Goal: Task Accomplishment & Management: Manage account settings

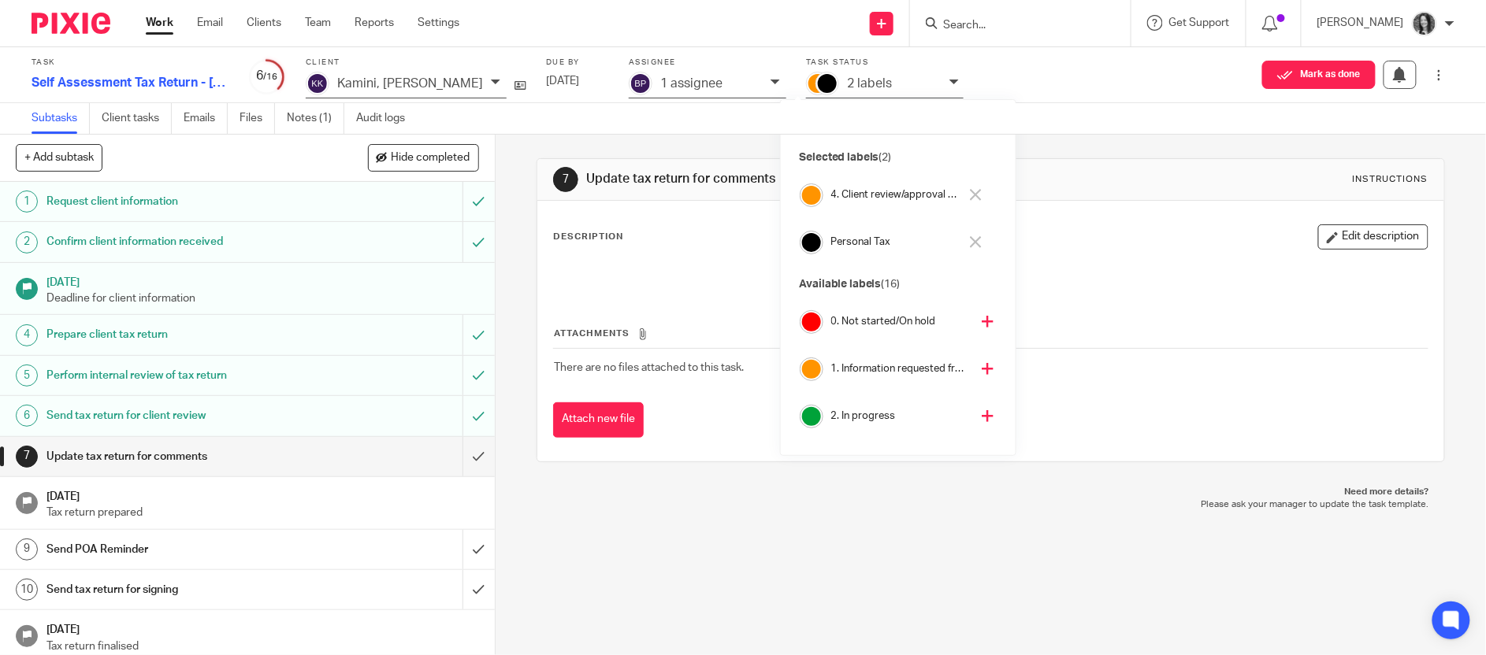
scroll to position [89, 0]
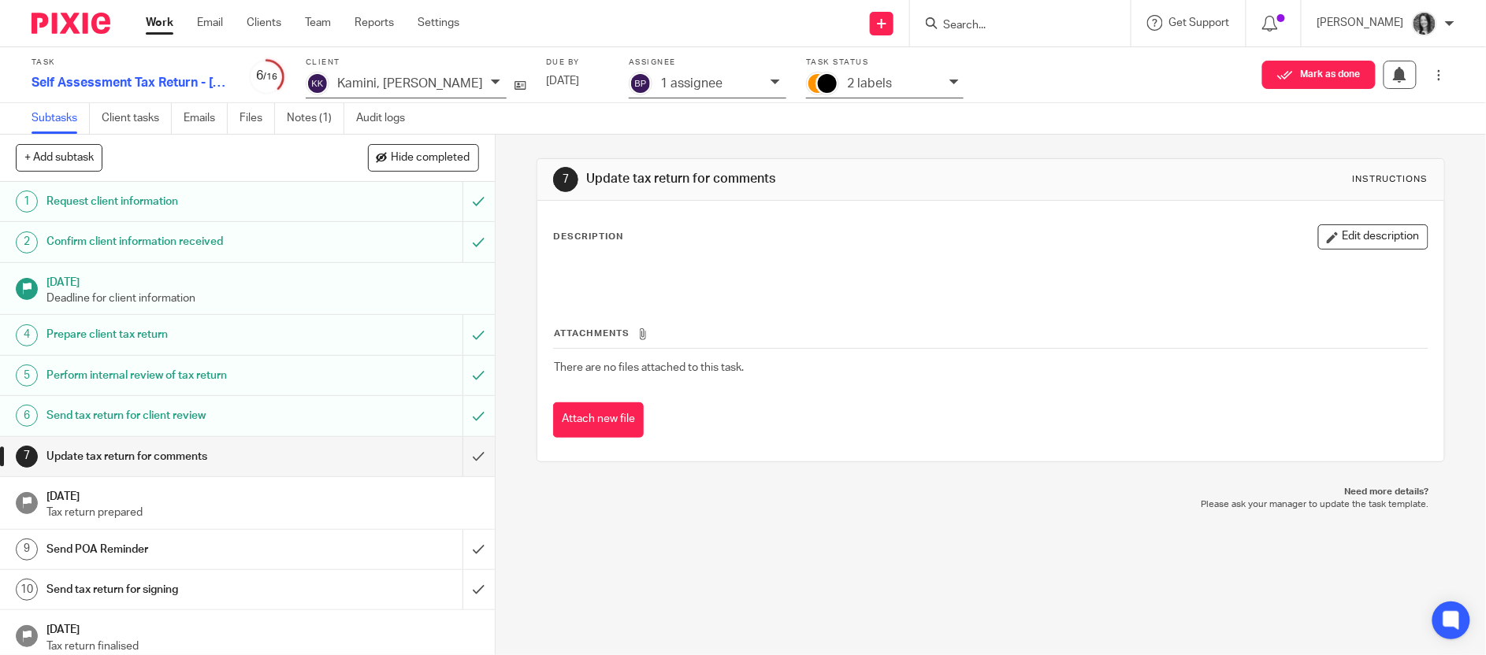
click at [993, 30] on input "Search" at bounding box center [1012, 26] width 142 height 14
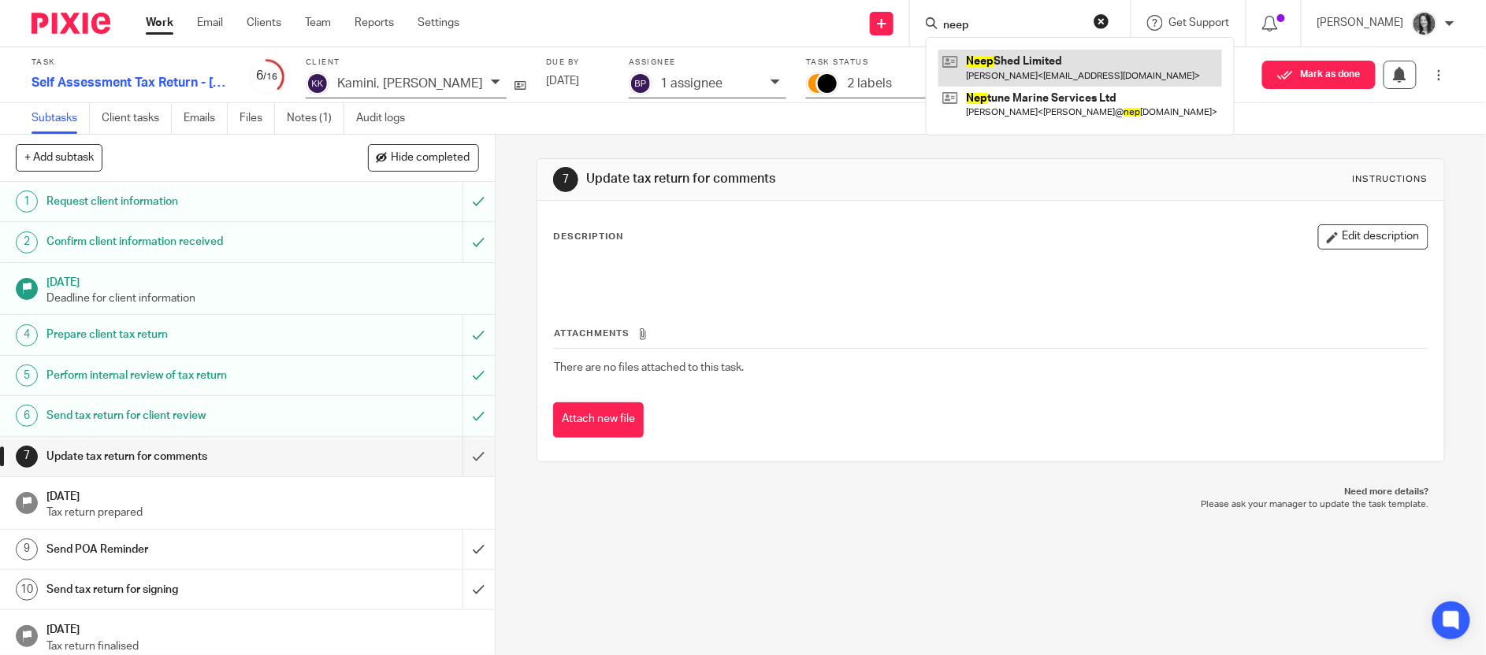
type input "neep"
click at [1040, 72] on link at bounding box center [1080, 68] width 284 height 36
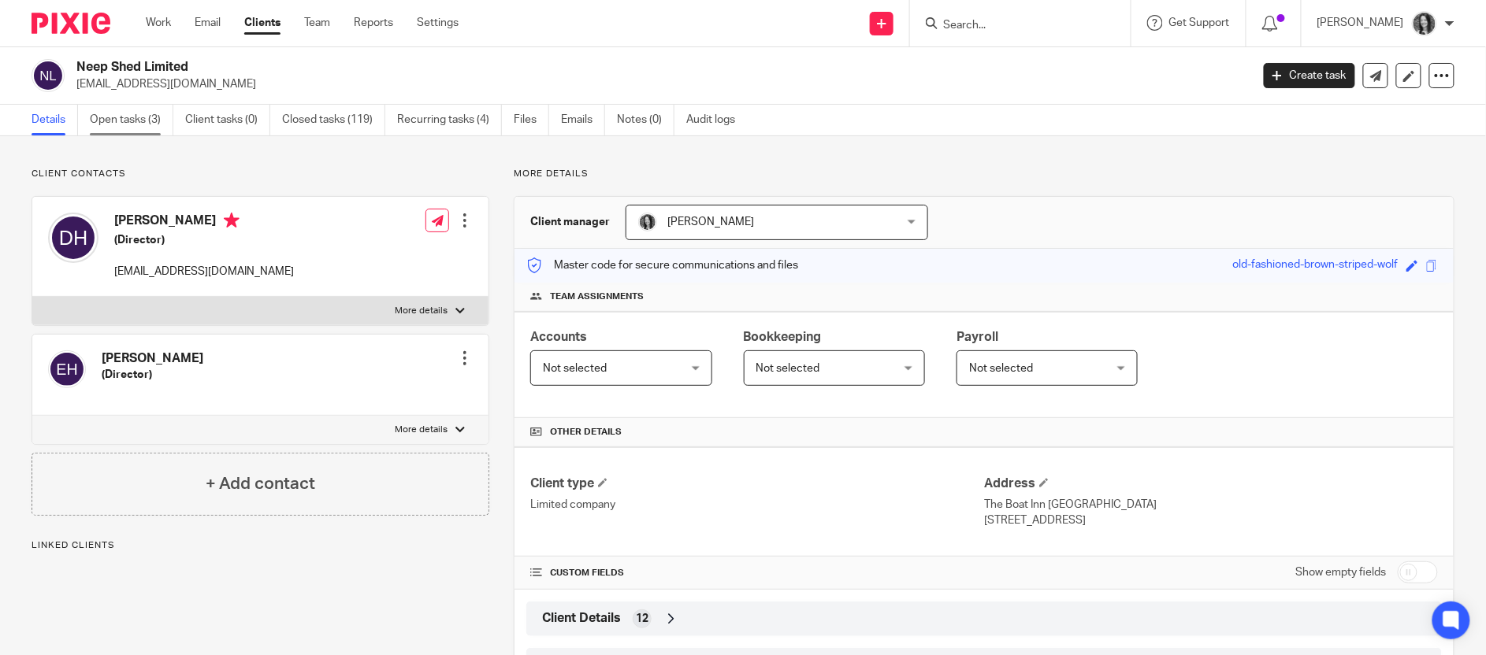
scroll to position [4, 0]
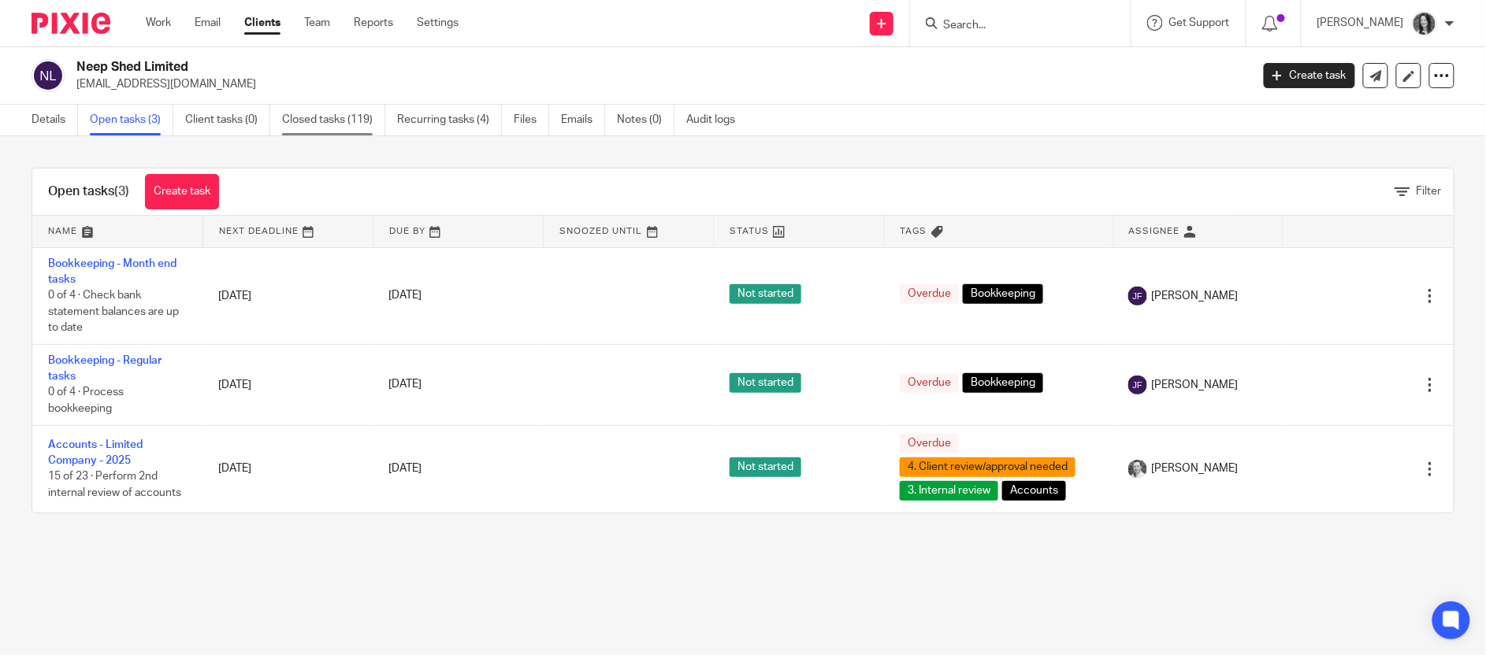
click at [344, 124] on link "Closed tasks (119)" at bounding box center [333, 120] width 103 height 31
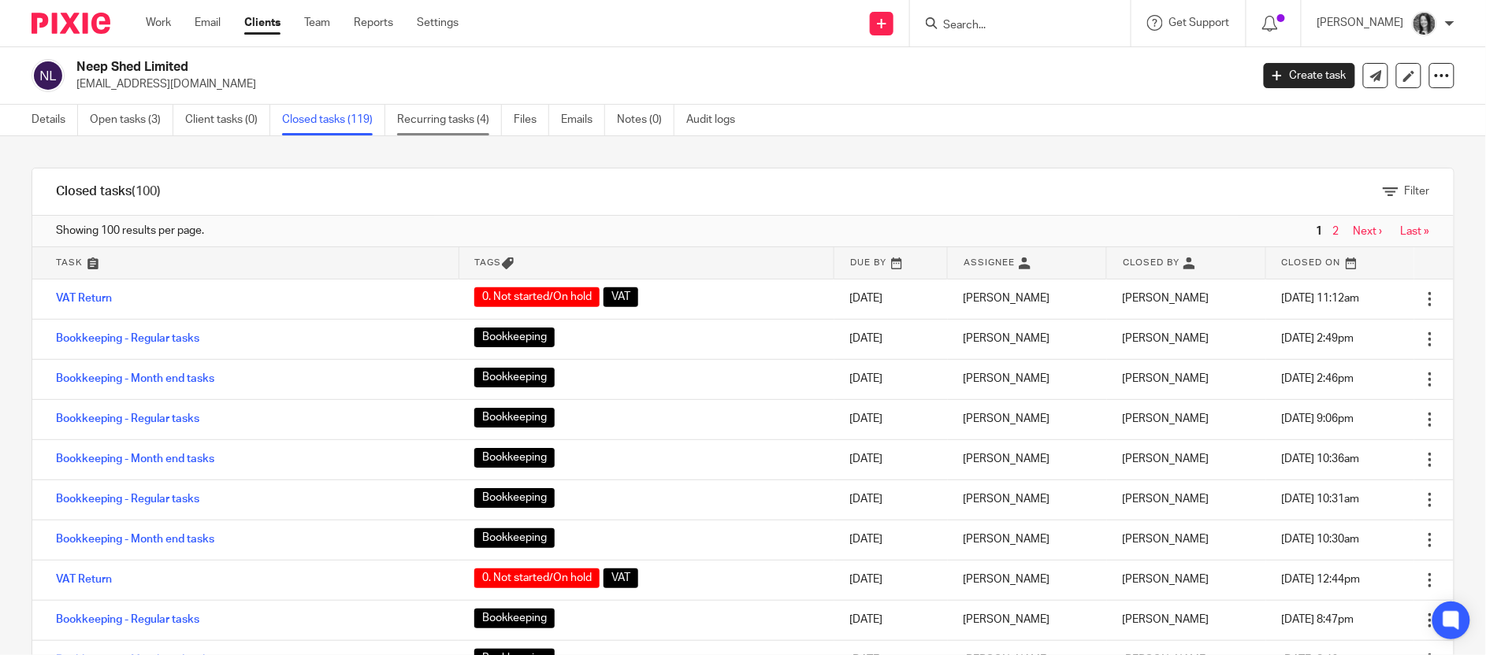
click at [452, 124] on link "Recurring tasks (4)" at bounding box center [449, 120] width 105 height 31
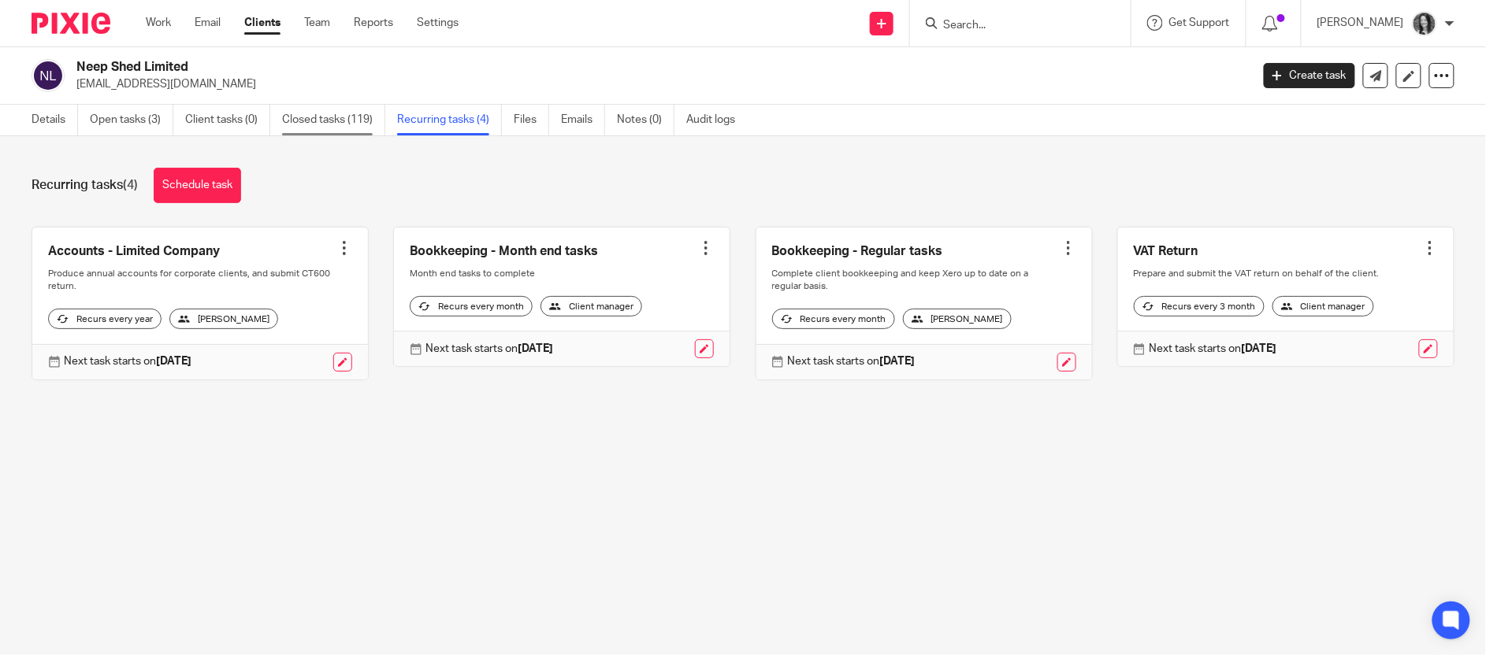
click at [336, 117] on link "Closed tasks (119)" at bounding box center [333, 120] width 103 height 31
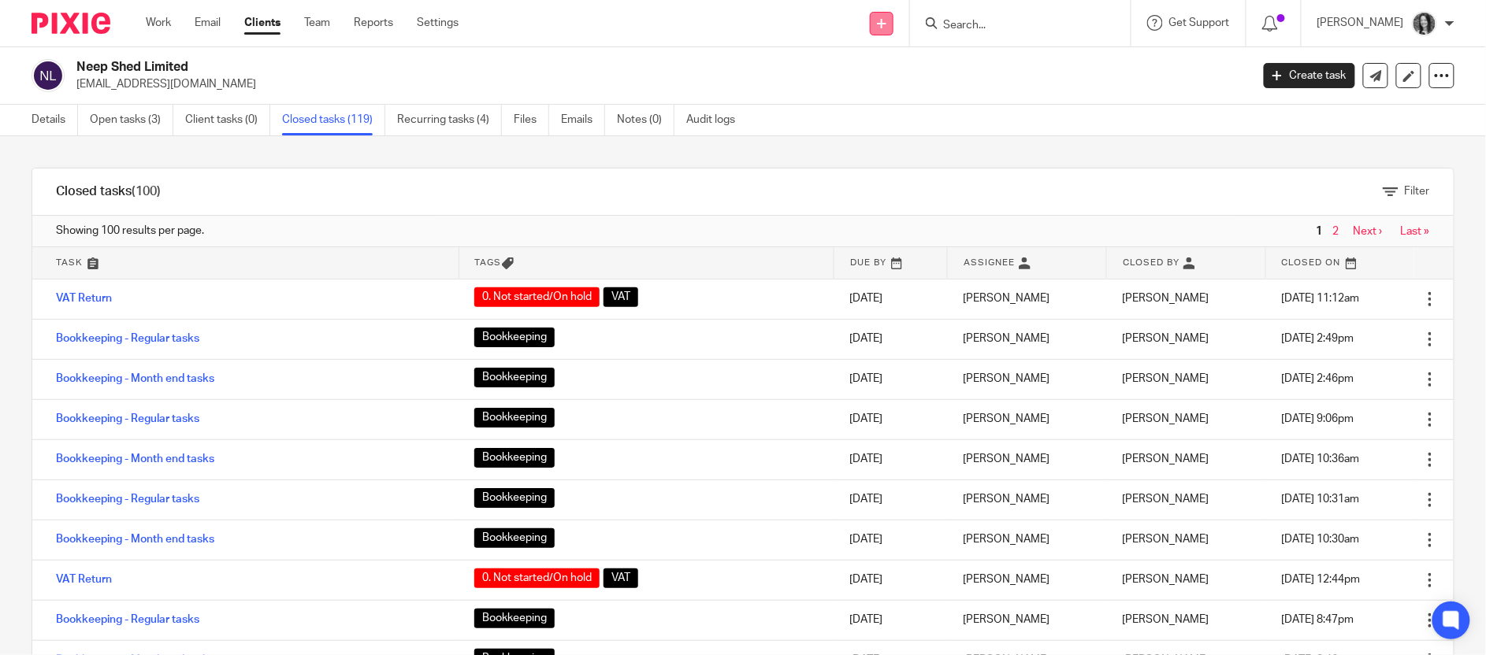
click at [893, 29] on link at bounding box center [882, 24] width 24 height 24
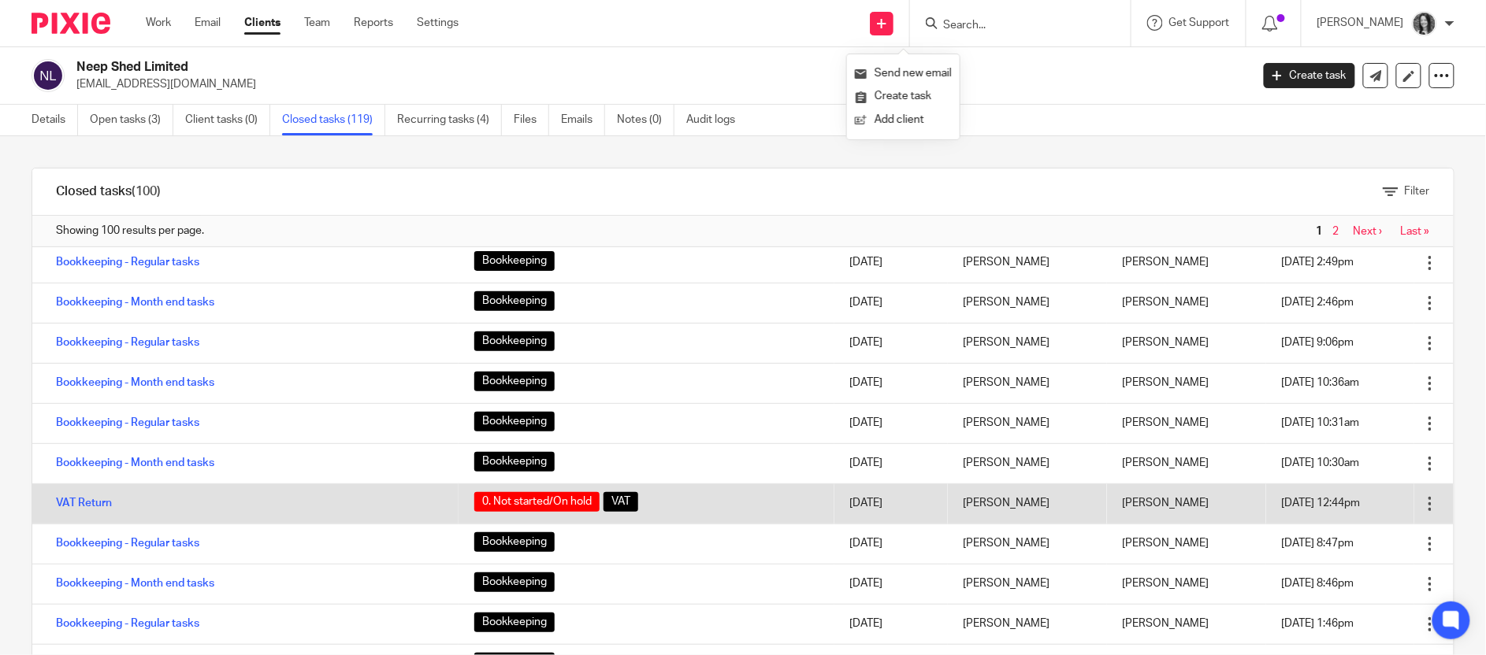
scroll to position [225, 0]
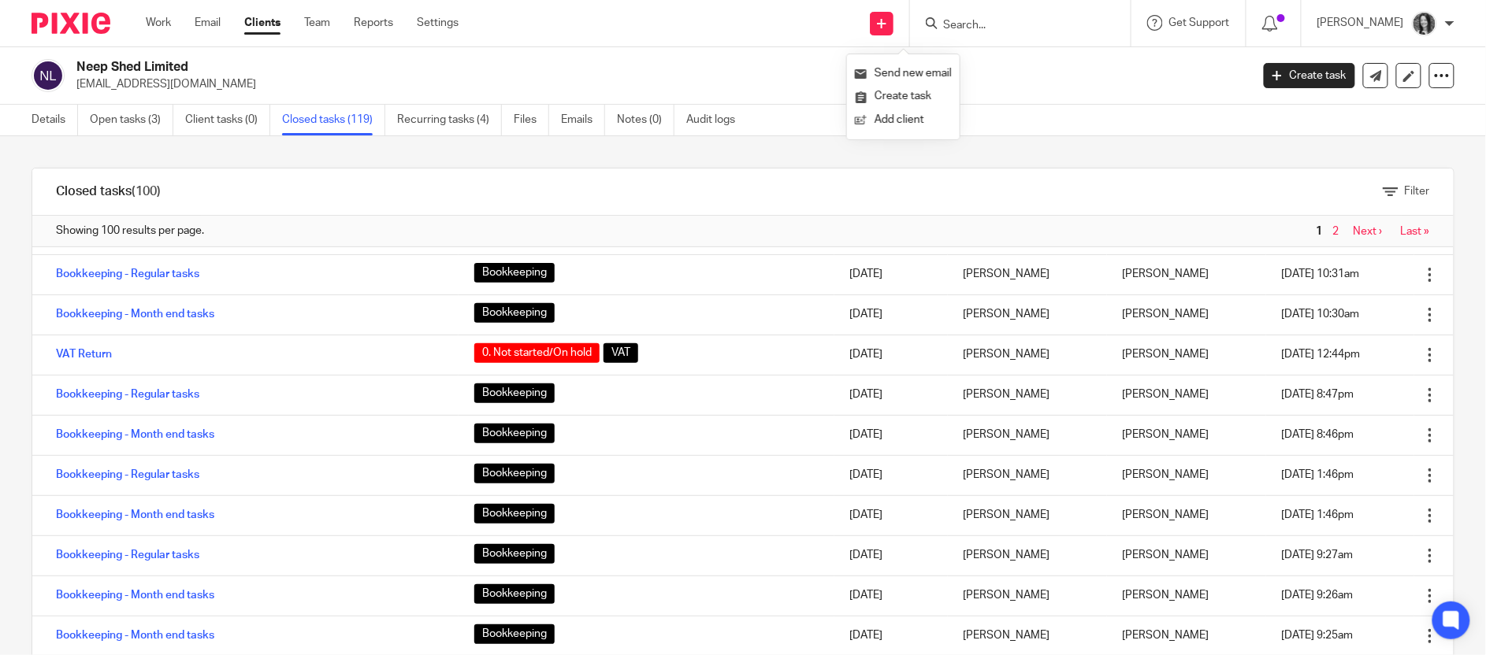
click at [1009, 32] on input "Search" at bounding box center [1012, 26] width 142 height 14
click at [125, 127] on link "Open tasks (3)" at bounding box center [131, 120] width 83 height 31
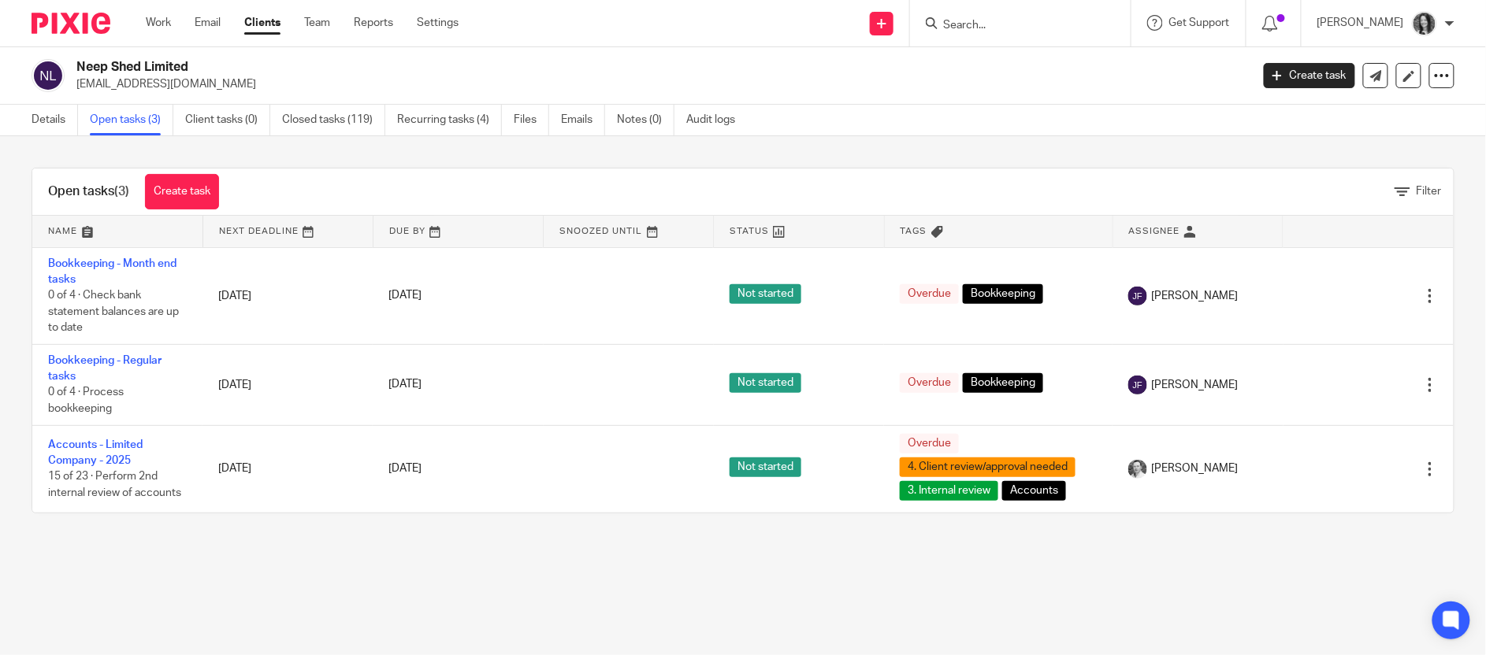
click at [967, 22] on input "Search" at bounding box center [1012, 26] width 142 height 14
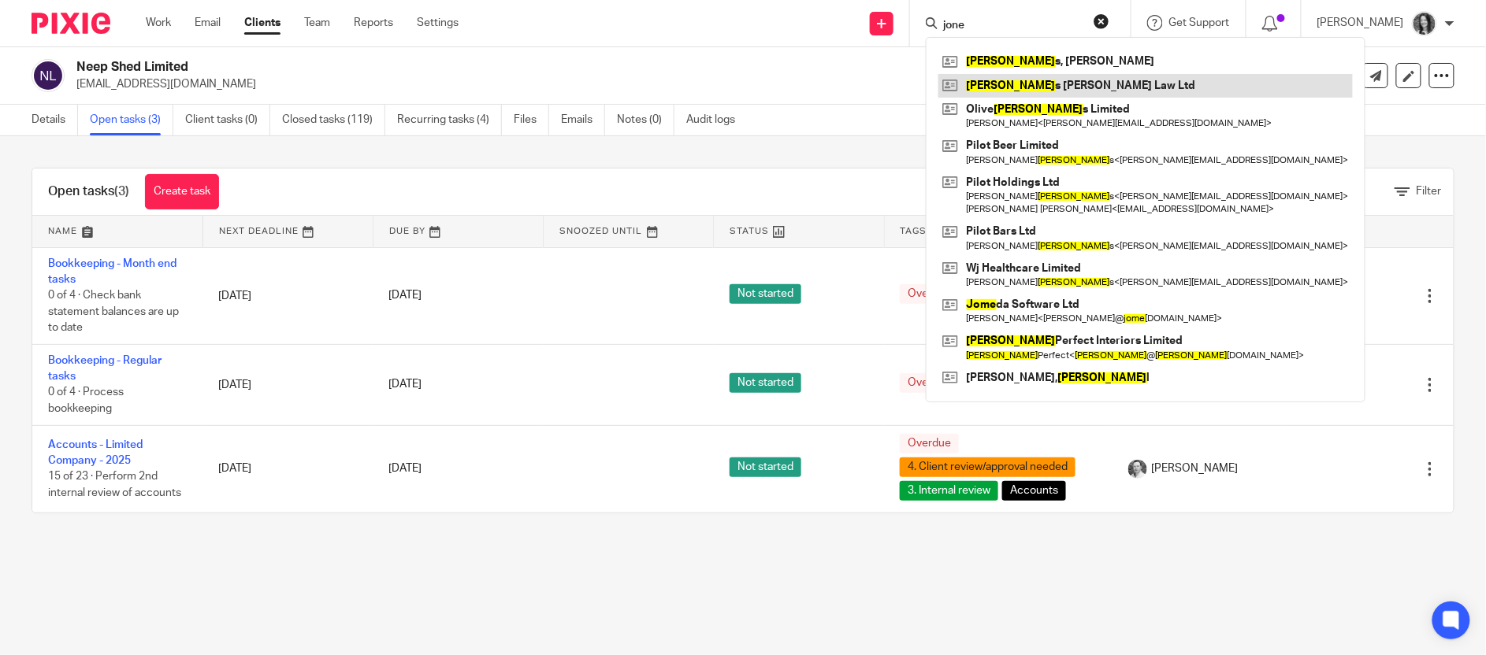
type input "jone"
click at [1104, 85] on link at bounding box center [1145, 86] width 414 height 24
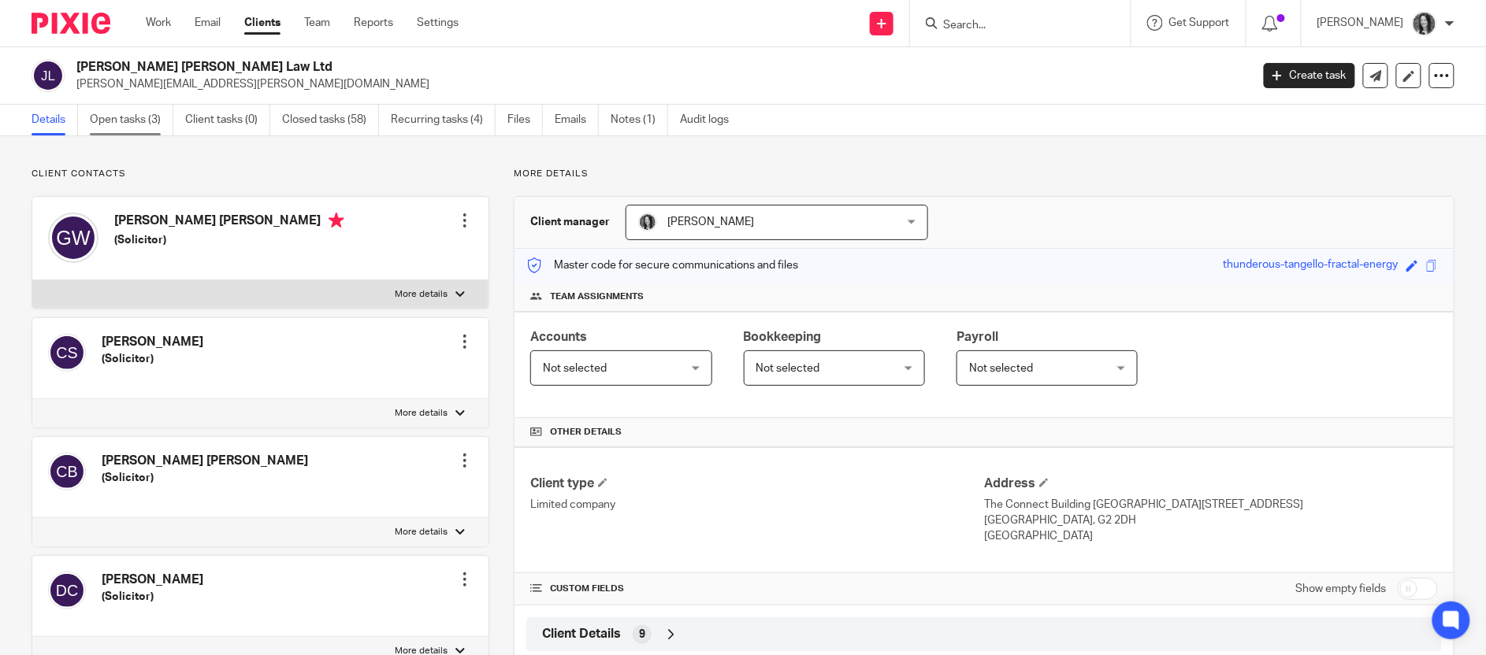
click at [121, 125] on link "Open tasks (3)" at bounding box center [131, 120] width 83 height 31
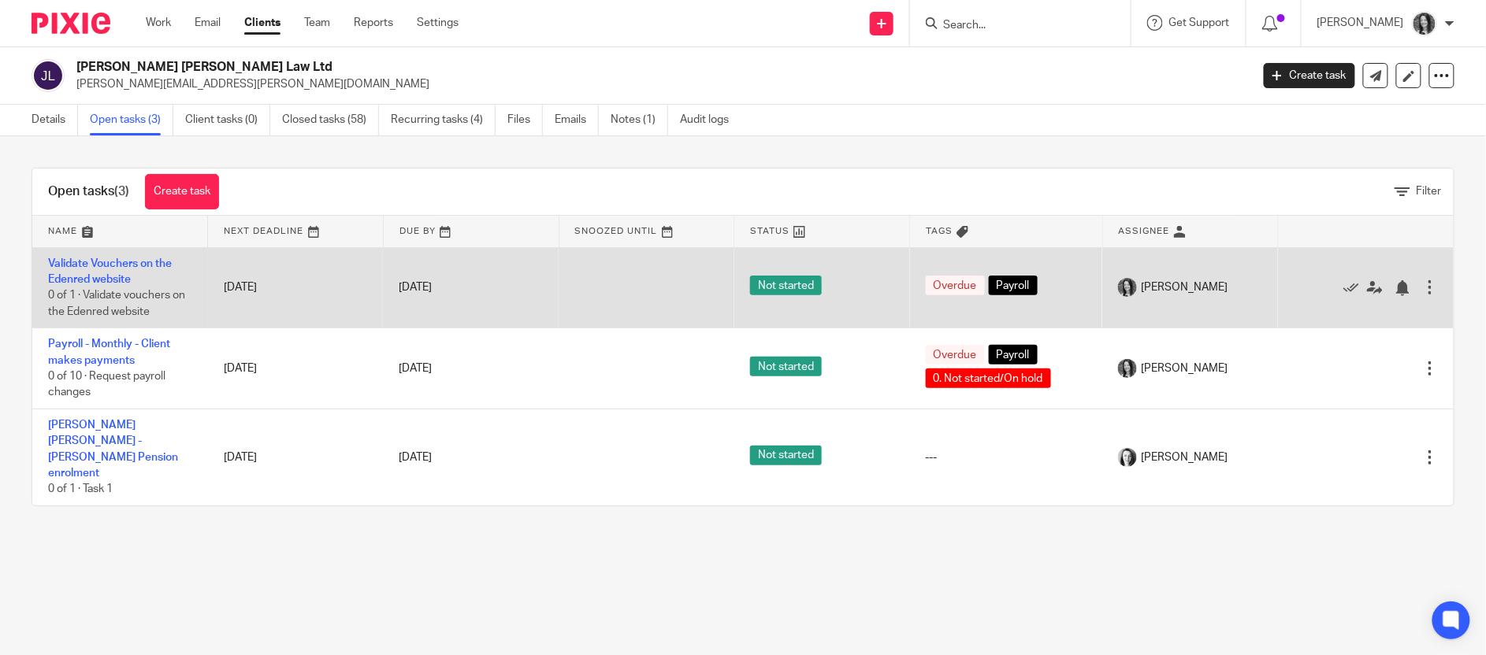
click at [1422, 287] on div at bounding box center [1430, 288] width 16 height 16
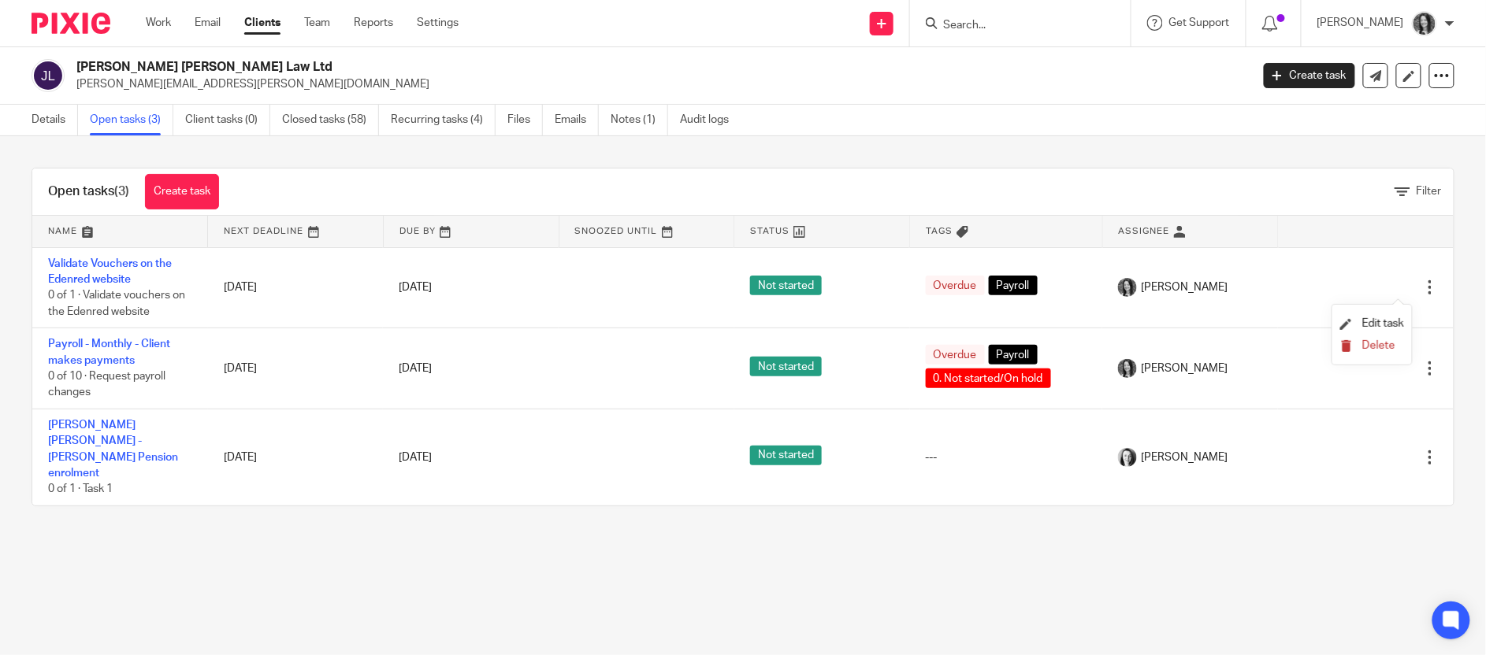
click at [1386, 342] on span "Delete" at bounding box center [1378, 345] width 33 height 11
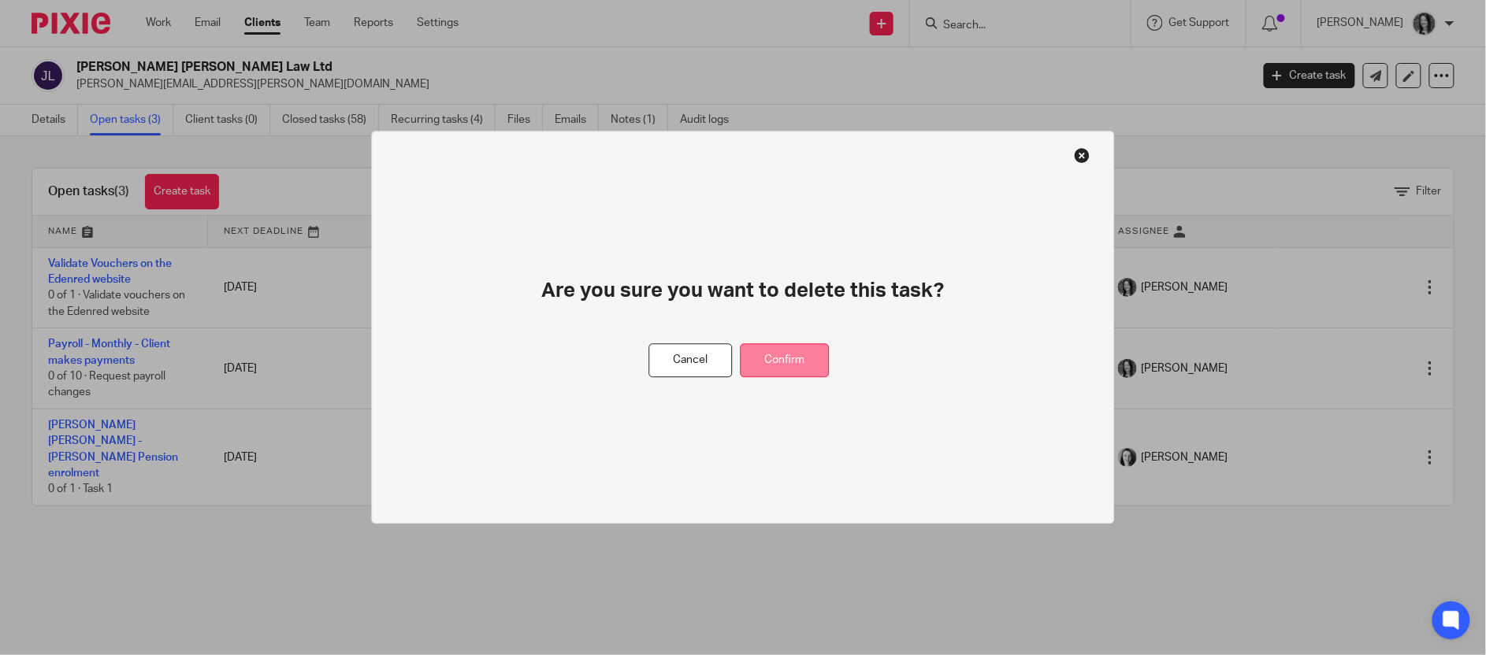
click at [787, 357] on button "Confirm" at bounding box center [784, 361] width 89 height 34
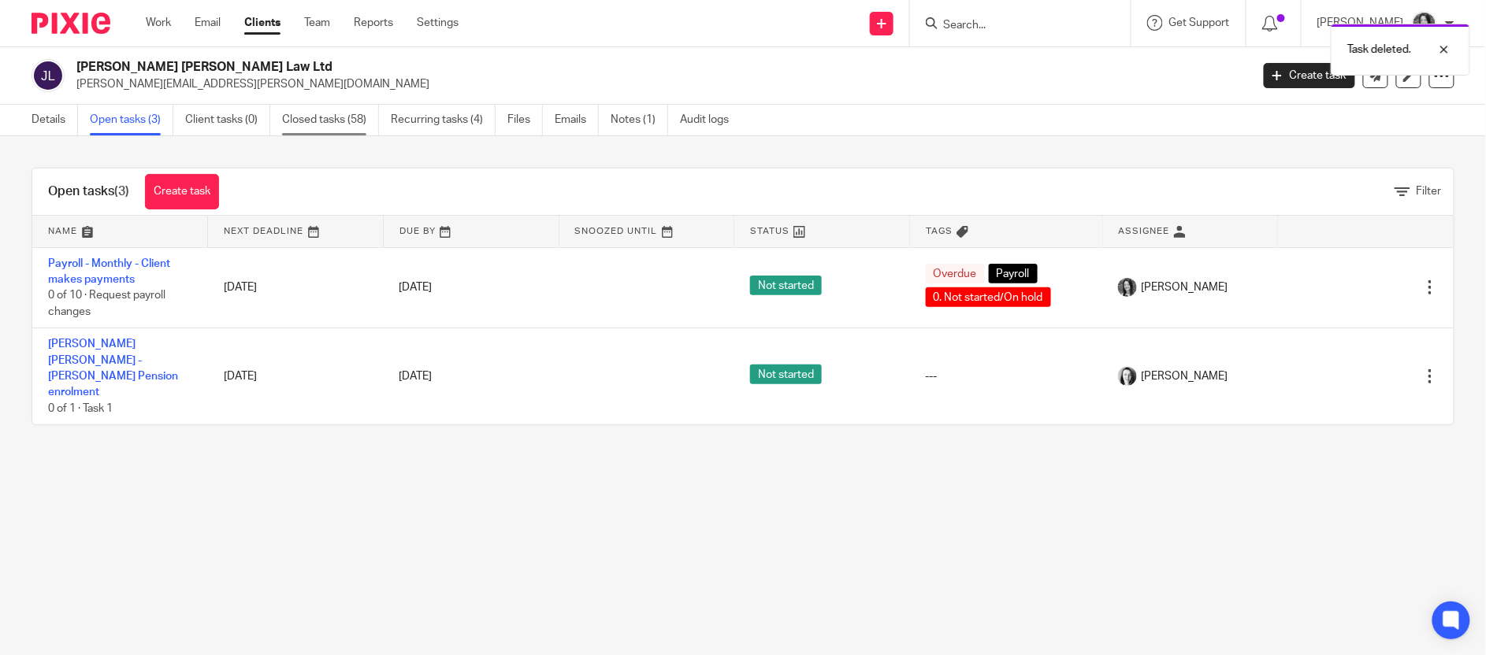
click at [343, 125] on link "Closed tasks (58)" at bounding box center [330, 120] width 97 height 31
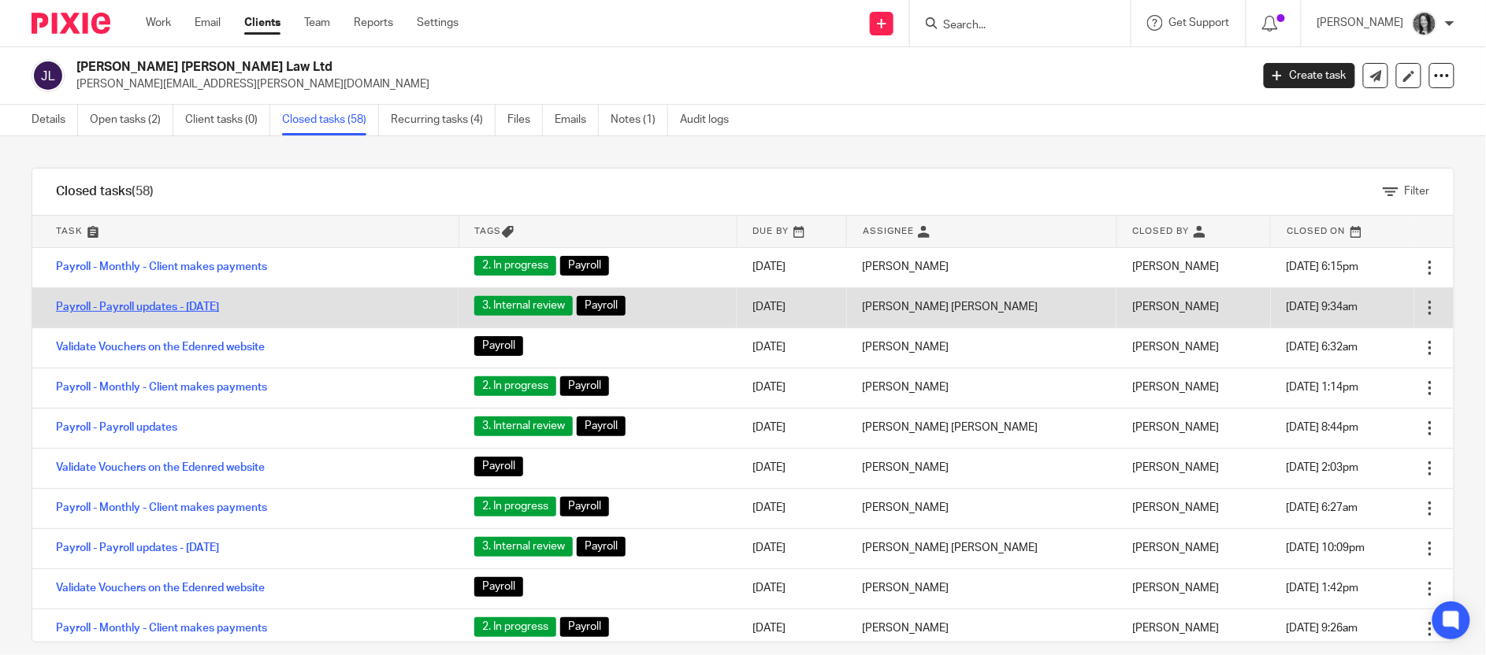
click at [219, 303] on link "Payroll - Payroll updates - August 2025" at bounding box center [137, 307] width 163 height 11
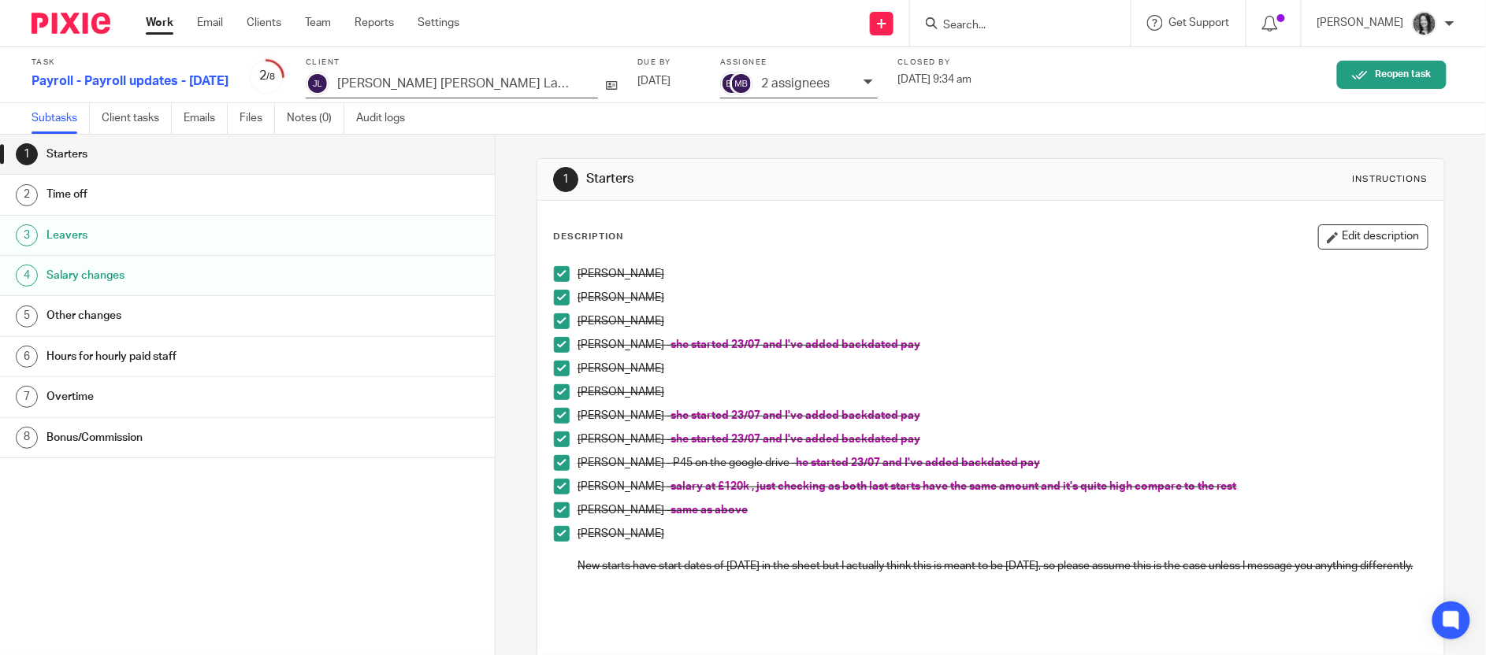
click at [127, 314] on h1 "Other changes" at bounding box center [190, 316] width 288 height 24
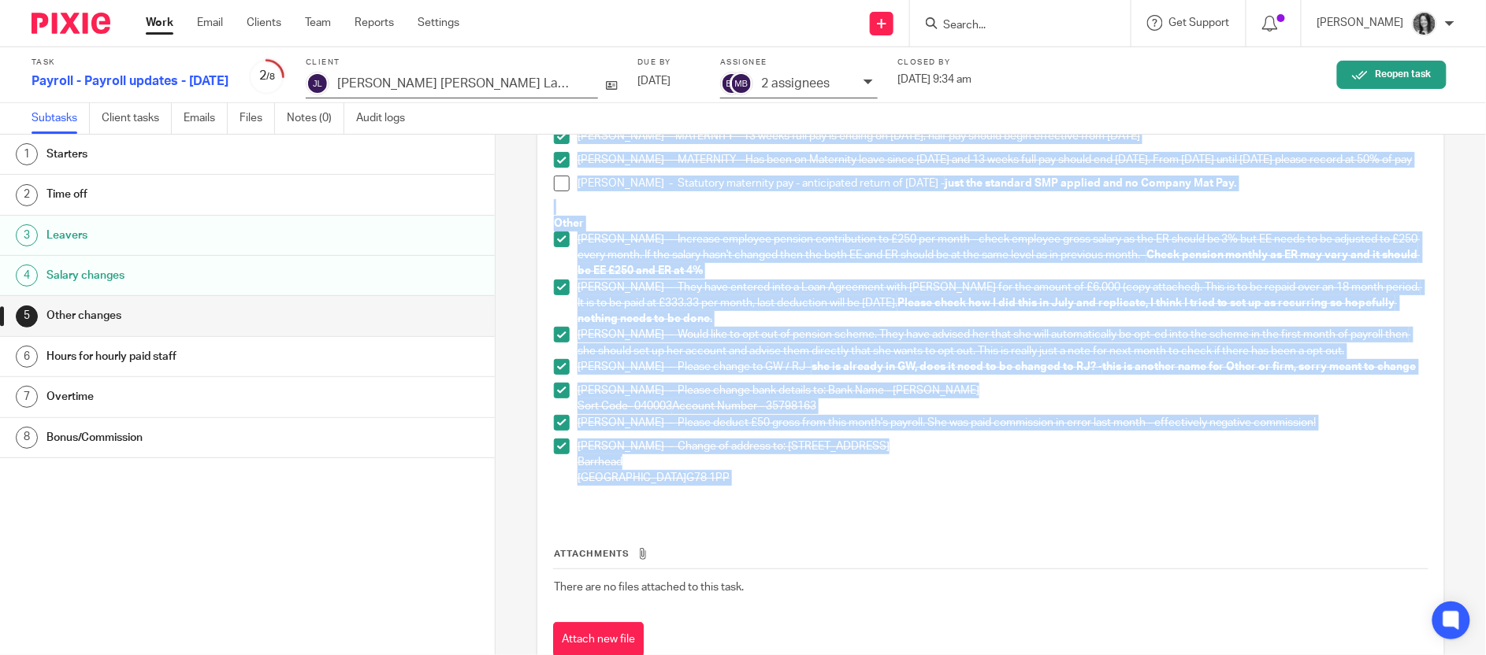
scroll to position [332, 0]
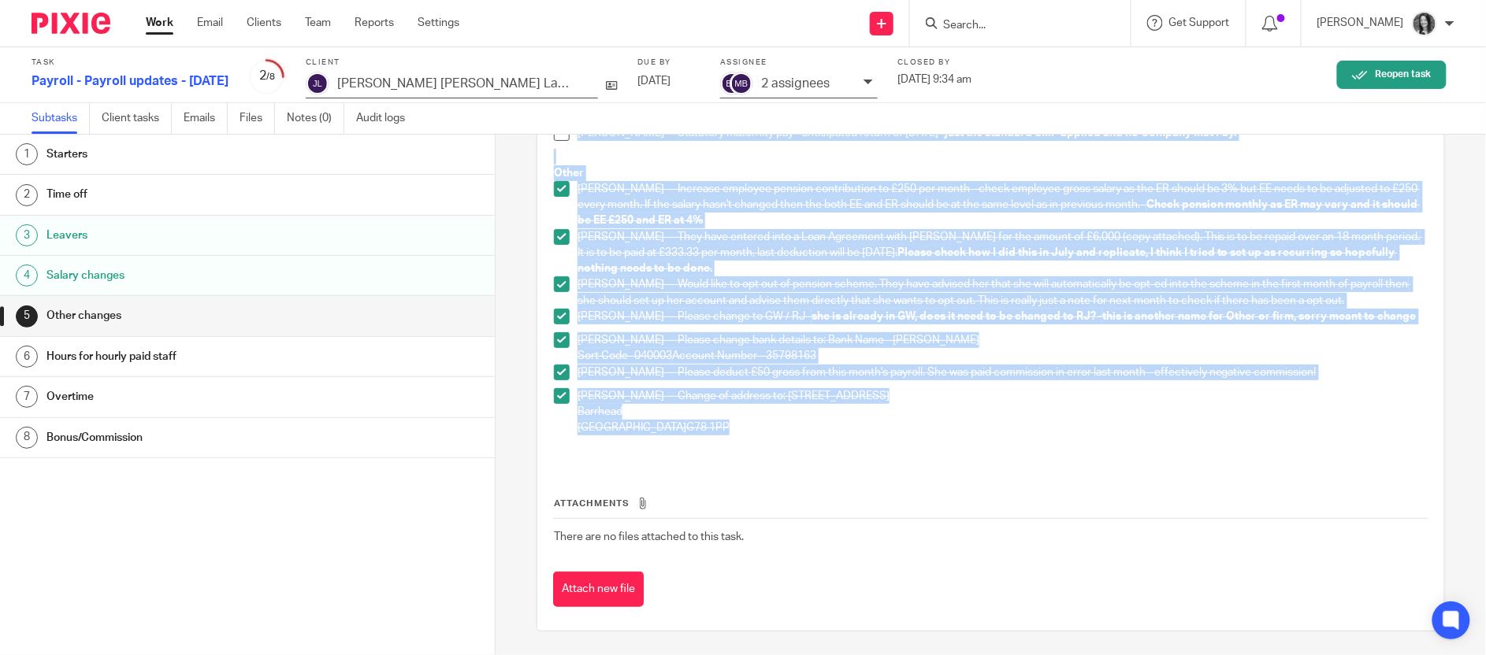
drag, startPoint x: 549, startPoint y: 276, endPoint x: 901, endPoint y: 421, distance: 380.8
click at [901, 421] on div "Earnings arrestments and other deductions [PERSON_NAME] (GW)- see paperwork on …" at bounding box center [990, 203] width 889 height 521
copy div "Loremips dolorsitame con adipi elitseddoe Tempo Incididu (UT)- lab etdolorem al…"
click at [893, 24] on link at bounding box center [882, 24] width 24 height 24
click at [915, 98] on link "Create task" at bounding box center [903, 96] width 97 height 23
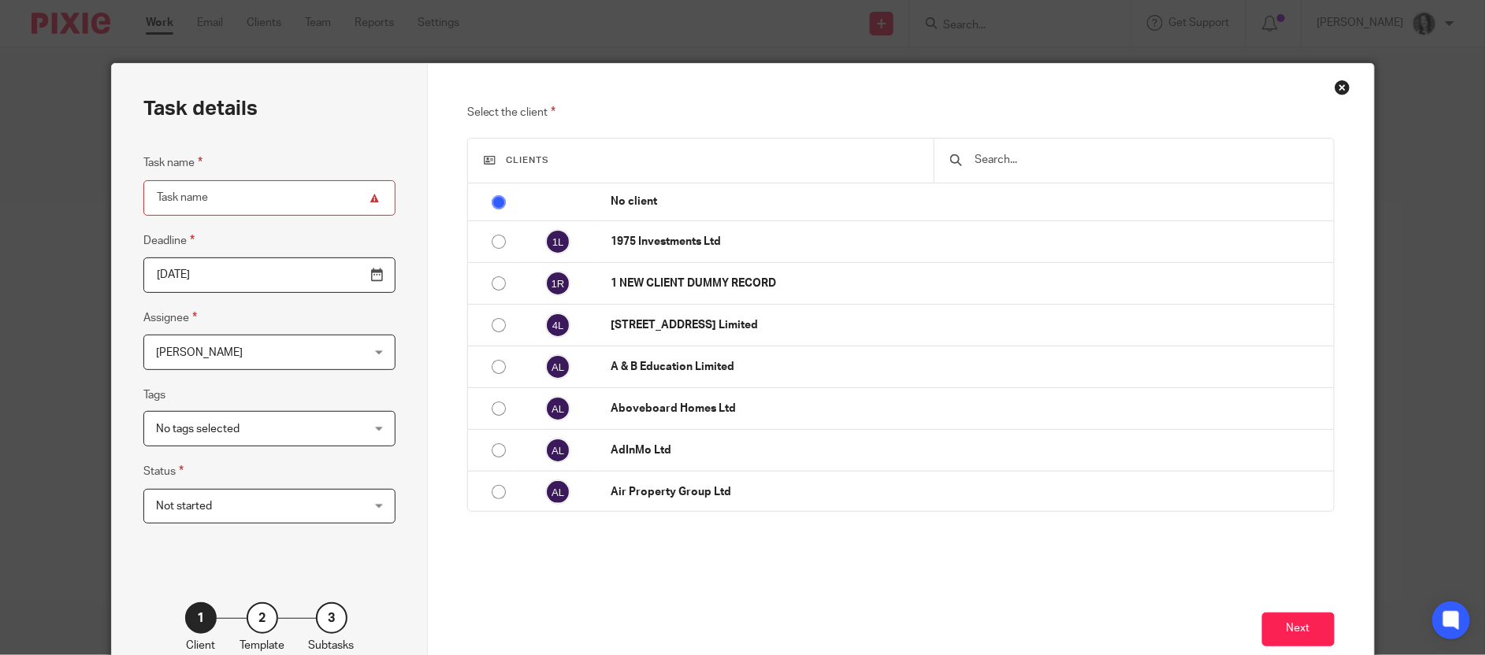
click at [1000, 161] on input "text" at bounding box center [1146, 159] width 344 height 17
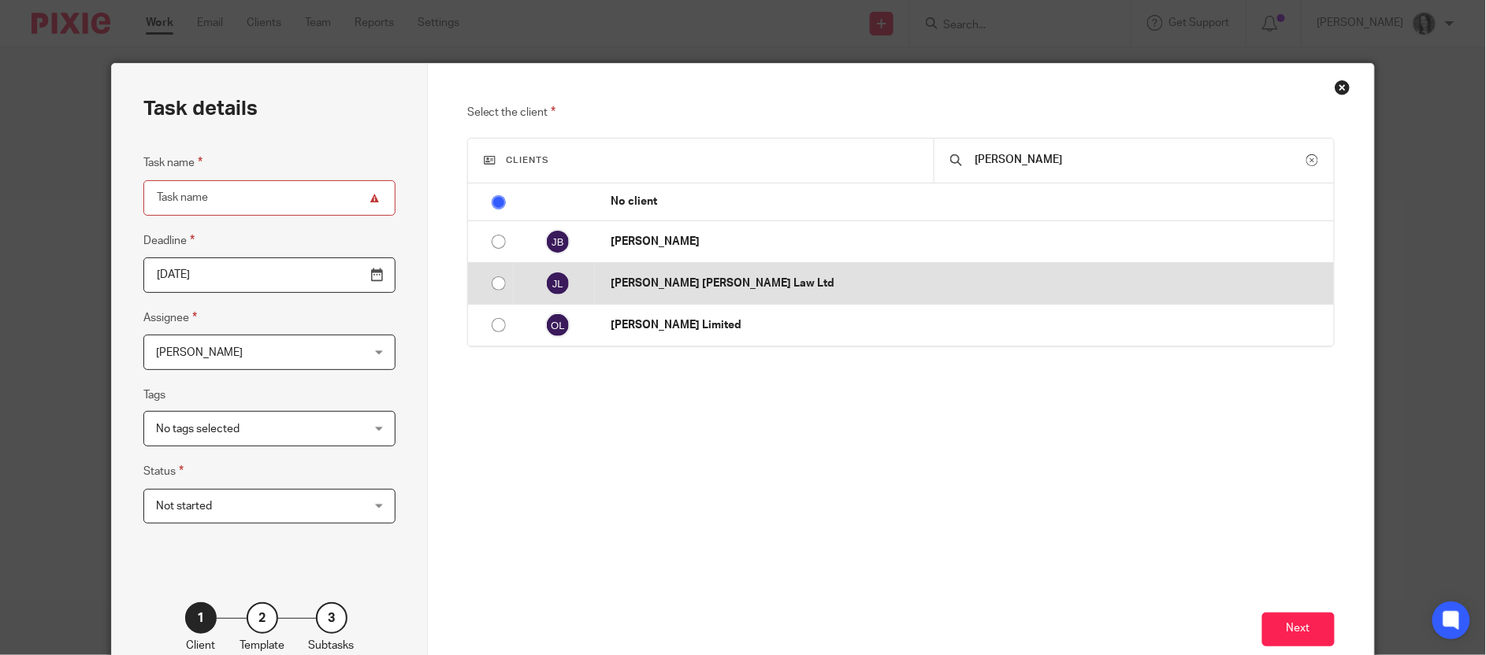
type input "jon"
click at [493, 288] on input "radio" at bounding box center [499, 284] width 30 height 30
radio input "false"
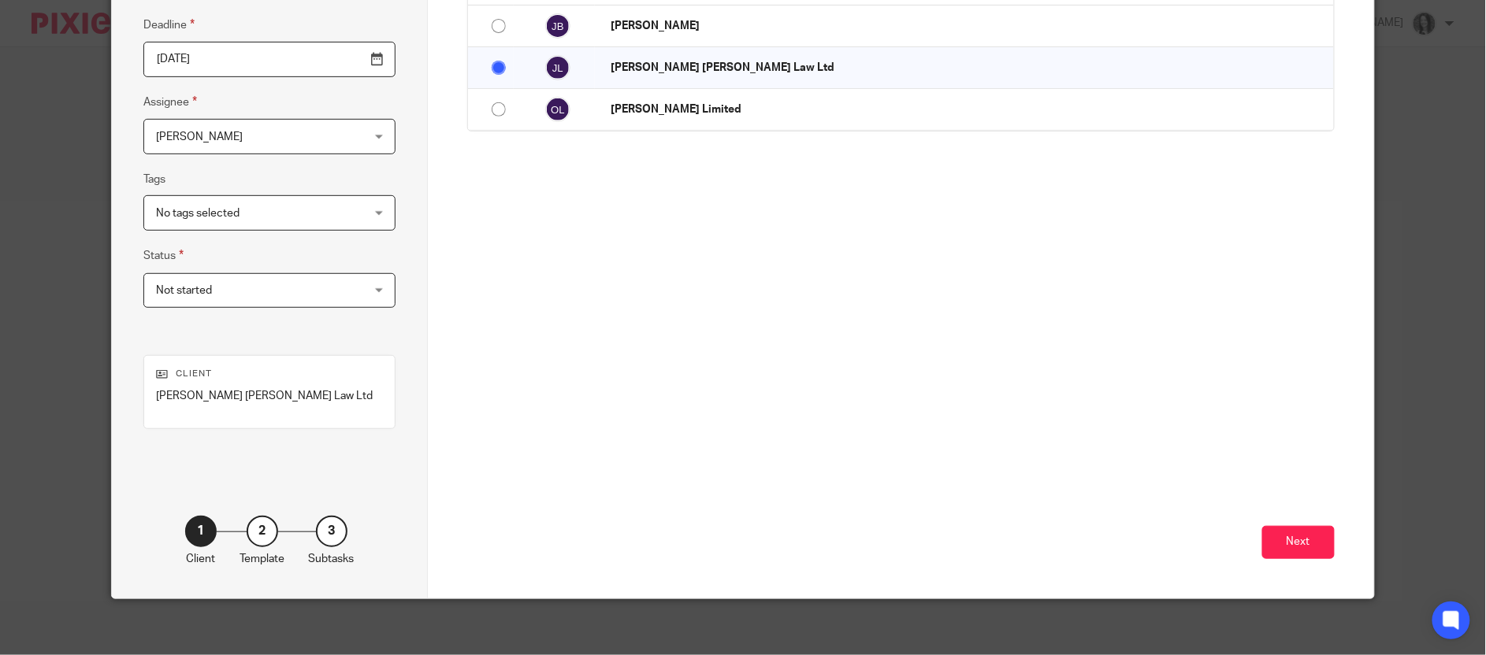
scroll to position [224, 0]
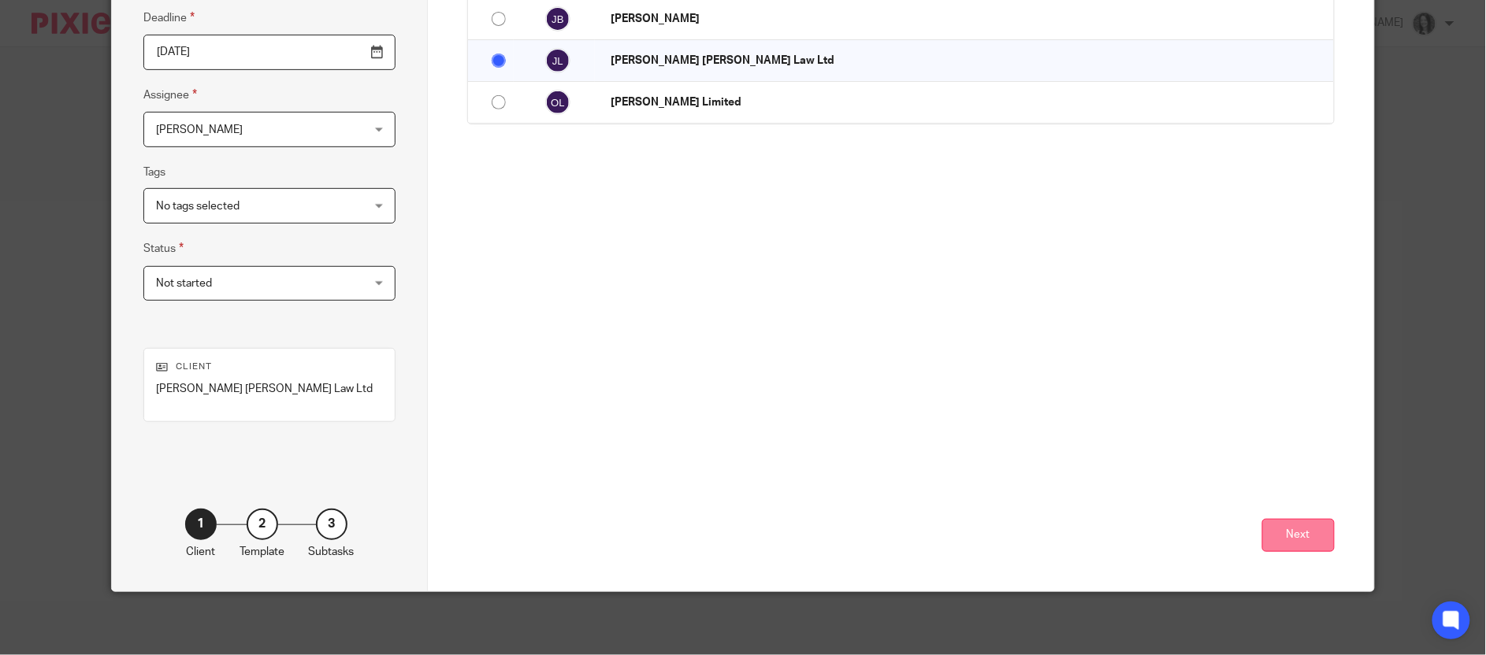
click at [1278, 538] on button "Next" at bounding box center [1298, 536] width 72 height 34
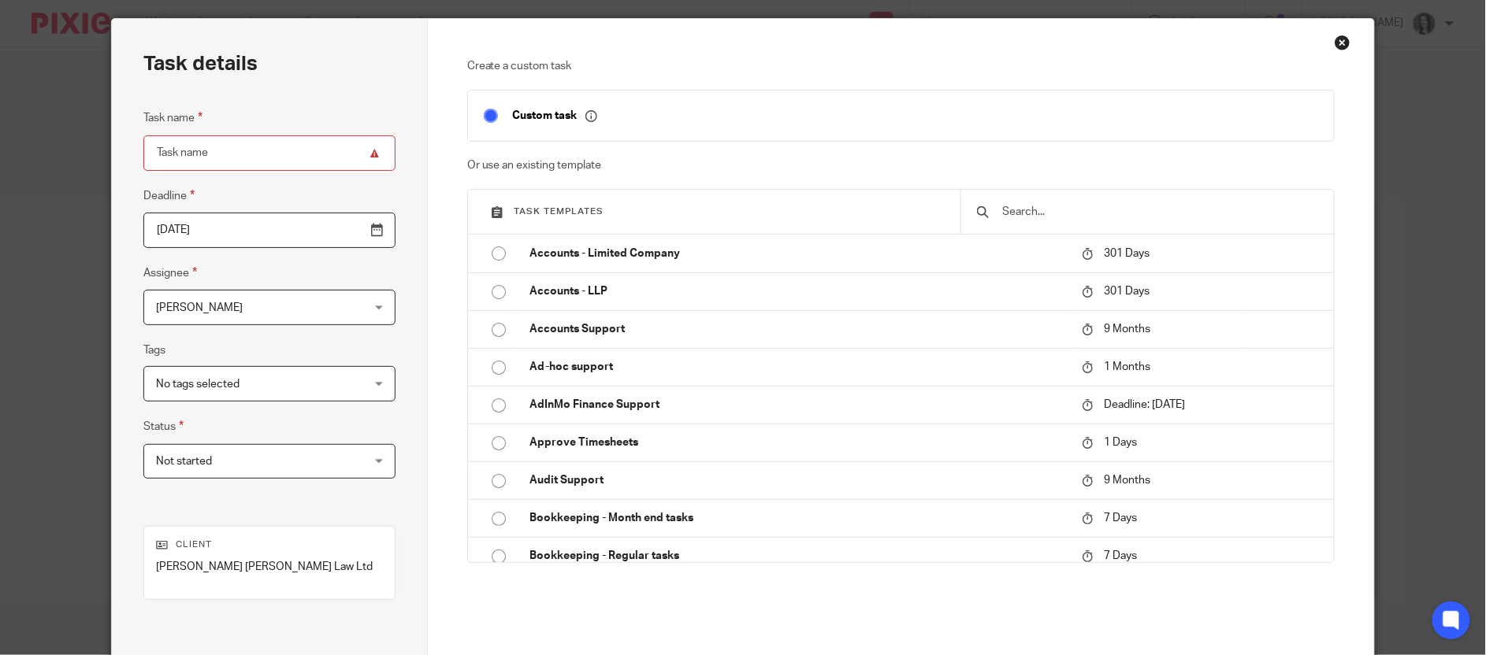
scroll to position [0, 0]
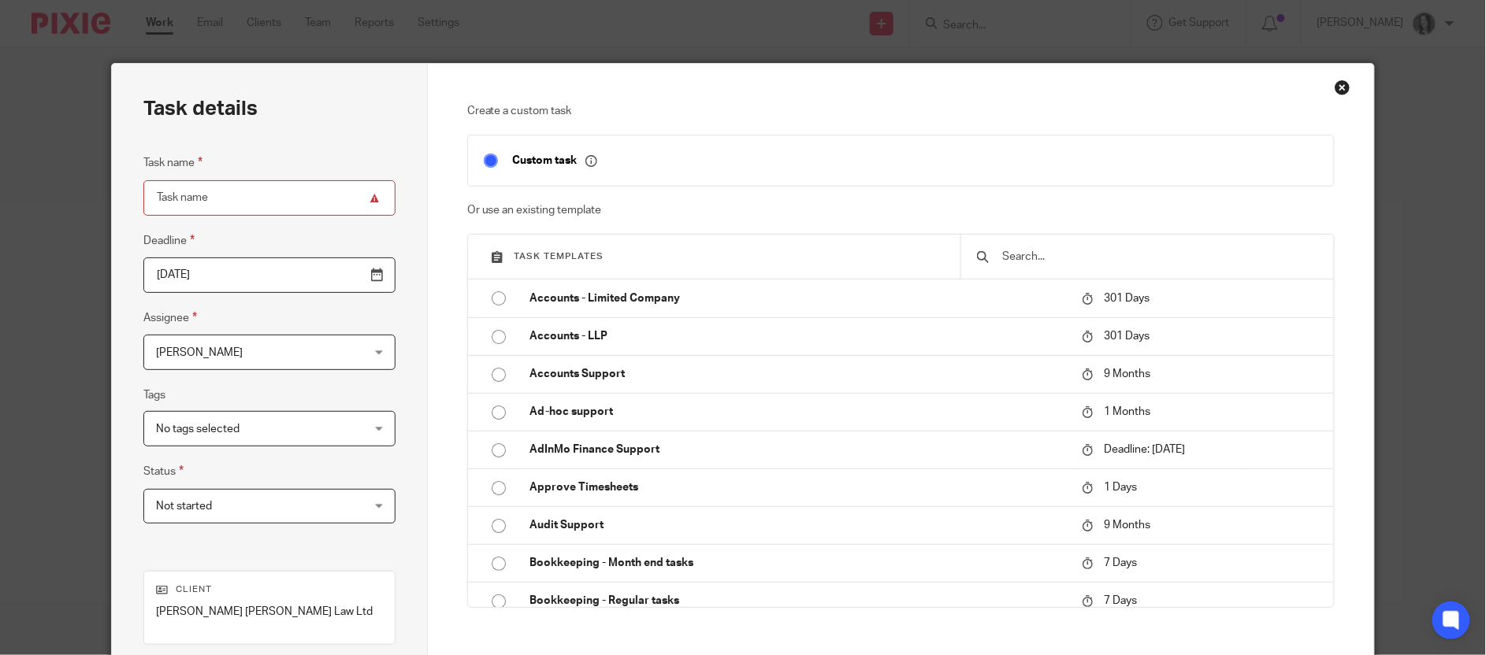
click at [1046, 264] on input "text" at bounding box center [1158, 256] width 317 height 17
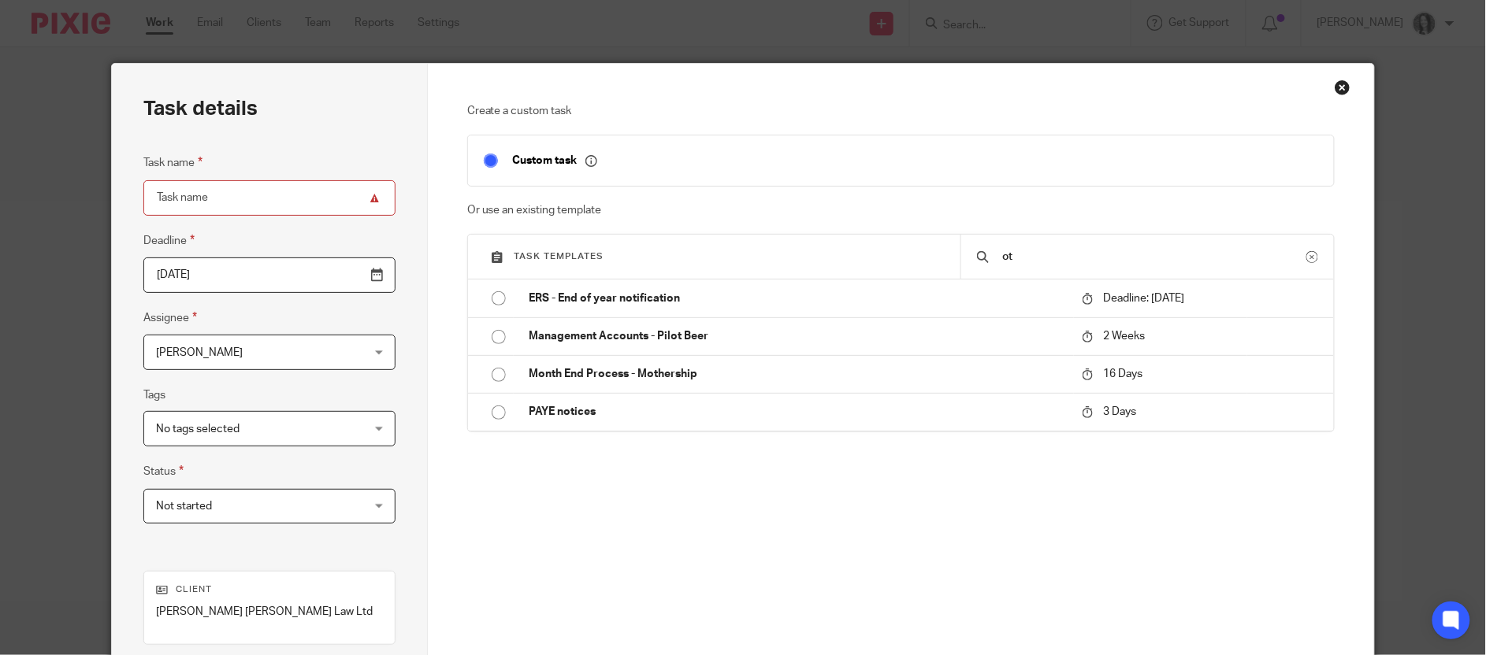
type input "o"
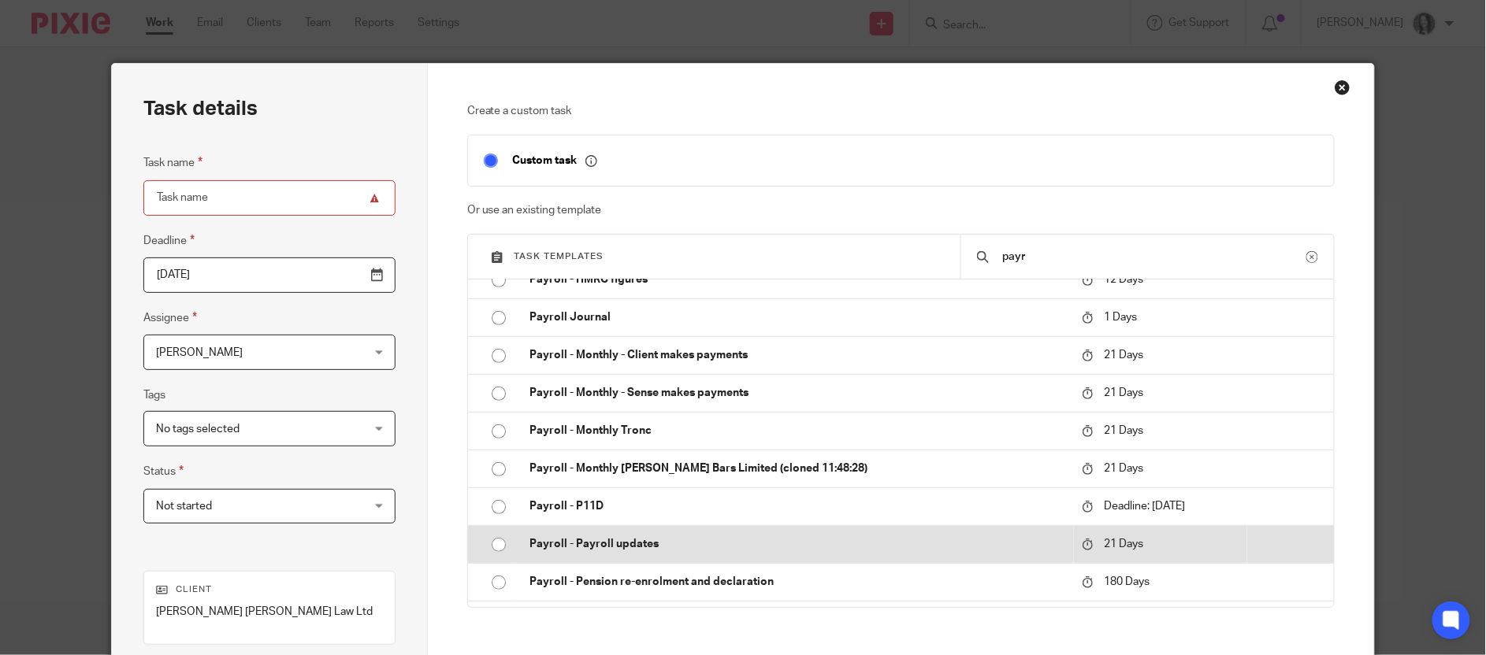
scroll to position [284, 0]
type input "payr"
click at [492, 540] on input "radio" at bounding box center [499, 544] width 30 height 30
type input "2025-10-13"
type input "Payroll - Payroll updates"
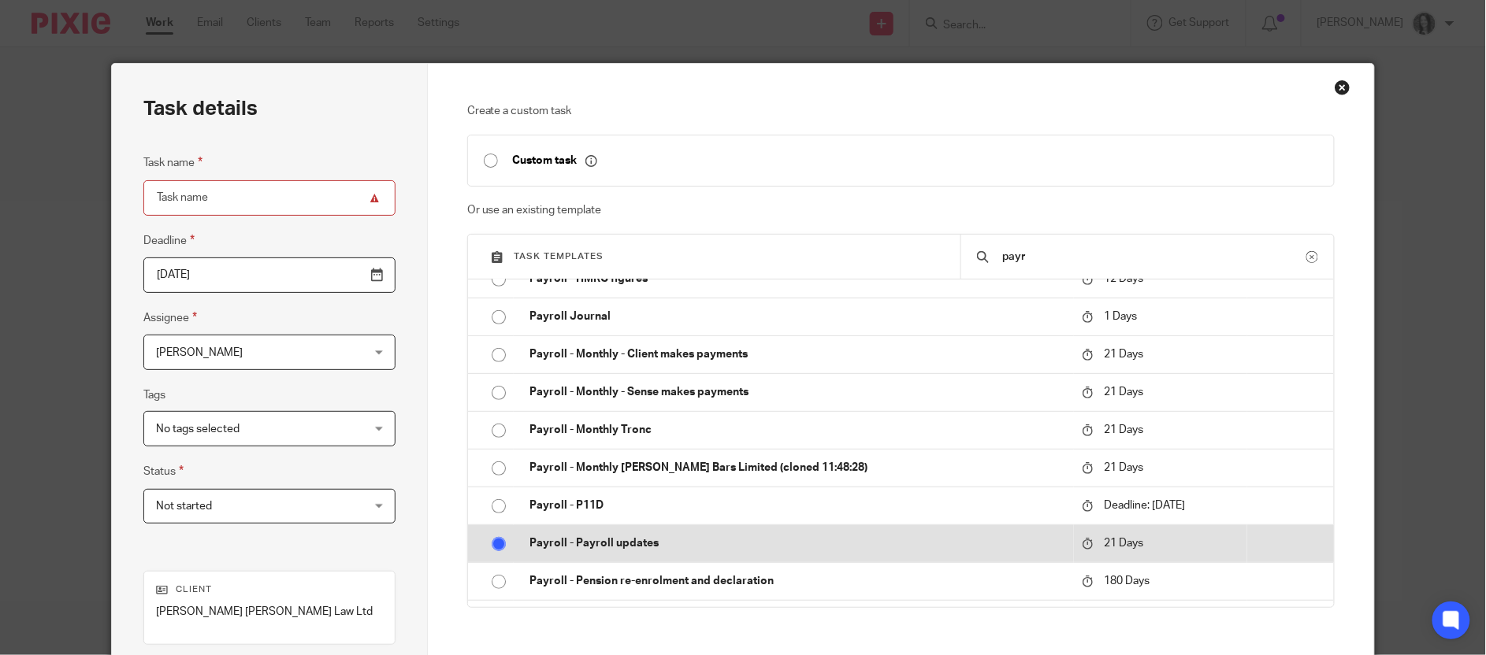
checkbox input "false"
radio input "false"
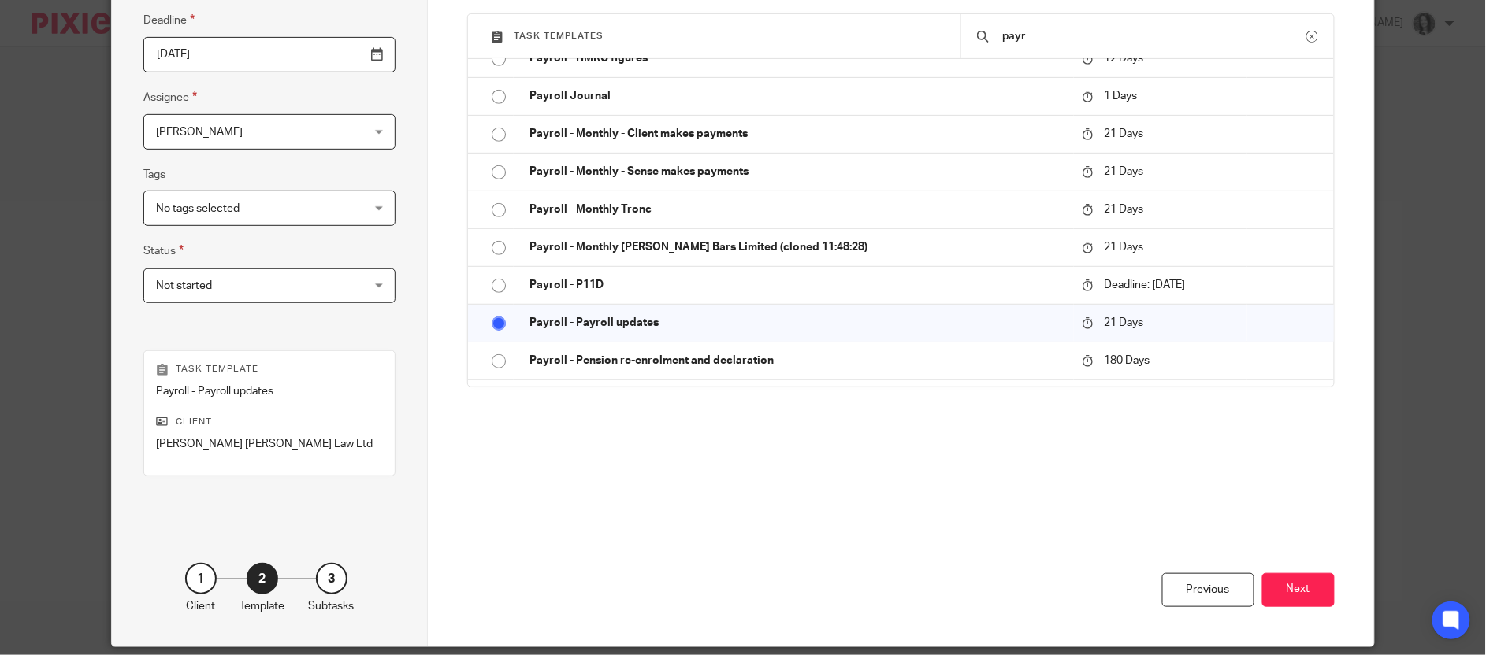
scroll to position [277, 0]
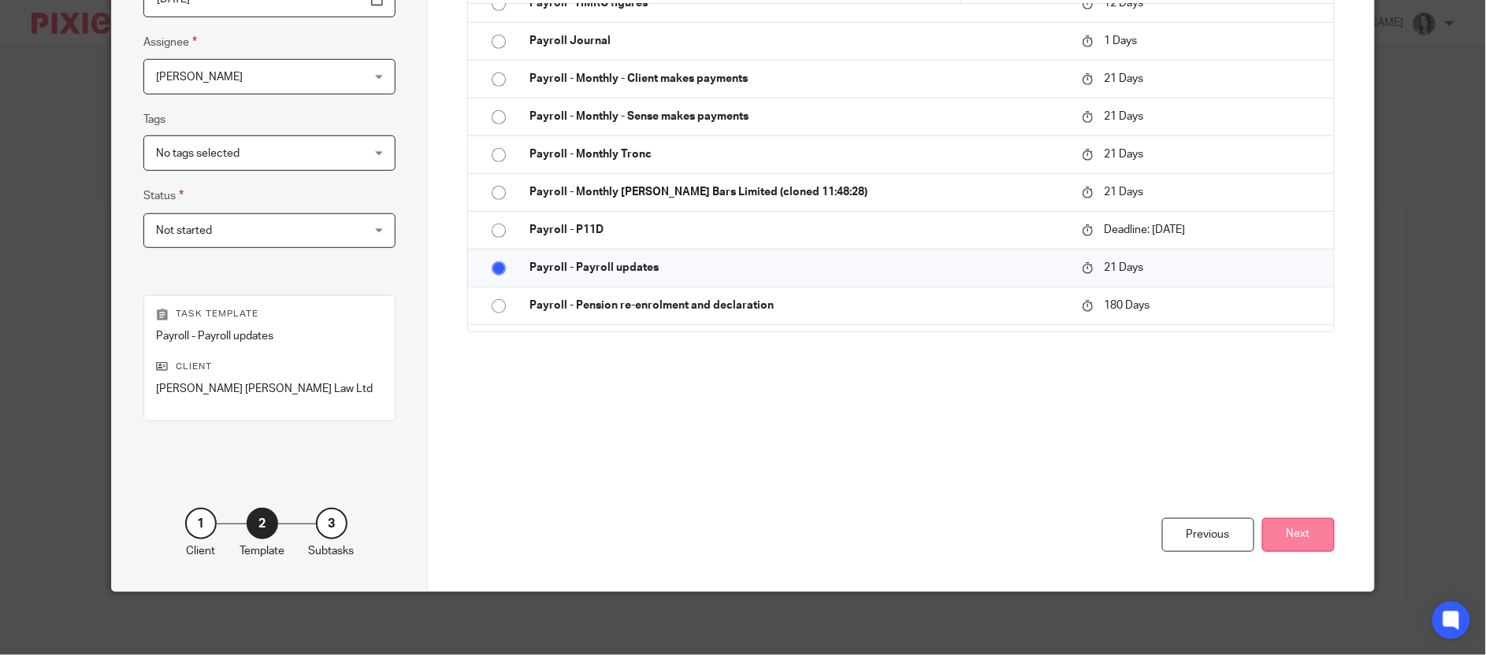
click at [1269, 536] on button "Next" at bounding box center [1298, 535] width 72 height 34
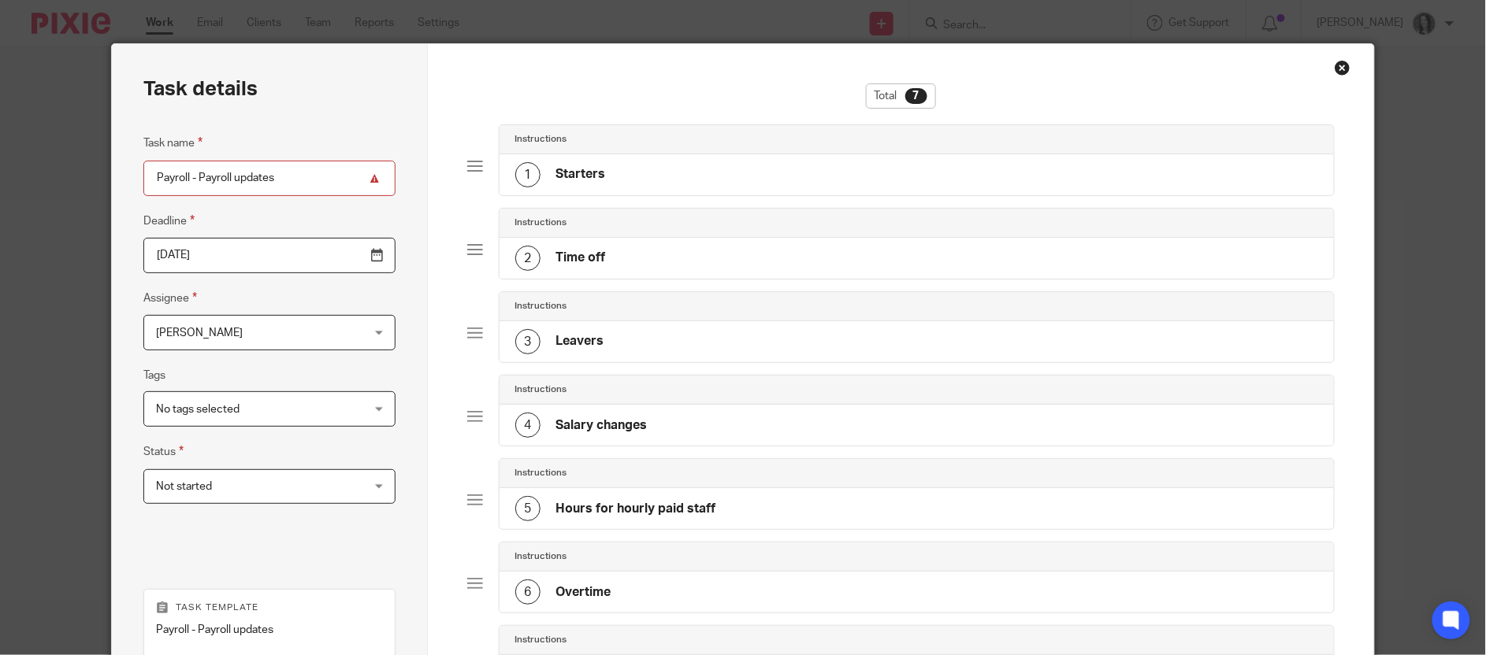
scroll to position [0, 0]
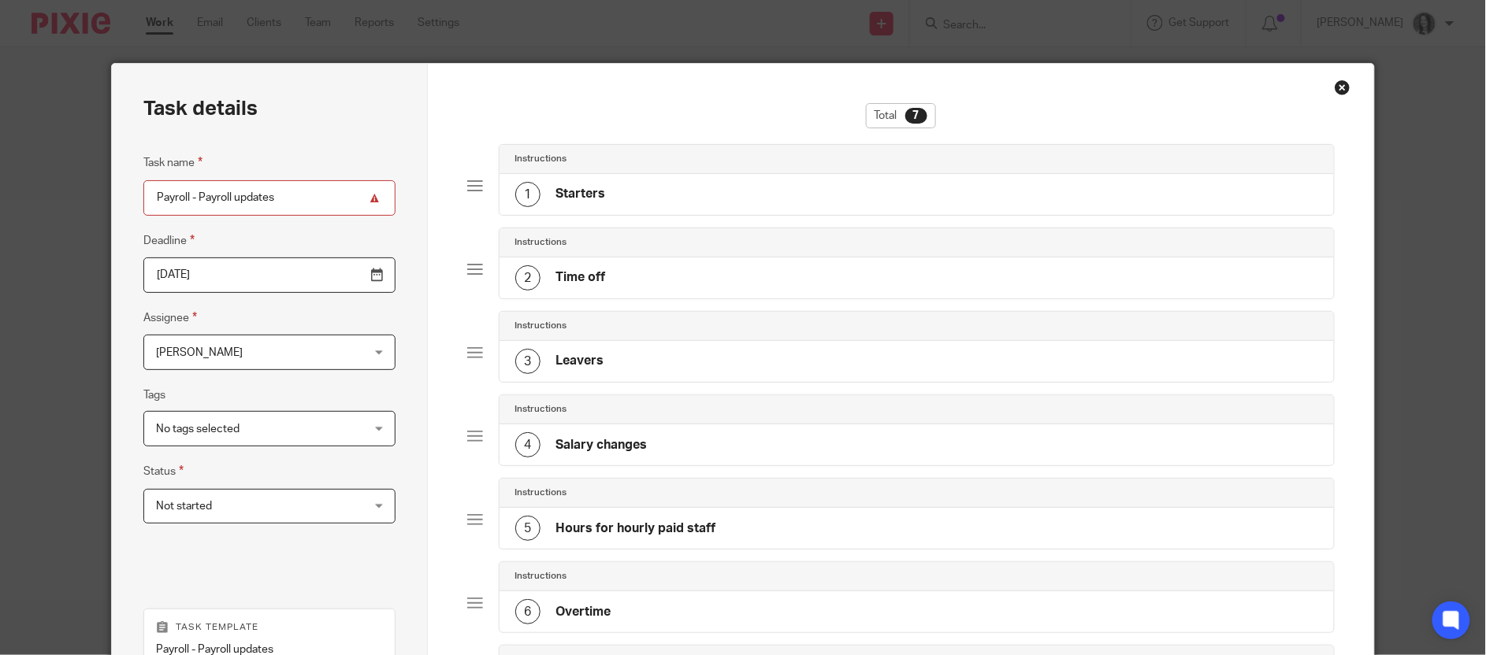
click at [279, 194] on input "Payroll - Payroll updates" at bounding box center [268, 197] width 251 height 35
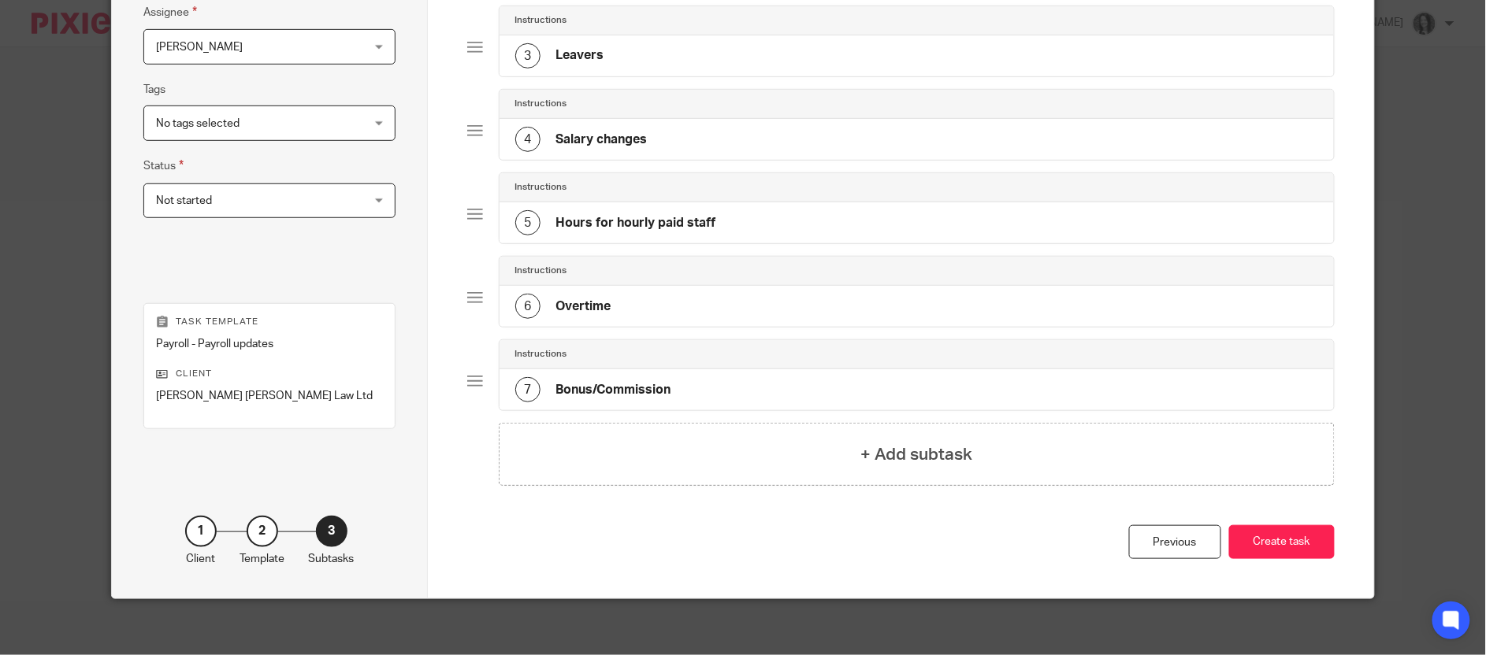
scroll to position [319, 0]
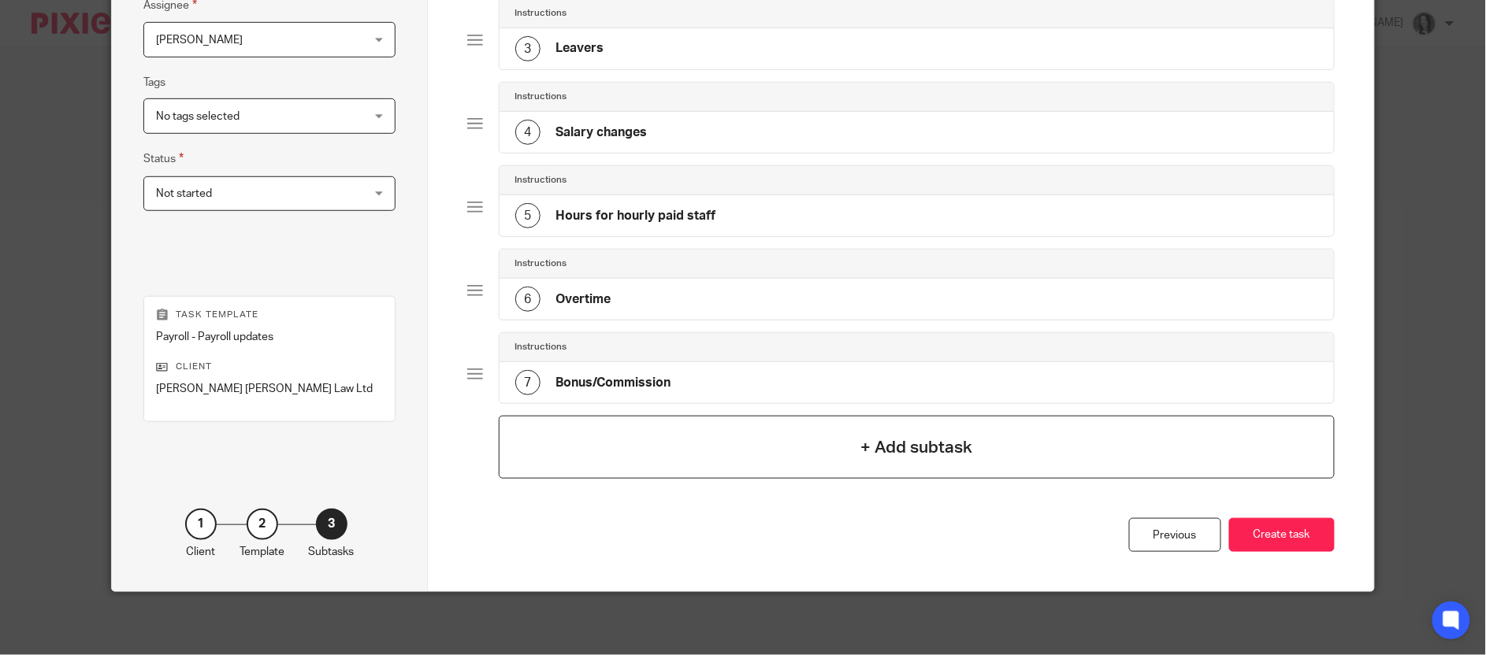
type input "Payroll - Payroll updates - [DATE]"
click at [965, 455] on div "+ Add subtask" at bounding box center [917, 447] width 836 height 63
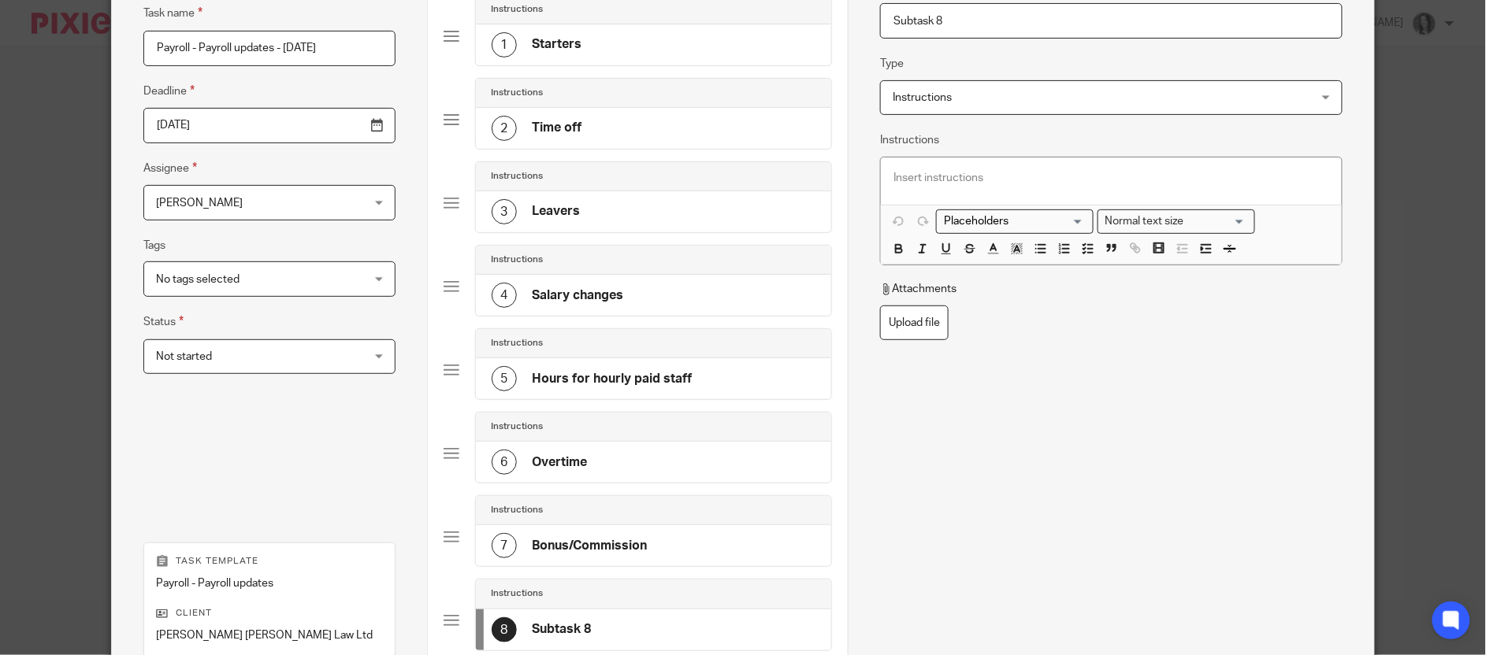
scroll to position [87, 0]
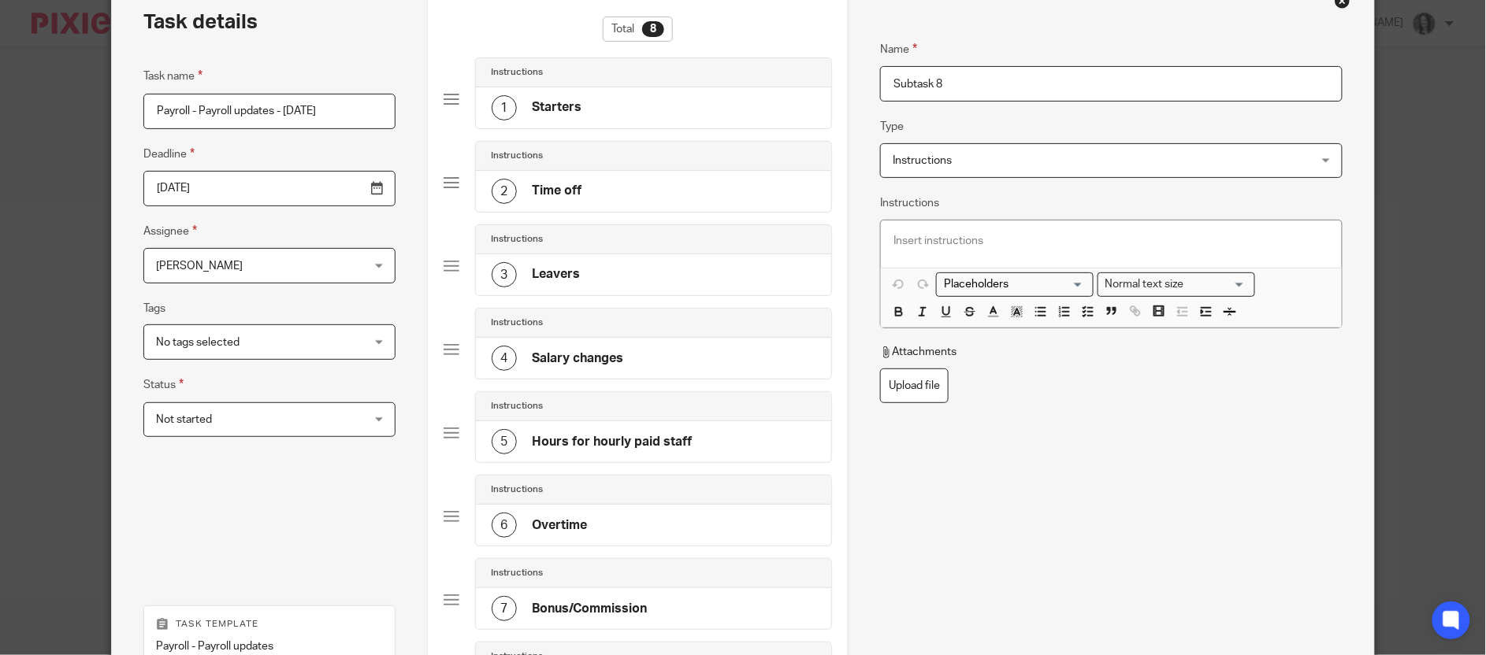
click at [928, 239] on p at bounding box center [1110, 241] width 435 height 16
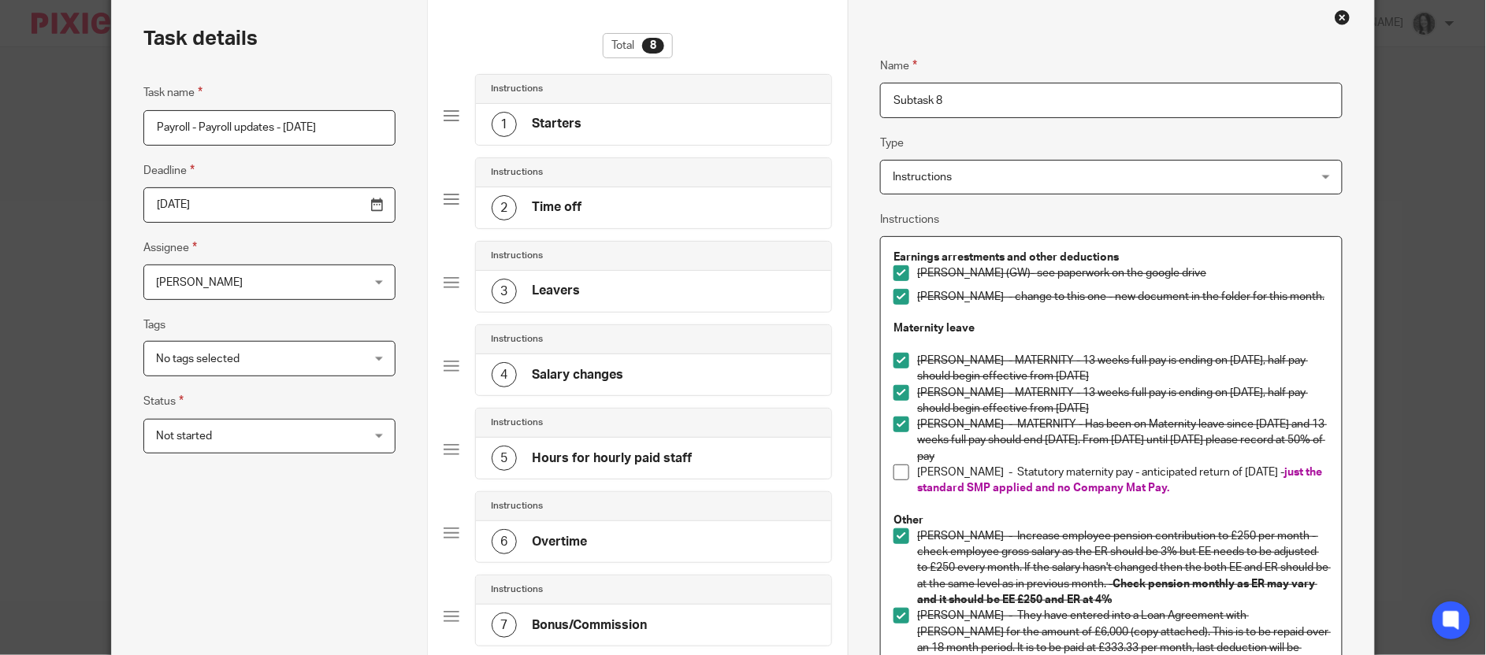
scroll to position [68, 0]
click at [900, 275] on span at bounding box center [901, 276] width 16 height 16
click at [901, 297] on span at bounding box center [901, 299] width 16 height 16
click at [893, 371] on span at bounding box center [901, 363] width 16 height 16
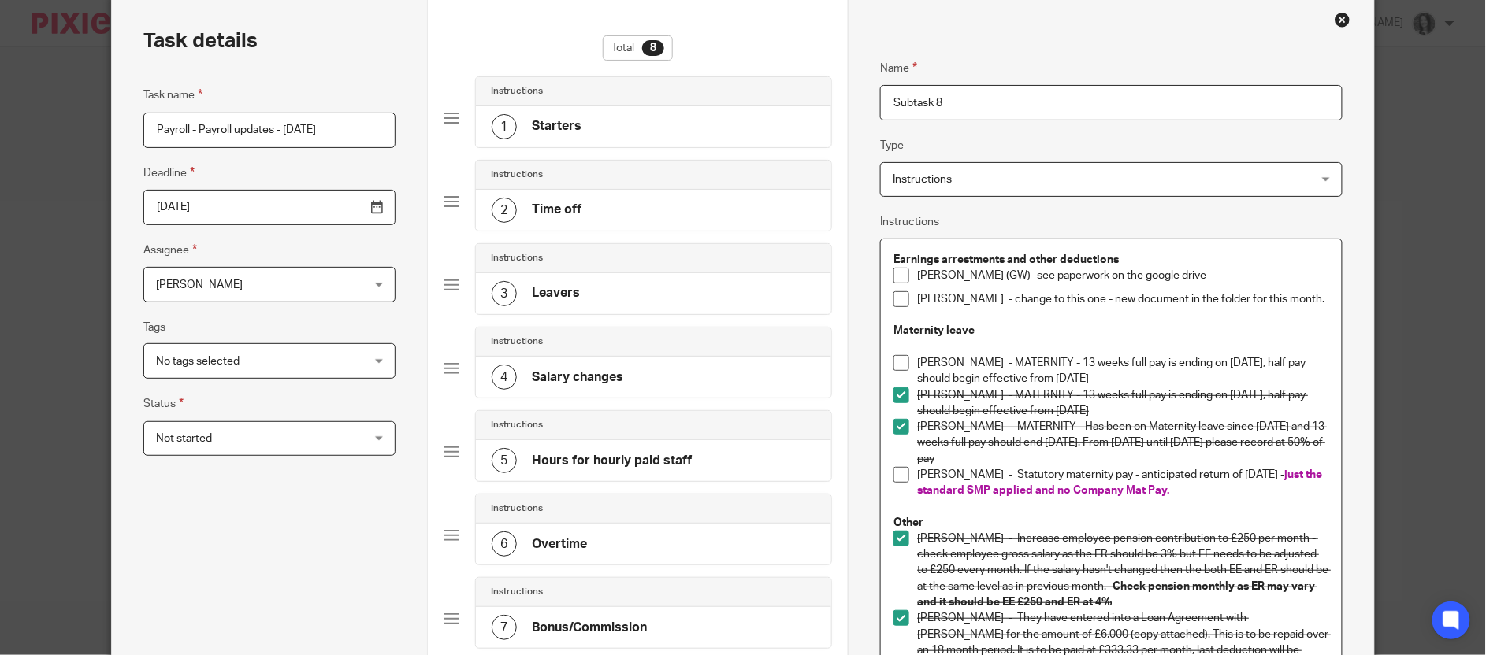
click at [896, 403] on span at bounding box center [901, 396] width 16 height 16
click at [896, 435] on span at bounding box center [901, 427] width 16 height 16
drag, startPoint x: 1240, startPoint y: 512, endPoint x: 943, endPoint y: 508, distance: 297.0
click at [943, 499] on p "Humera Logan - Statutory maternity pay - anticipated return of 20th October 202…" at bounding box center [1122, 483] width 411 height 32
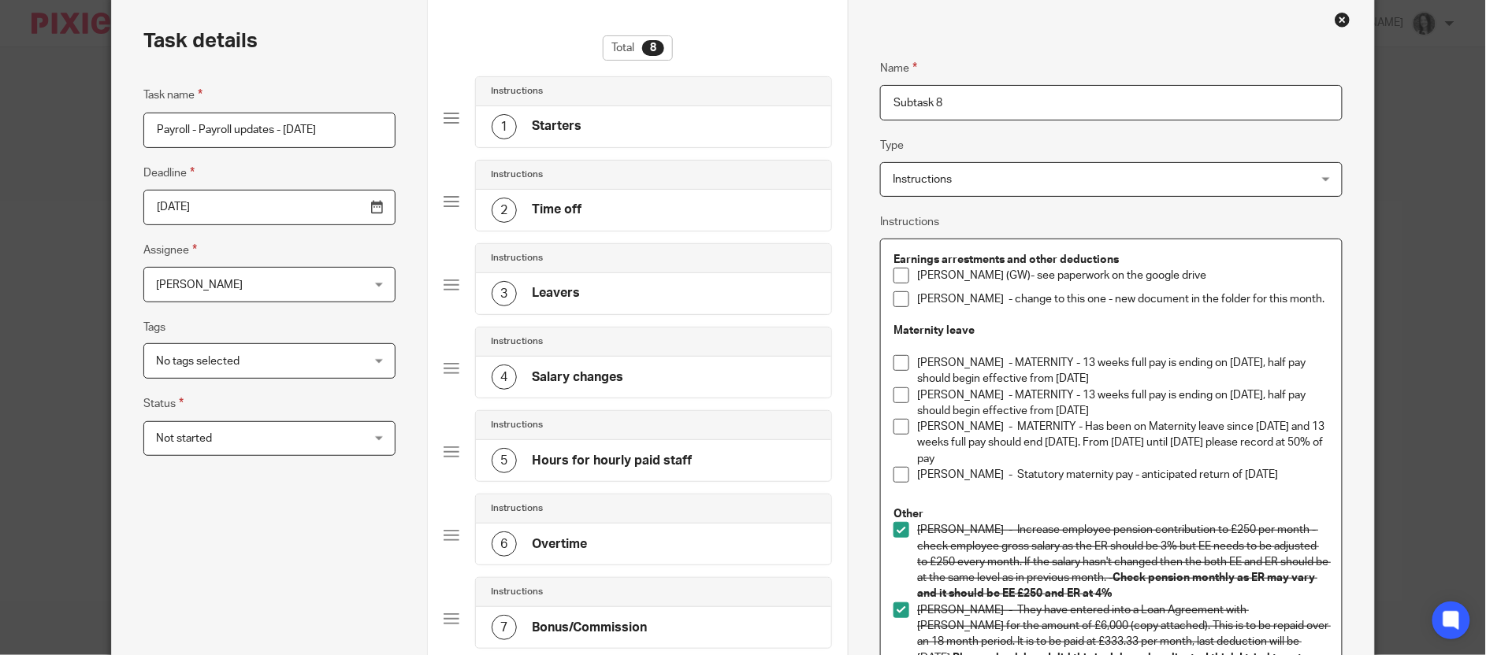
click at [898, 538] on span at bounding box center [901, 530] width 16 height 16
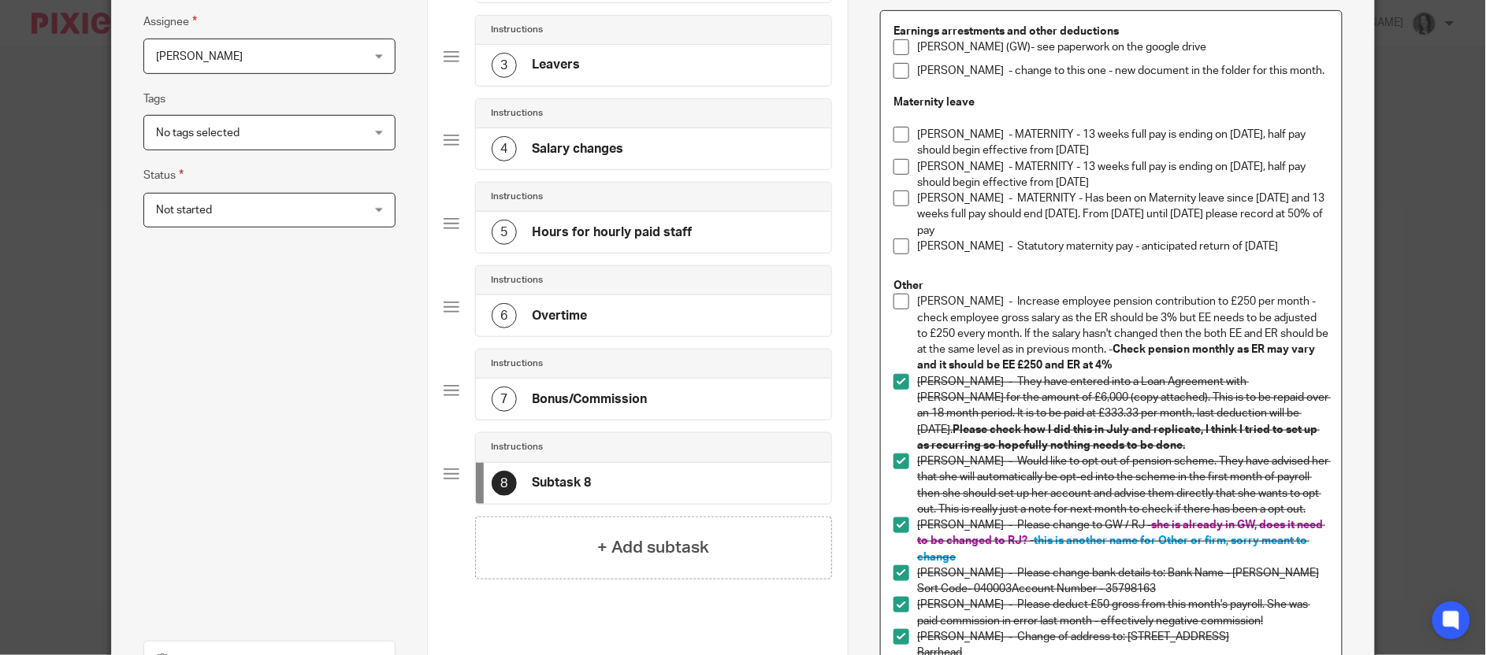
scroll to position [361, 0]
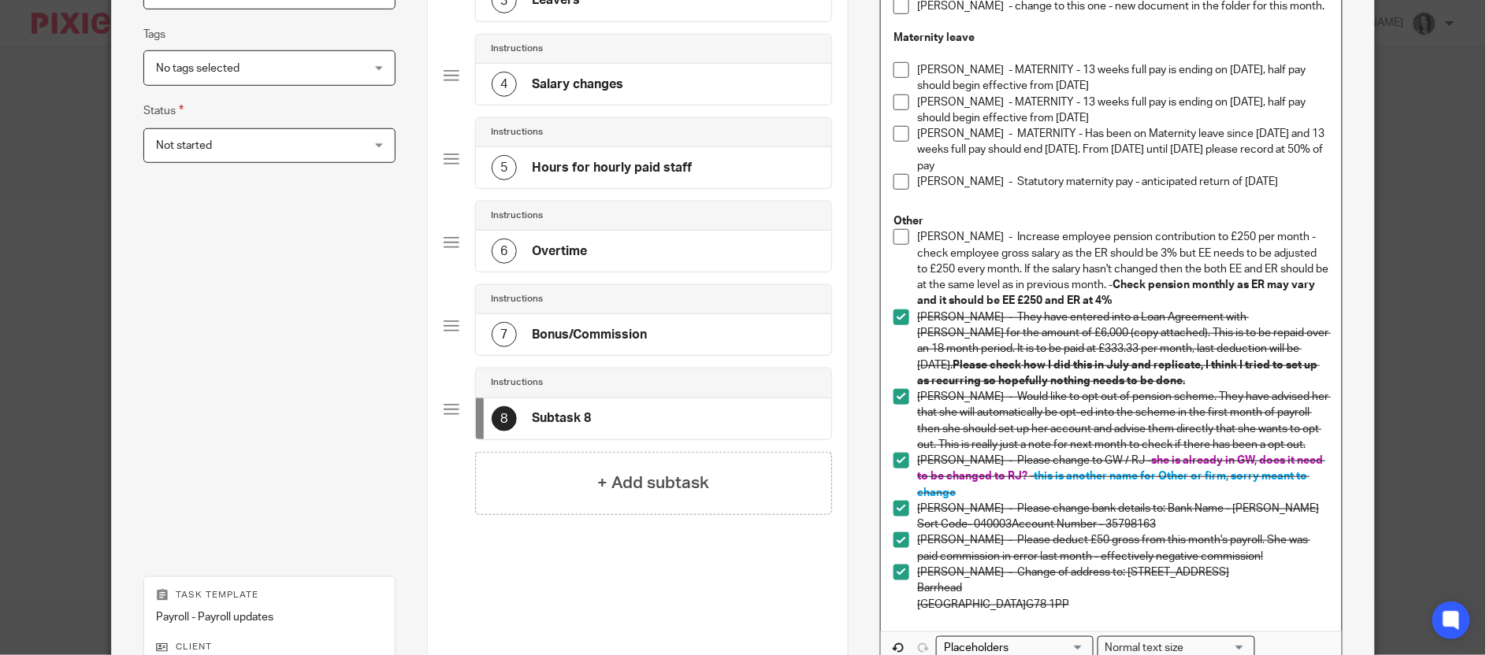
click at [894, 325] on span at bounding box center [901, 318] width 16 height 16
click at [893, 405] on span at bounding box center [901, 397] width 16 height 16
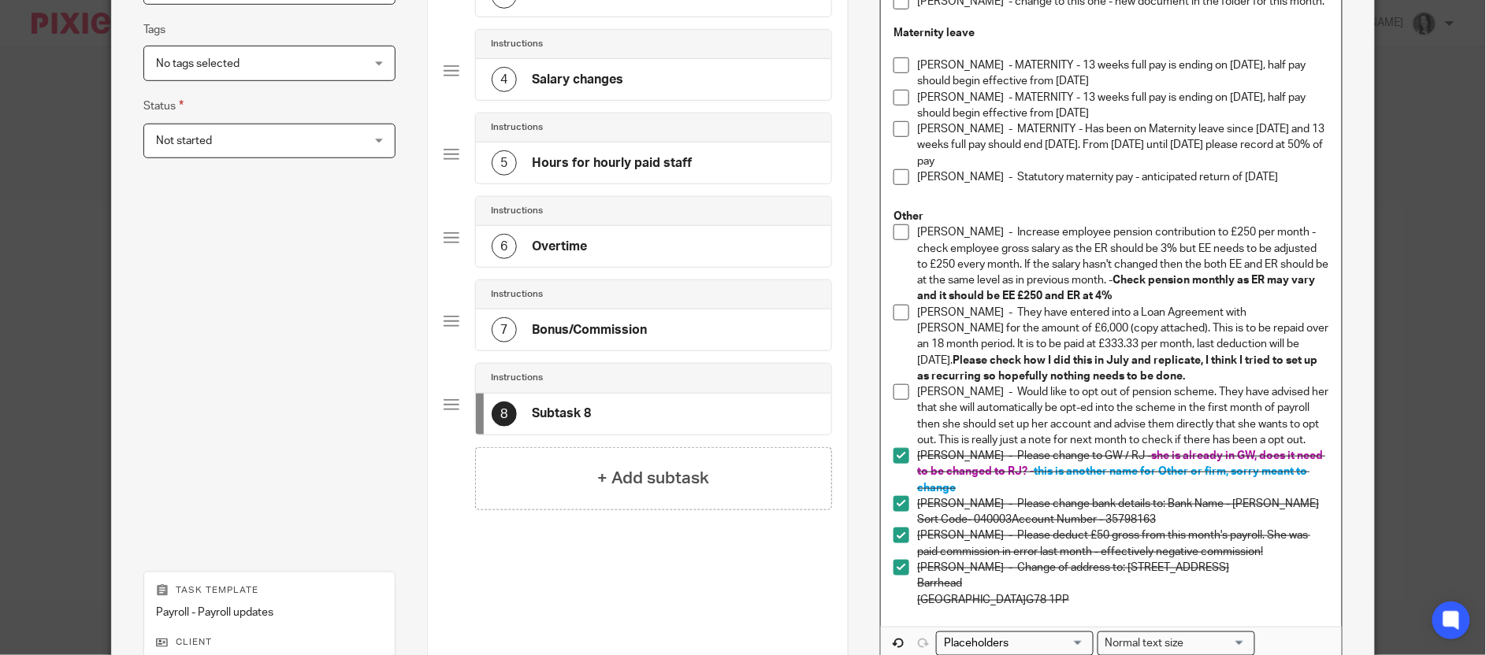
scroll to position [369, 0]
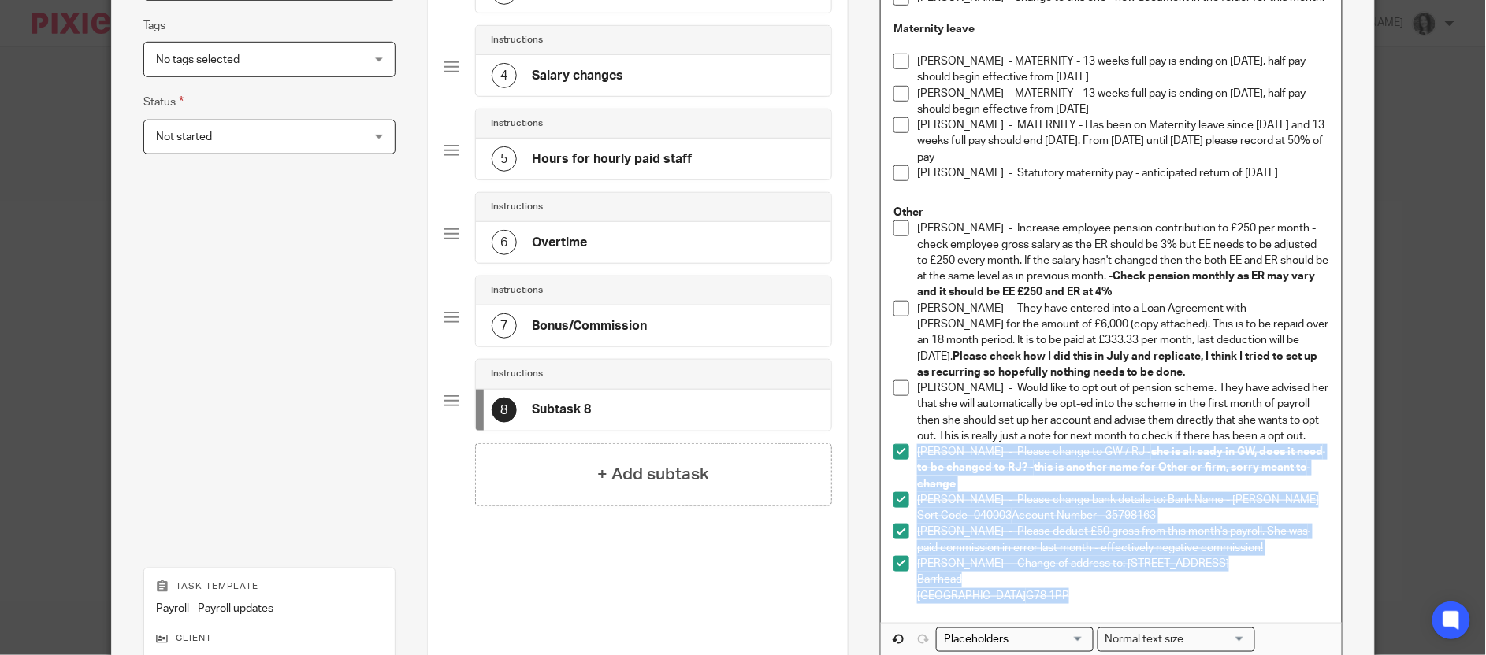
drag, startPoint x: 1011, startPoint y: 621, endPoint x: 898, endPoint y: 484, distance: 176.8
click at [898, 484] on ul "Jennifer Hepburn - Increase employee pension contribution to £250 per month - c…" at bounding box center [1110, 412] width 435 height 383
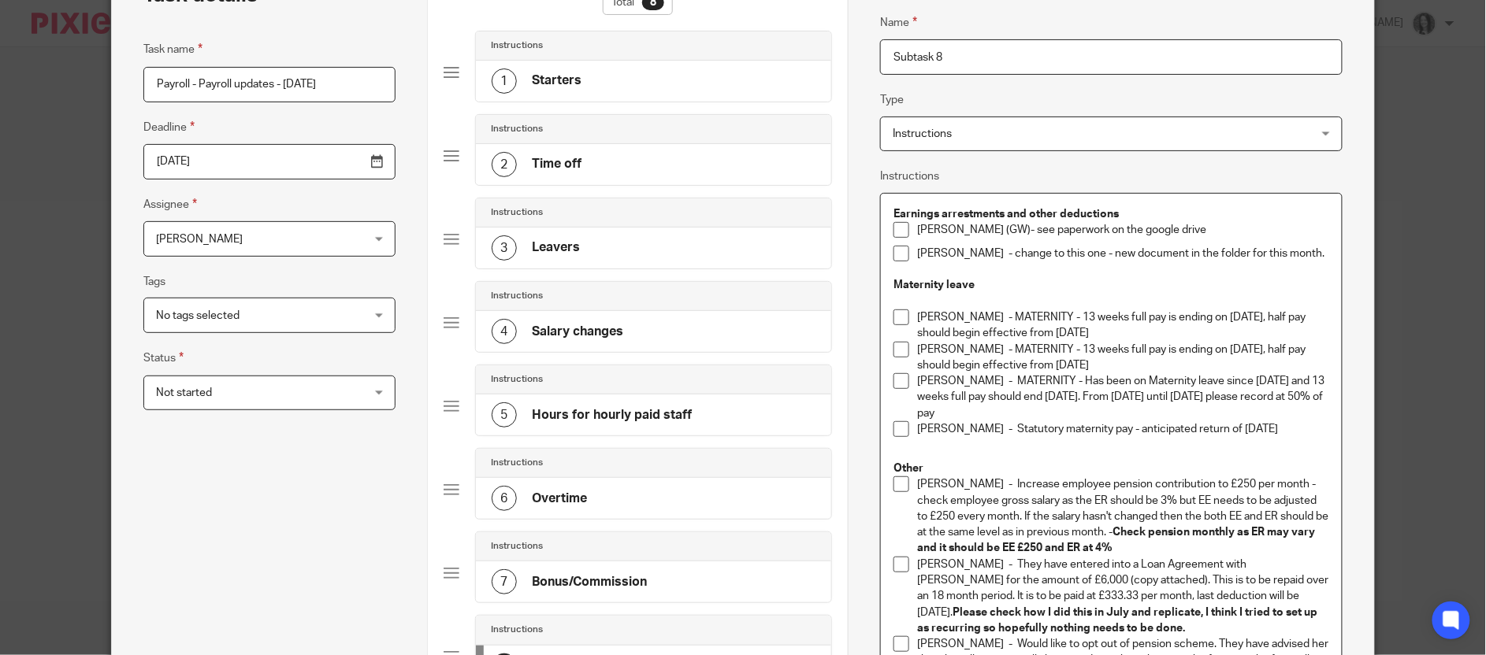
scroll to position [0, 0]
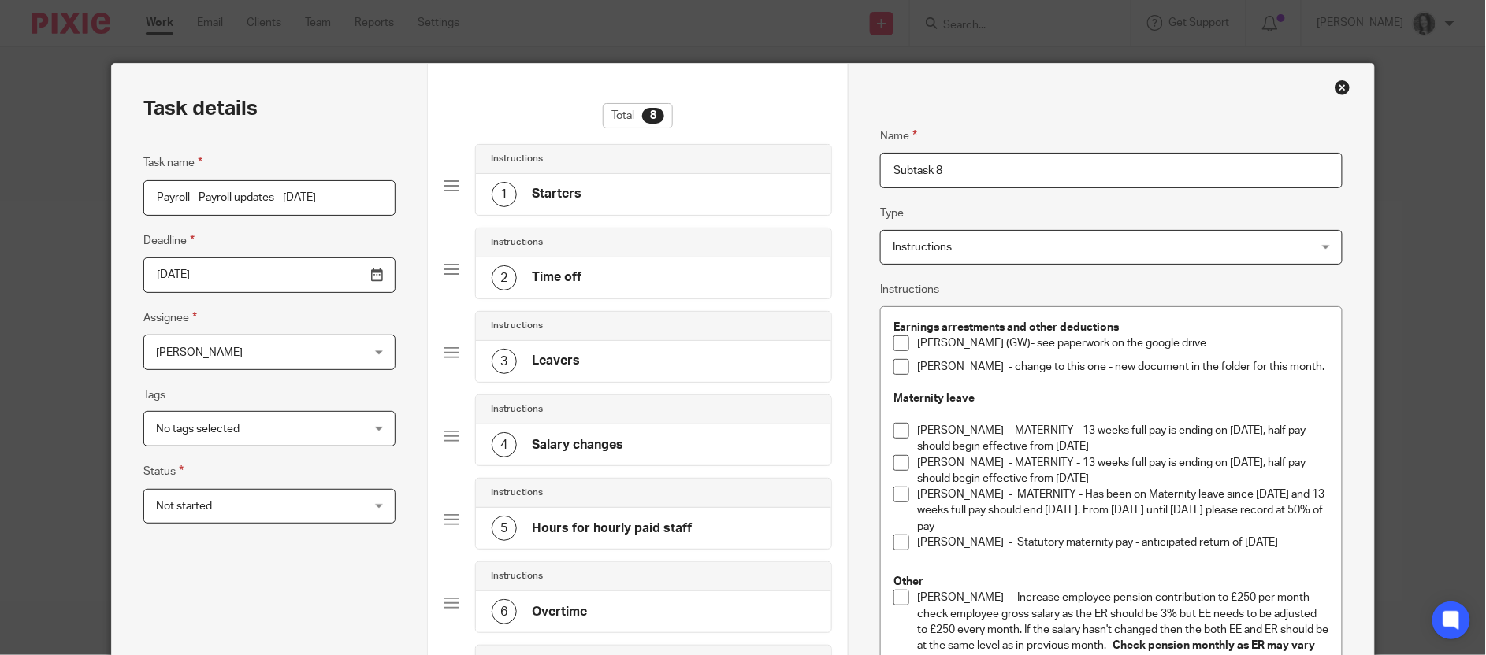
drag, startPoint x: 944, startPoint y: 170, endPoint x: 829, endPoint y: 154, distance: 116.2
click at [830, 154] on div "Task details Task name Payroll - Payroll updates - Sept 25 Deadline 2025-10-13 …" at bounding box center [742, 577] width 1261 height 1026
click at [943, 172] on input "Other chamges" at bounding box center [1111, 170] width 462 height 35
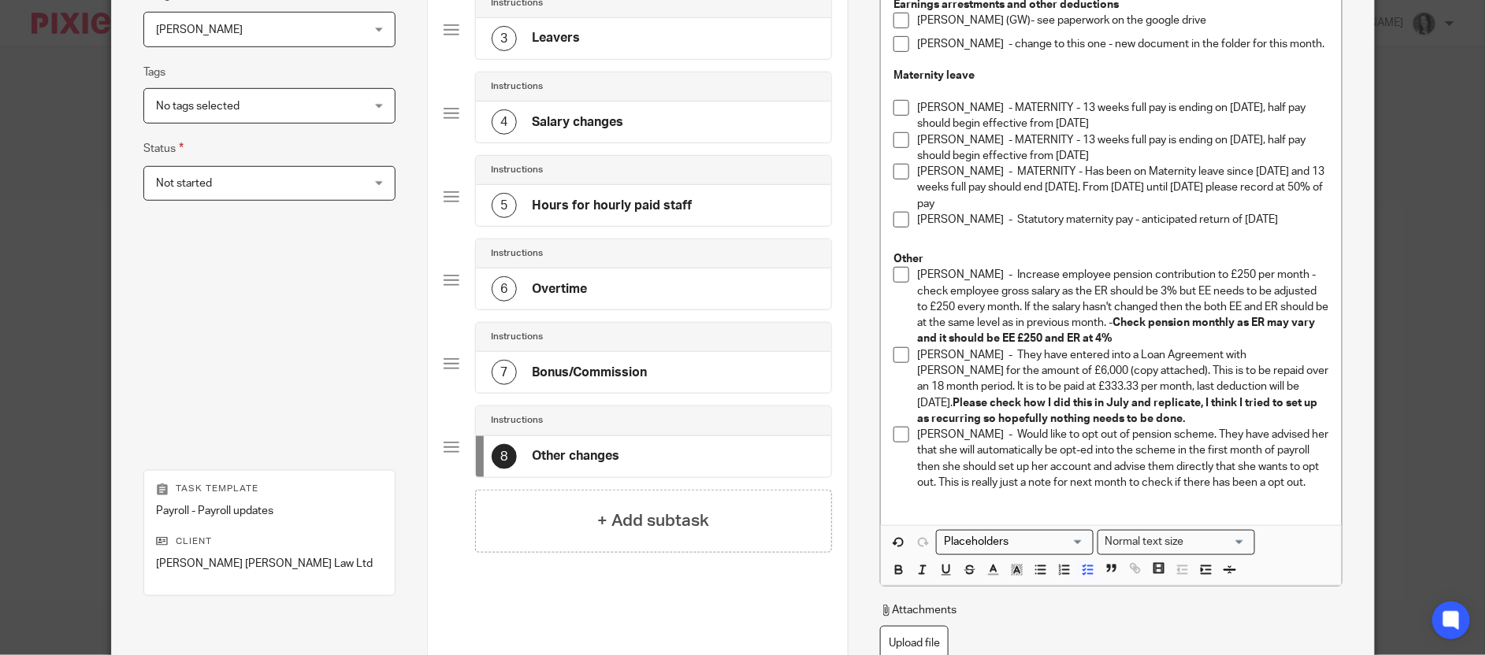
scroll to position [325, 0]
type input "Other changes"
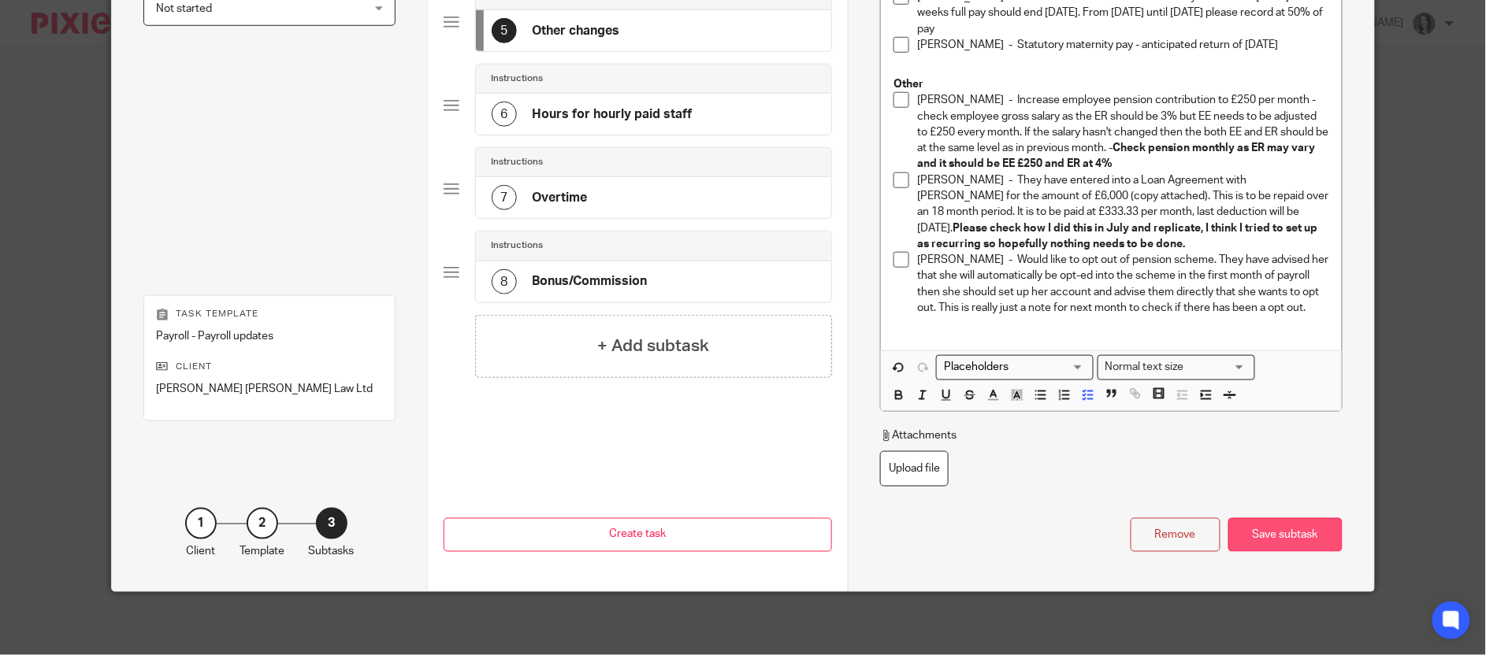
click at [1253, 534] on div "Save subtask" at bounding box center [1285, 535] width 114 height 34
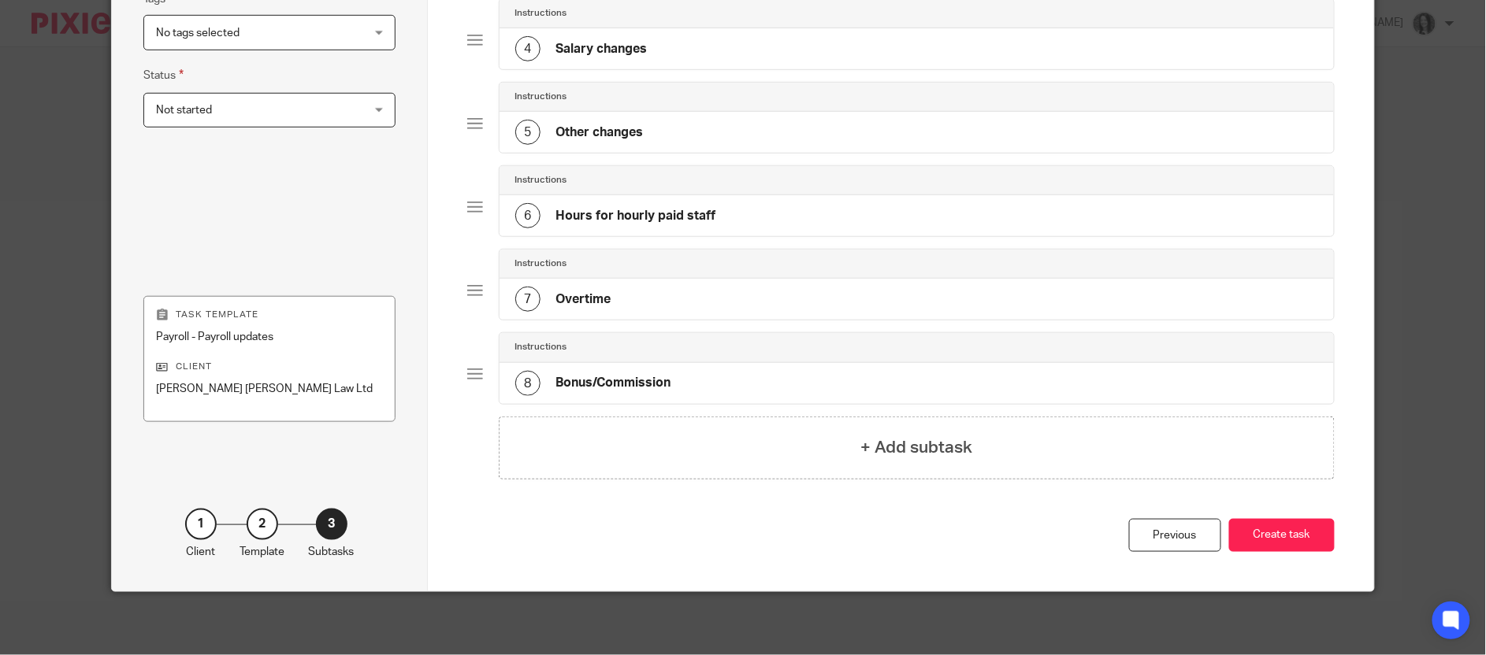
scroll to position [0, 0]
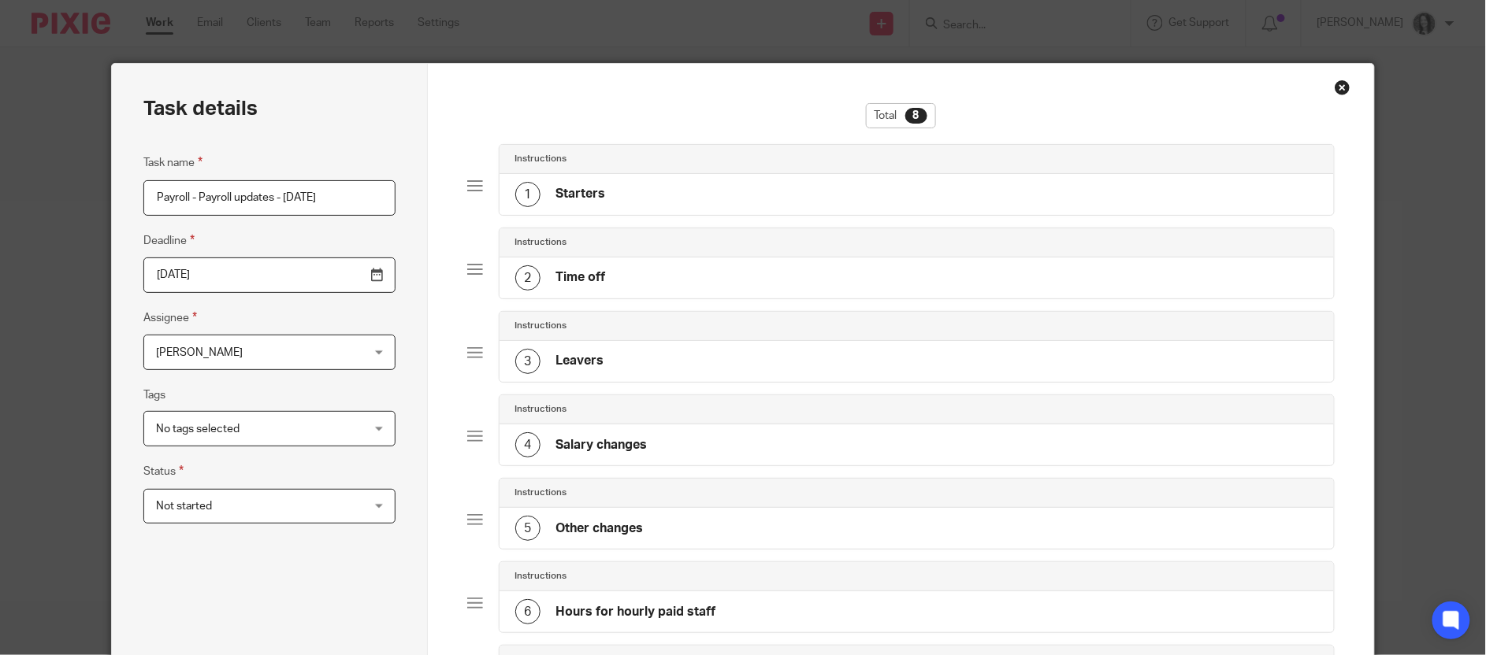
click at [261, 272] on input "2025-10-13" at bounding box center [268, 275] width 251 height 35
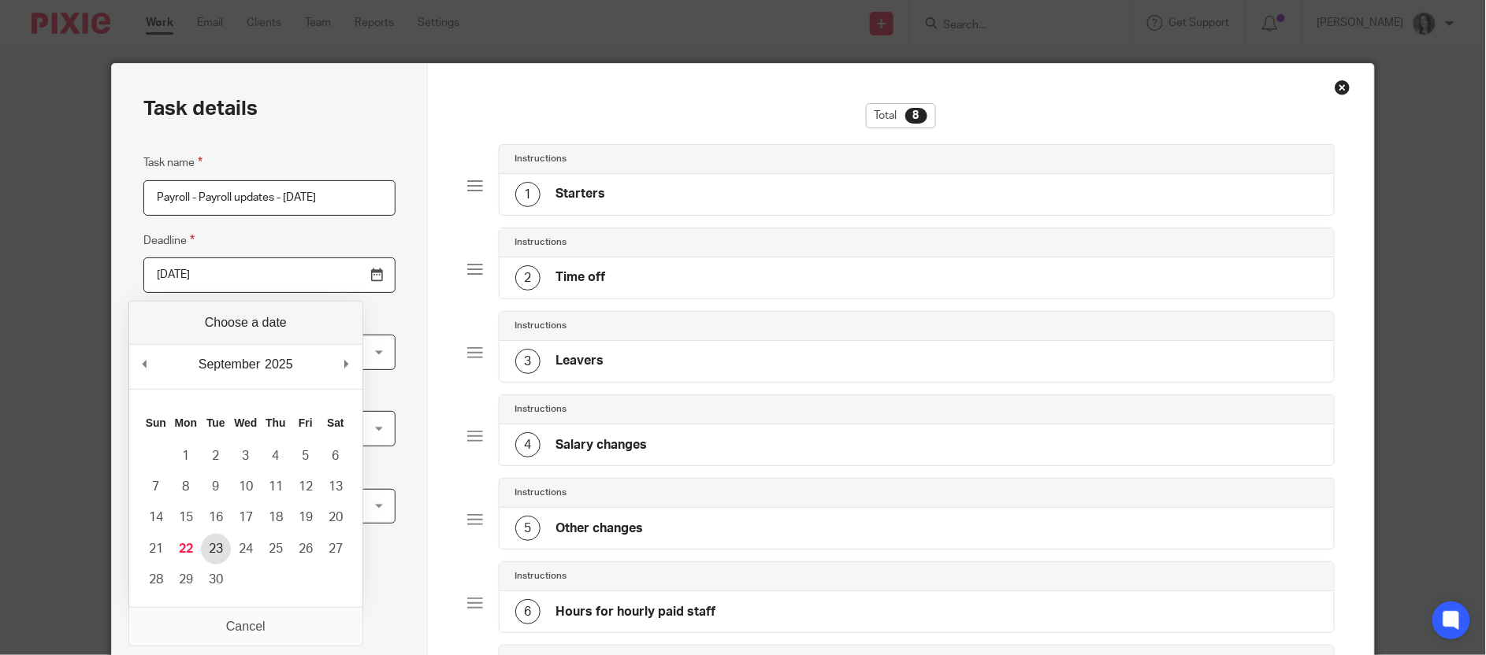
type input "2025-09-23"
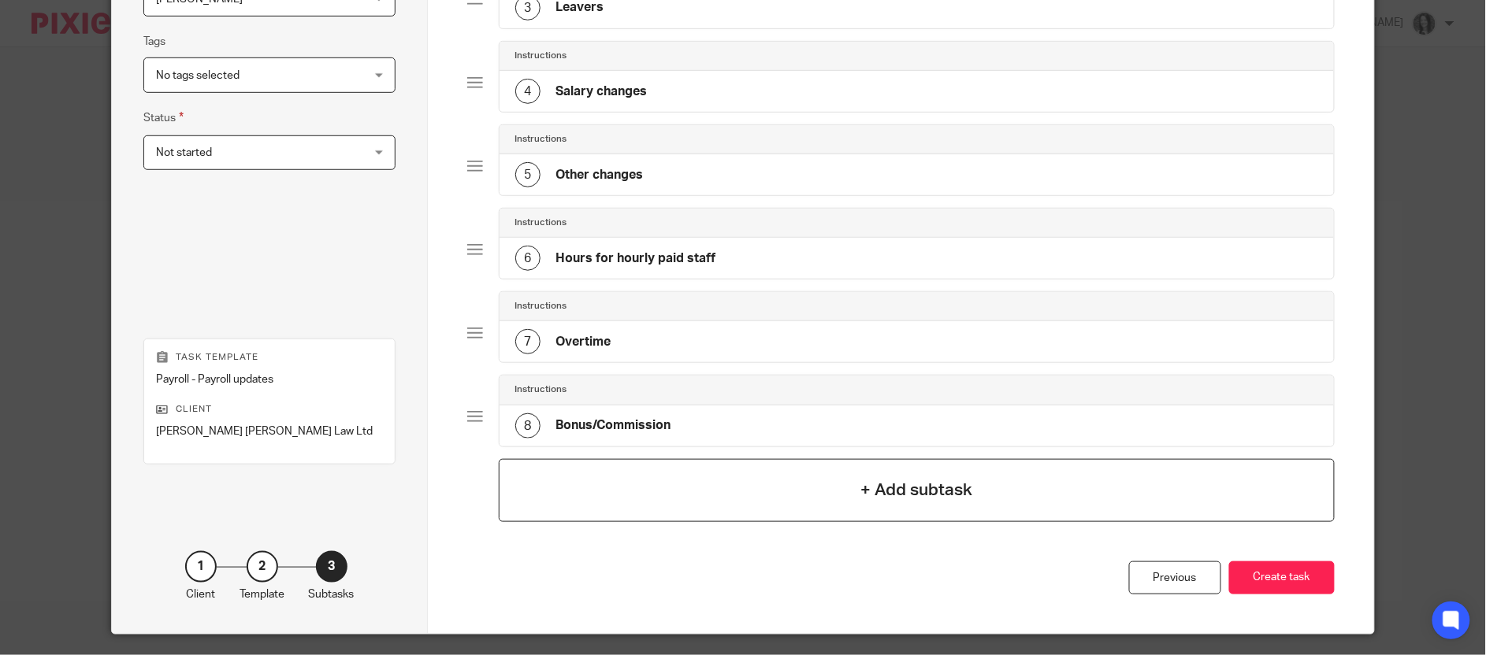
scroll to position [403, 0]
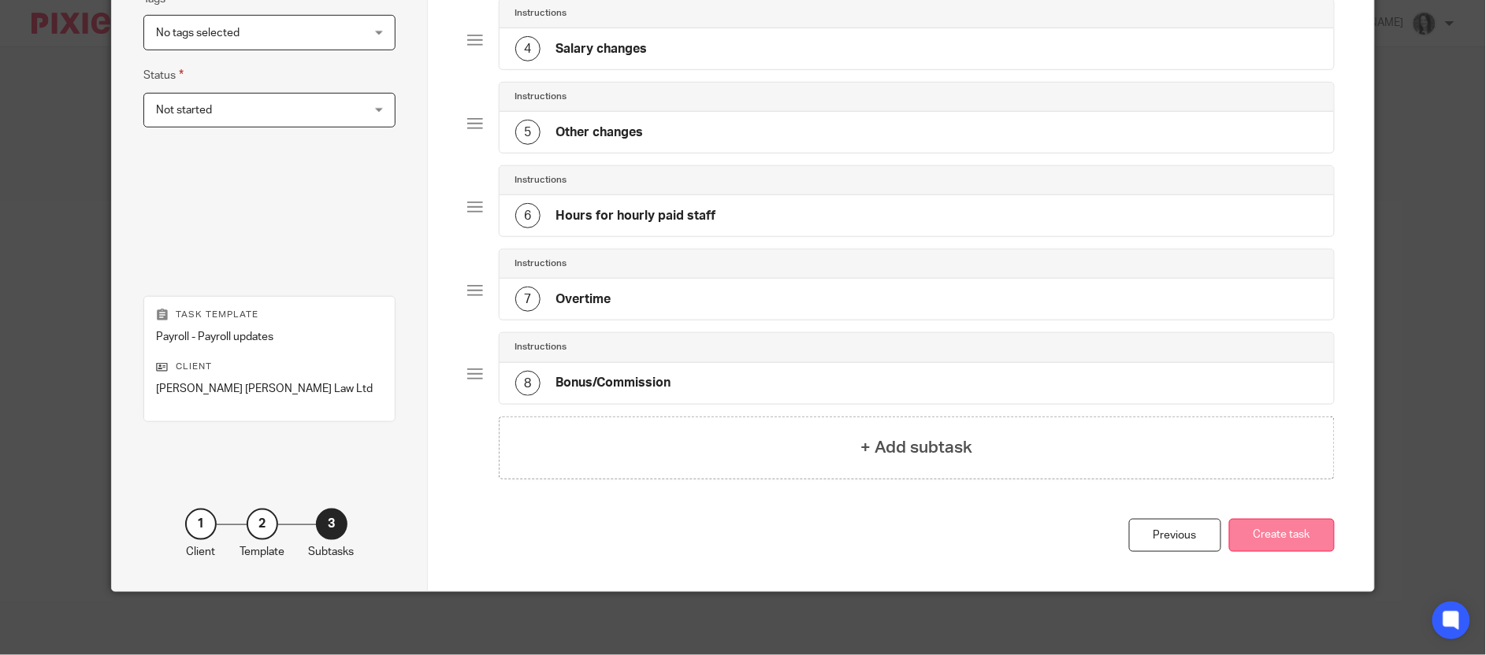
click at [1250, 539] on button "Create task" at bounding box center [1282, 536] width 106 height 34
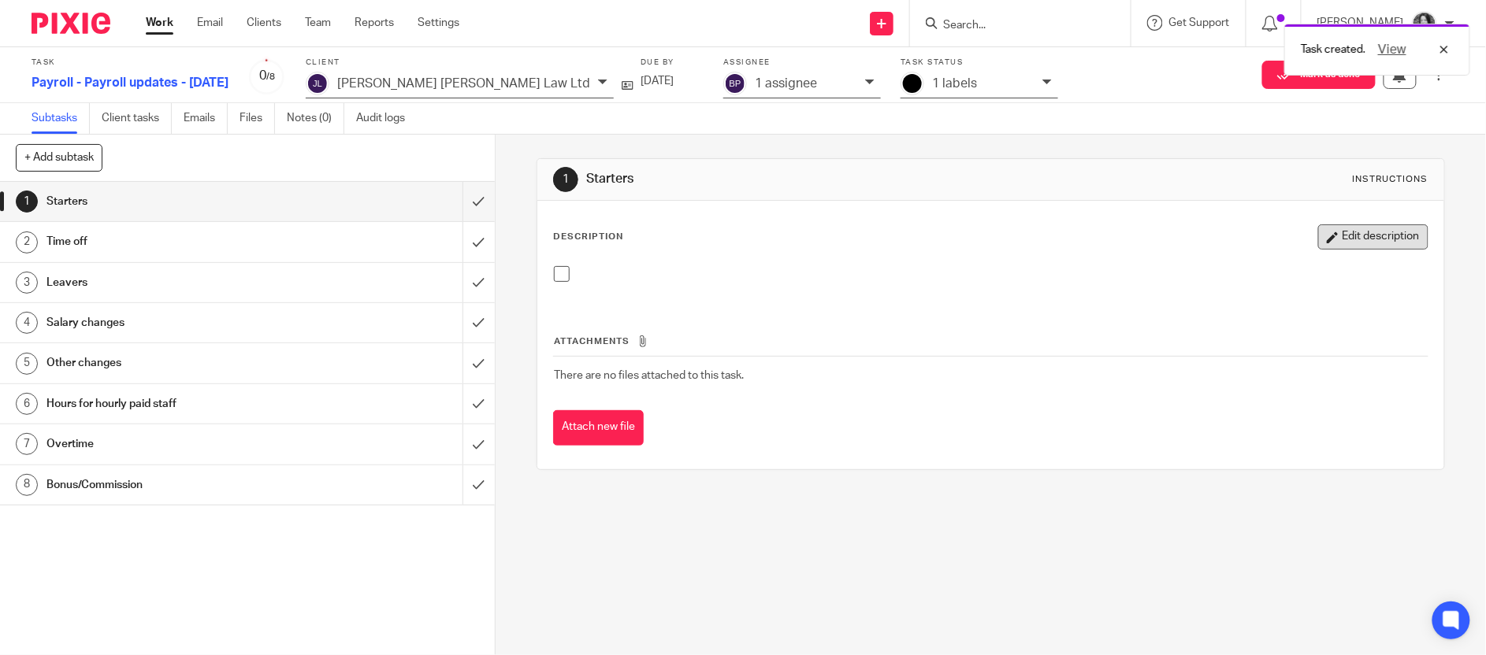
click at [1358, 239] on button "Edit description" at bounding box center [1373, 236] width 110 height 25
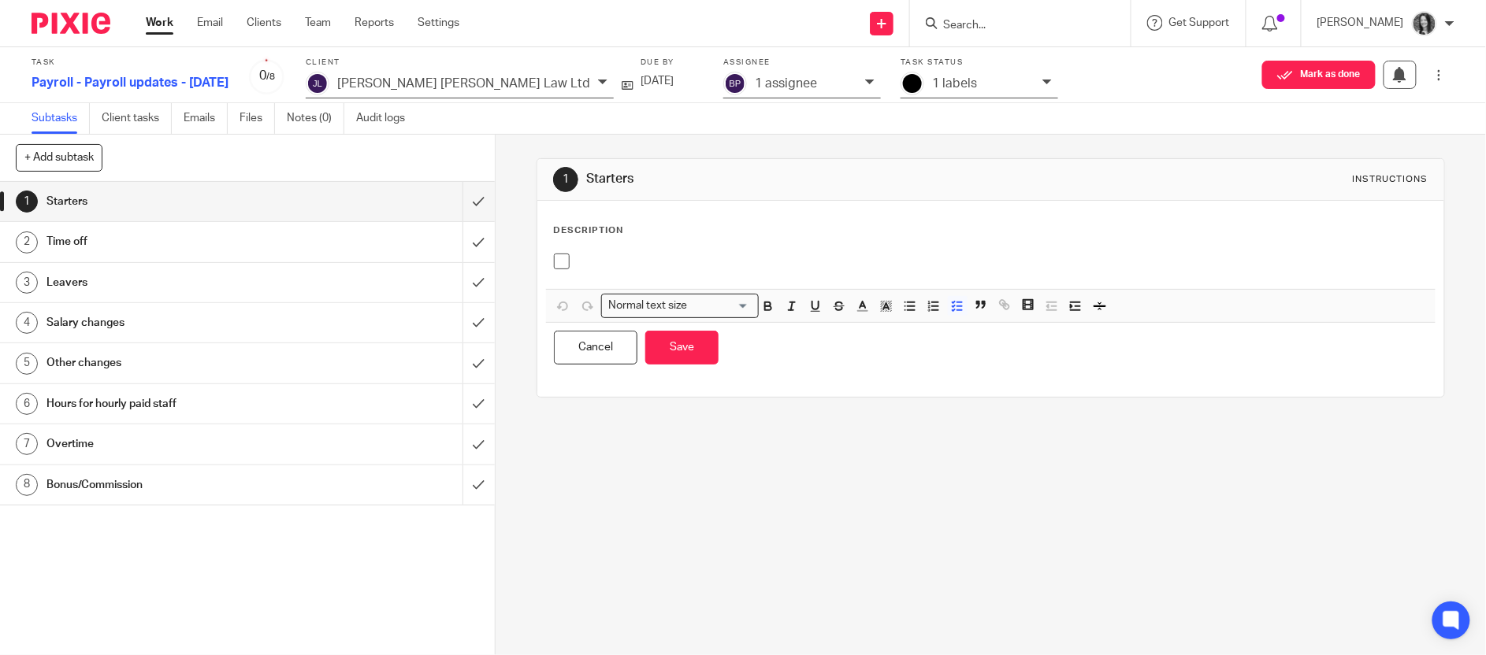
click at [607, 263] on p at bounding box center [1002, 262] width 850 height 16
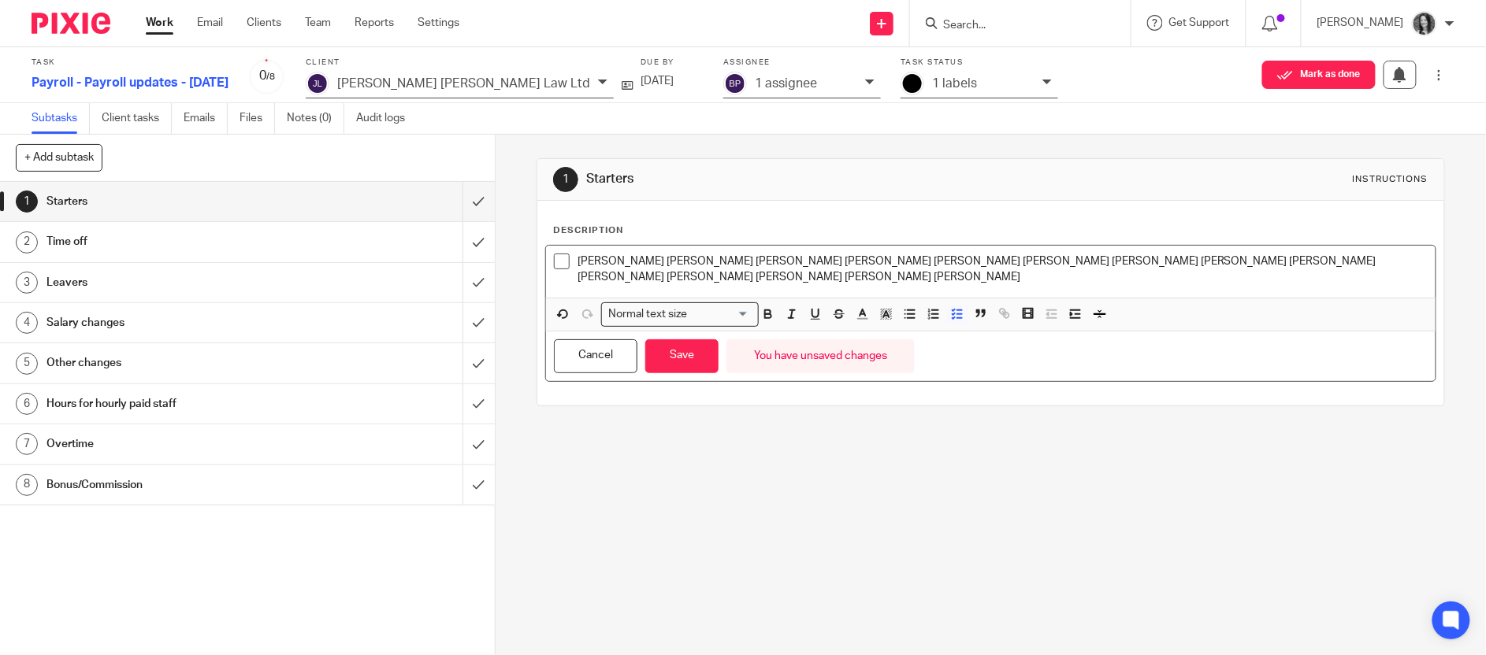
click at [720, 262] on p "Alicia McAllister Annabella Graham Chloe Sharp Christopher Weir Daniel Hoffin G…" at bounding box center [1002, 270] width 850 height 32
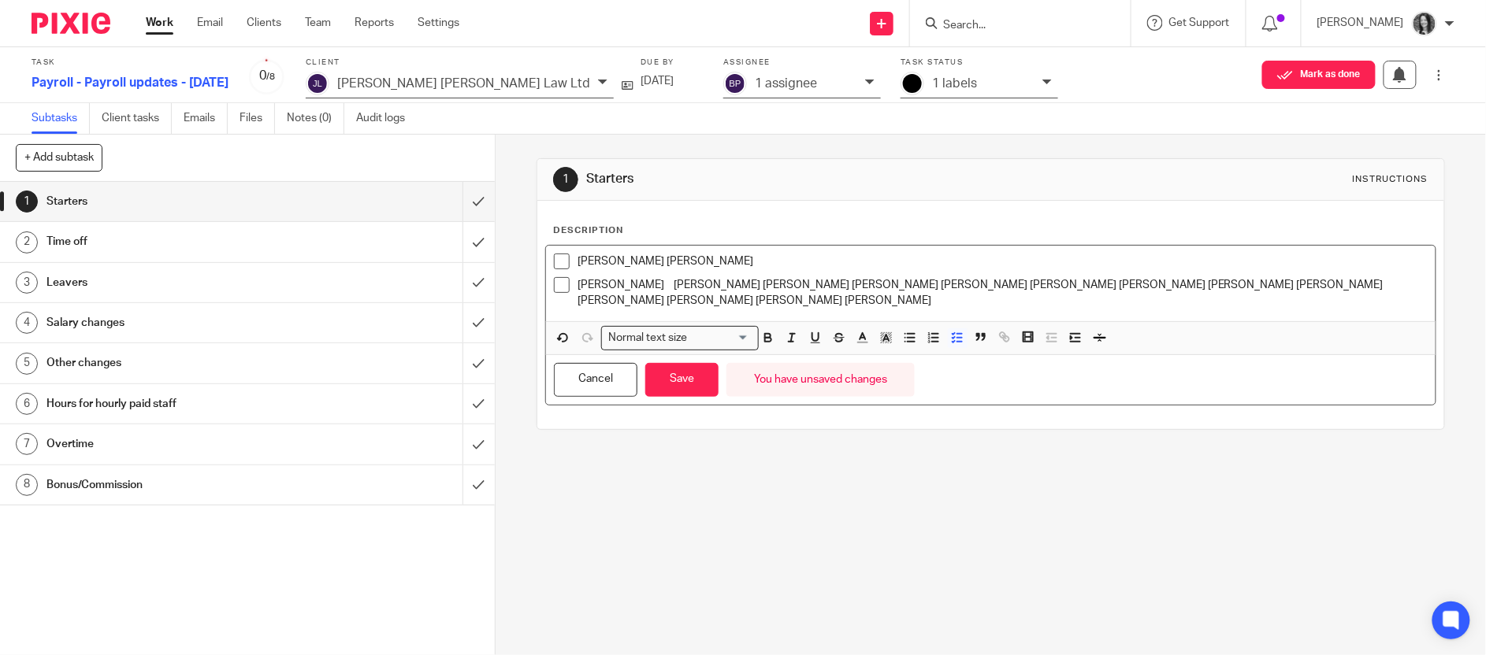
click at [654, 286] on p "Graham Chloe Sharp Christopher Weir Daniel Hoffin Gemma Blevins Jemma Tunn Kevi…" at bounding box center [1002, 293] width 850 height 32
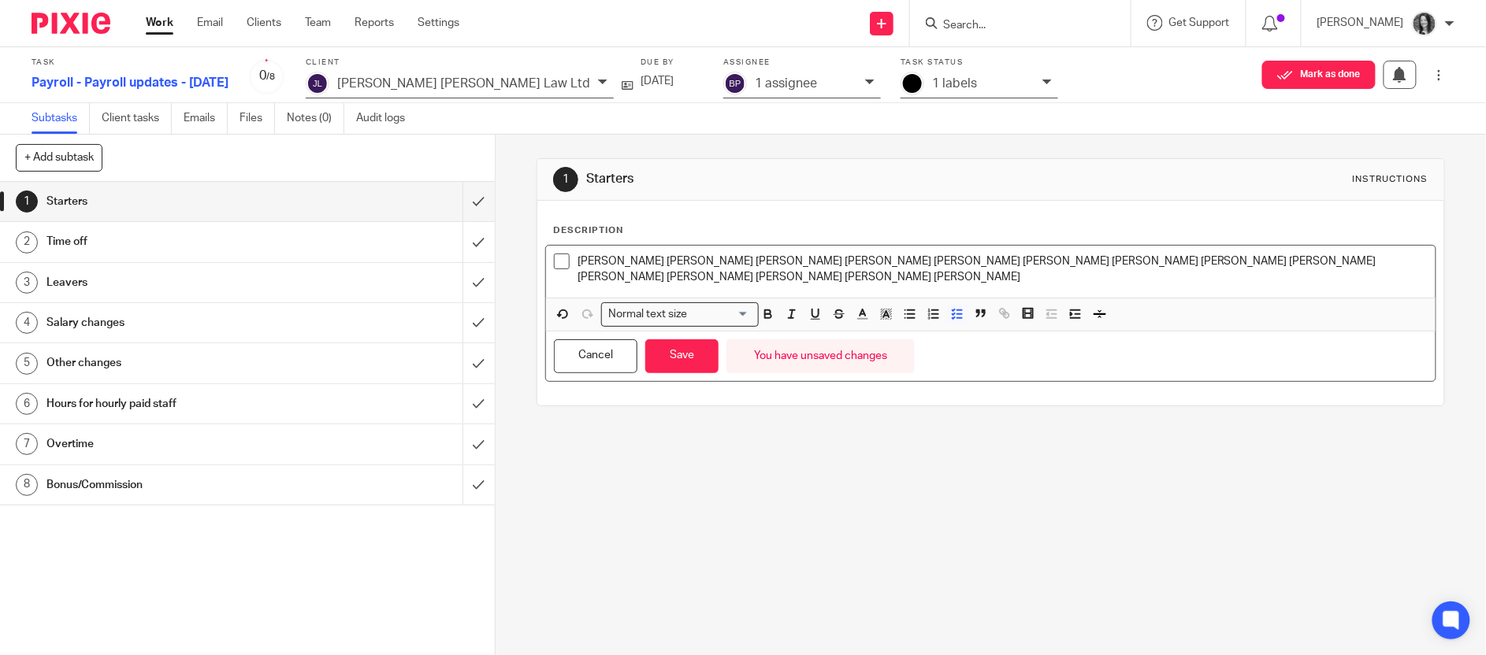
click at [654, 262] on p "Alicia McAllister Annabella Graham Chloe Sharp Christopher Weir Daniel Hoffin G…" at bounding box center [1002, 270] width 850 height 32
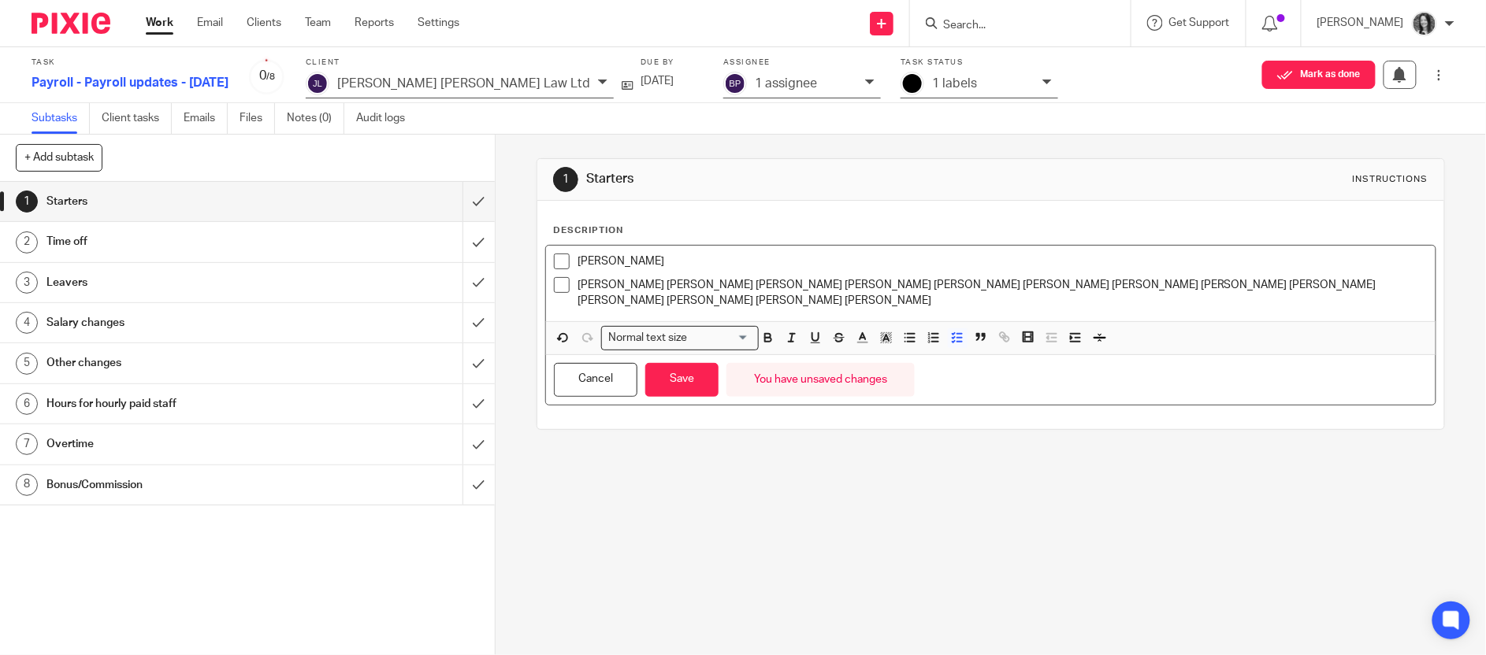
click at [666, 288] on p "Annabella Graham Chloe Sharp Christopher Weir Daniel Hoffin Gemma Blevins Jemma…" at bounding box center [1002, 293] width 850 height 32
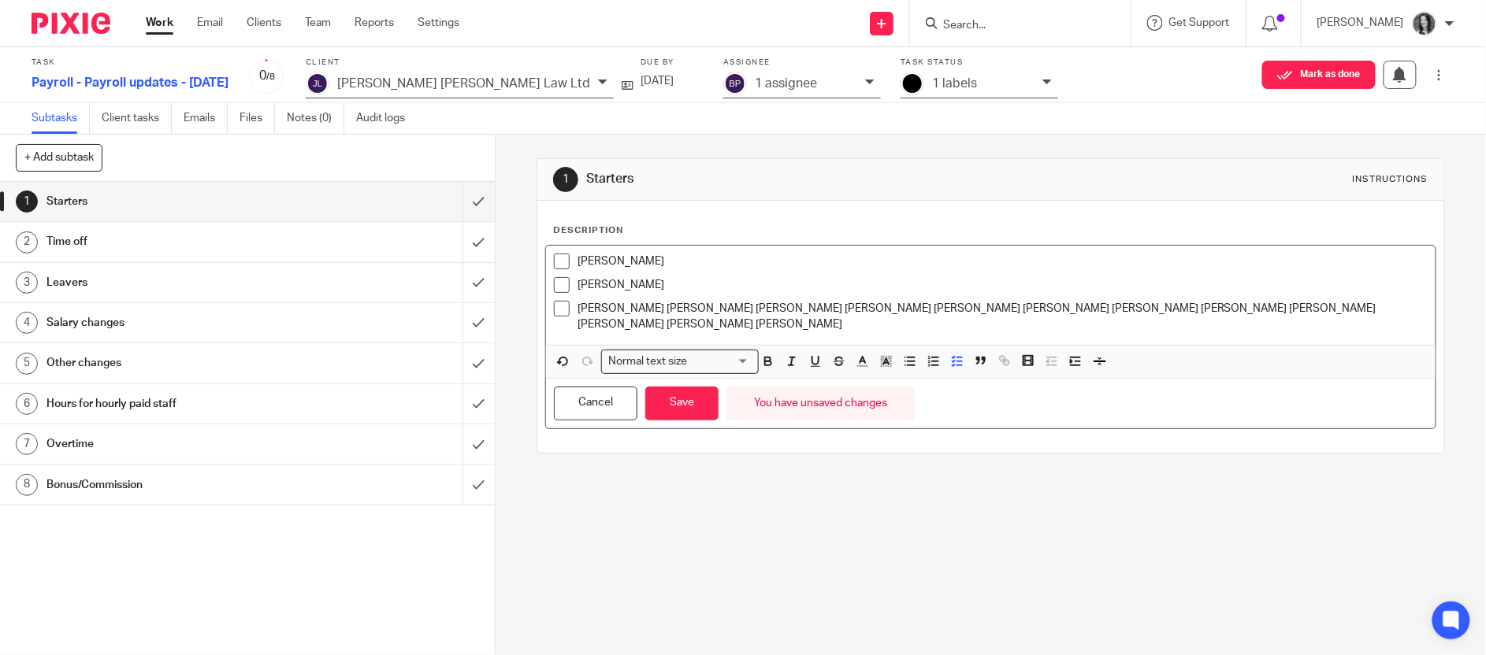
click at [636, 312] on p "Chloe Sharp Christopher Weir Daniel Hoffin Gemma Blevins Jemma Tunn Kevin Prent…" at bounding box center [1002, 317] width 850 height 32
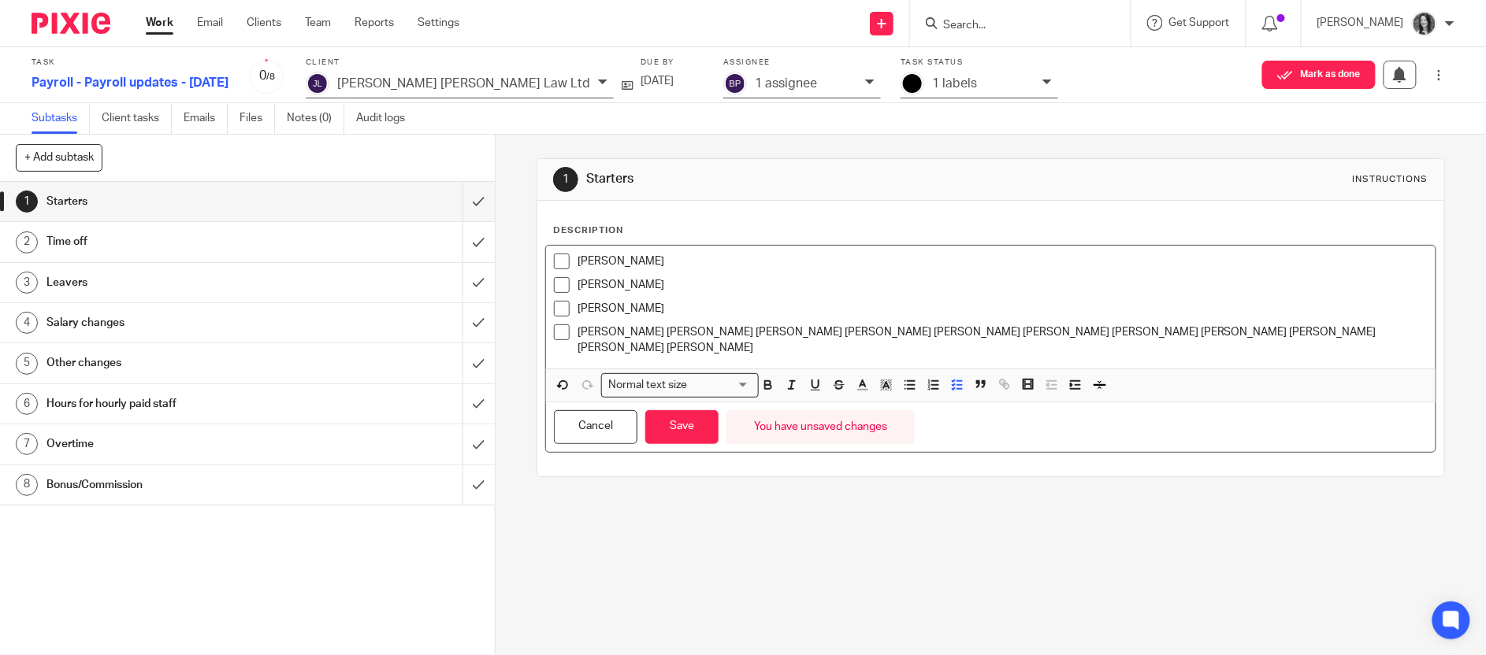
click at [659, 332] on p "Christopher Weir Daniel Hoffin Gemma Blevins Jemma Tunn Kevin Prentice Louise K…" at bounding box center [1002, 341] width 850 height 32
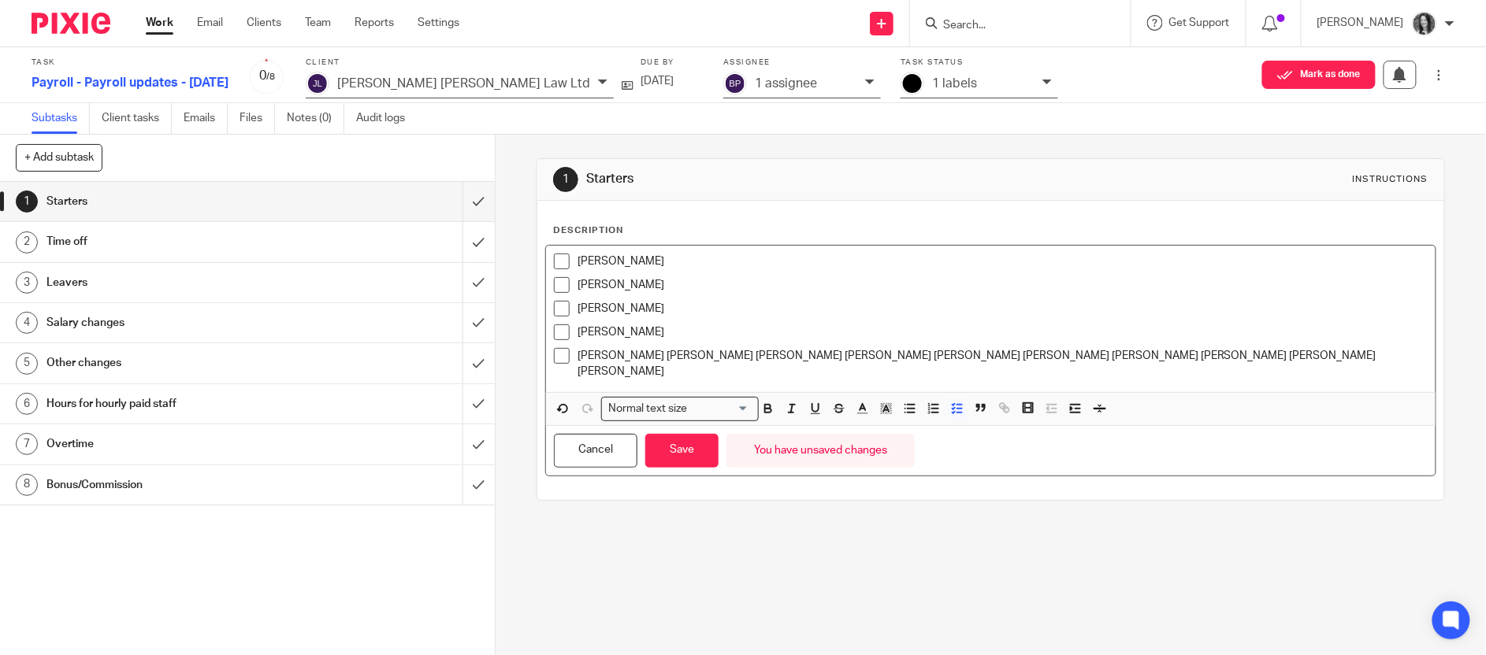
click at [636, 358] on p "Daniel Hoffin Gemma Blevins Jemma Tunn Kevin Prentice Louise Kelly Louise Patti…" at bounding box center [1002, 364] width 850 height 32
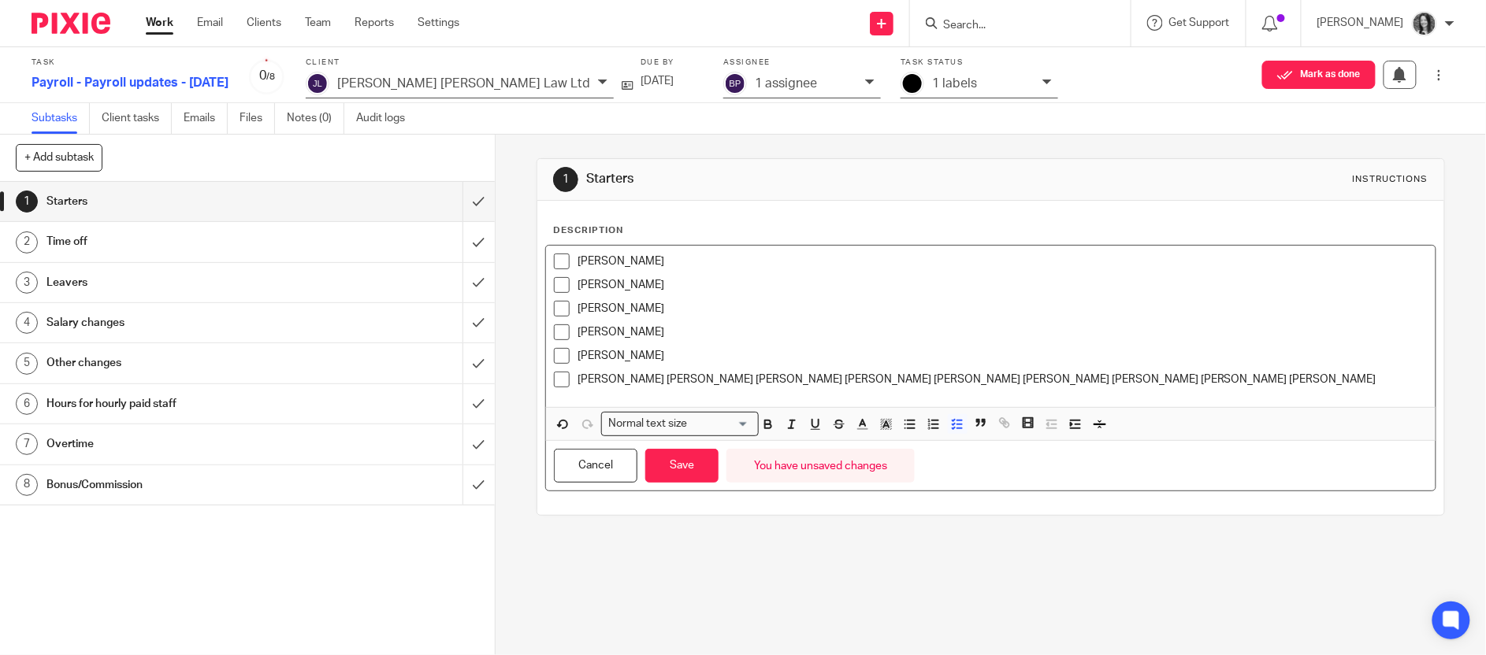
click at [653, 381] on p "Gemma Blevins Jemma Tunn Kevin Prentice Louise Kelly Louise Pattison Melanie Mi…" at bounding box center [1002, 380] width 850 height 16
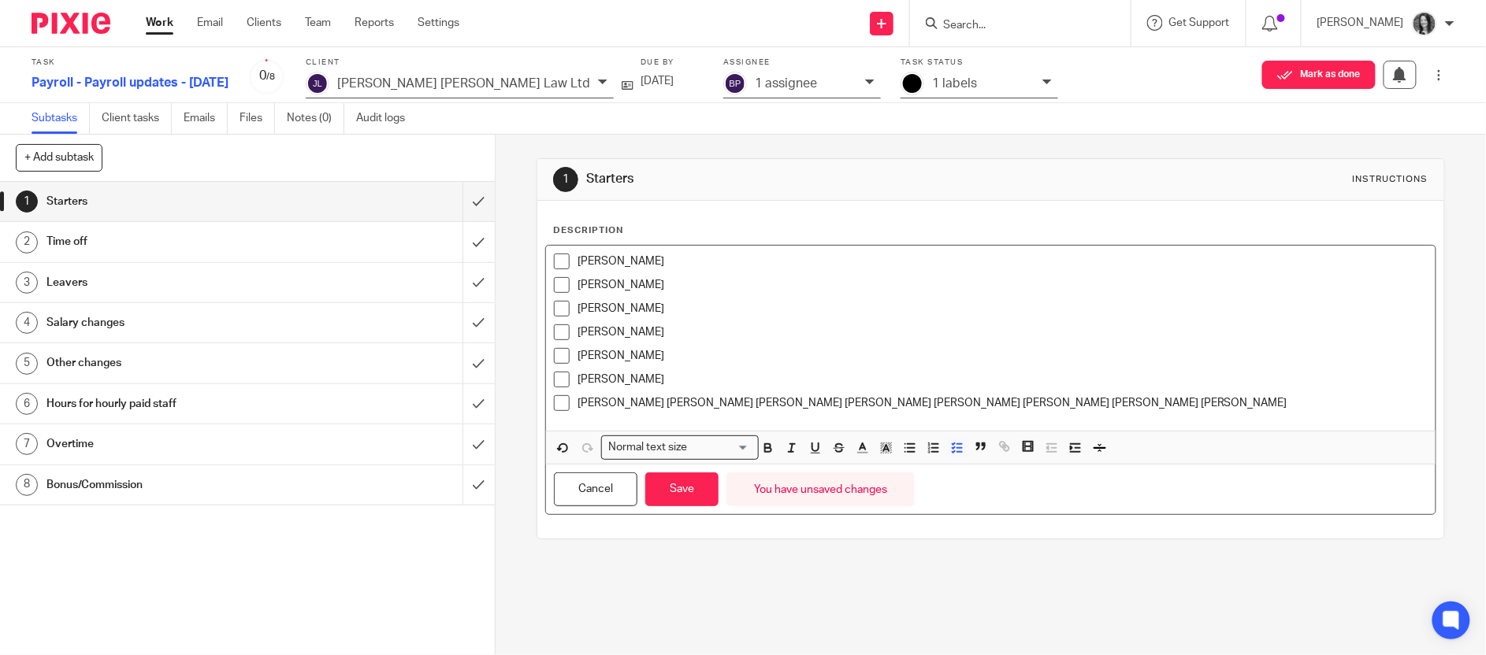
click at [637, 405] on p "Jemma Tunn Kevin Prentice Louise Kelly Louise Pattison Melanie Miller Nicole O'…" at bounding box center [1002, 403] width 850 height 16
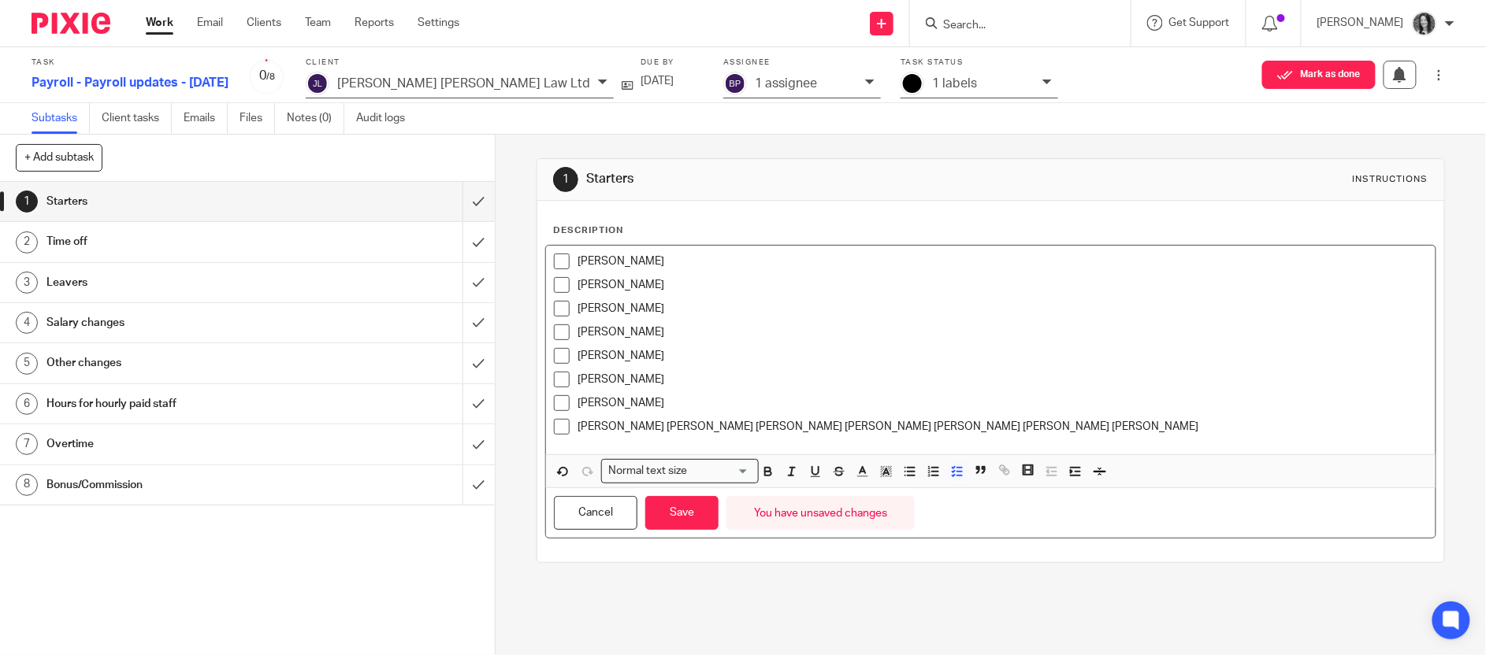
click at [645, 425] on p "Kevin Prentice Louise Kelly Louise Pattison Melanie Miller Nicole O'Donnell Zoe…" at bounding box center [1002, 427] width 850 height 16
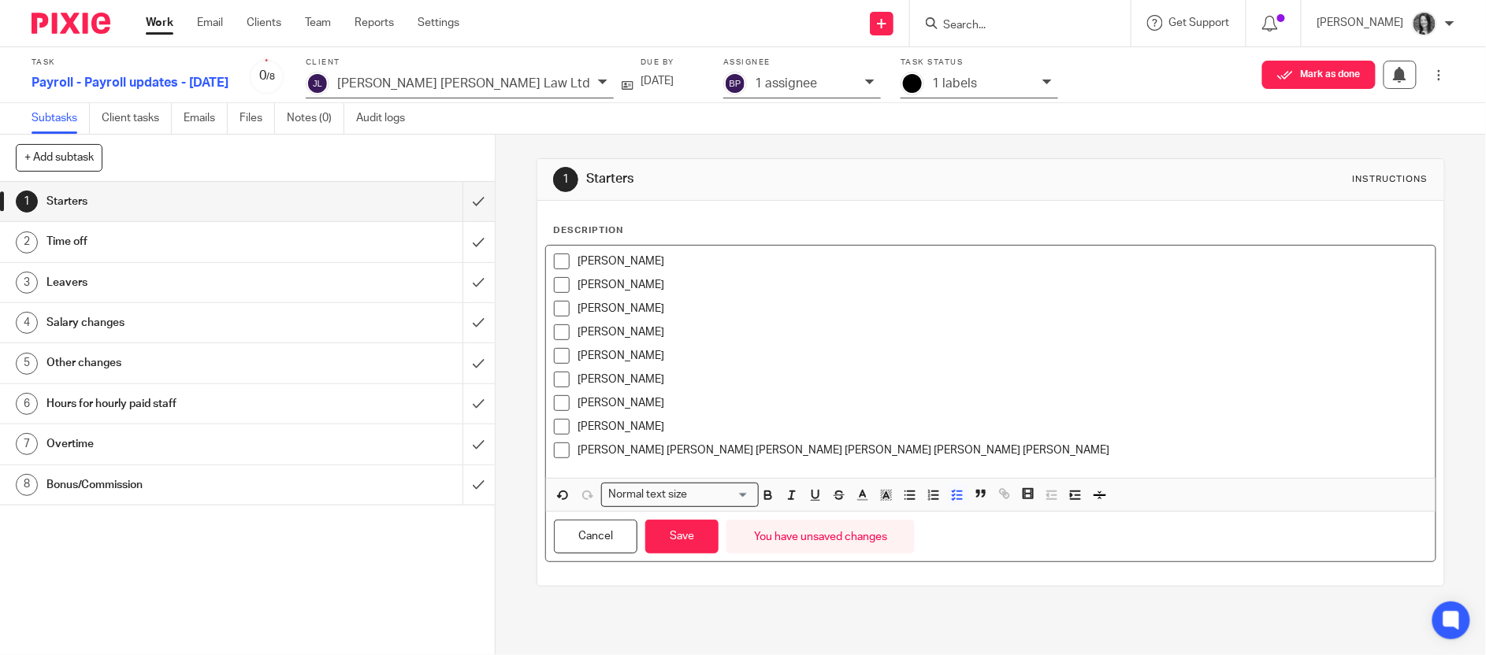
click at [636, 453] on p "Louise Kelly Louise Pattison Melanie Miller Nicole O'Donnell Zoe Morrison Danie…" at bounding box center [1002, 451] width 850 height 16
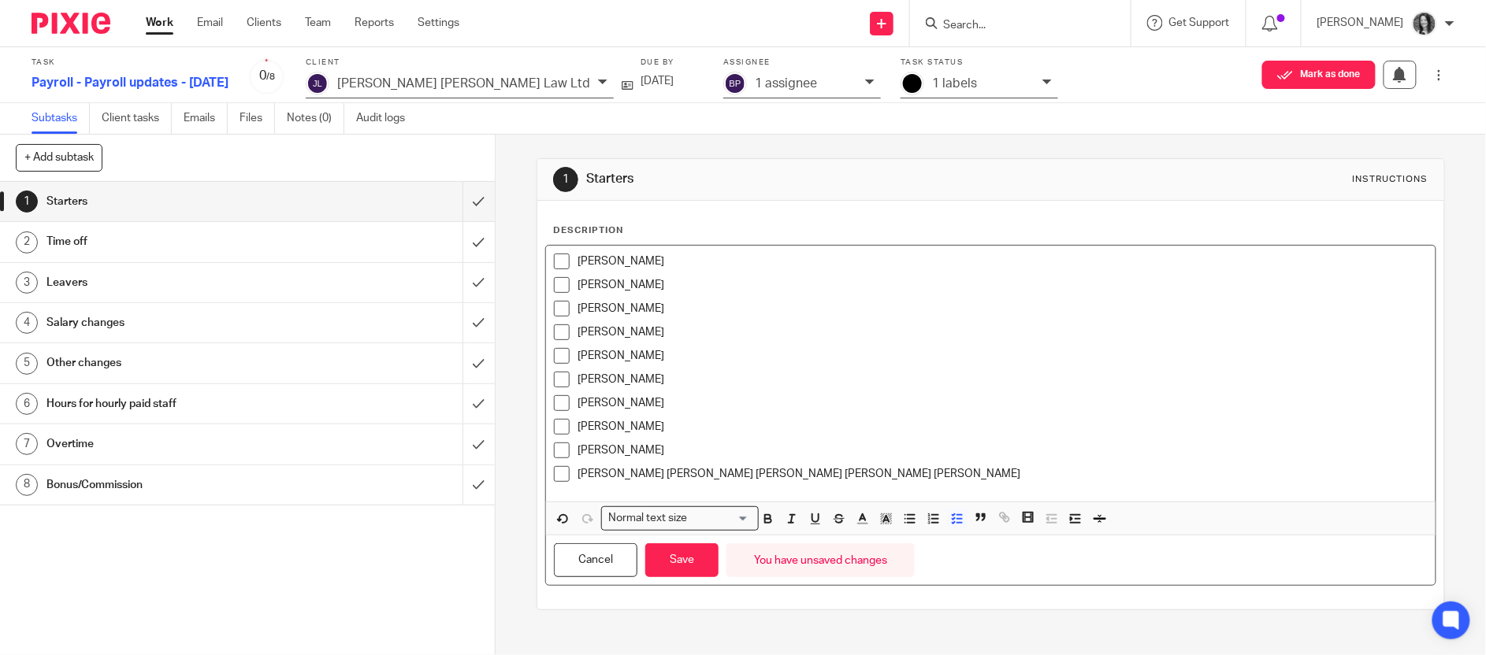
click at [652, 477] on p "Louise Pattison Melanie Miller Nicole O'Donnell Zoe Morrison Daniel Kearney" at bounding box center [1002, 474] width 850 height 16
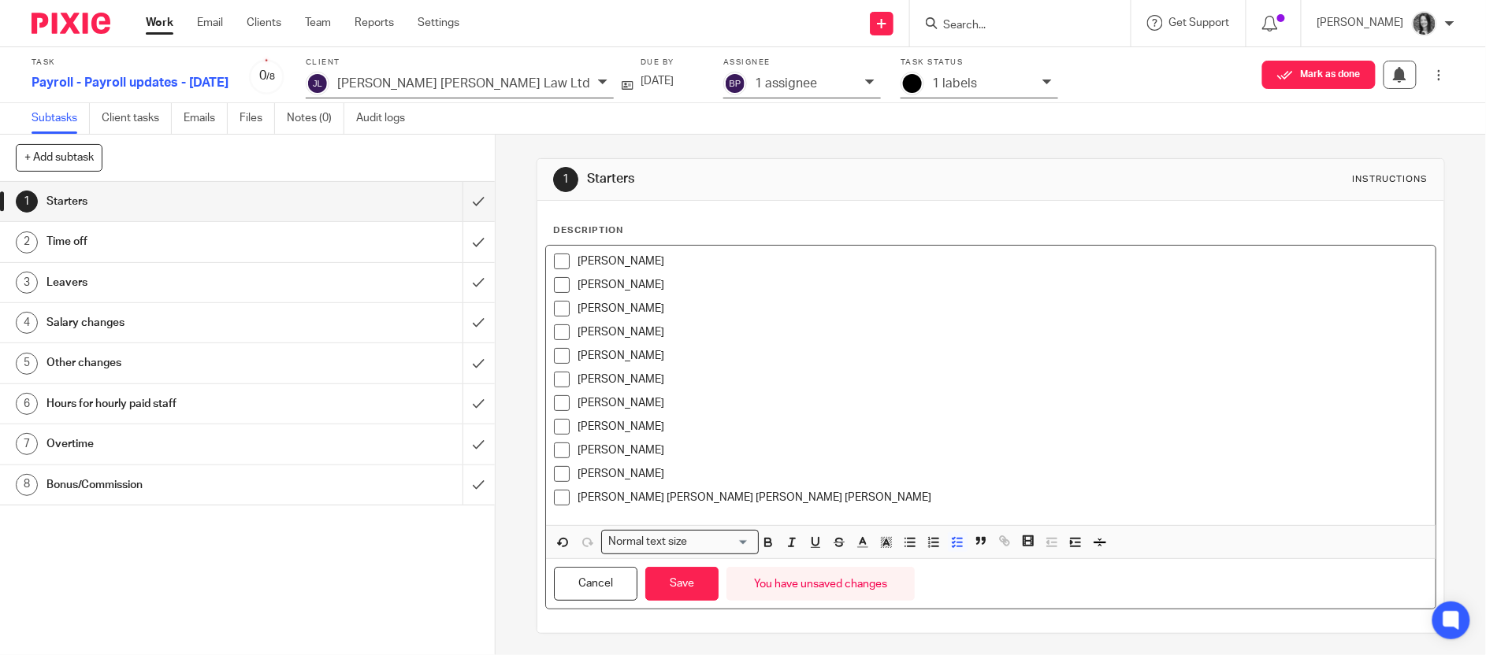
click at [644, 501] on p "Melanie Miller Nicole O'Donnell Zoe Morrison Daniel Kearney" at bounding box center [1002, 498] width 850 height 16
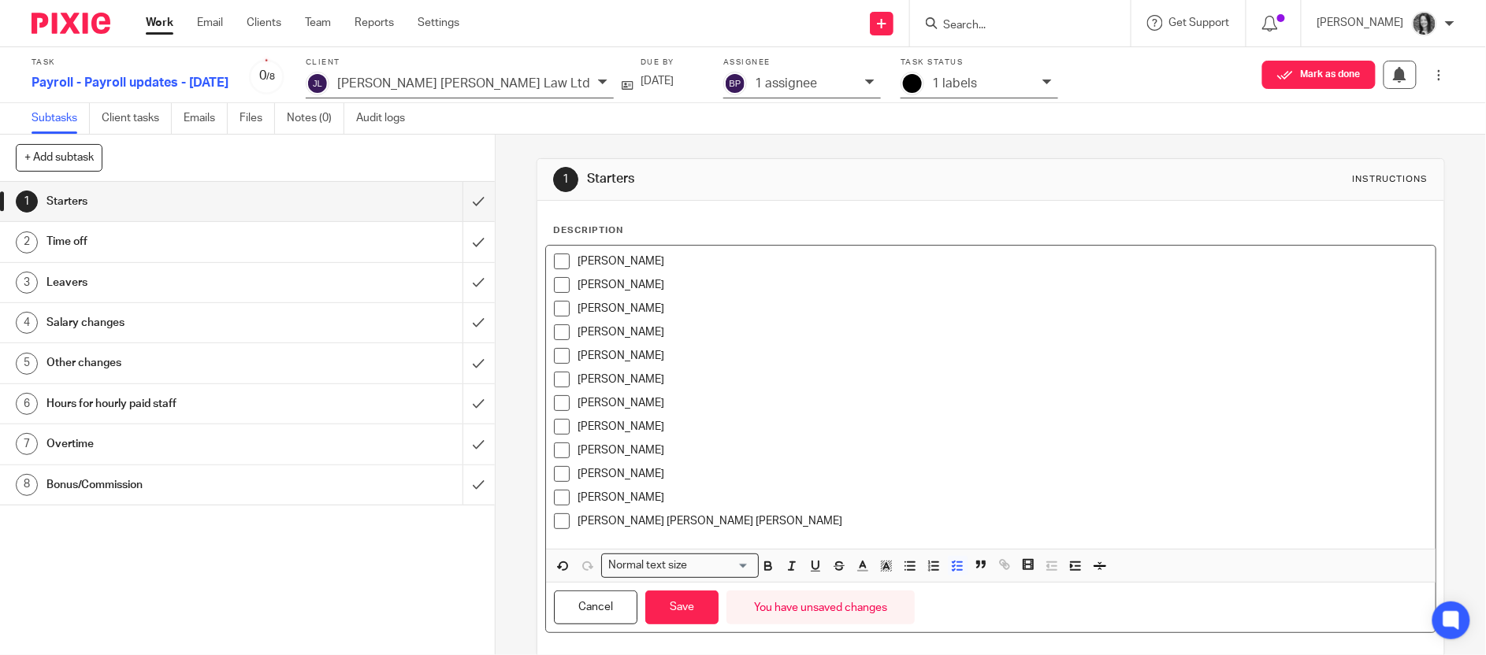
click at [659, 521] on p "Nicole O'Donnell Zoe Morrison Daniel Kearney" at bounding box center [1002, 522] width 850 height 16
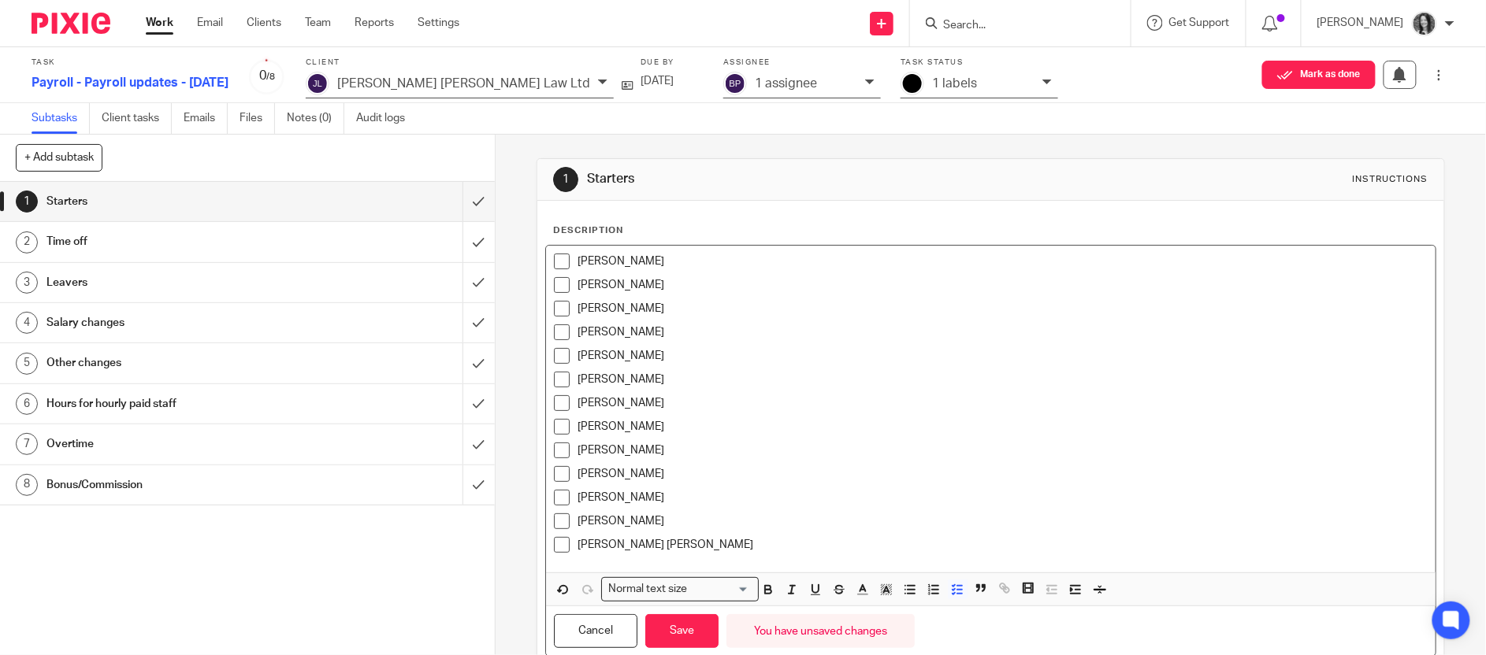
click at [642, 546] on p "Zoe Morrison Daniel Kearney" at bounding box center [1002, 545] width 850 height 16
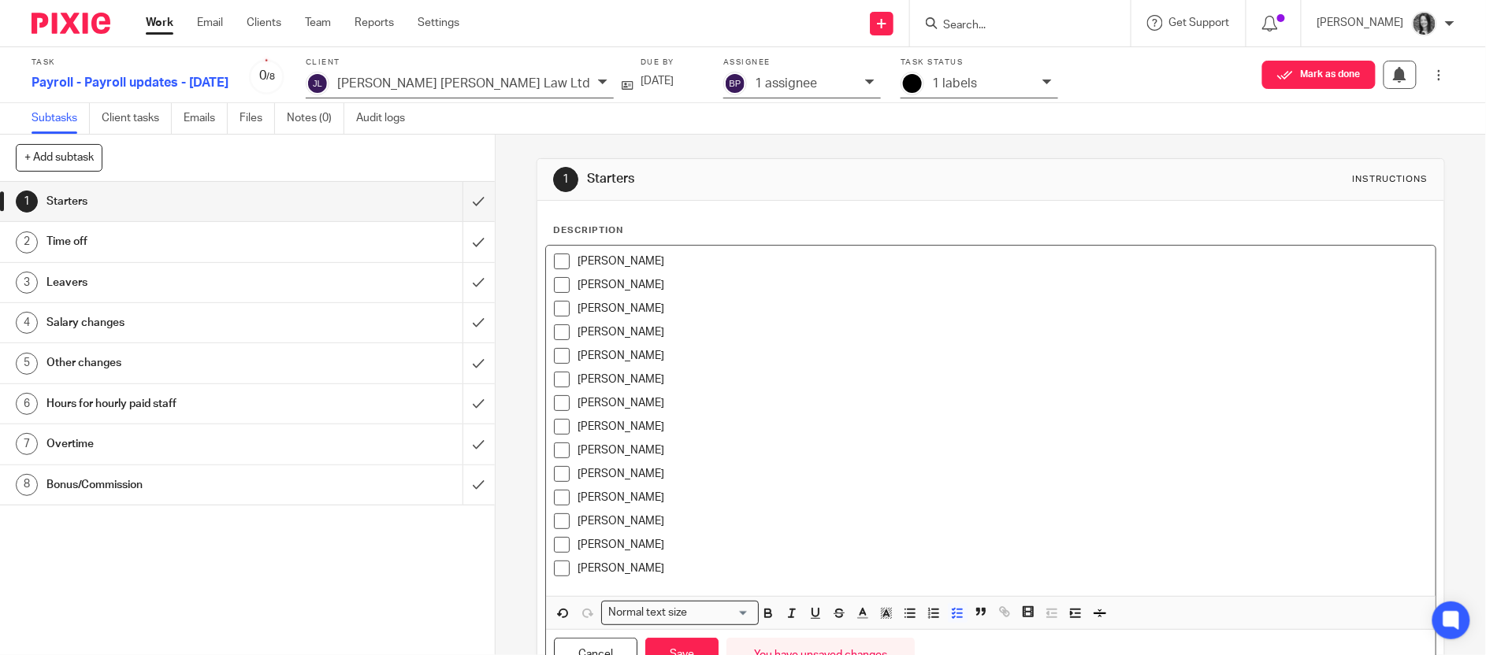
click at [678, 576] on p "Daniel Kearney" at bounding box center [1002, 569] width 850 height 16
click at [643, 452] on p "Louise Kelly" at bounding box center [1002, 451] width 850 height 16
click at [657, 477] on p "Louise Pattison" at bounding box center [1002, 474] width 850 height 16
click at [671, 334] on p "Christopher Weir" at bounding box center [1002, 333] width 850 height 16
click at [688, 268] on p "Alicia McAllister" at bounding box center [1002, 262] width 850 height 16
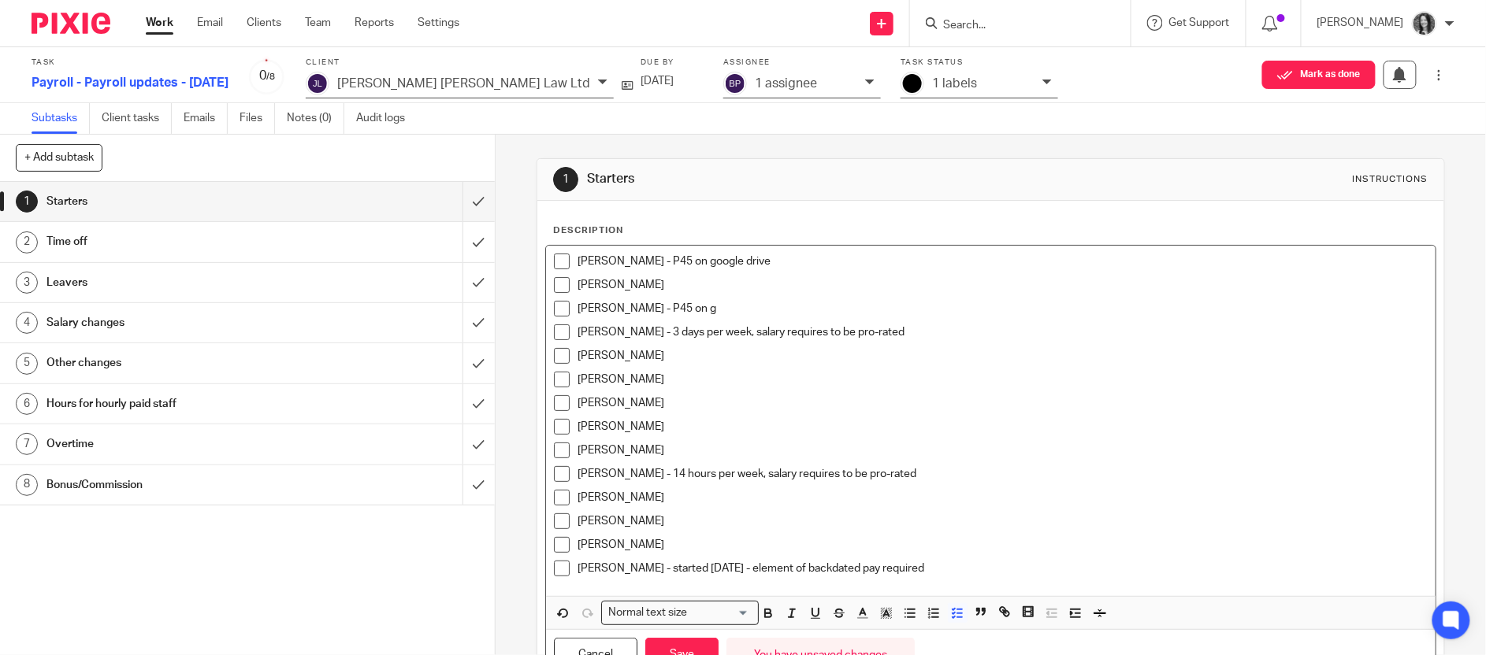
drag, startPoint x: 778, startPoint y: 269, endPoint x: 661, endPoint y: 269, distance: 117.4
click at [661, 269] on p "Alicia McAllister - P45 on google drive" at bounding box center [1002, 262] width 850 height 16
copy p "P45 on google drive"
drag, startPoint x: 714, startPoint y: 317, endPoint x: 644, endPoint y: 309, distance: 69.9
click at [644, 309] on p "Chloe Sharp - P45 on g" at bounding box center [1002, 309] width 850 height 16
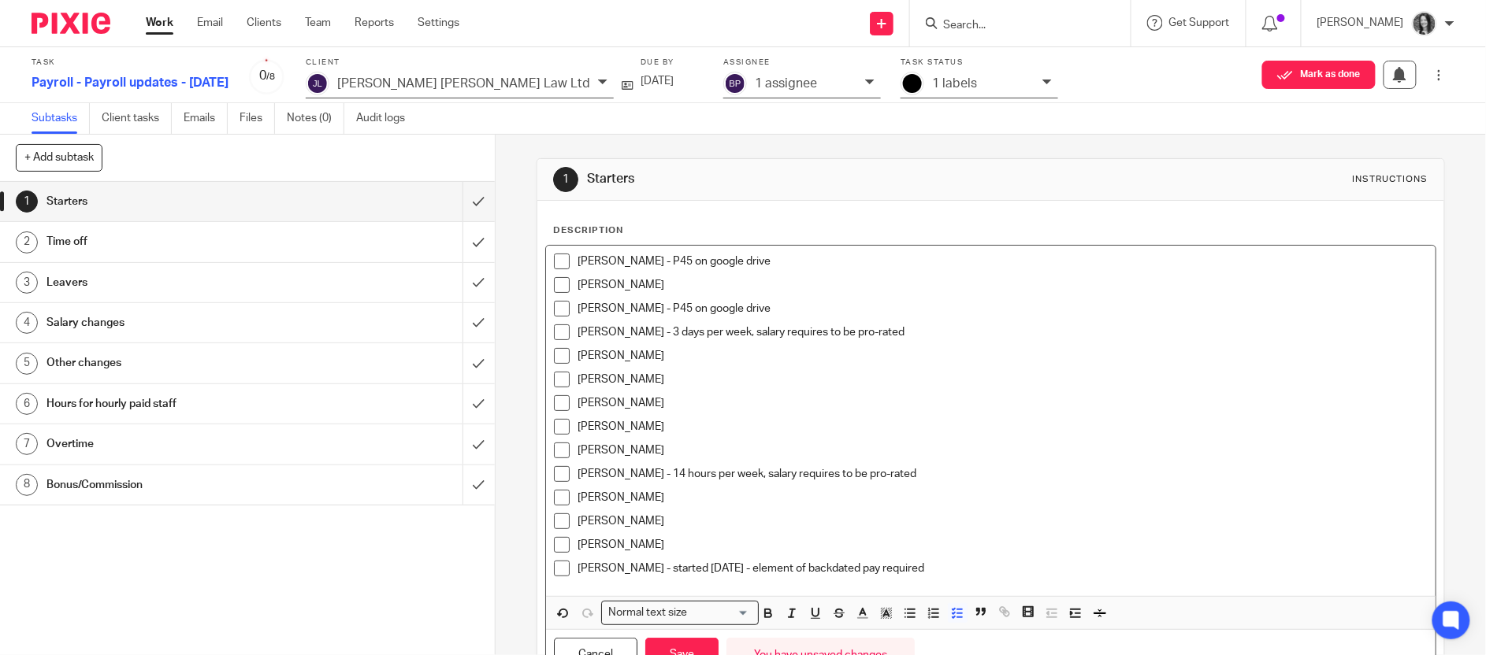
click at [925, 336] on p "Christopher Weir - 3 days per week, salary requires to be pro-rated" at bounding box center [1002, 333] width 850 height 16
click at [704, 364] on p "Daniel Hoffin" at bounding box center [1002, 356] width 850 height 16
click at [657, 385] on p "Gemma Blevins" at bounding box center [1002, 380] width 850 height 16
click at [668, 431] on p "Kevin Prentice" at bounding box center [1002, 427] width 850 height 16
click at [952, 577] on p "Daniel Kearney - started 20 August - element of backdated pay required" at bounding box center [1002, 569] width 850 height 16
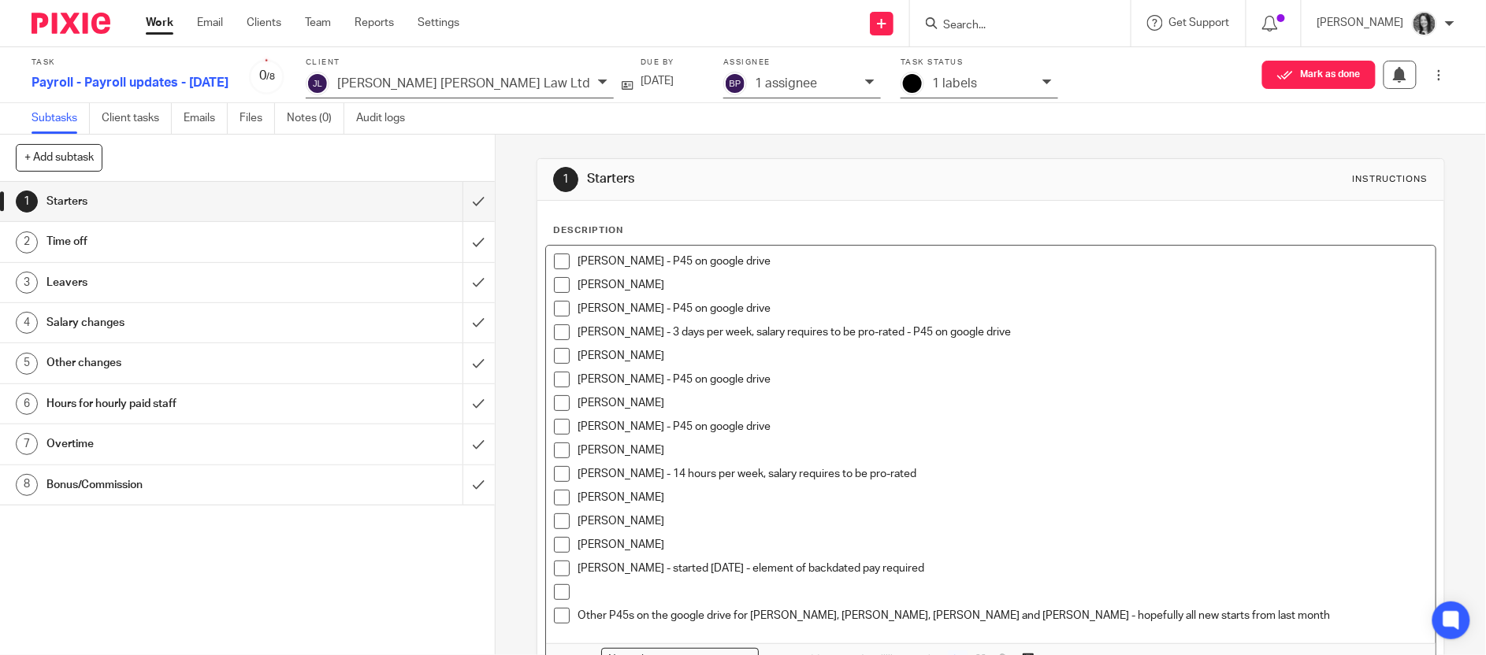
click at [634, 592] on p at bounding box center [1002, 592] width 850 height 16
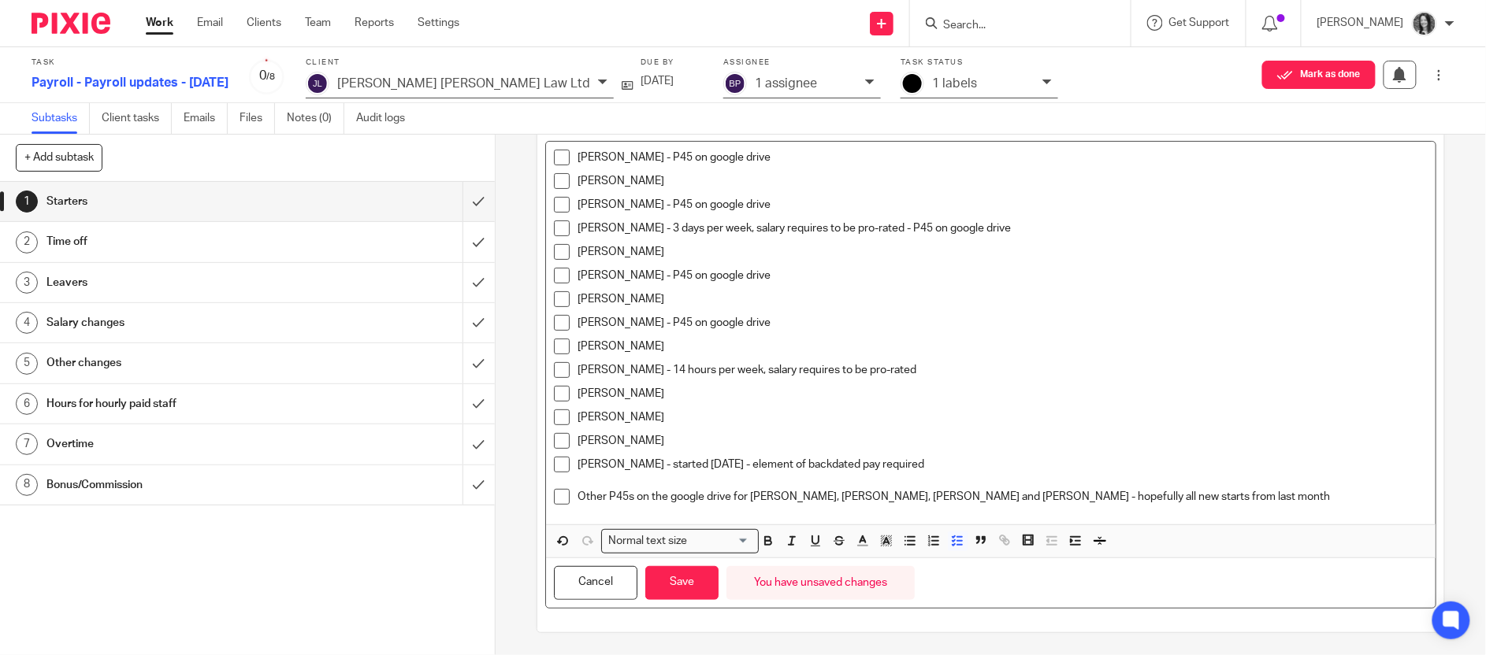
scroll to position [108, 0]
click at [683, 575] on button "Save" at bounding box center [681, 582] width 73 height 34
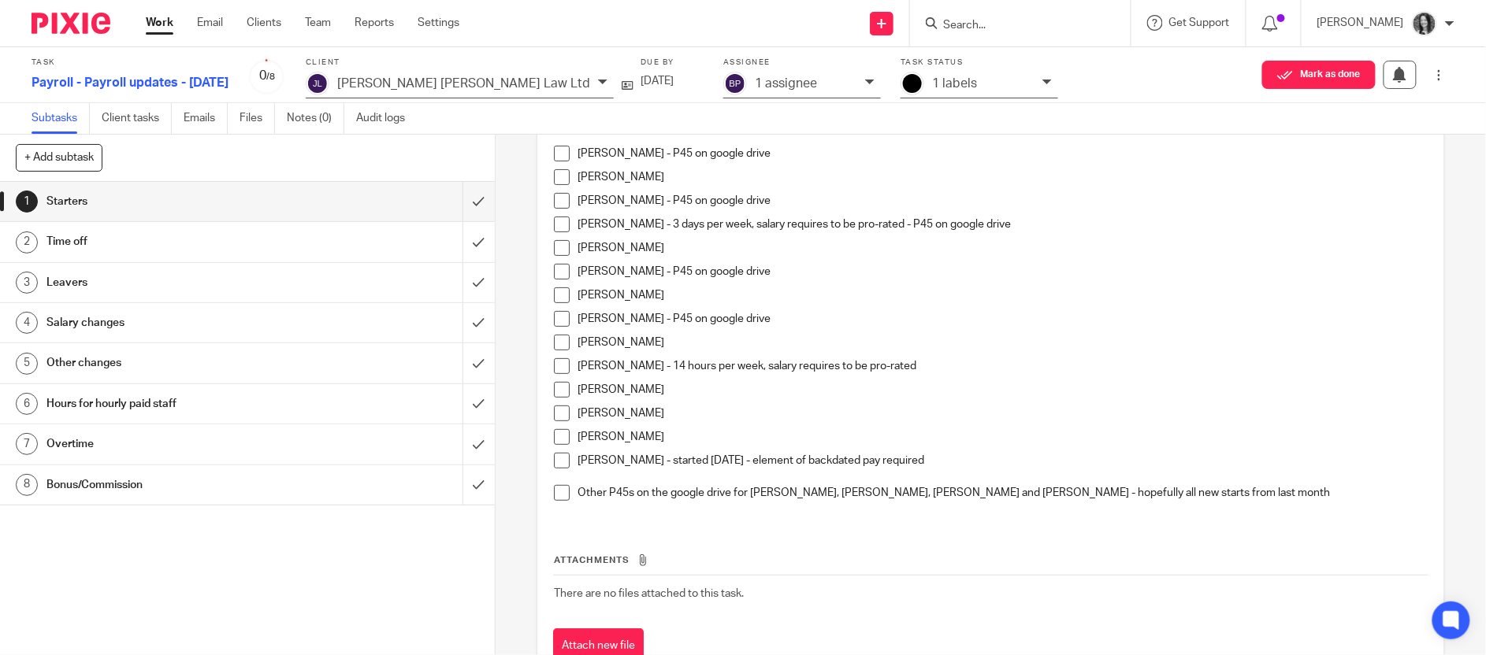
click at [198, 323] on h1 "Salary changes" at bounding box center [179, 323] width 267 height 24
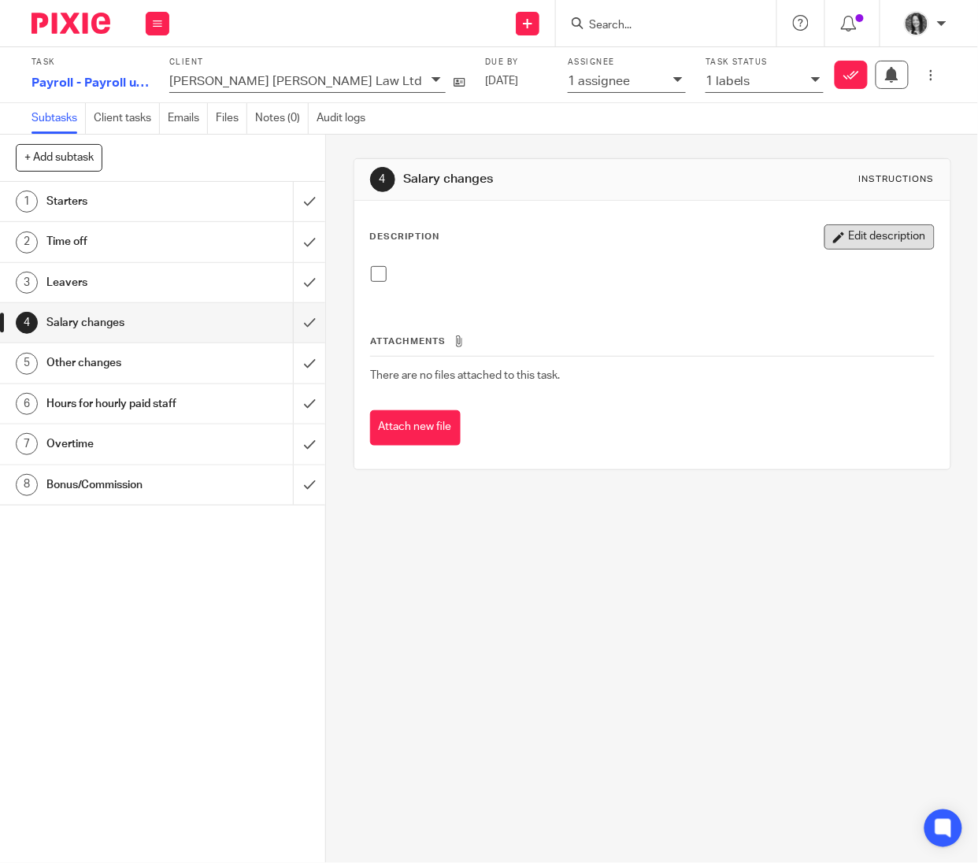
click at [831, 235] on button "Edit description" at bounding box center [880, 236] width 110 height 25
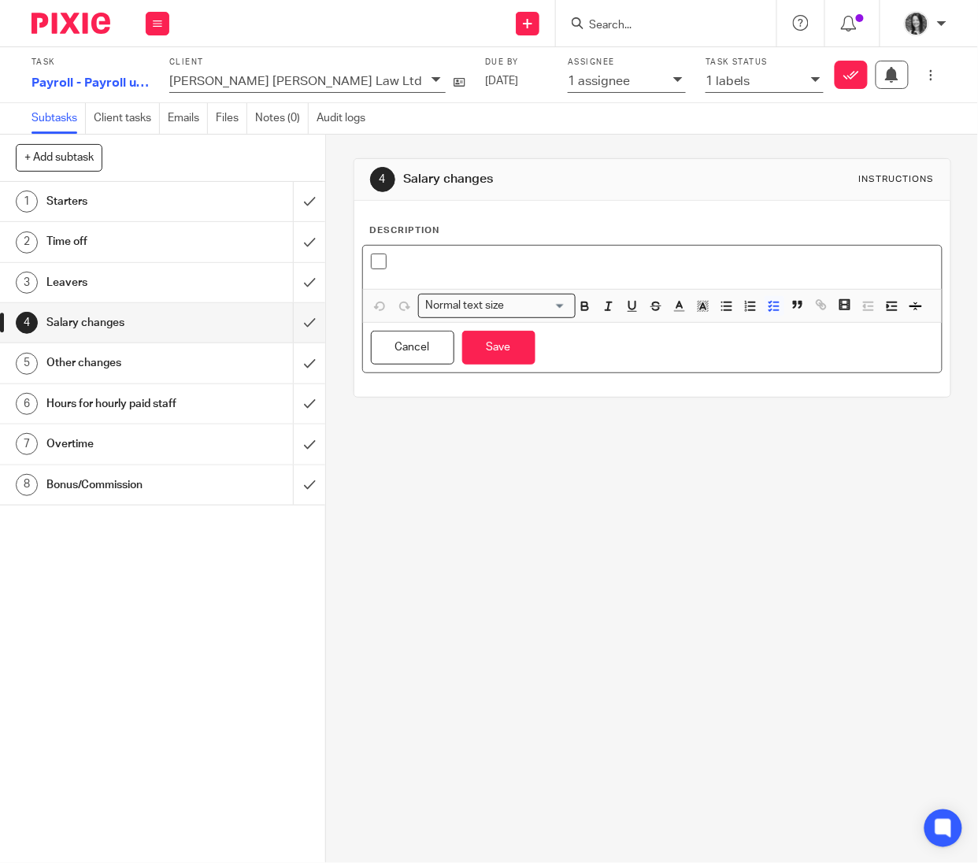
click at [469, 261] on p at bounding box center [665, 262] width 540 height 16
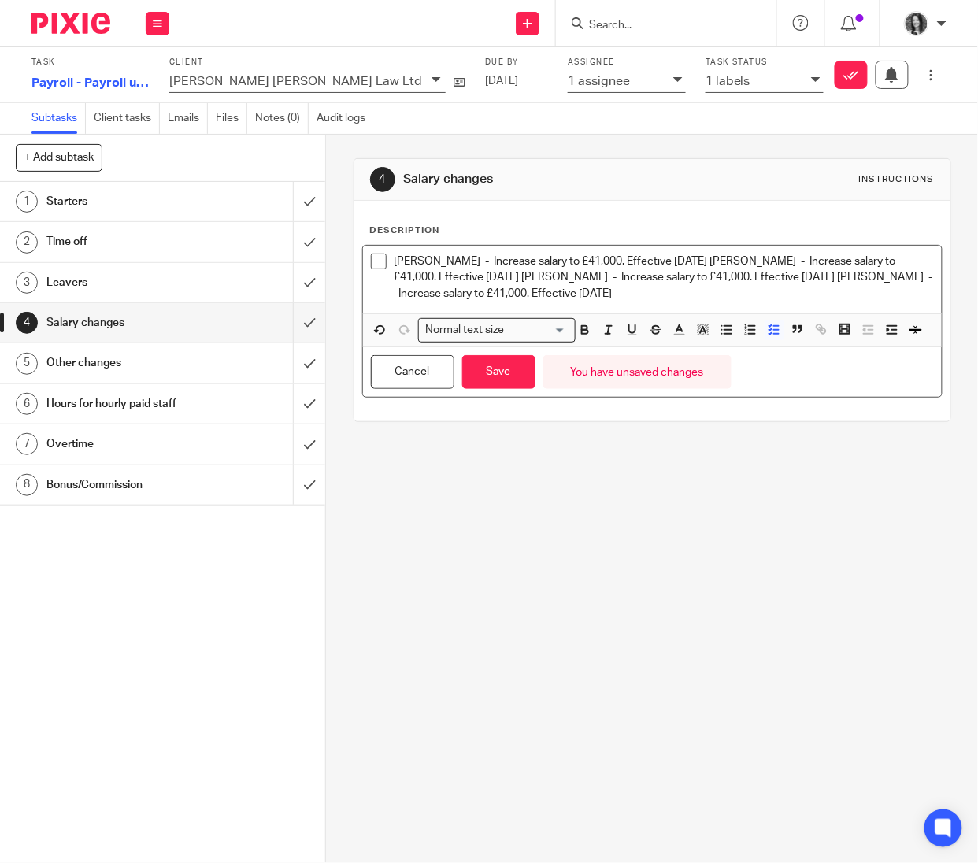
click at [766, 263] on p "[PERSON_NAME] - Increase salary to £41,000. Effective [DATE] [PERSON_NAME] - In…" at bounding box center [665, 278] width 540 height 48
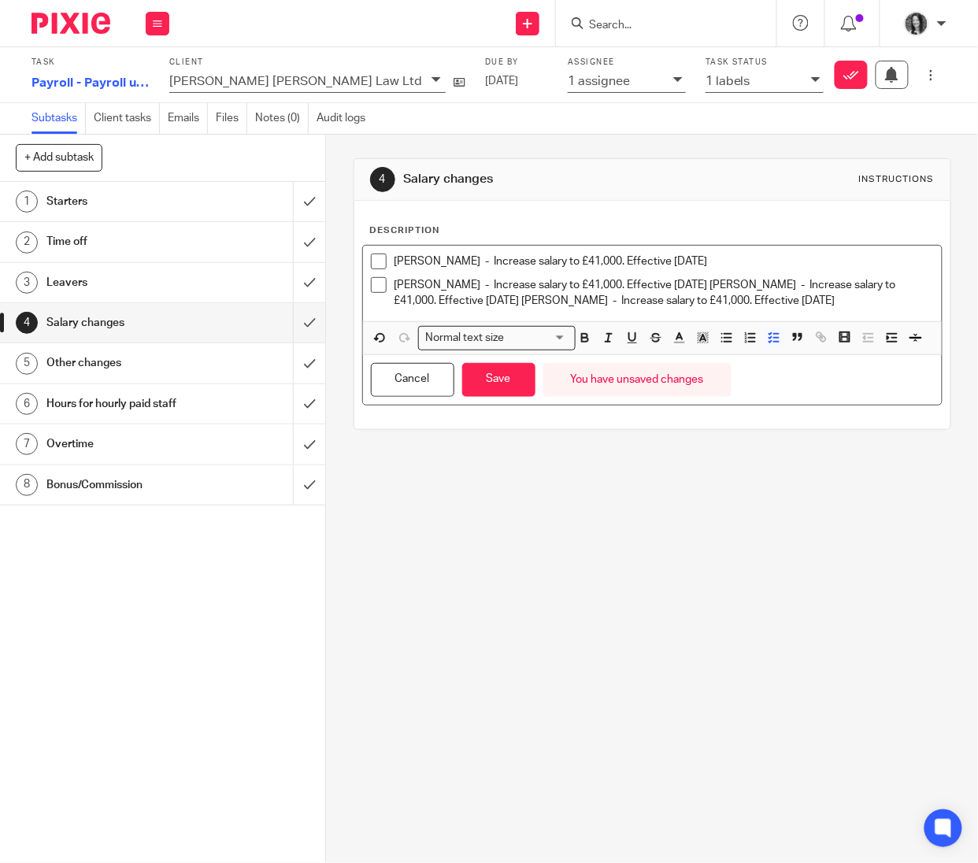
click at [756, 285] on p "[PERSON_NAME] - Increase salary to £41,000. Effective [DATE] [PERSON_NAME] - In…" at bounding box center [665, 293] width 540 height 32
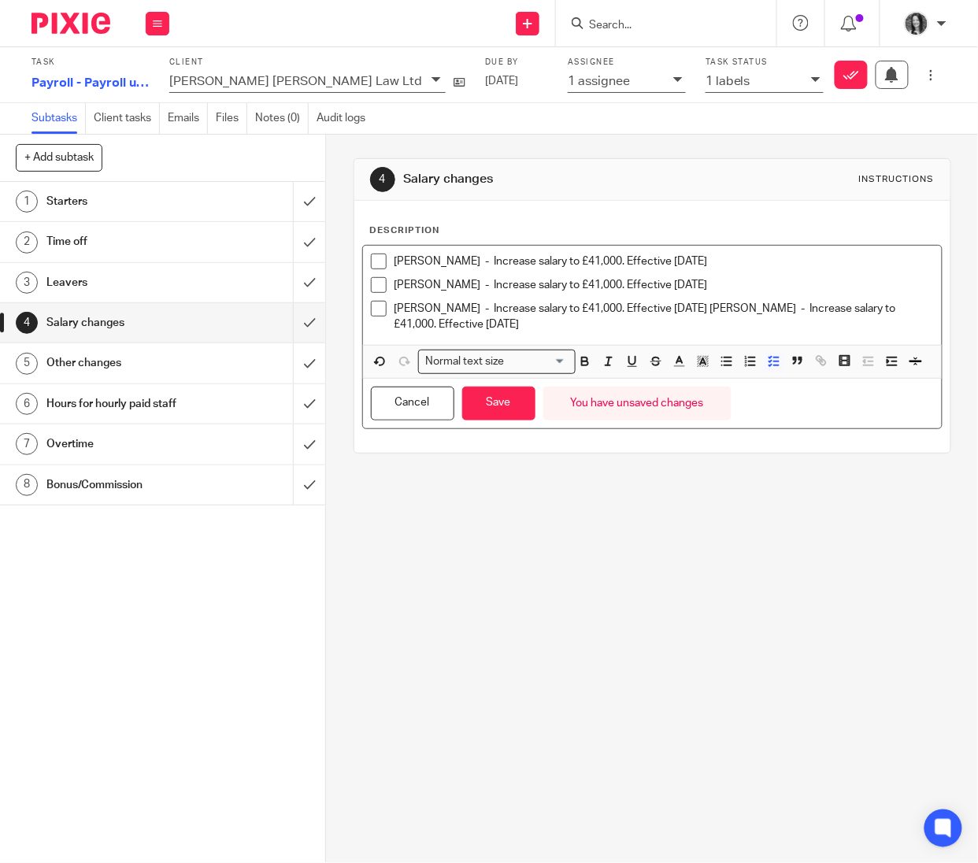
click at [794, 310] on p "Douglas Cummings - Increase salary to £41,000. Effective 11th September 2025 Er…" at bounding box center [665, 317] width 540 height 32
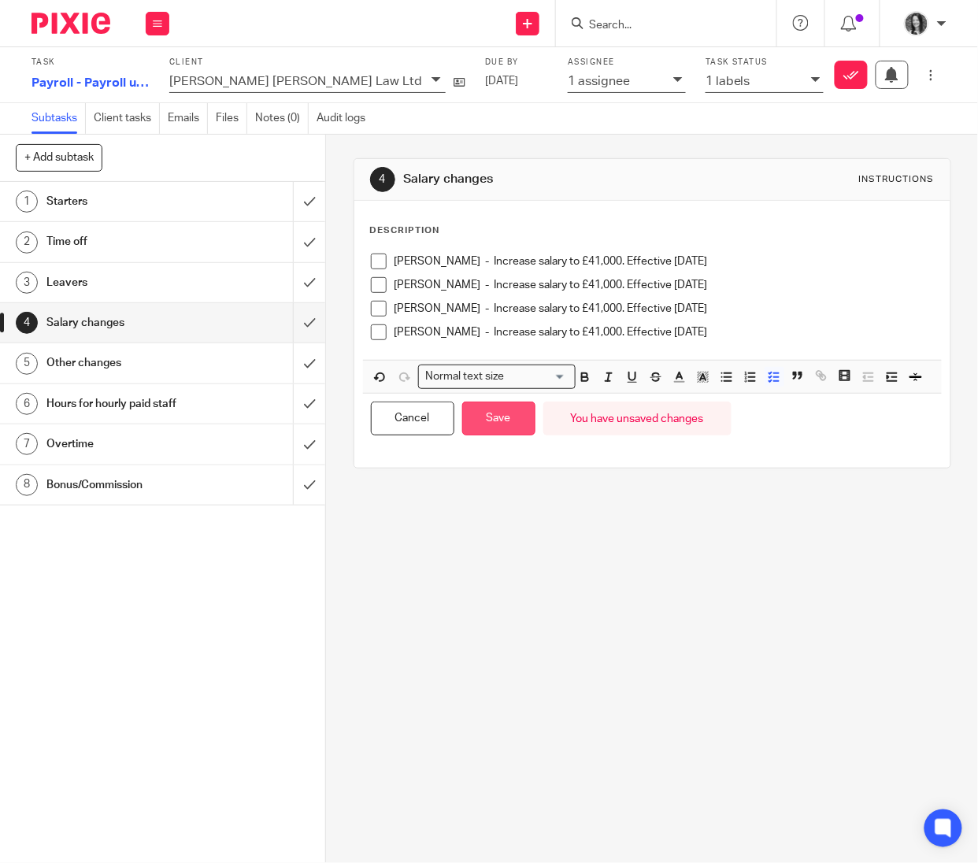
click at [504, 436] on button "Save" at bounding box center [498, 419] width 73 height 34
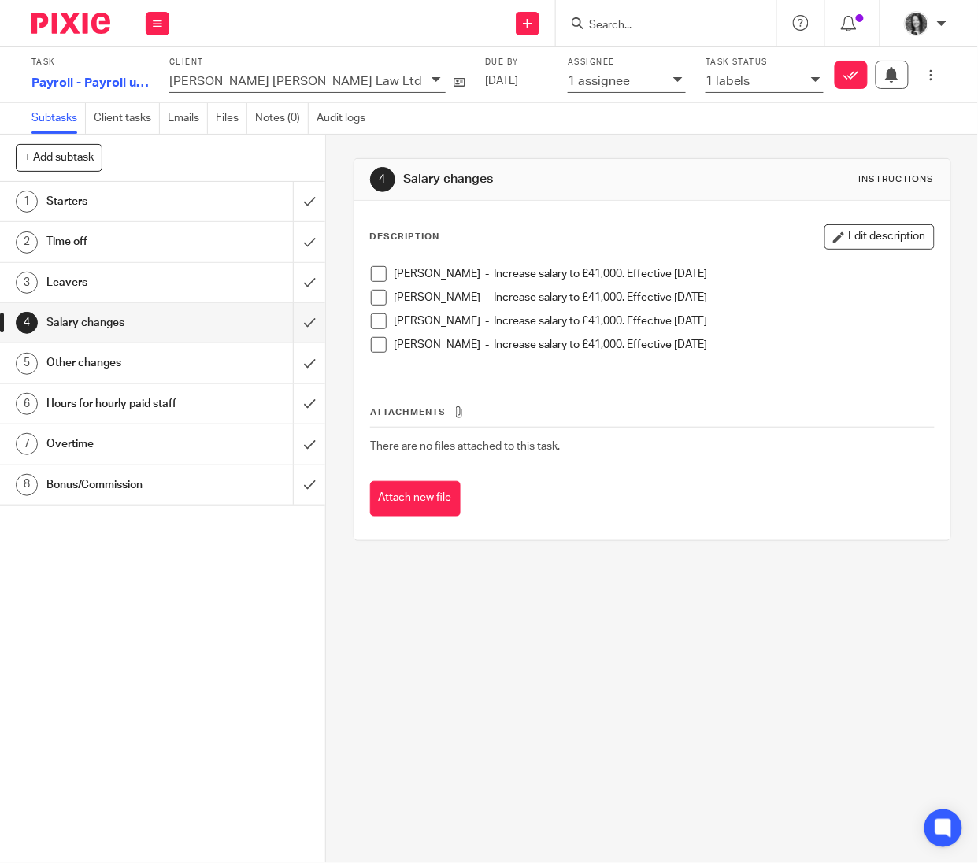
click at [131, 286] on h1 "Leavers" at bounding box center [123, 283] width 154 height 24
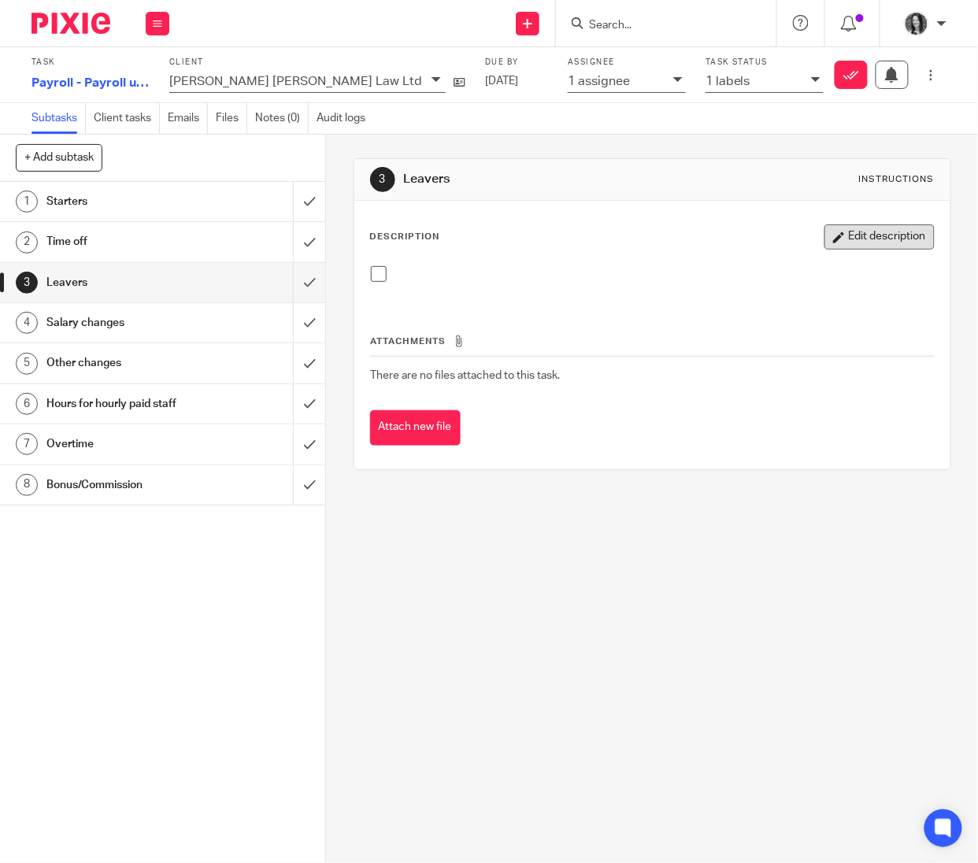
click at [869, 240] on button "Edit description" at bounding box center [880, 236] width 110 height 25
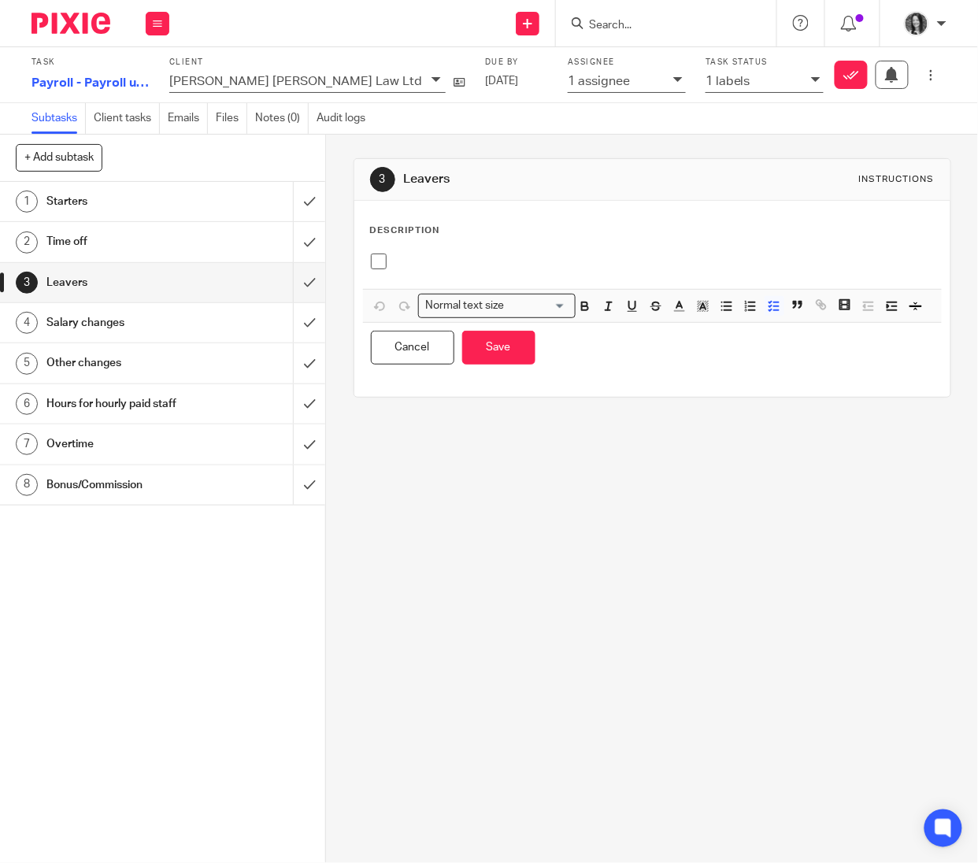
click at [428, 247] on div at bounding box center [652, 267] width 579 height 43
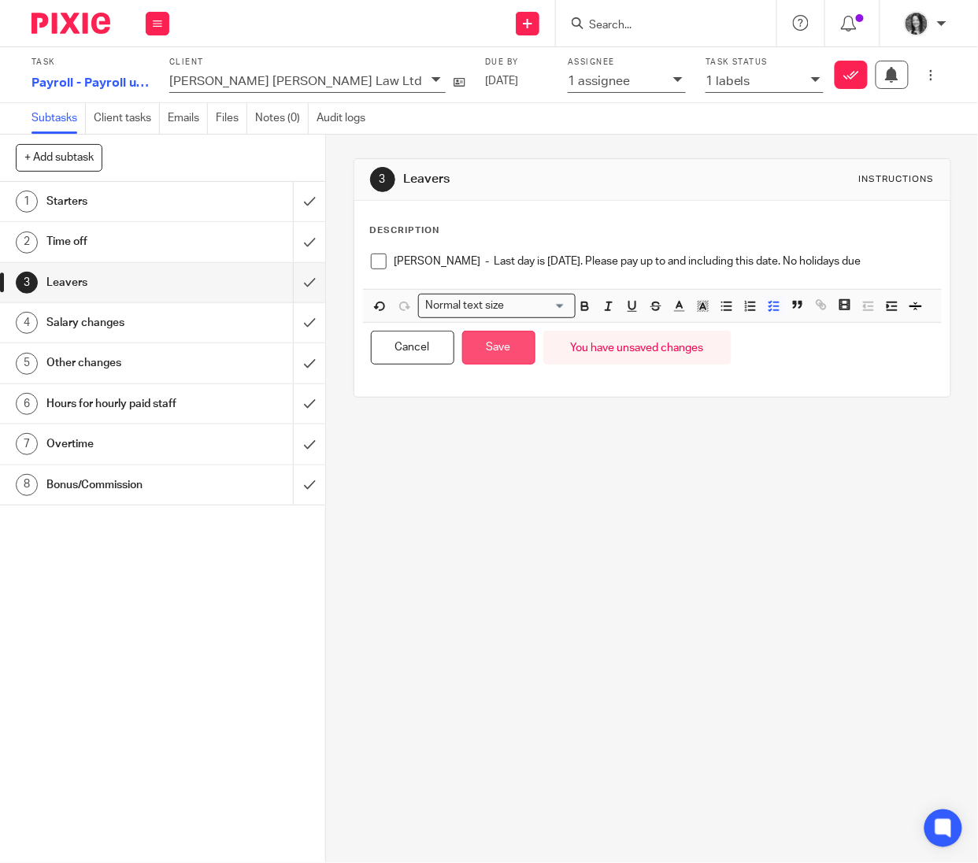
click at [509, 365] on button "Save" at bounding box center [498, 348] width 73 height 34
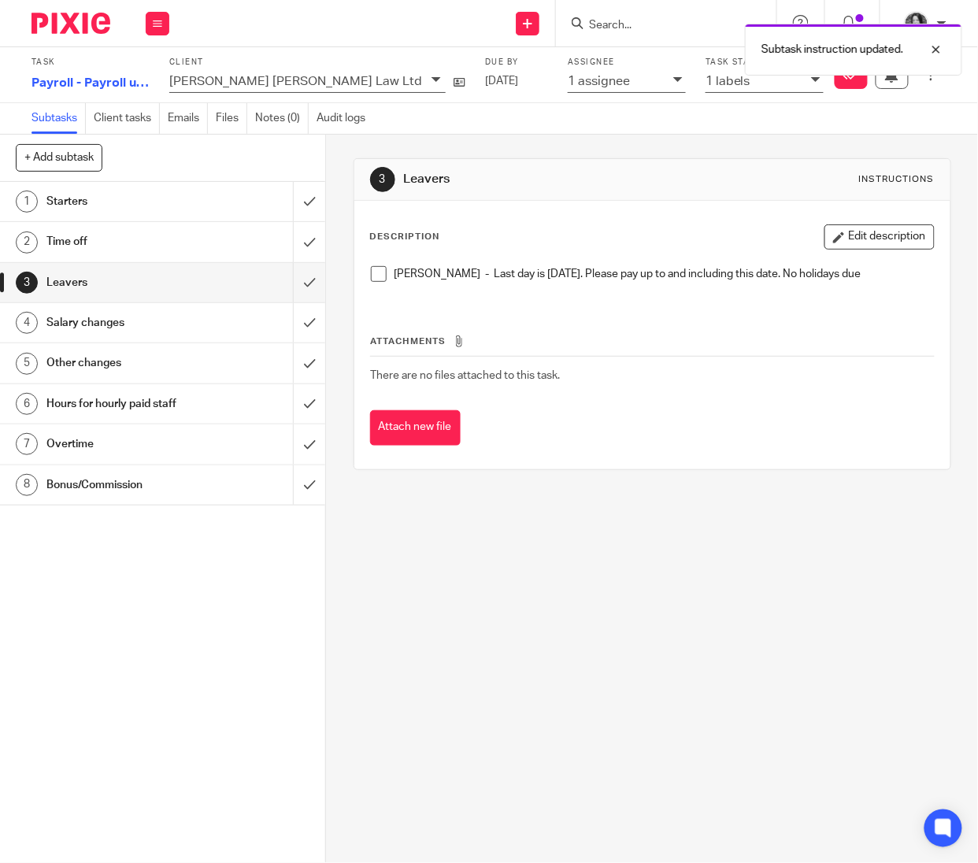
click at [124, 325] on h1 "Salary changes" at bounding box center [123, 323] width 154 height 24
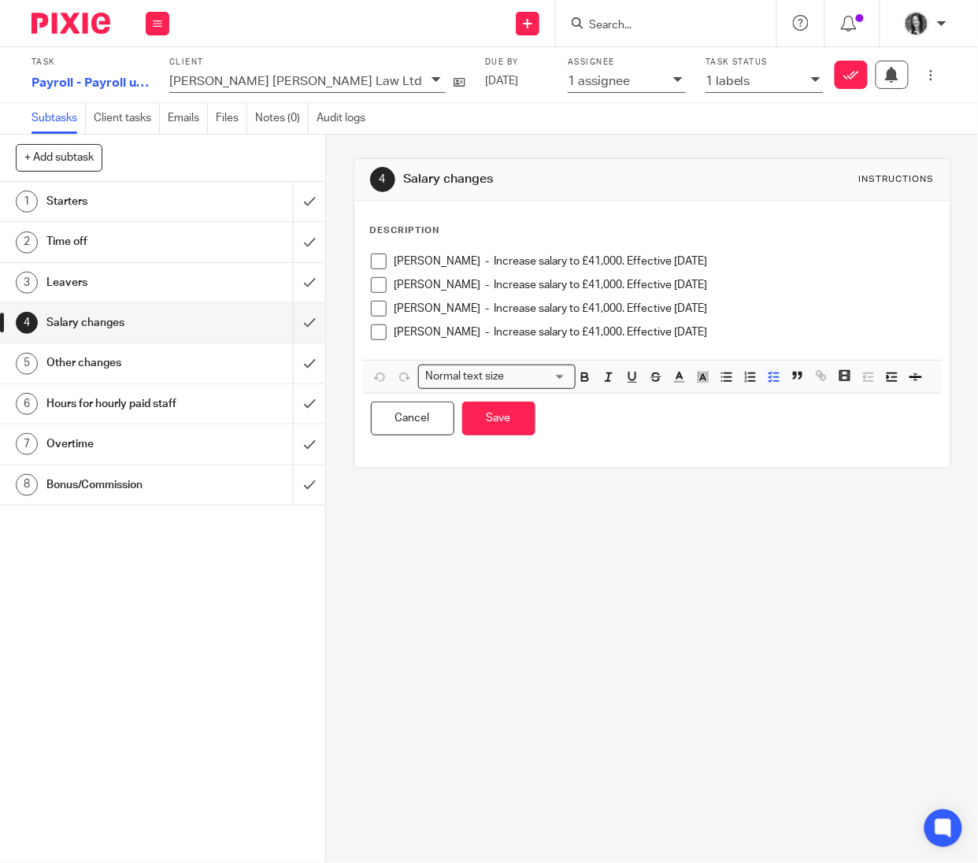
click at [815, 342] on div "[PERSON_NAME] - Increase salary to £41,000. Effective [DATE]" at bounding box center [665, 337] width 540 height 24
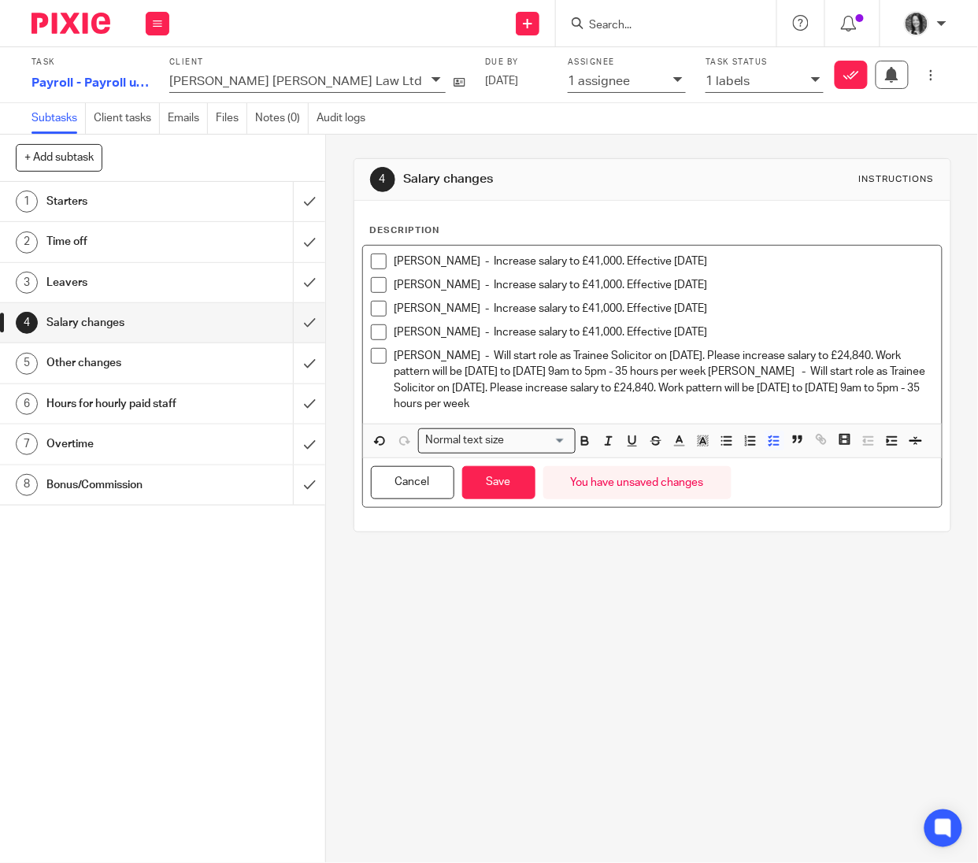
click at [785, 372] on p "[PERSON_NAME] - Will start role as Trainee Solicitor on [DATE]. Please increase…" at bounding box center [665, 380] width 540 height 64
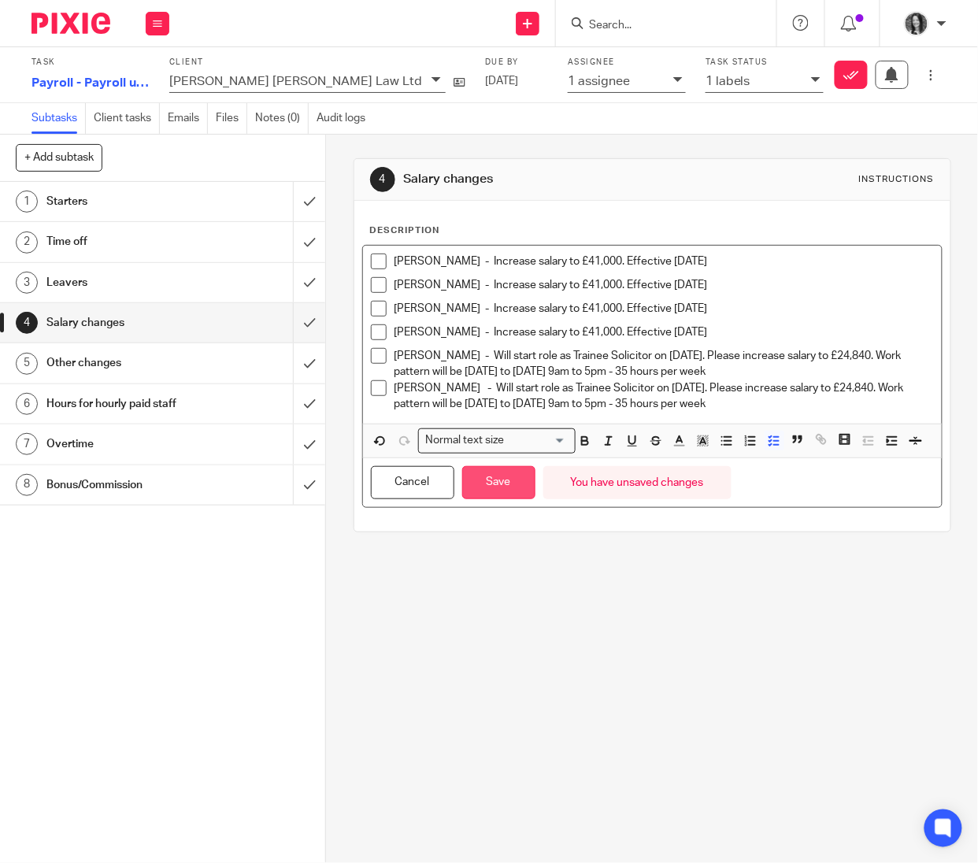
click at [504, 500] on button "Save" at bounding box center [498, 483] width 73 height 34
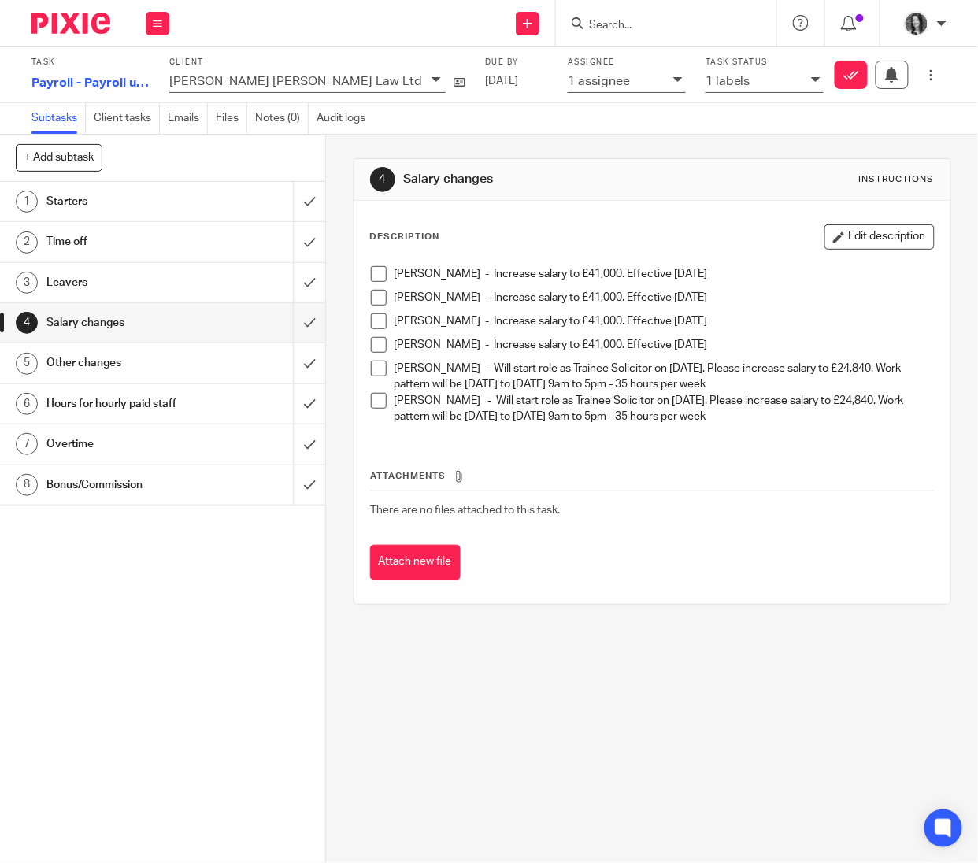
click at [143, 435] on h1 "Overtime" at bounding box center [123, 444] width 154 height 24
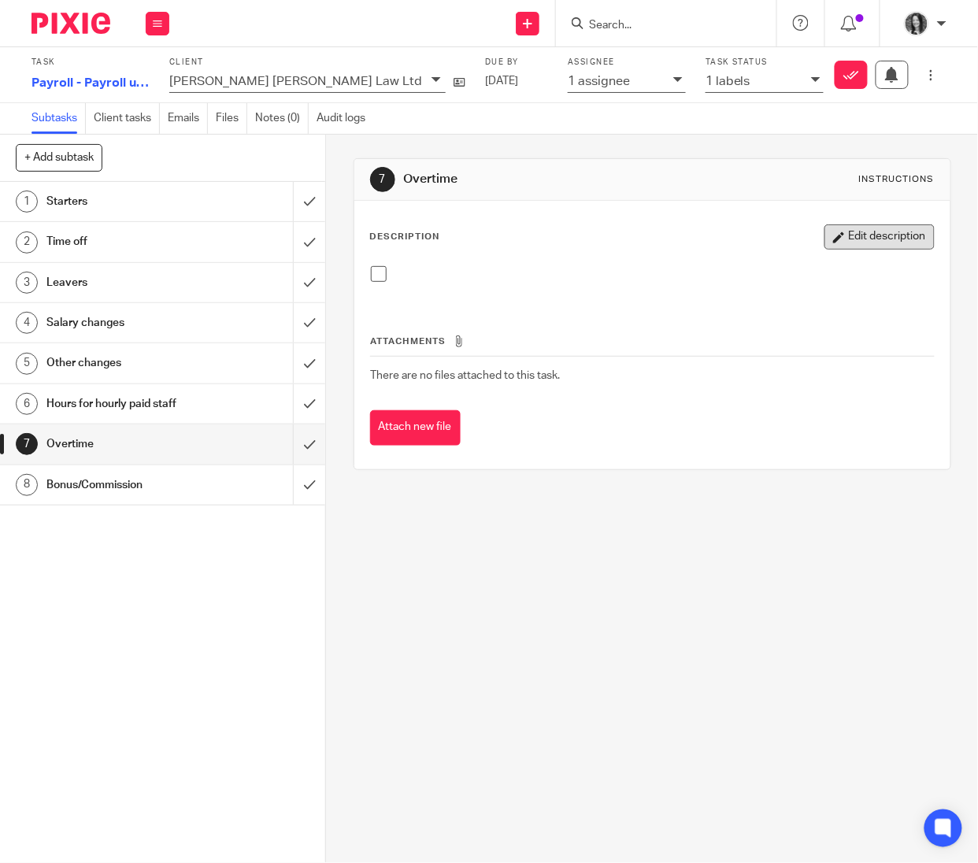
click at [849, 234] on button "Edit description" at bounding box center [880, 236] width 110 height 25
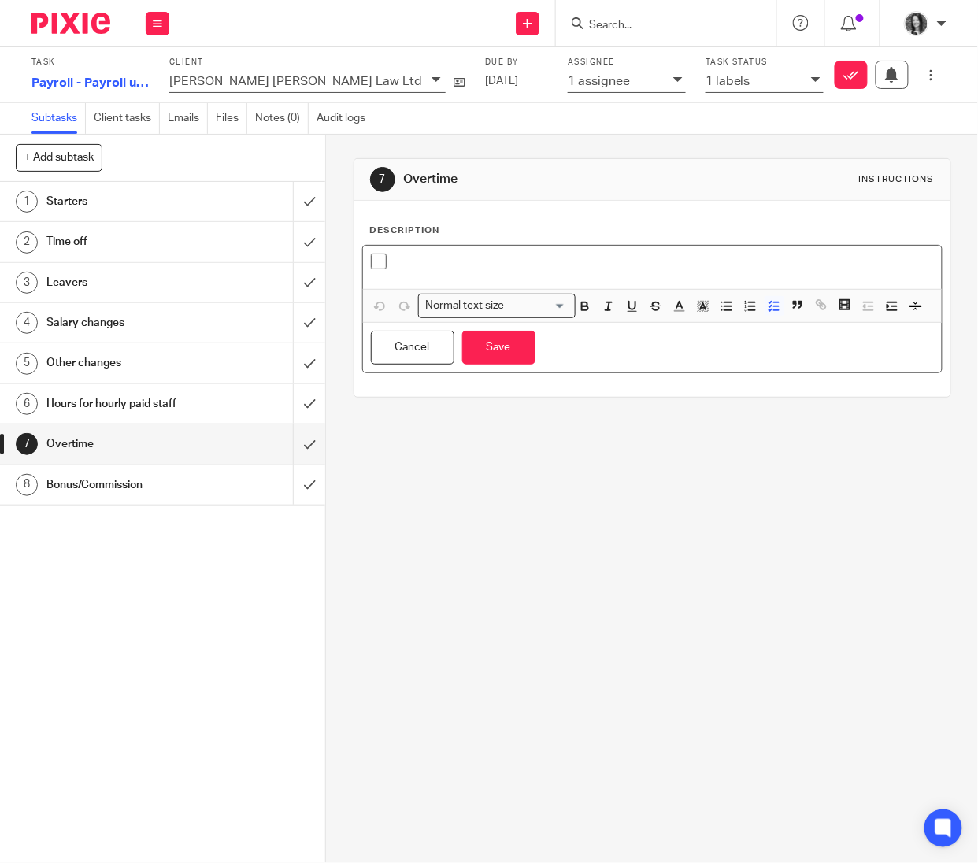
click at [479, 262] on p at bounding box center [665, 262] width 540 height 16
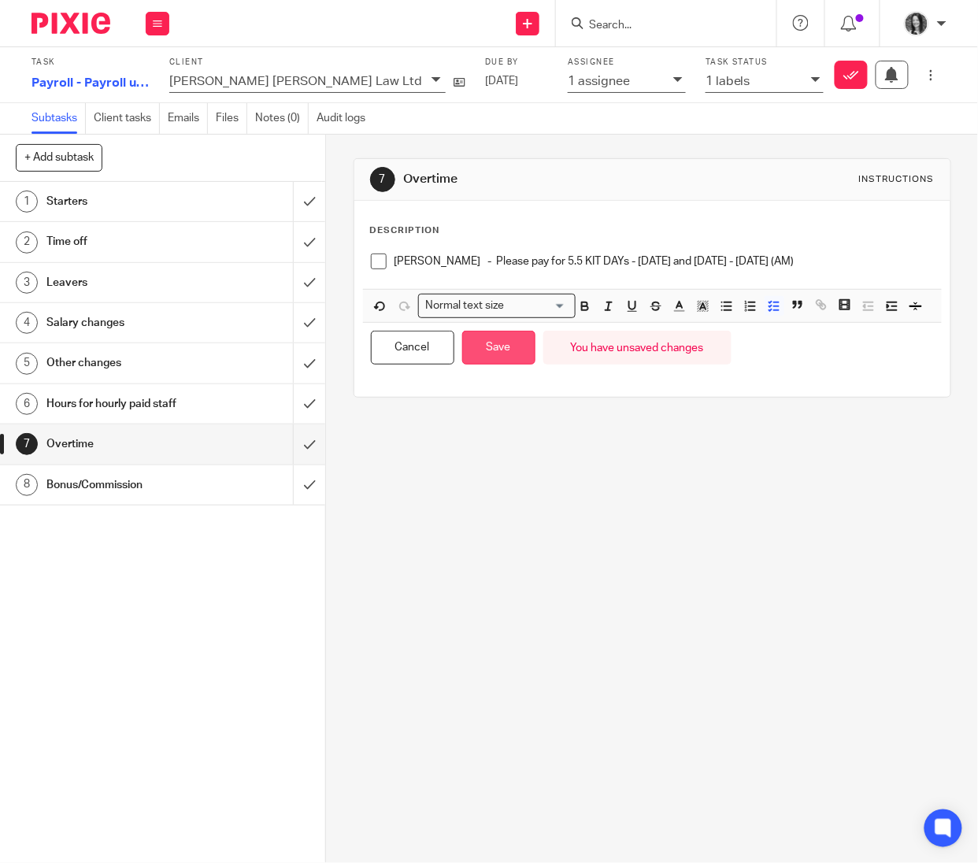
click at [503, 365] on button "Save" at bounding box center [498, 348] width 73 height 34
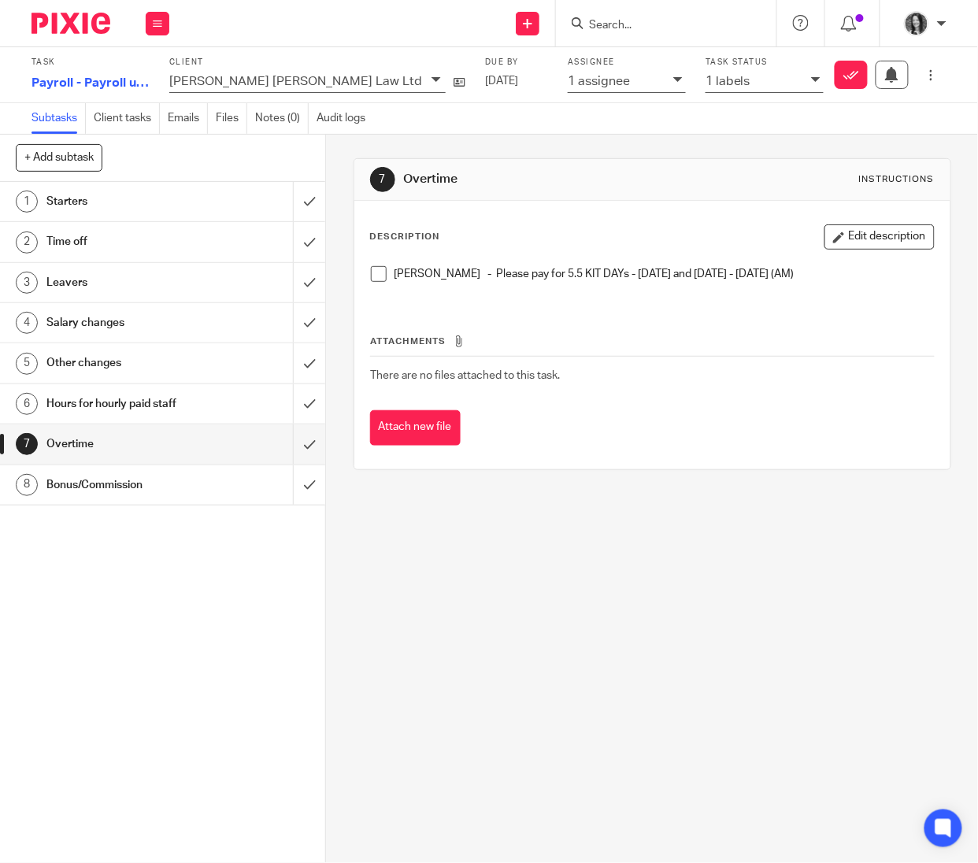
click at [116, 322] on h1 "Salary changes" at bounding box center [123, 323] width 154 height 24
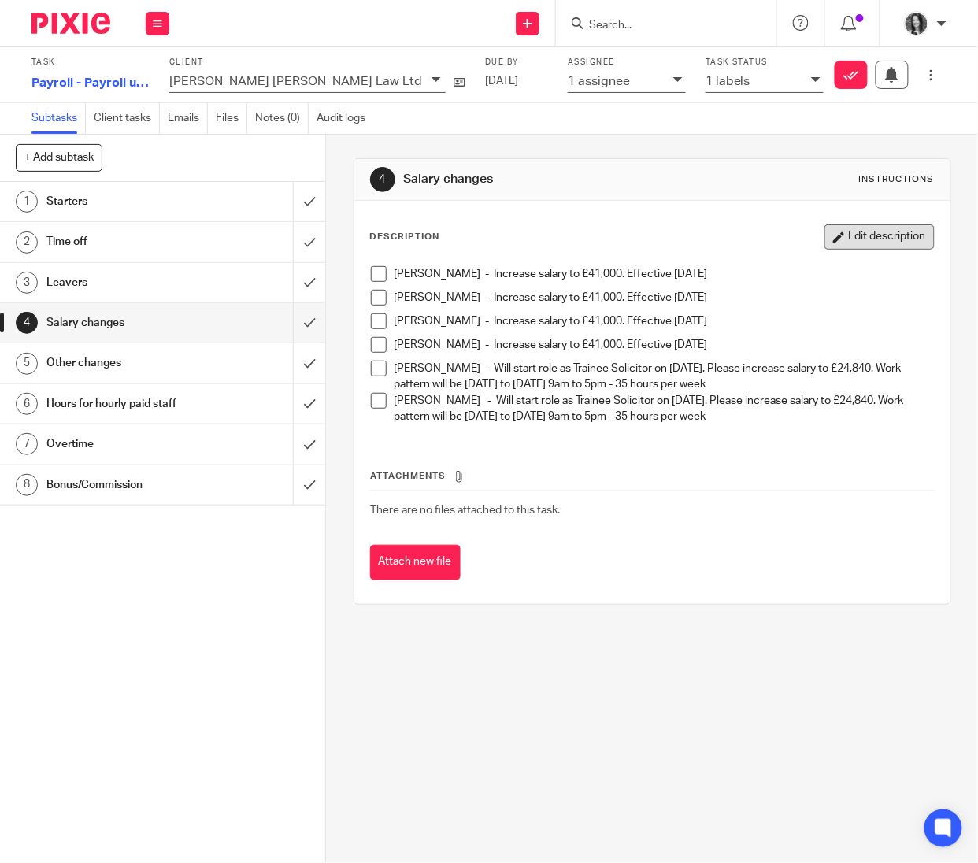
click at [852, 241] on button "Edit description" at bounding box center [880, 236] width 110 height 25
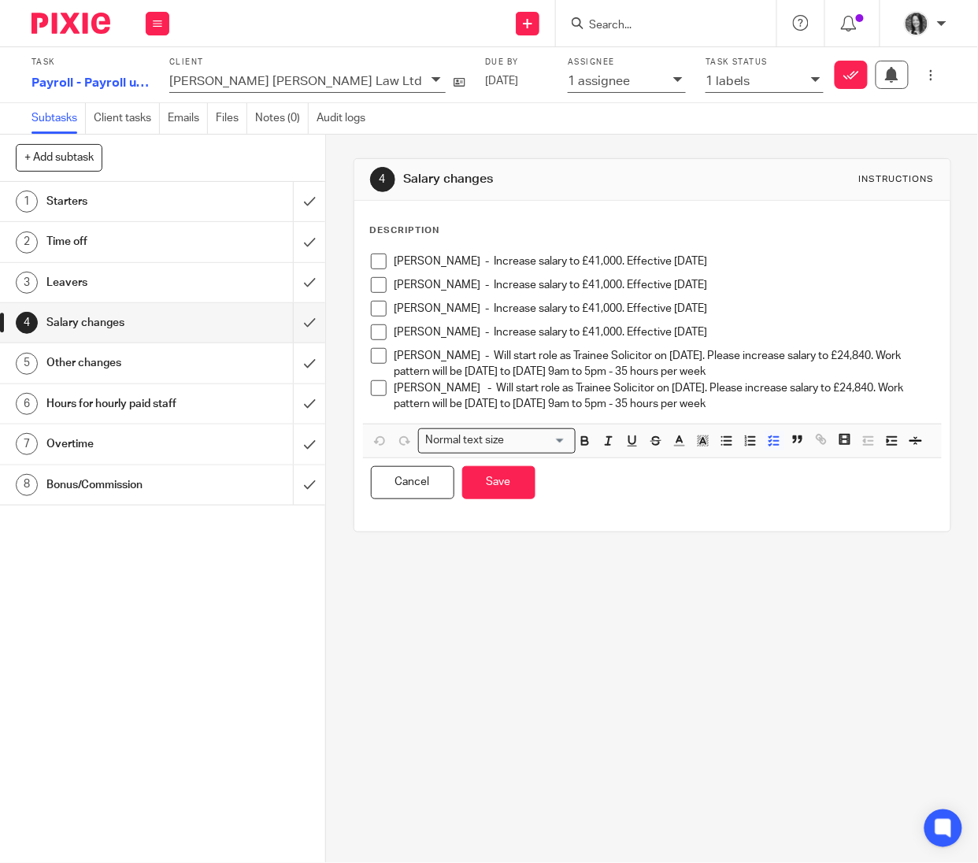
click at [848, 406] on p "Eva Broutian - Will start role as Trainee Solicitor on 1st September 2025. Plea…" at bounding box center [665, 396] width 540 height 32
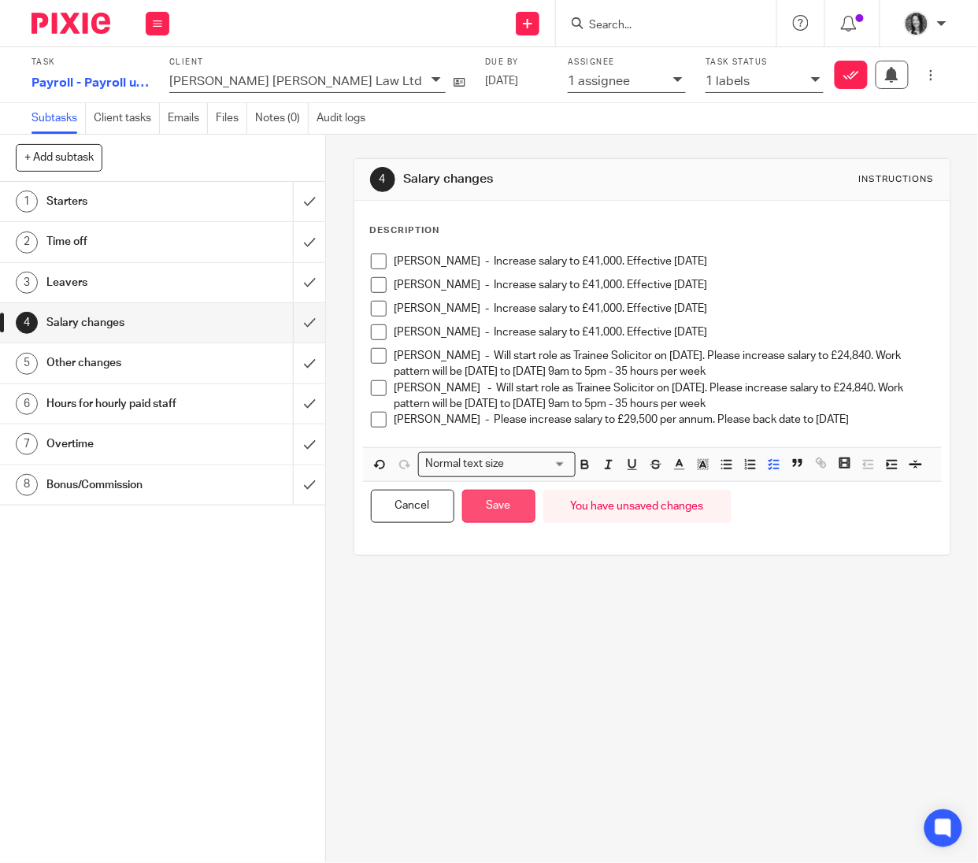
click at [492, 524] on button "Save" at bounding box center [498, 507] width 73 height 34
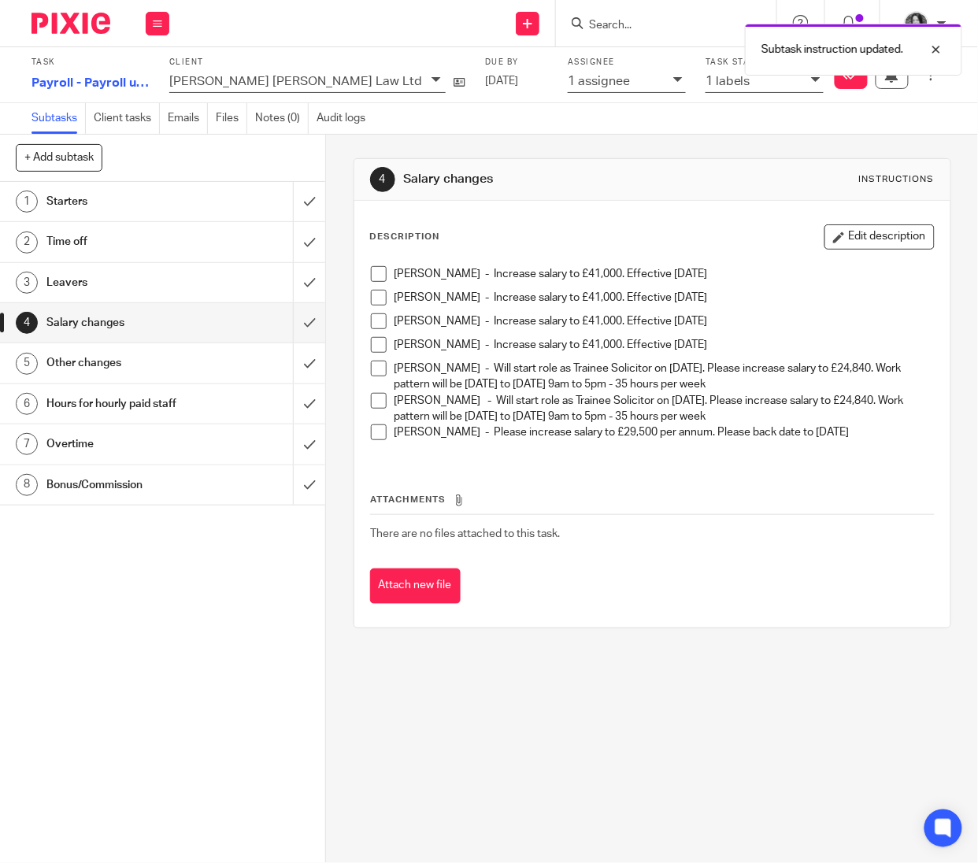
click at [108, 440] on h1 "Overtime" at bounding box center [123, 444] width 154 height 24
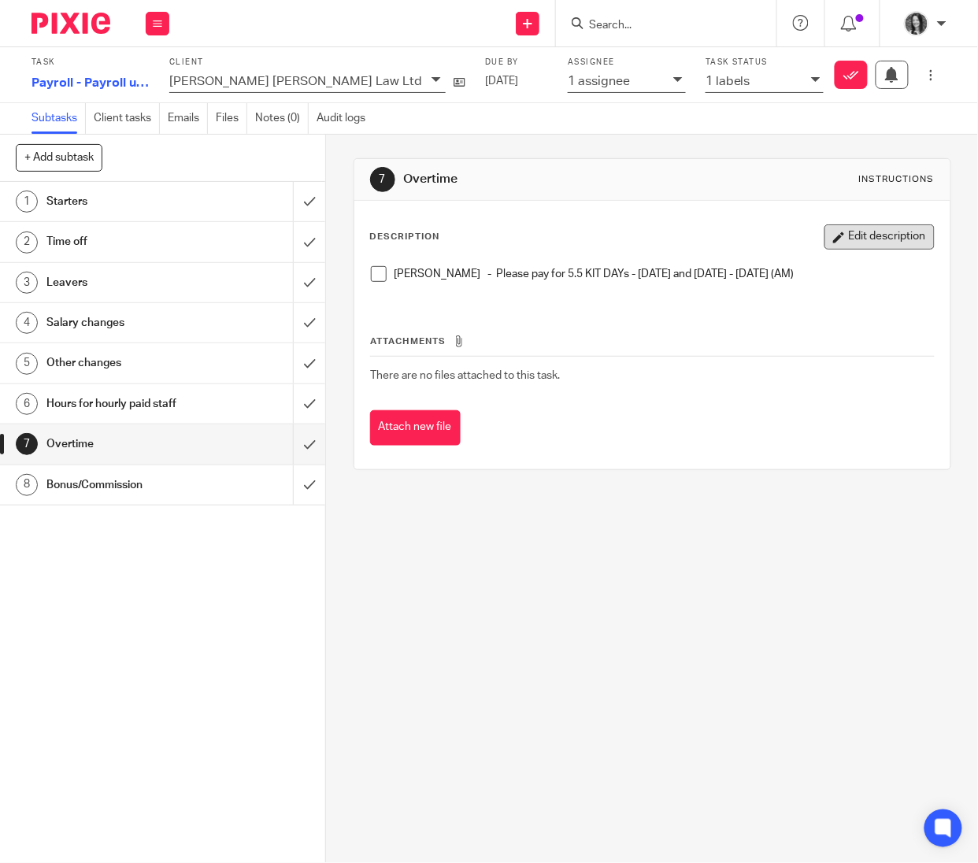
click at [855, 243] on button "Edit description" at bounding box center [880, 236] width 110 height 25
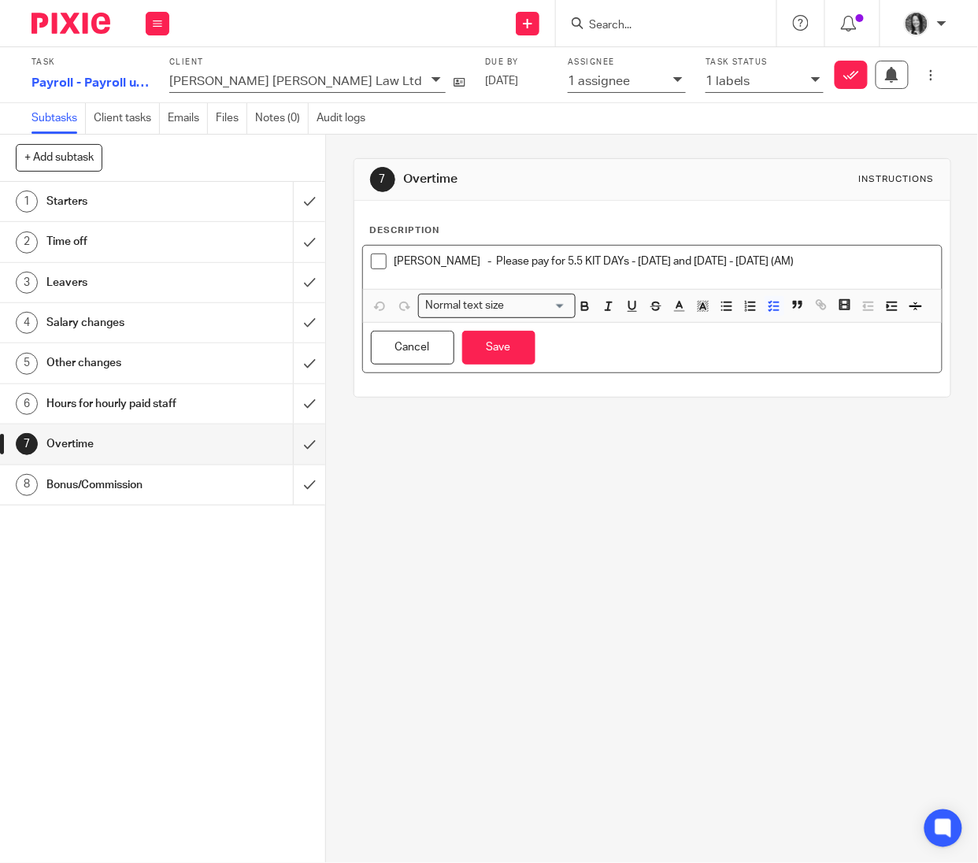
click at [877, 263] on p "Humera Logan - Please pay for 5.5 KIT DAYs - 04.09.2025 and 08.09.2025 - 12.09.…" at bounding box center [665, 262] width 540 height 16
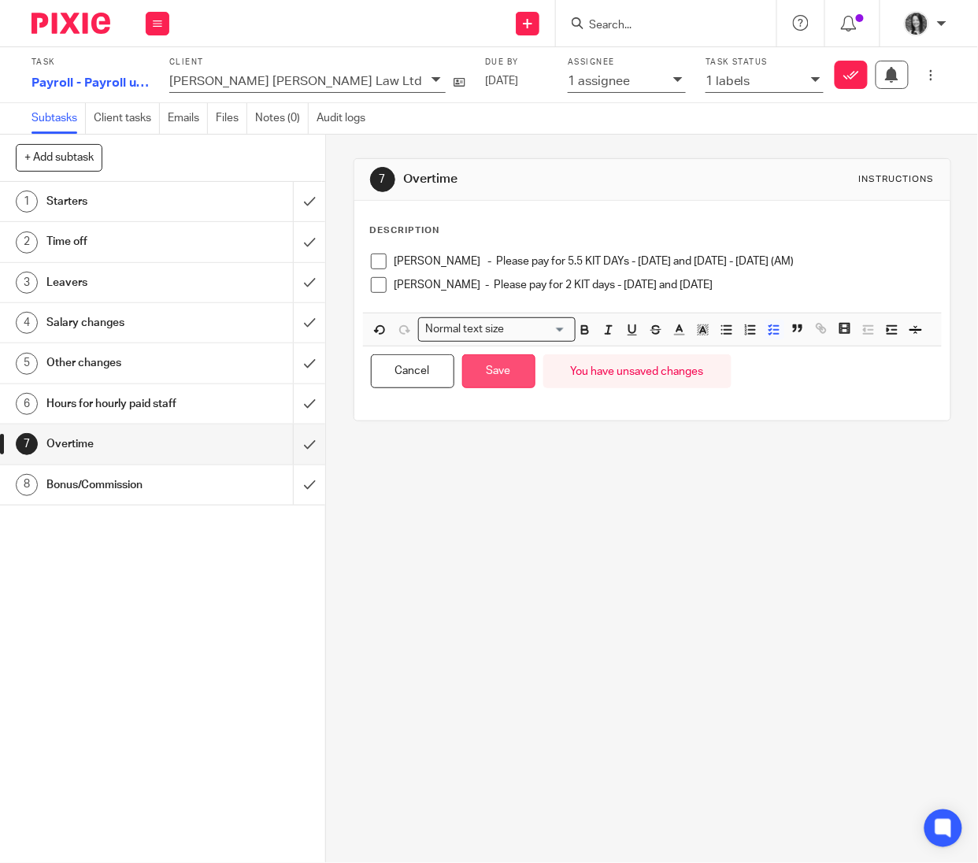
click at [521, 388] on button "Save" at bounding box center [498, 371] width 73 height 34
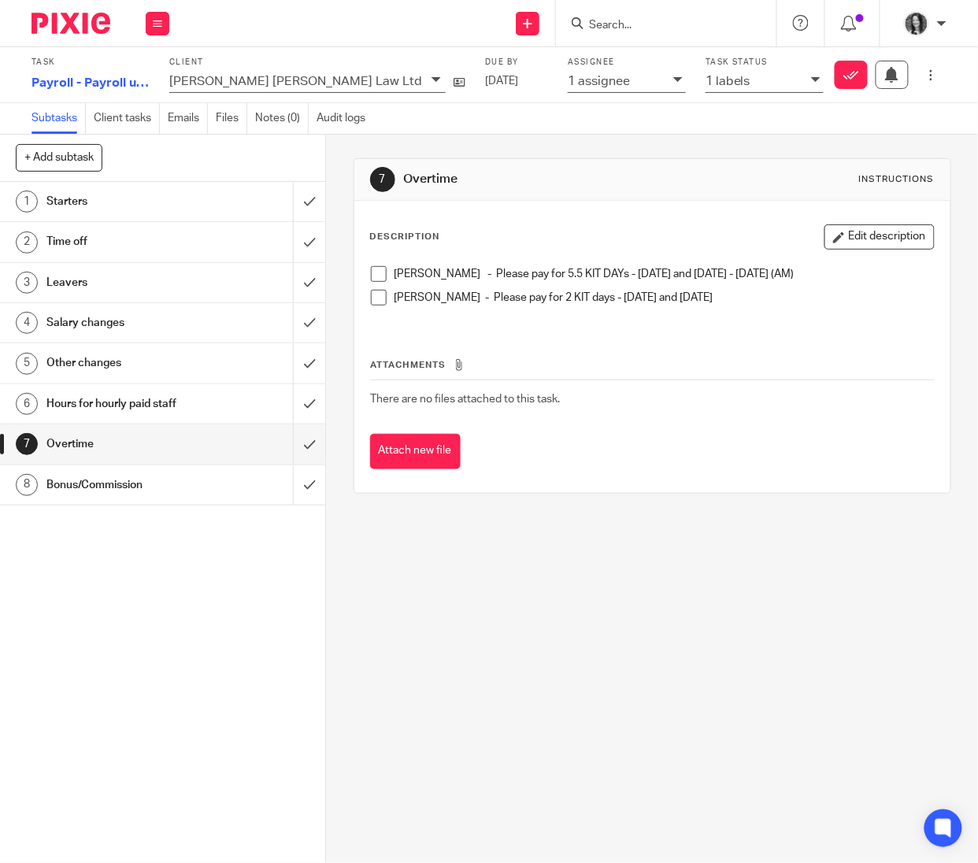
click at [121, 325] on h1 "Salary changes" at bounding box center [123, 323] width 154 height 24
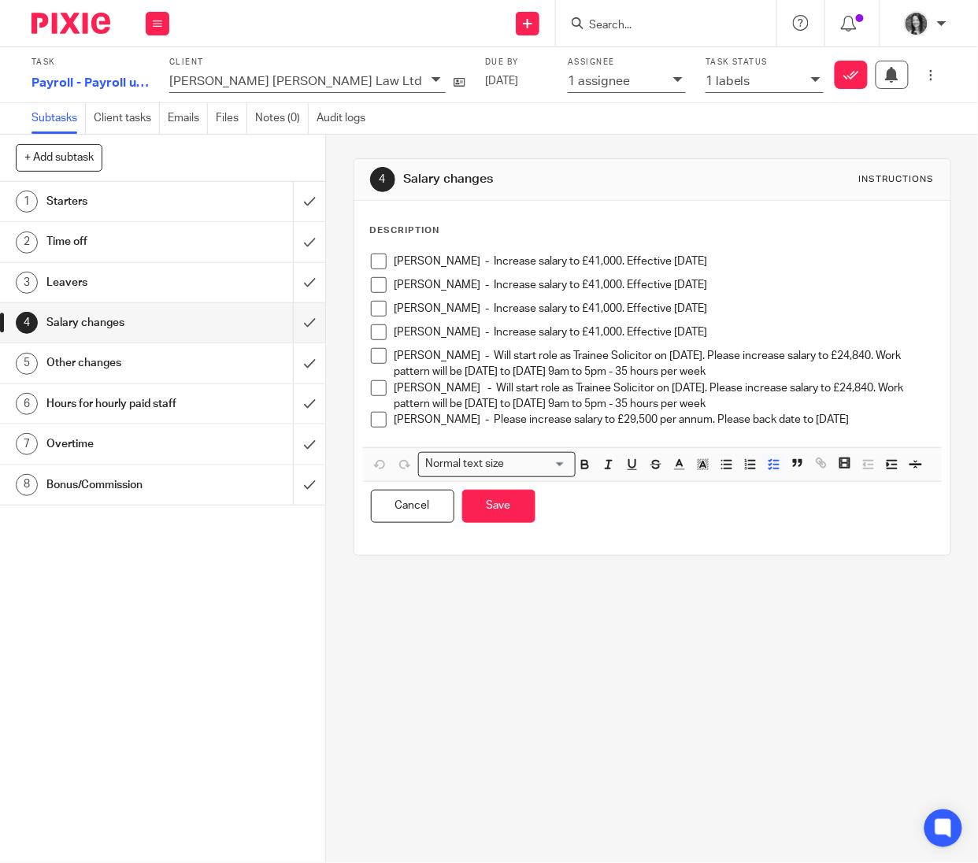
click at [909, 425] on div "[PERSON_NAME] - Increase salary to £41,000. Effective [DATE] [PERSON_NAME] - In…" at bounding box center [652, 347] width 579 height 202
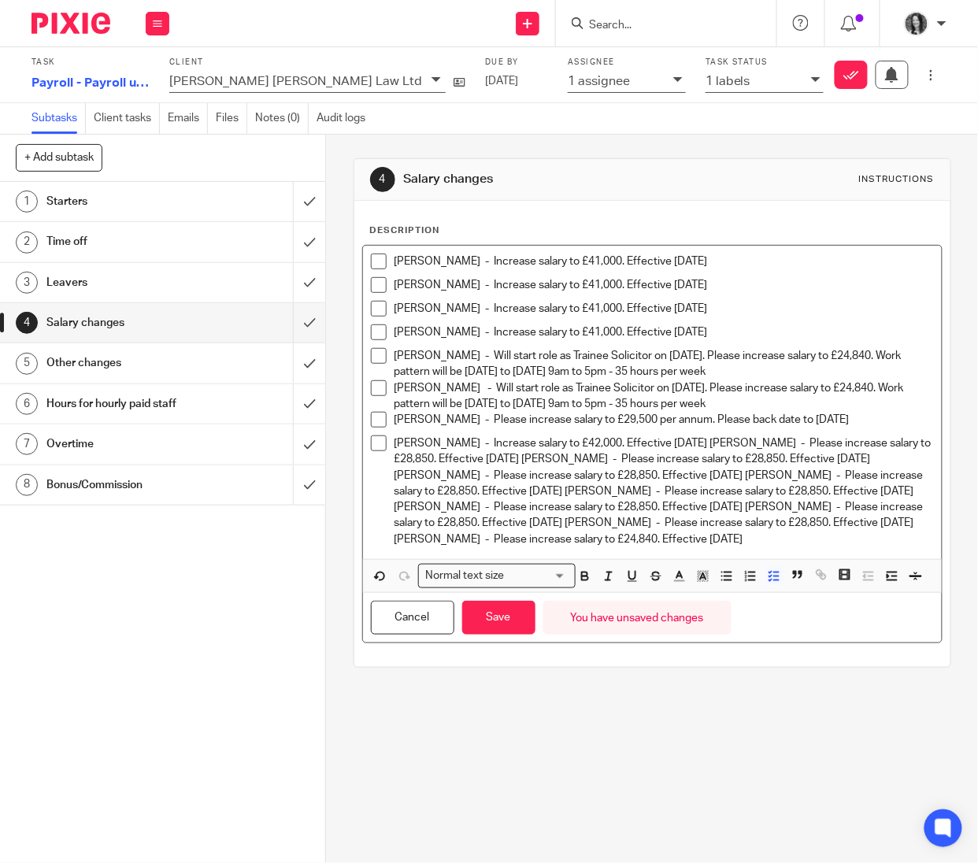
click at [766, 445] on p "[PERSON_NAME] - Increase salary to £42,000. Effective [DATE] [PERSON_NAME] - Pl…" at bounding box center [665, 492] width 540 height 112
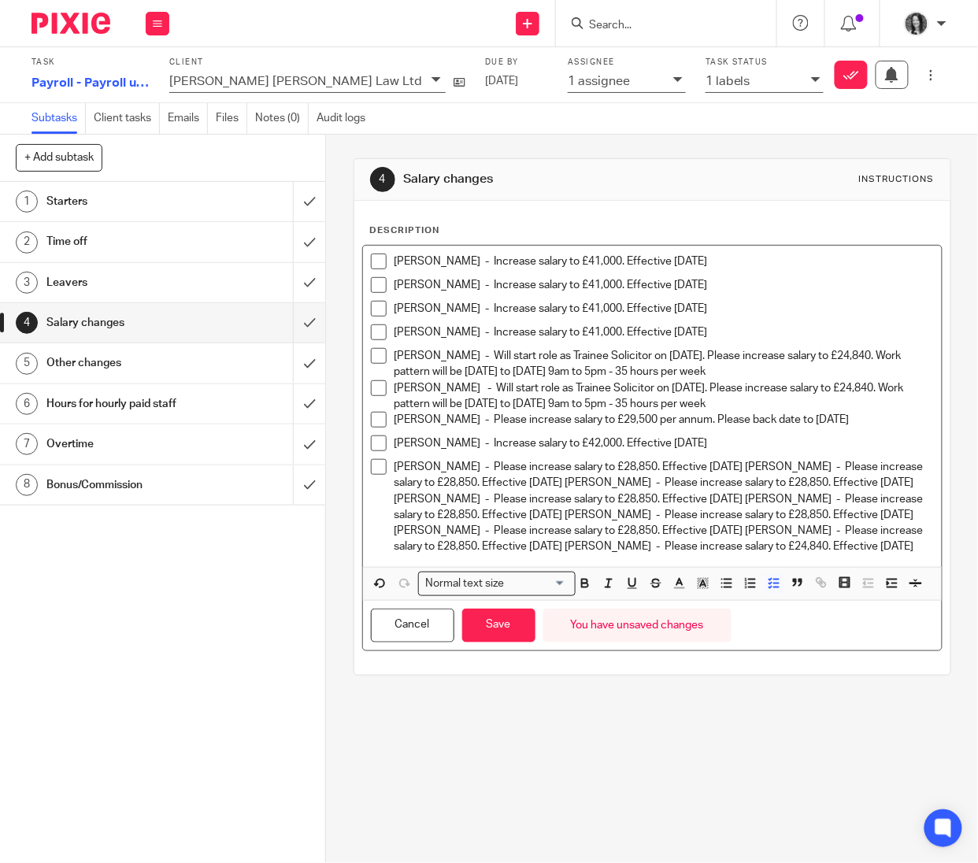
click at [802, 469] on p "[PERSON_NAME] - Please increase salary to £28,850. Effective [DATE] [PERSON_NAM…" at bounding box center [665, 507] width 540 height 96
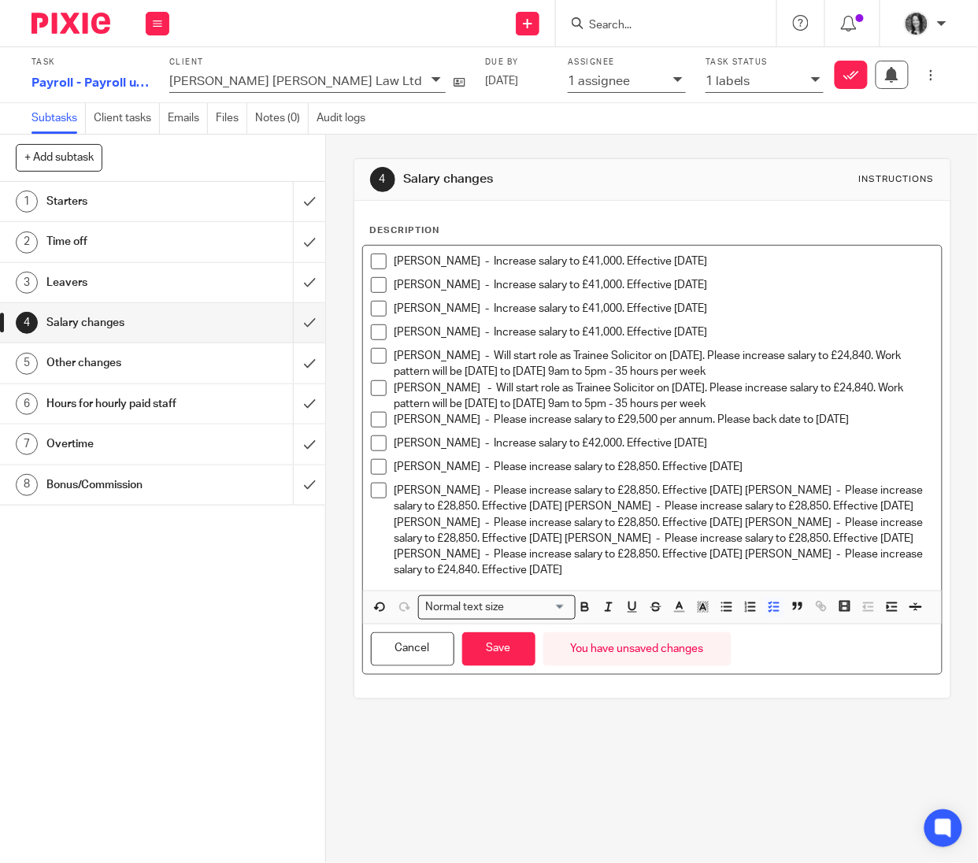
click at [715, 510] on p "Thomas Macrae - Please increase salary to £28,850. Effective 2nd September 2025…" at bounding box center [665, 531] width 540 height 96
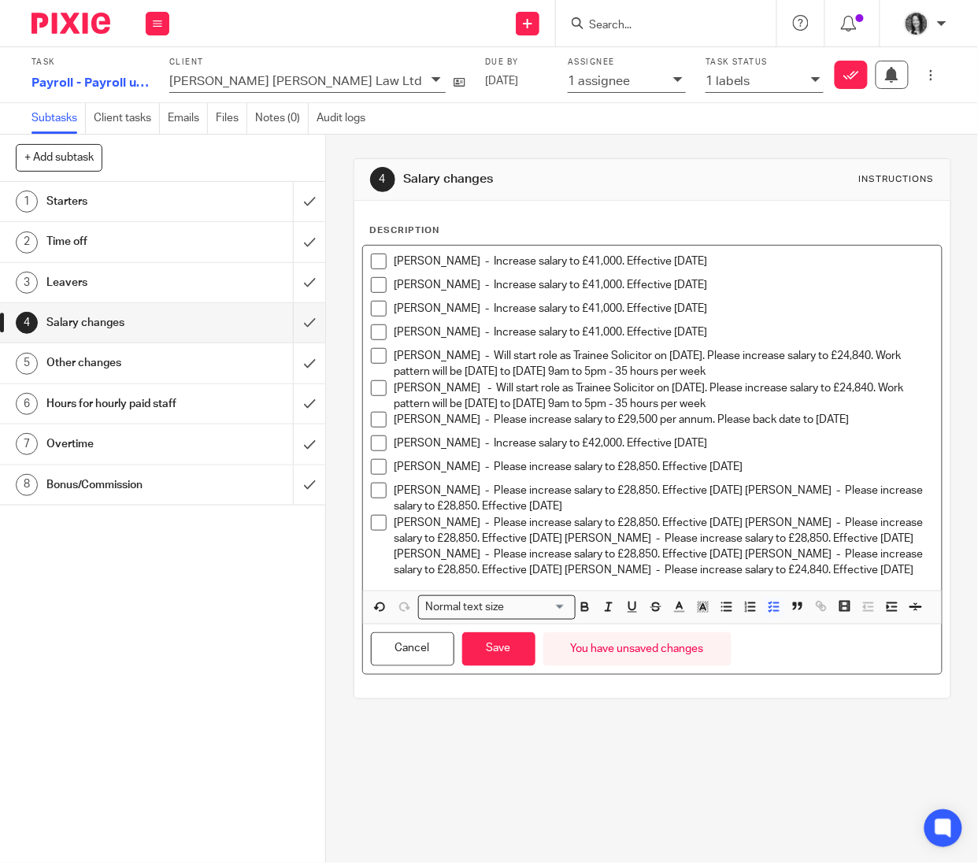
click at [715, 539] on p "Claire Steele - Please increase salary to £28,850. Effective 2nd September 2025…" at bounding box center [665, 547] width 540 height 64
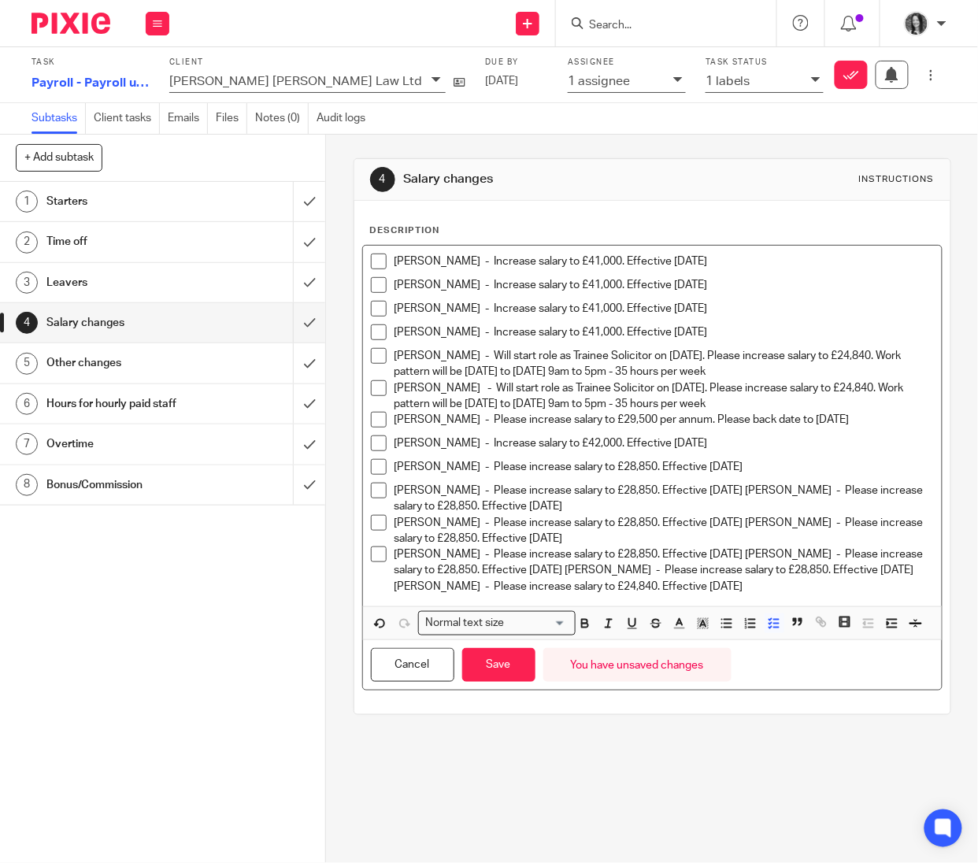
click at [716, 572] on p "Mariella Ventisei - Please increase salary to £28,850. Effective 2nd September …" at bounding box center [665, 571] width 540 height 48
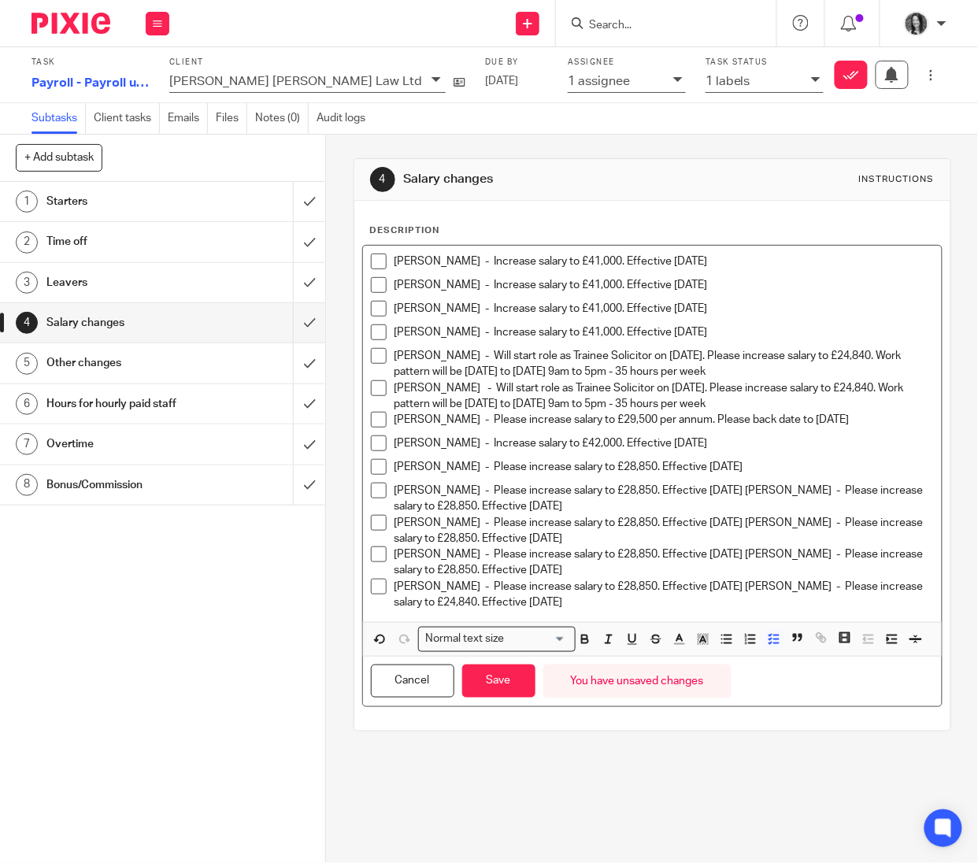
click at [803, 588] on p "Erin Robertson - Please increase salary to £28,850. Effective 2nd September 202…" at bounding box center [665, 595] width 540 height 32
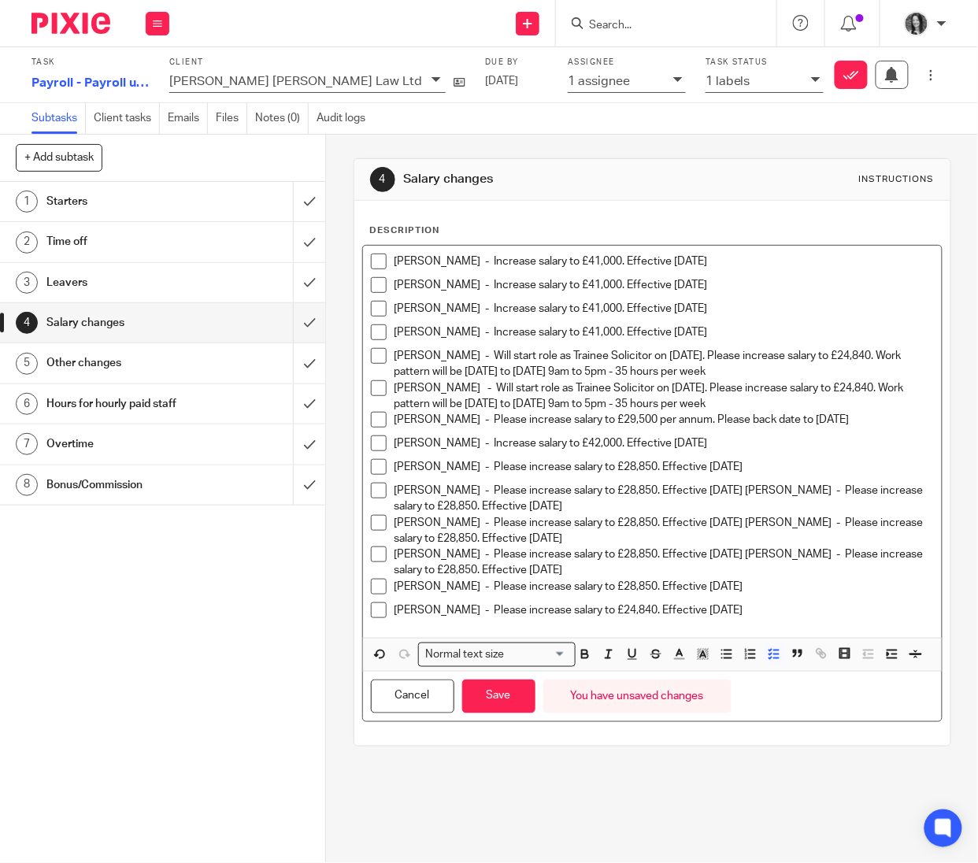
click at [808, 557] on p "Mariella Ventisei - Please increase salary to £28,850. Effective 2nd September …" at bounding box center [665, 563] width 540 height 32
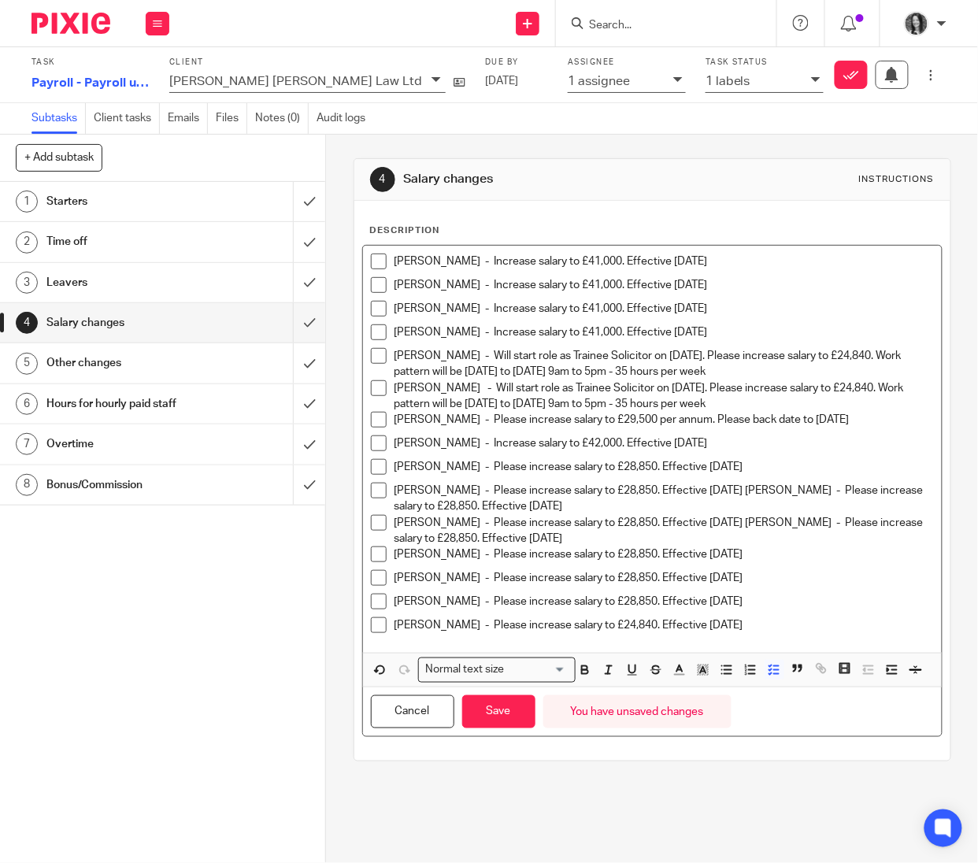
click at [793, 523] on p "Claire Steele - Please increase salary to £28,850. Effective 2nd September 2025…" at bounding box center [665, 531] width 540 height 32
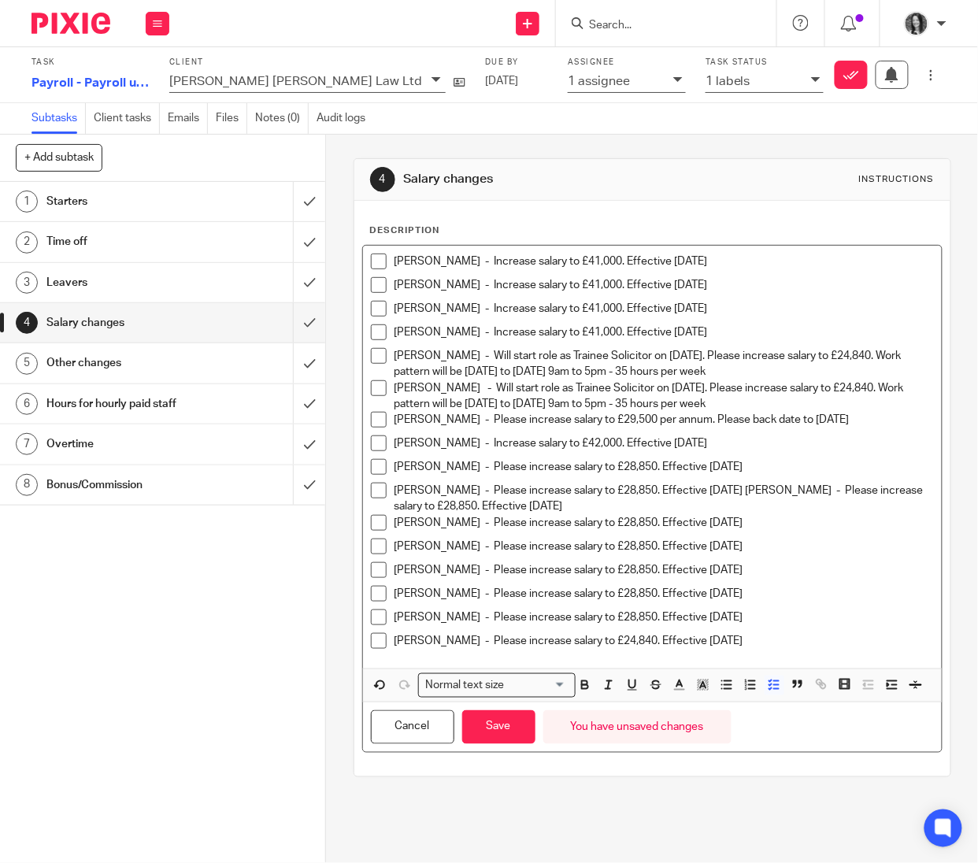
click at [809, 491] on p "Thomas Macrae - Please increase salary to £28,850. Effective 2nd September 2025…" at bounding box center [665, 499] width 540 height 32
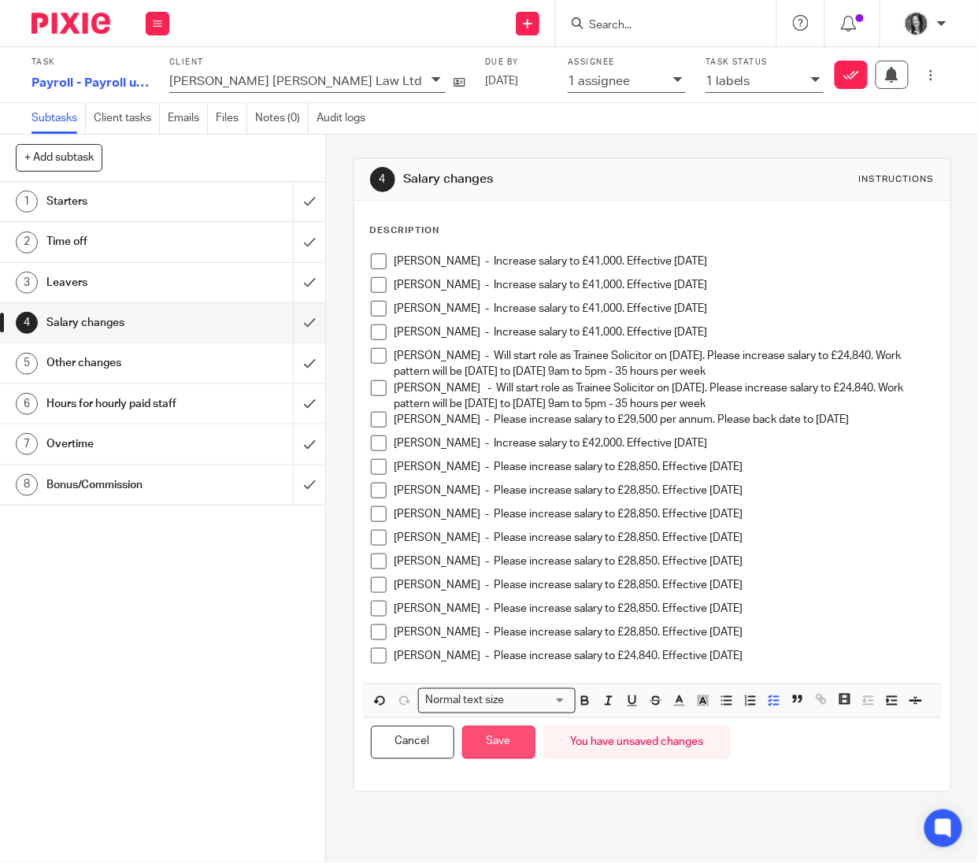
click at [514, 760] on button "Save" at bounding box center [498, 743] width 73 height 34
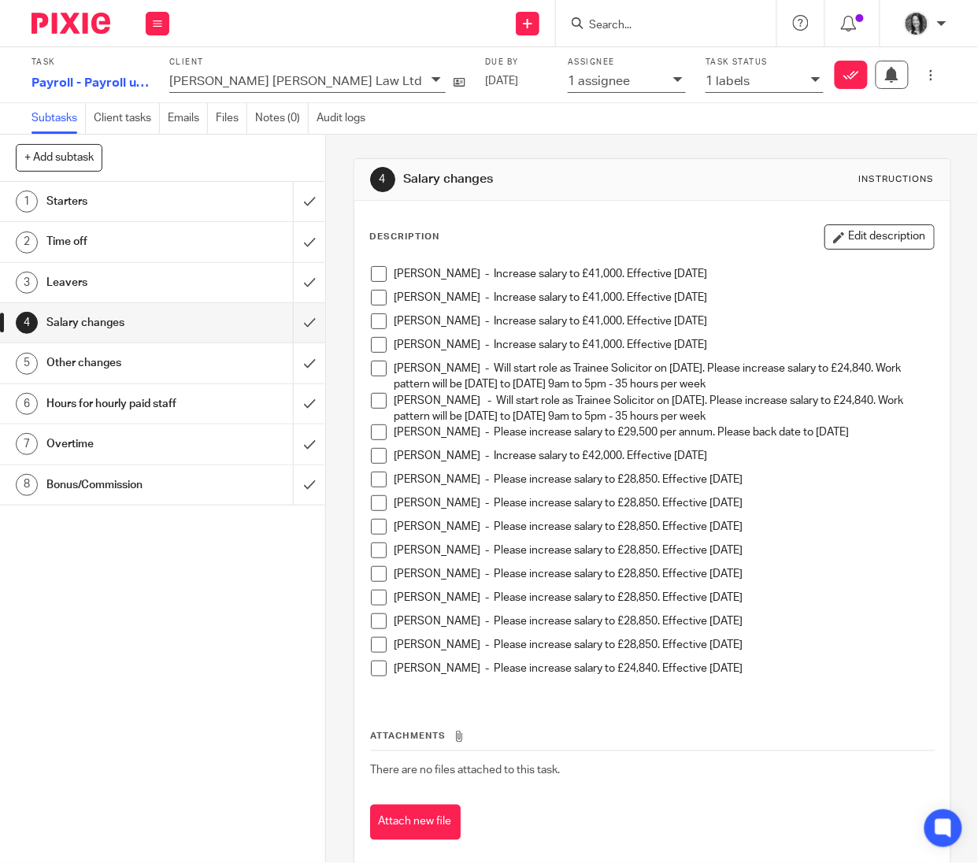
click at [100, 299] on link "3 Leavers" at bounding box center [146, 282] width 293 height 39
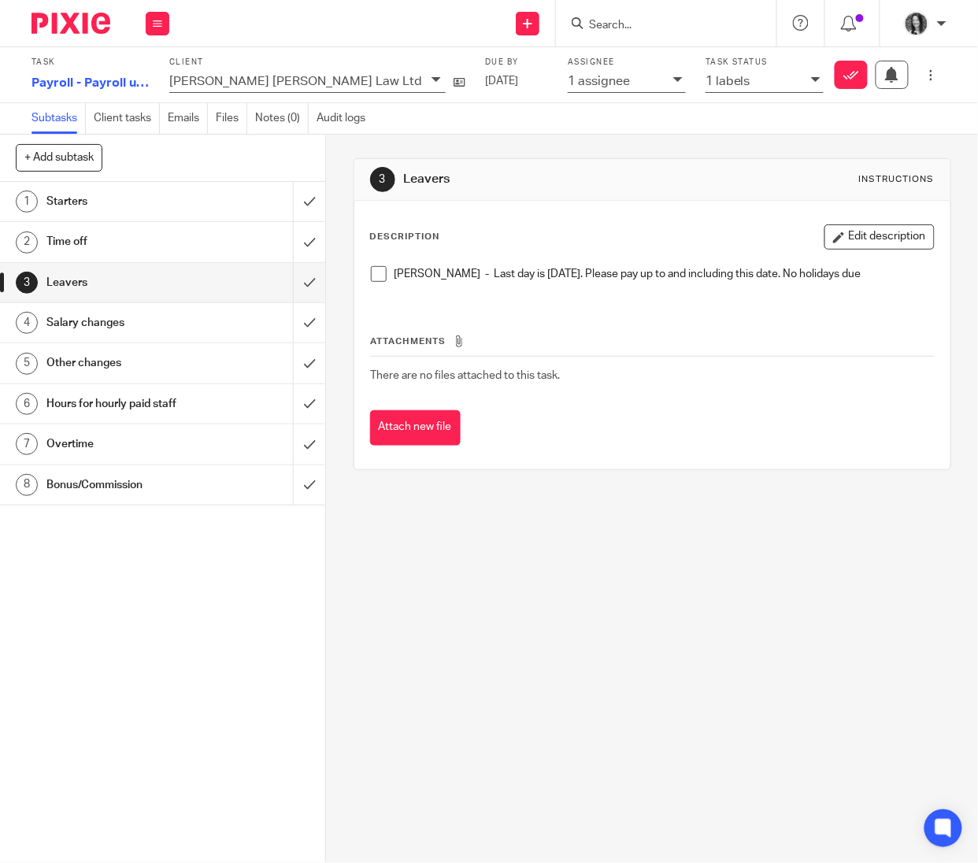
click at [837, 241] on button "Edit description" at bounding box center [880, 236] width 110 height 25
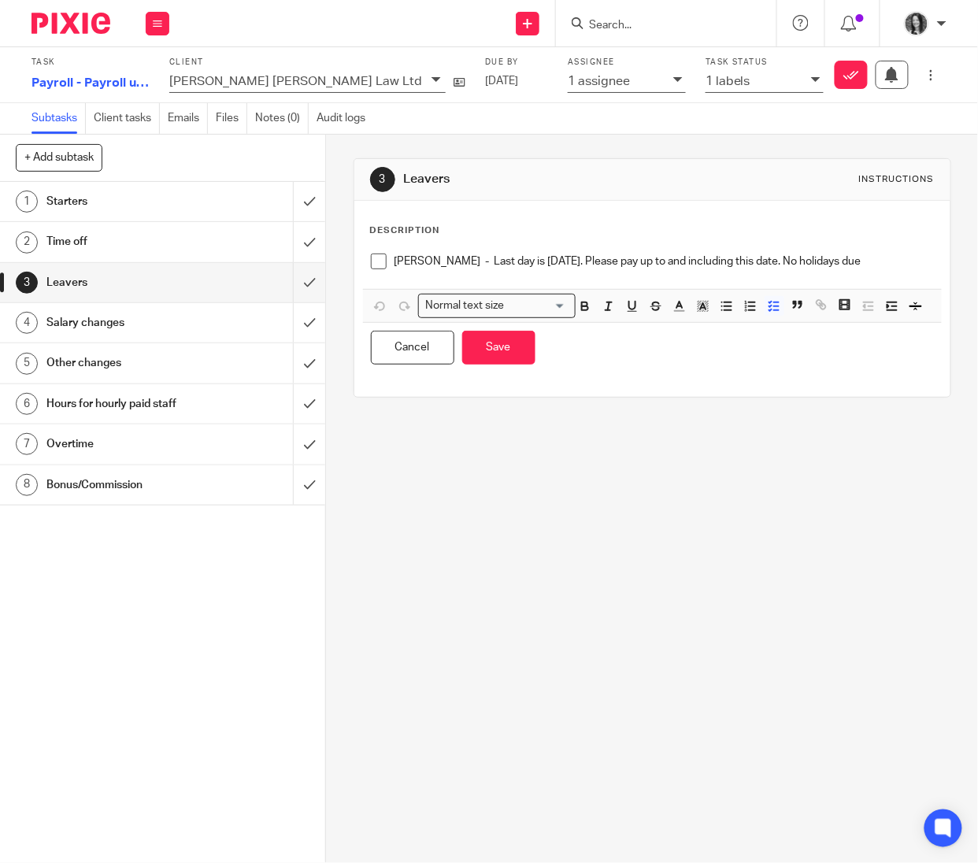
click at [429, 269] on p "[PERSON_NAME] - Last day is [DATE]. Please pay up to and including this date. N…" at bounding box center [665, 262] width 540 height 16
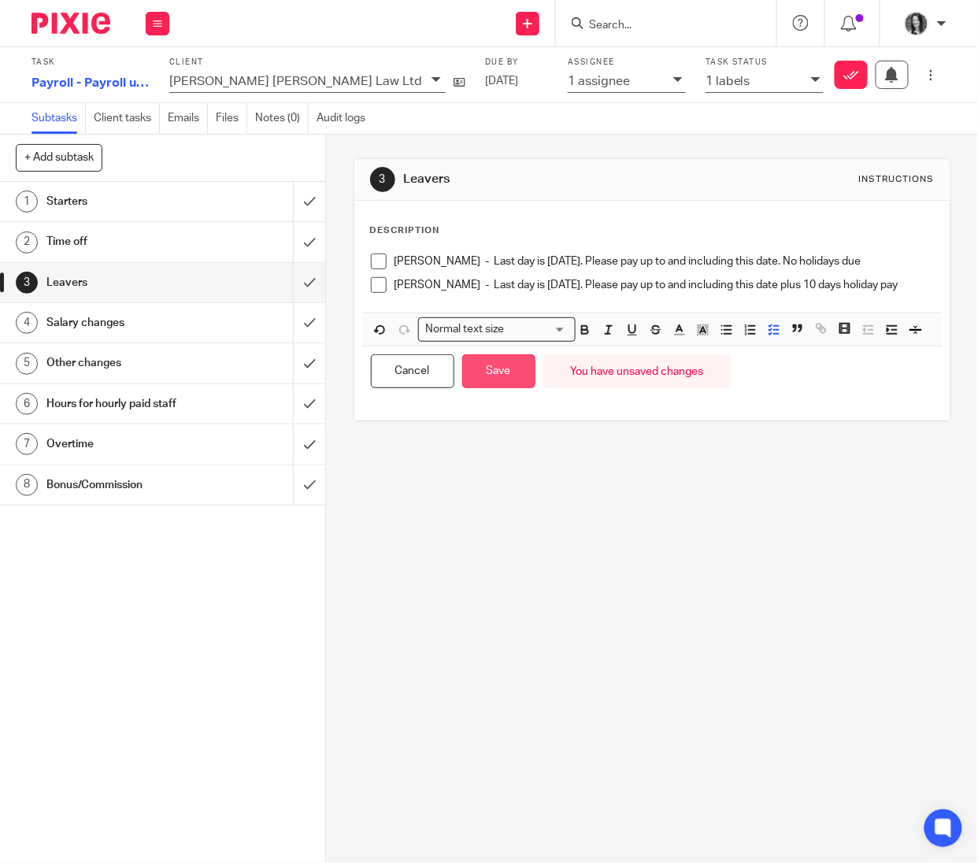
click at [504, 388] on button "Save" at bounding box center [498, 371] width 73 height 34
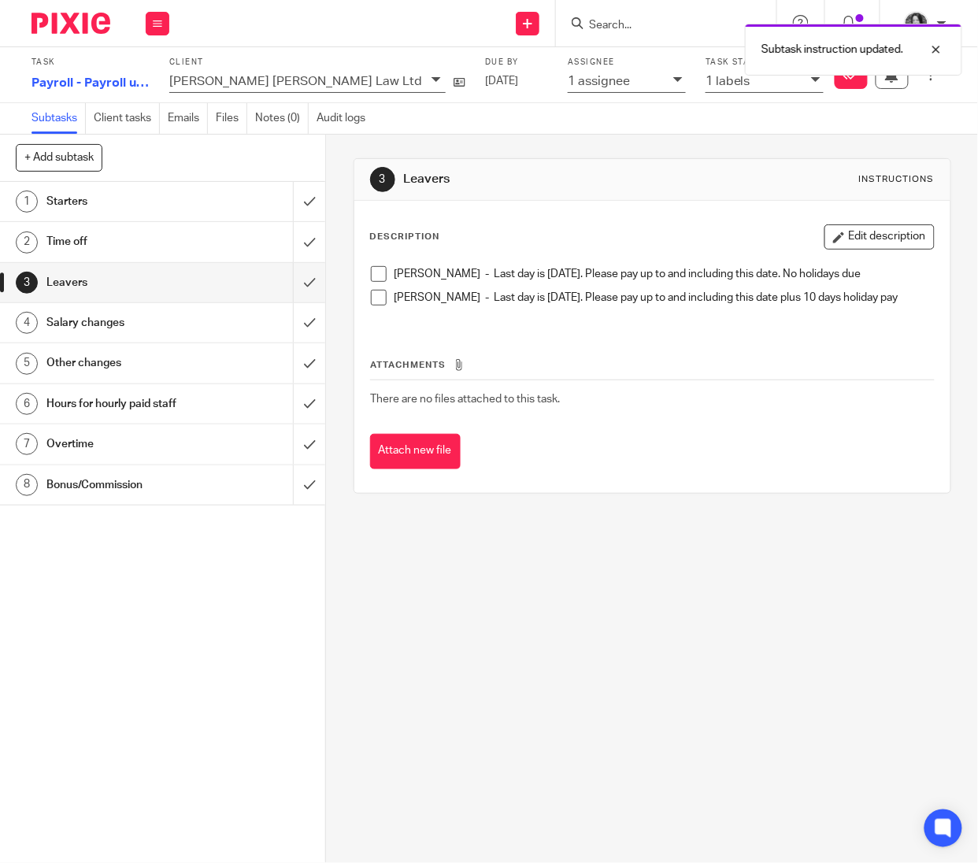
click at [100, 450] on h1 "Overtime" at bounding box center [123, 444] width 154 height 24
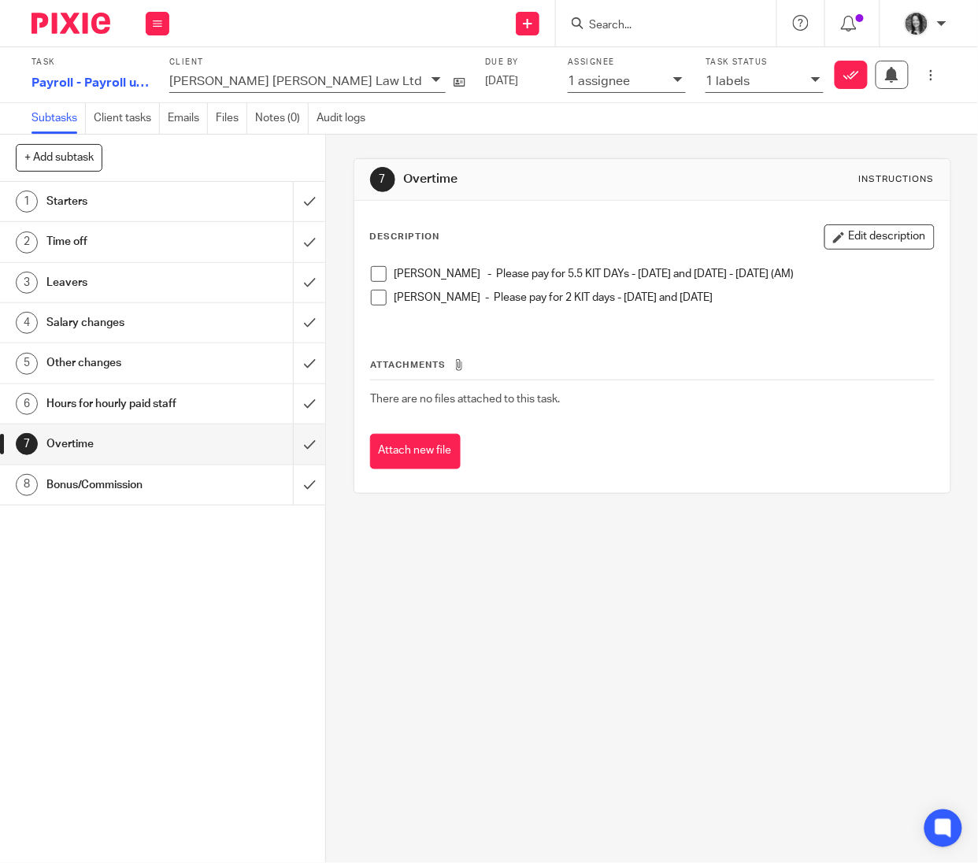
click at [875, 238] on button "Edit description" at bounding box center [880, 236] width 110 height 25
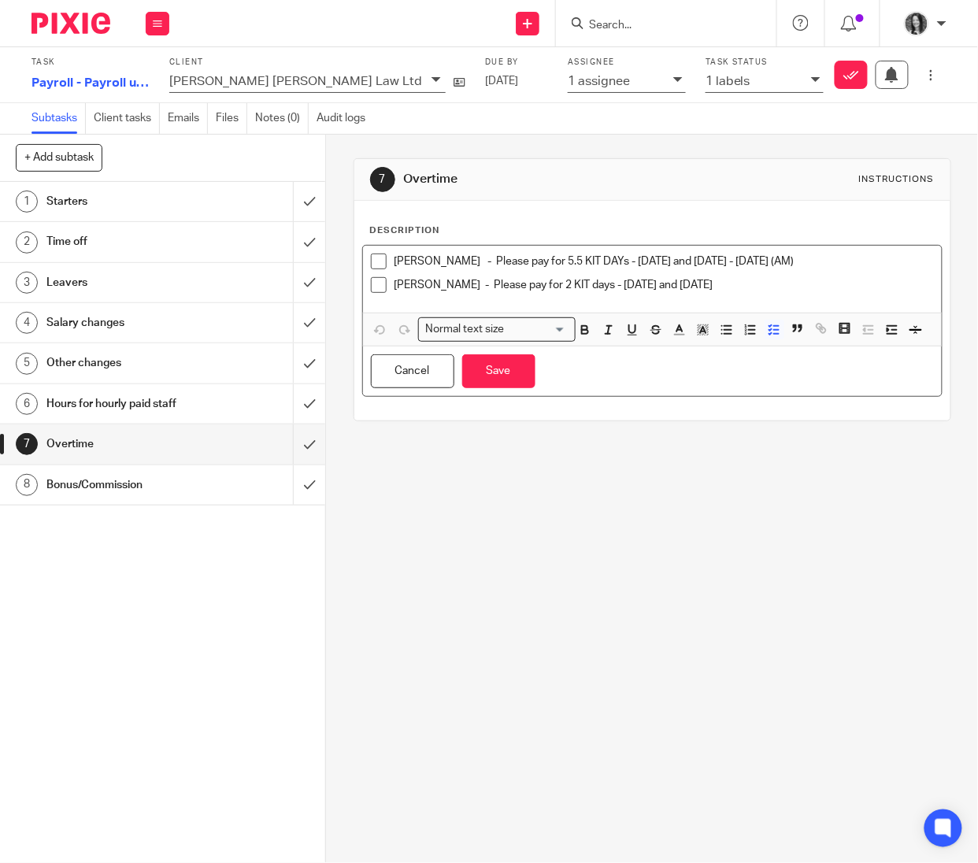
click at [831, 288] on p "Kirsty MacPherson - Please pay for 2 KIT days - 22nd August and 17th September" at bounding box center [665, 285] width 540 height 16
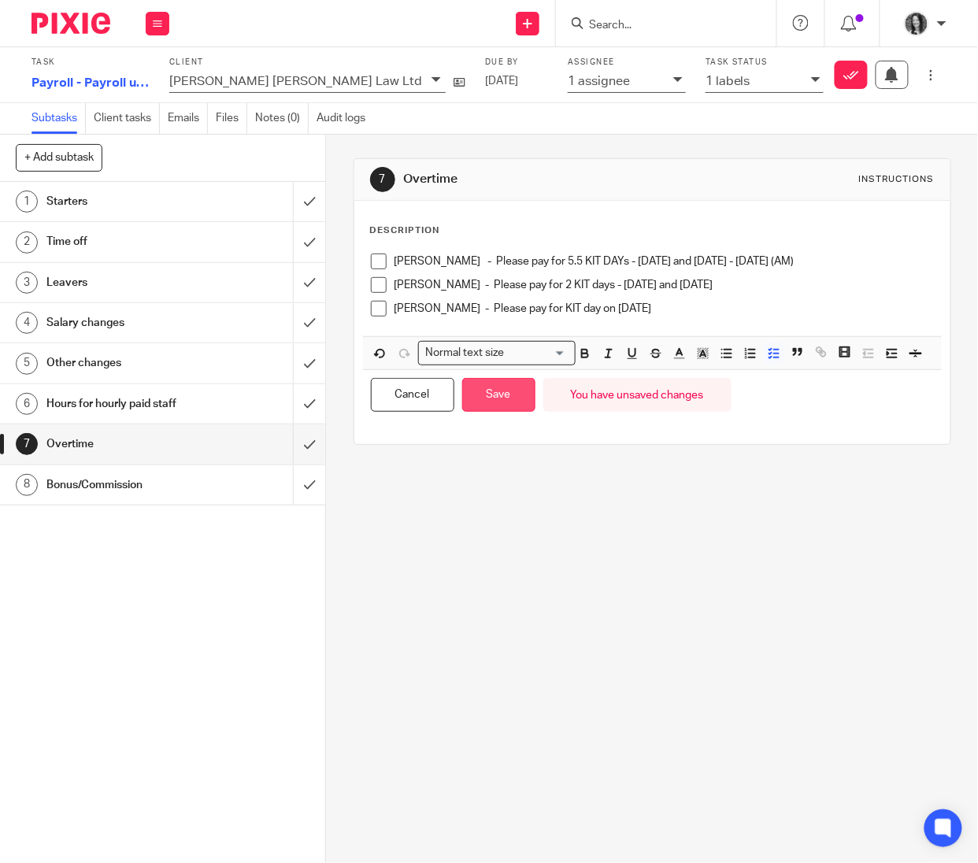
click at [493, 412] on button "Save" at bounding box center [498, 395] width 73 height 34
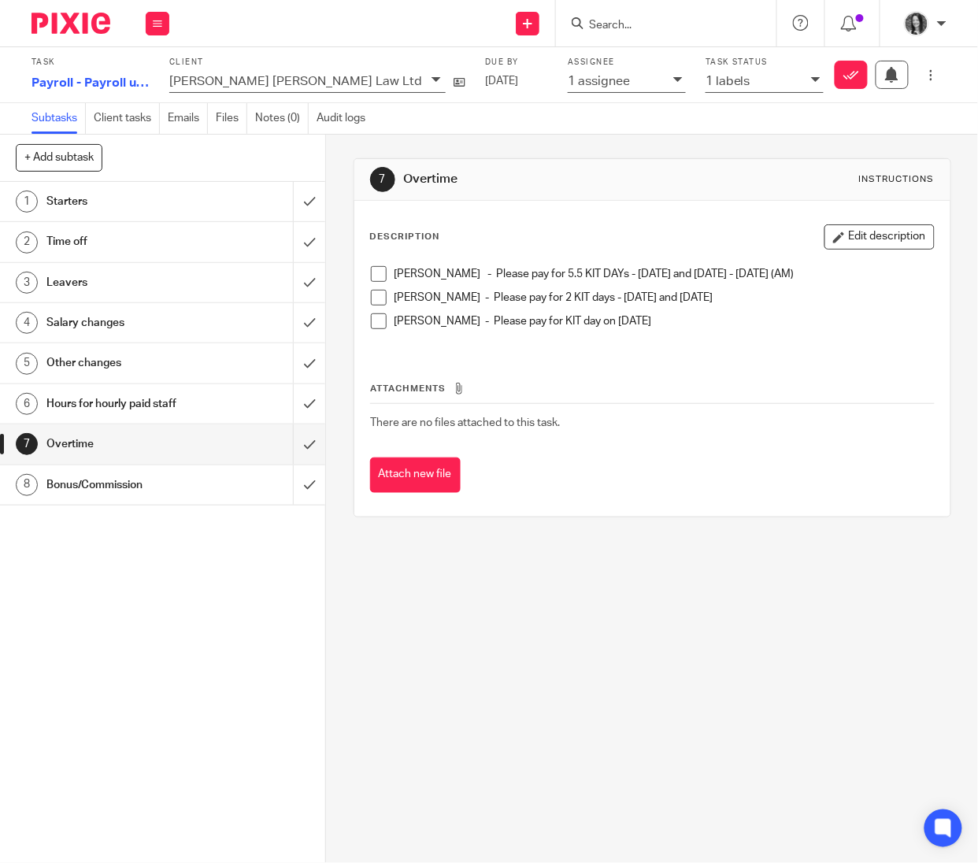
click at [197, 363] on div "Other changes" at bounding box center [161, 363] width 231 height 24
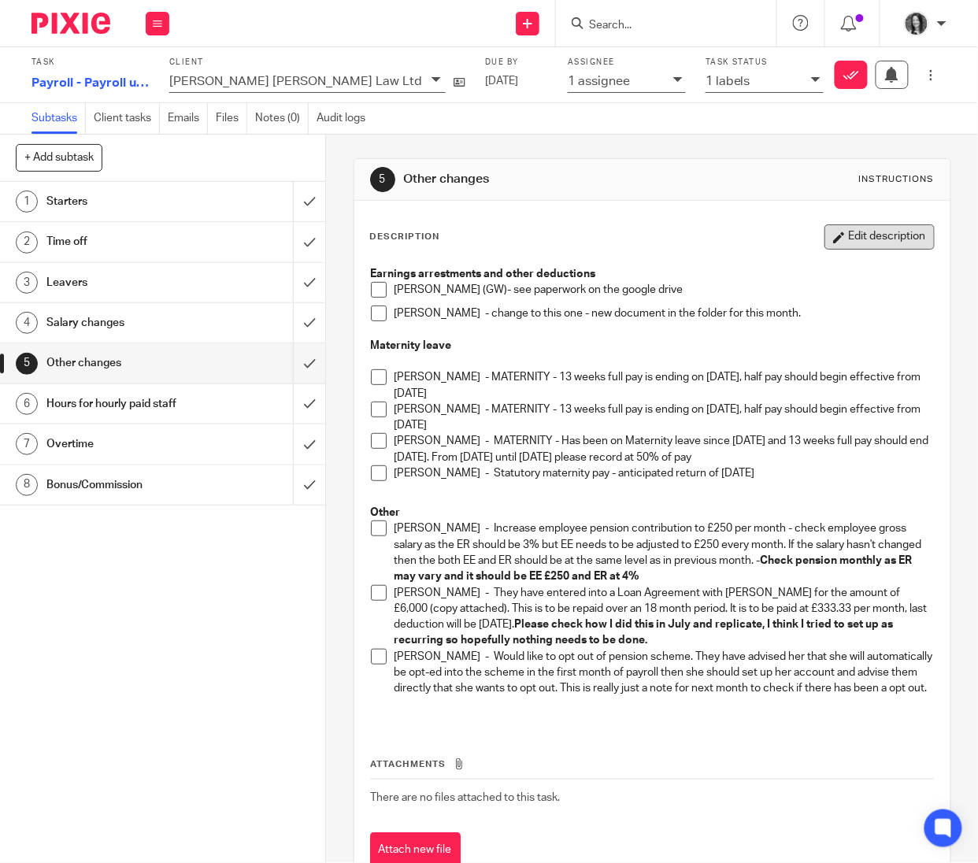
click at [833, 239] on icon "button" at bounding box center [839, 238] width 12 height 12
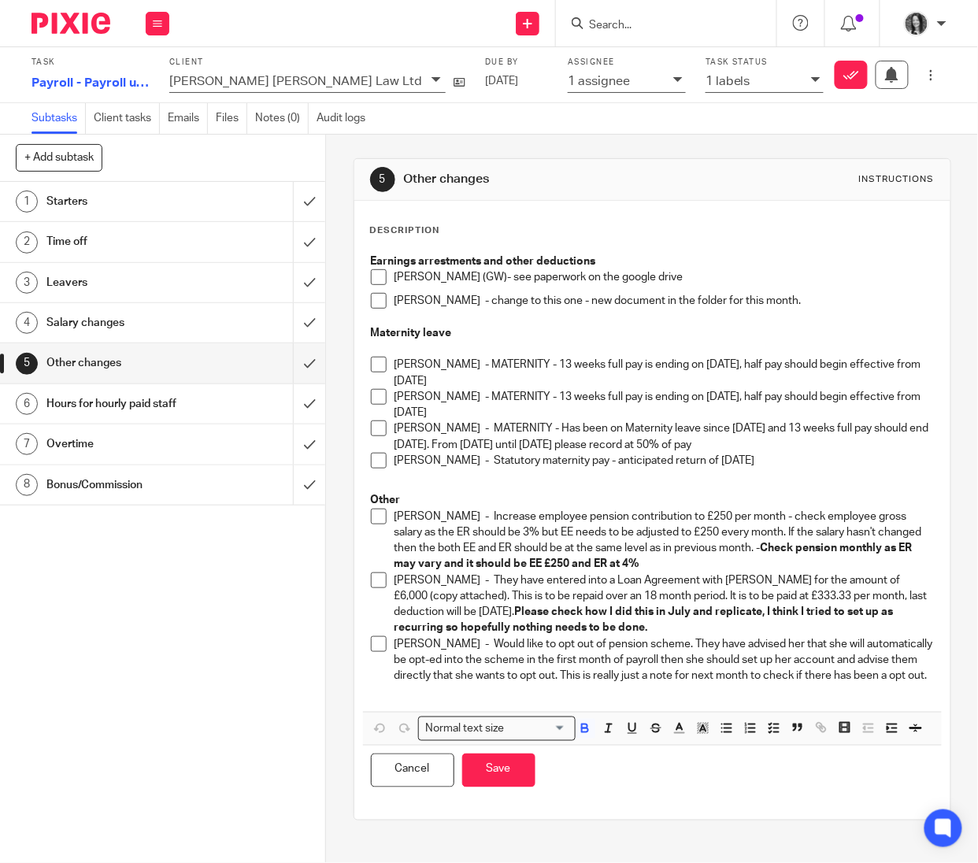
scroll to position [4, 0]
click at [491, 685] on p "[PERSON_NAME] - Would like to opt out of pension scheme. They have advised her …" at bounding box center [665, 660] width 540 height 48
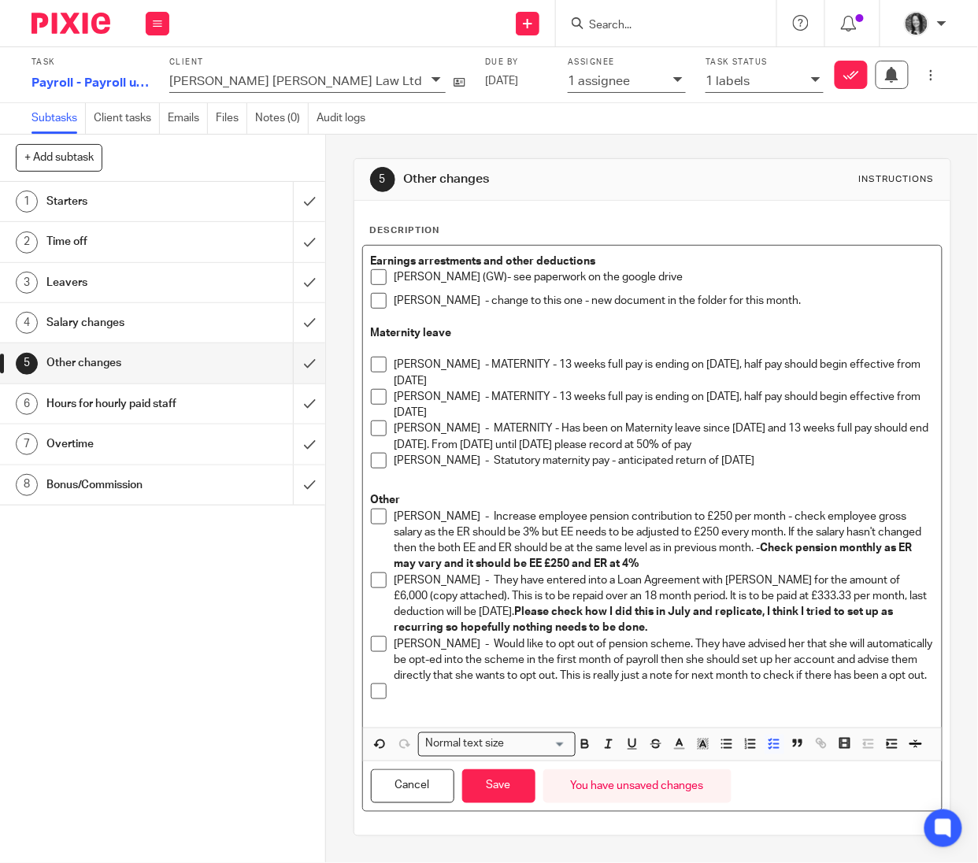
paste div
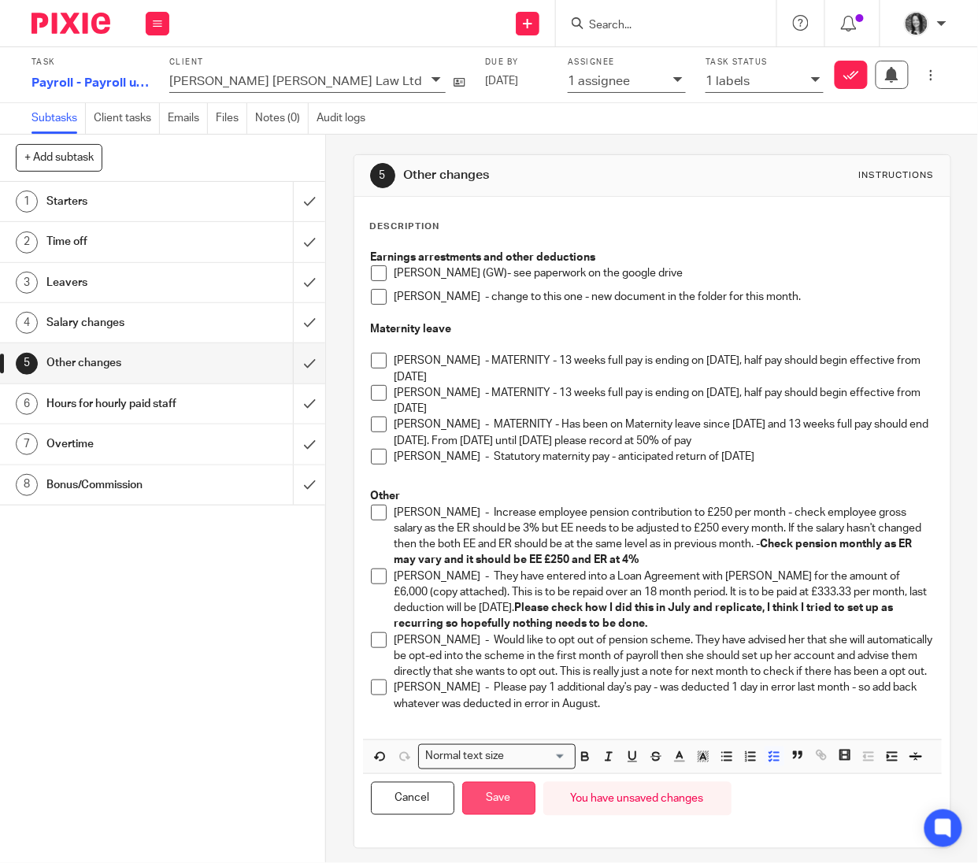
click at [503, 816] on button "Save" at bounding box center [498, 799] width 73 height 34
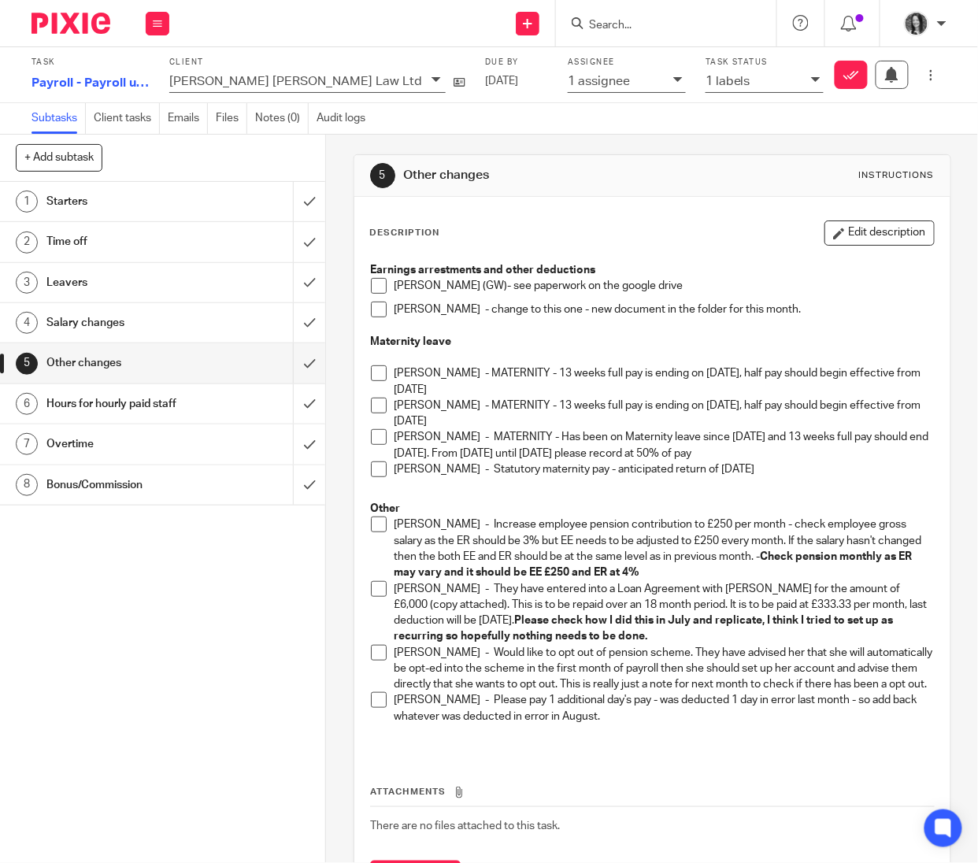
click at [848, 254] on div "Earnings arrestments and other deductions [PERSON_NAME] (GW)- see paperwork on …" at bounding box center [652, 503] width 581 height 499
click at [854, 237] on button "Edit description" at bounding box center [880, 233] width 110 height 25
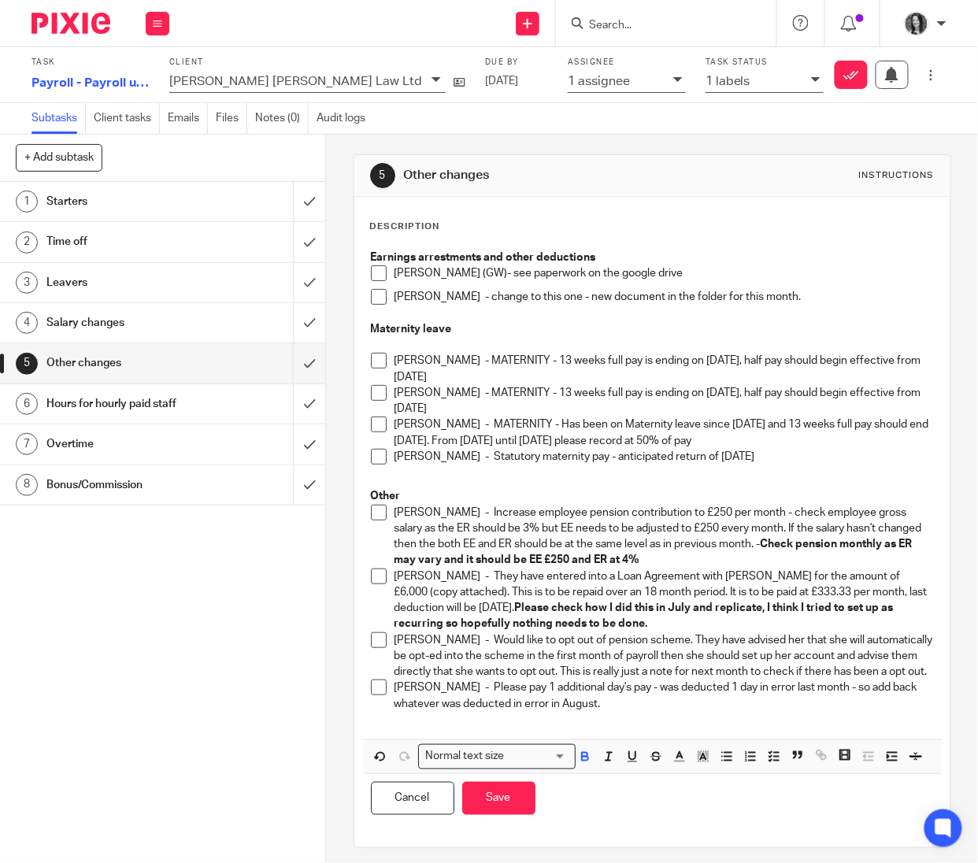
click at [650, 712] on p "Charis Abbott - Please pay 1 additional day's pay - was deducted 1 day in error…" at bounding box center [665, 696] width 540 height 32
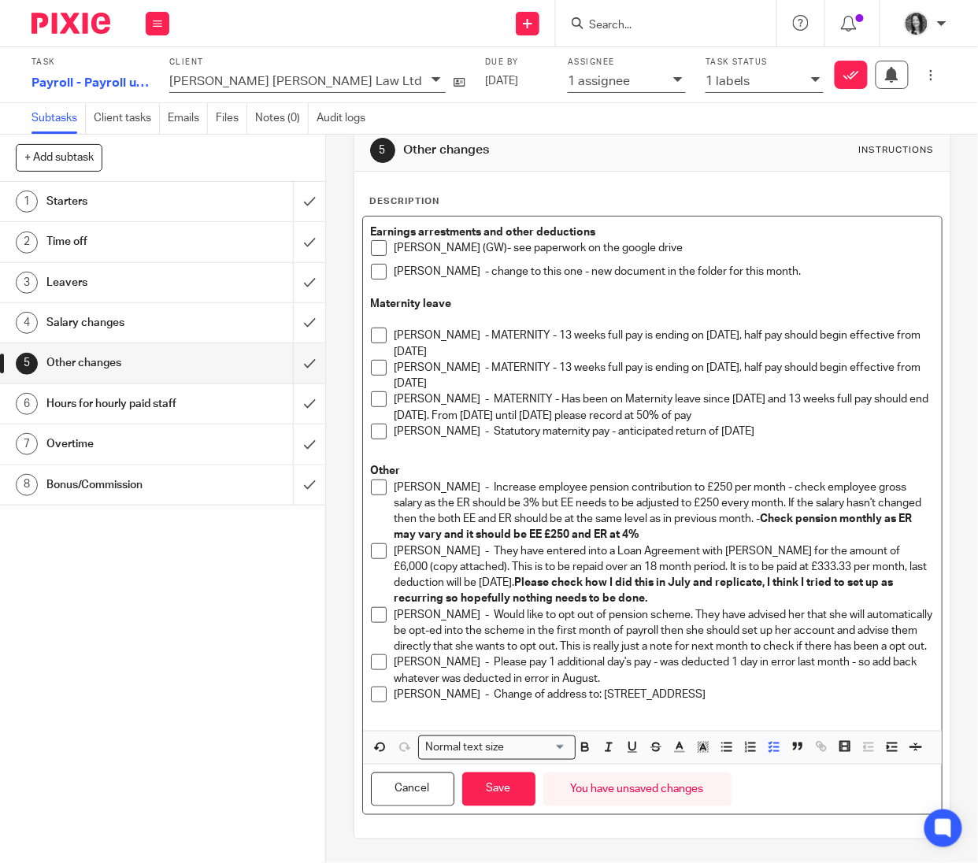
scroll to position [71, 0]
click at [499, 803] on button "Save" at bounding box center [498, 790] width 73 height 34
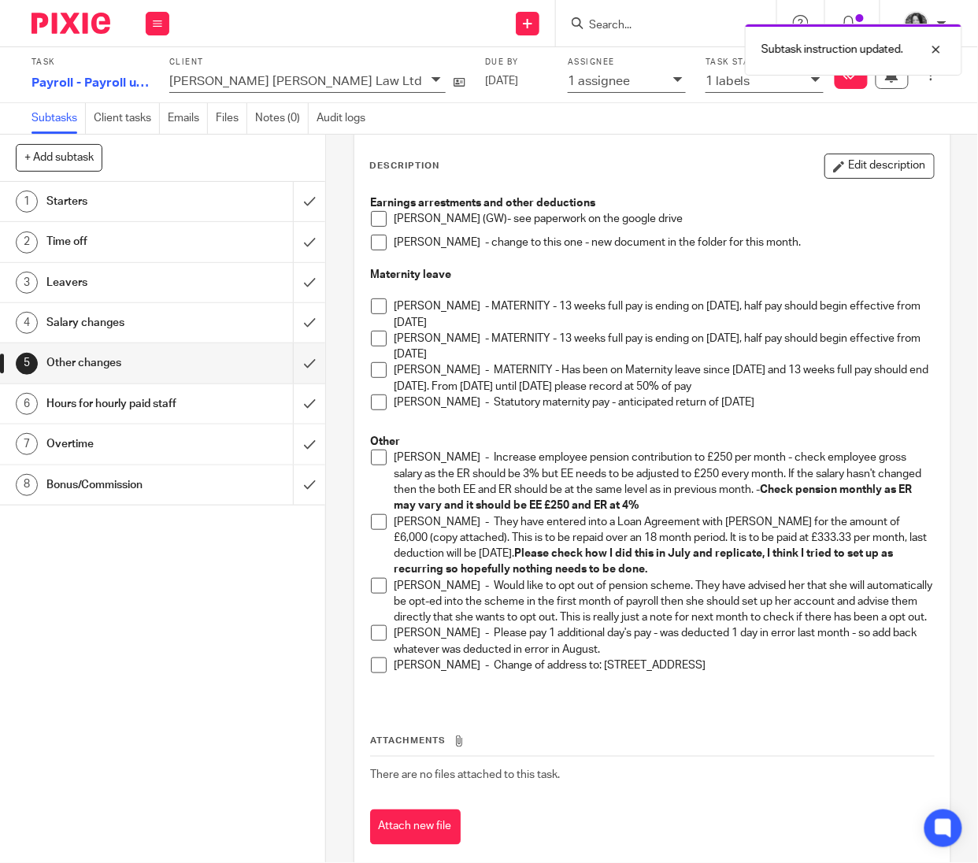
click at [128, 199] on h1 "Starters" at bounding box center [123, 202] width 154 height 24
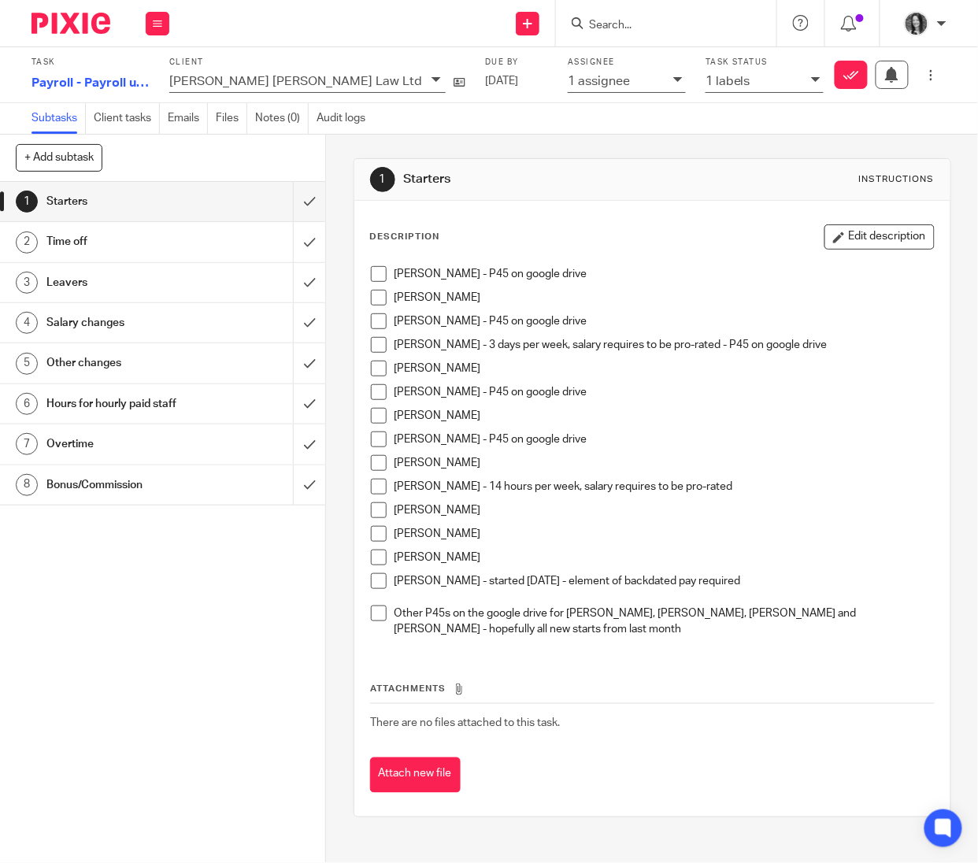
click at [121, 488] on h1 "Bonus/Commission" at bounding box center [123, 485] width 154 height 24
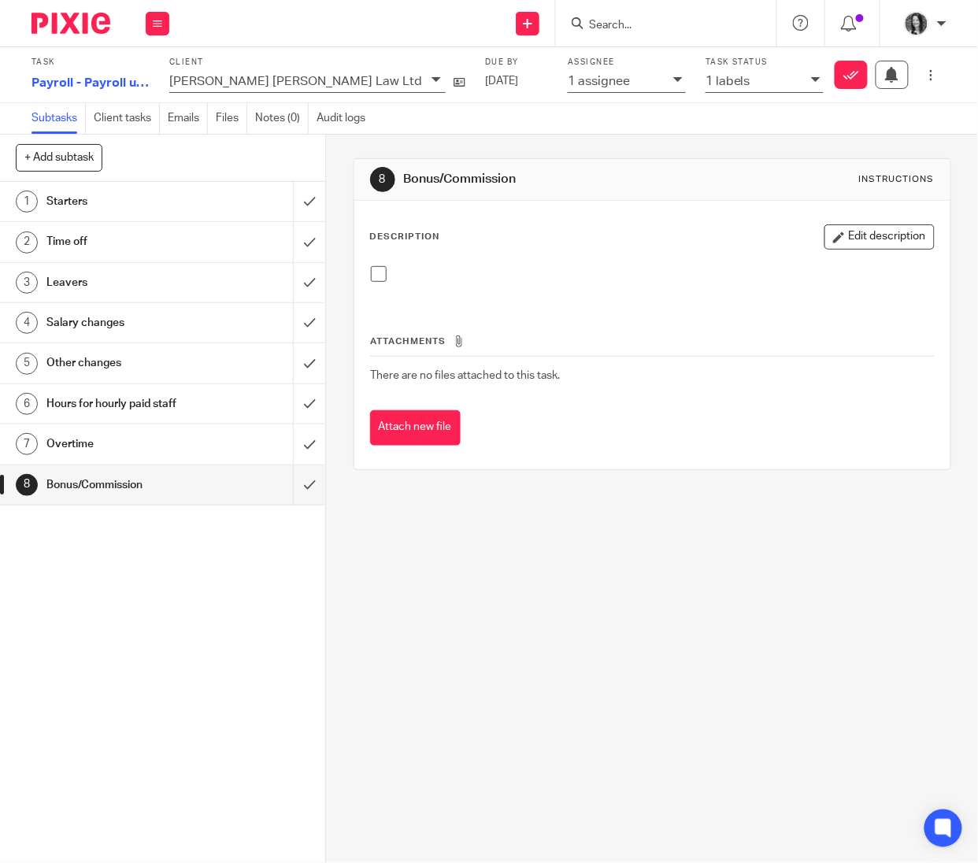
click at [878, 247] on button "Edit description" at bounding box center [880, 236] width 110 height 25
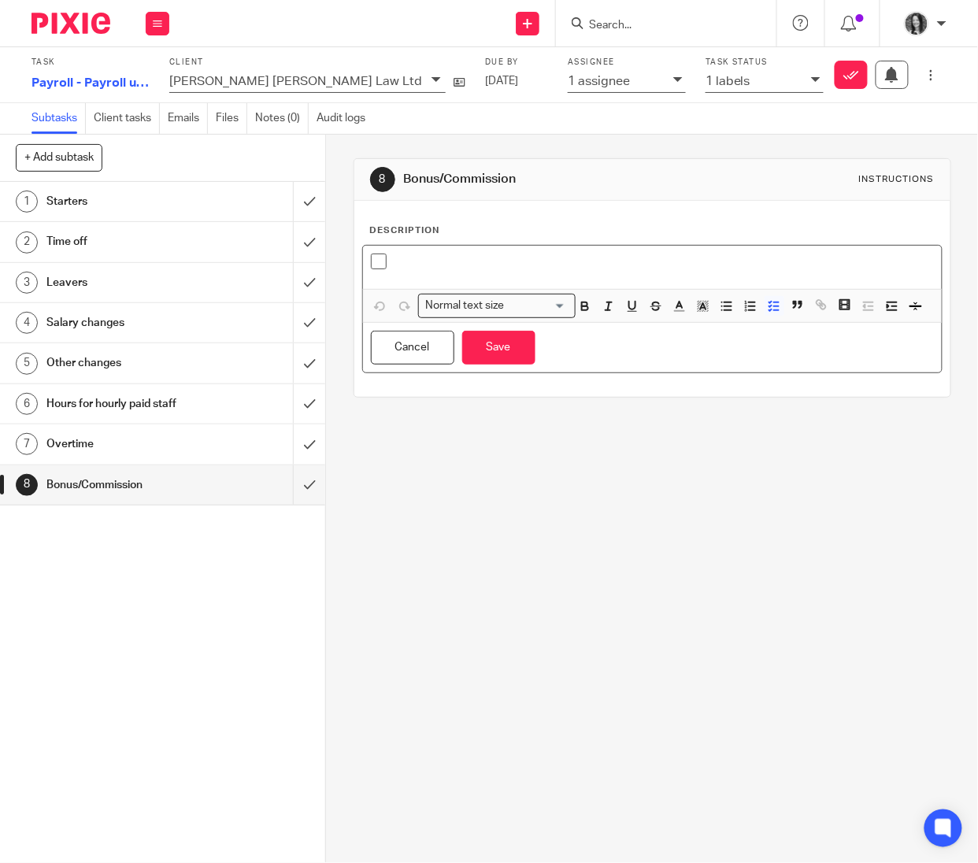
click at [466, 273] on div at bounding box center [665, 266] width 540 height 24
paste div
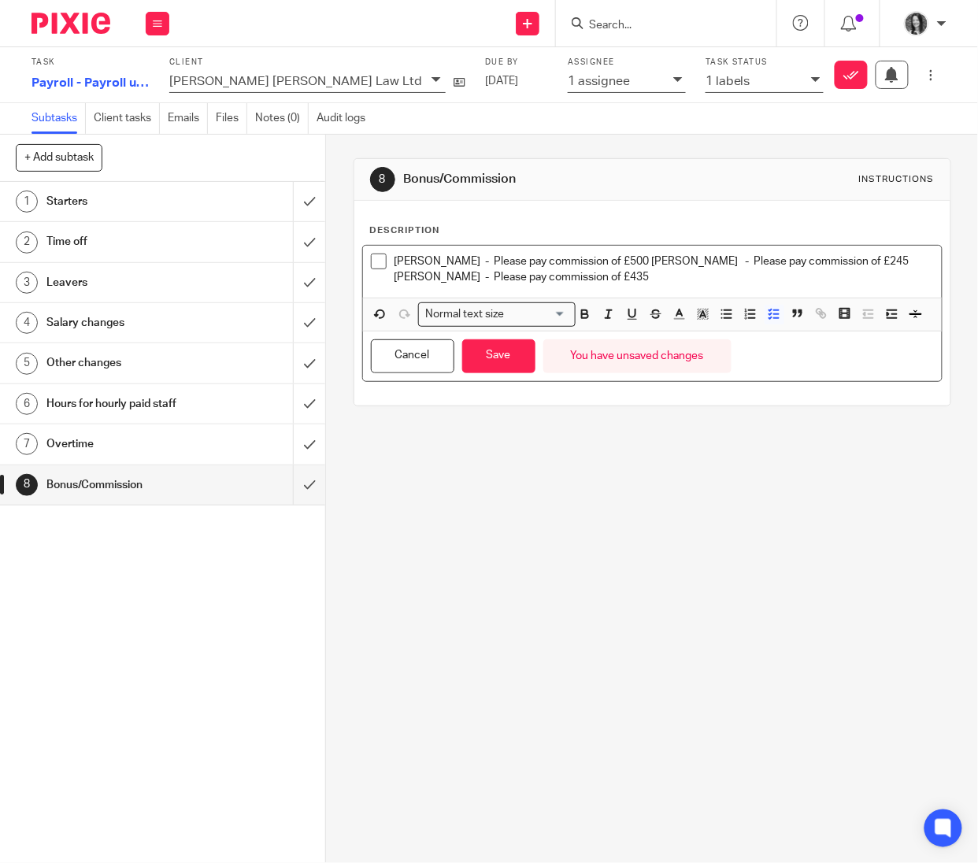
click at [681, 262] on p "[PERSON_NAME] - Please pay commission of £500 [PERSON_NAME] - Please pay commis…" at bounding box center [665, 270] width 540 height 32
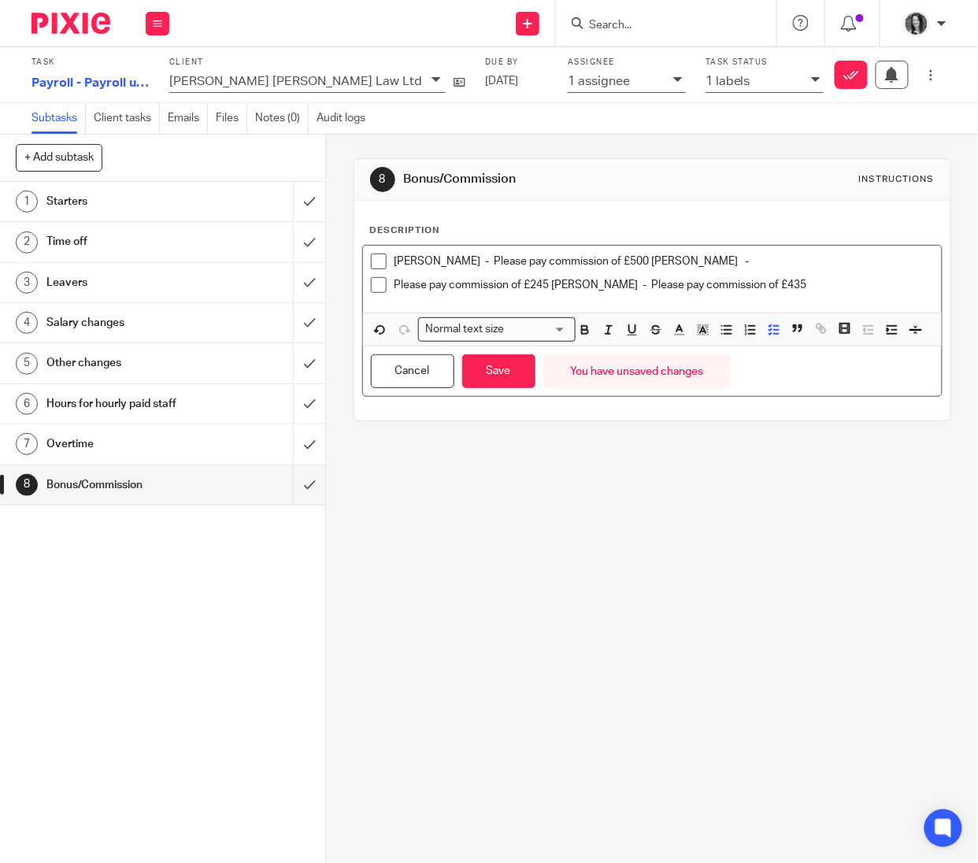
click at [676, 287] on p "Please pay commission of £245 [PERSON_NAME] - Please pay commission of £435" at bounding box center [665, 285] width 540 height 16
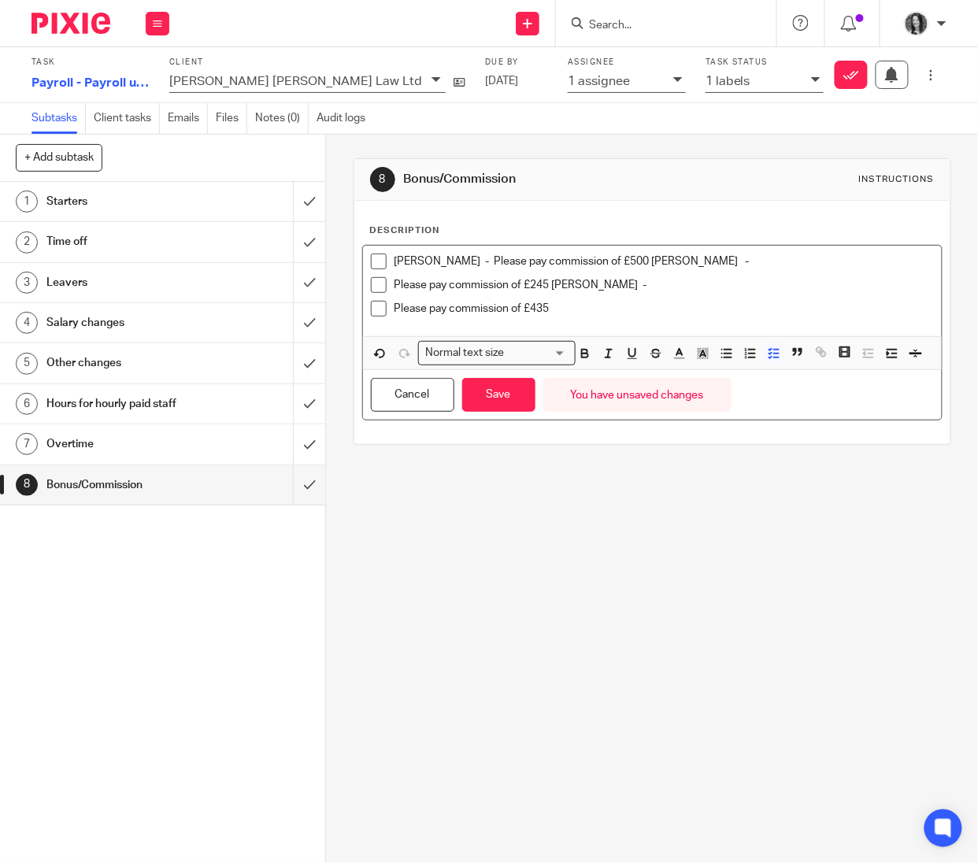
click at [612, 262] on p "[PERSON_NAME] - Please pay commission of £500 [PERSON_NAME] -" at bounding box center [665, 262] width 540 height 16
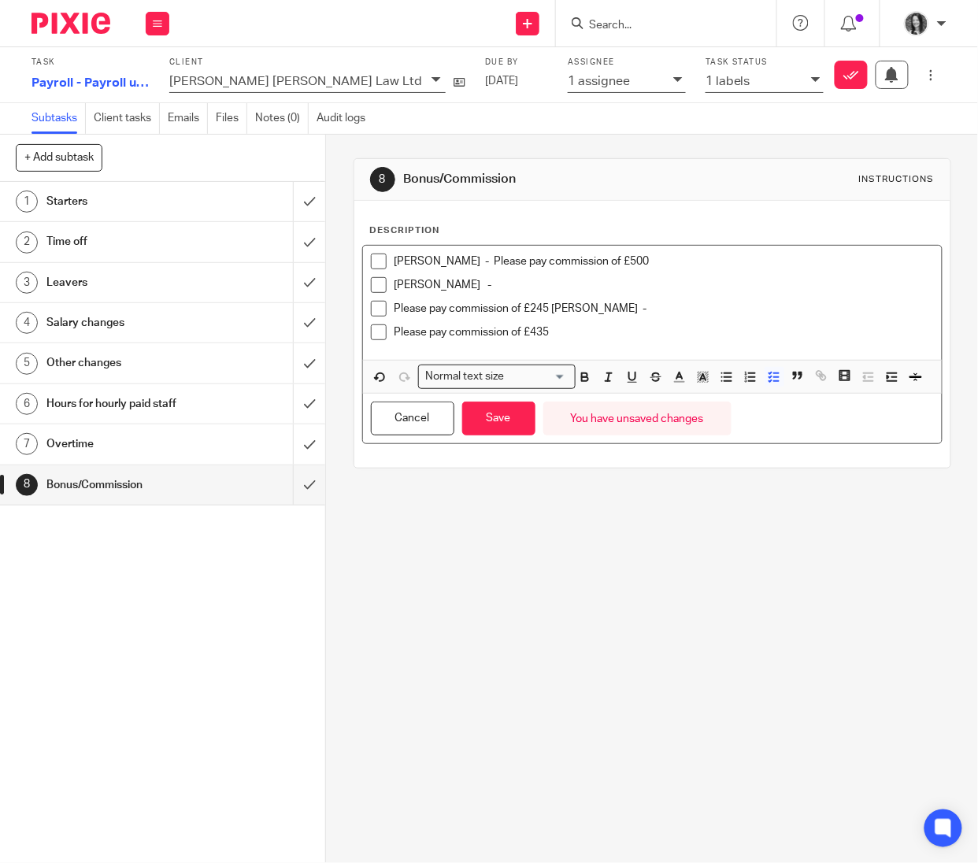
click at [395, 306] on p "Please pay commission of £245 [PERSON_NAME] -" at bounding box center [665, 309] width 540 height 16
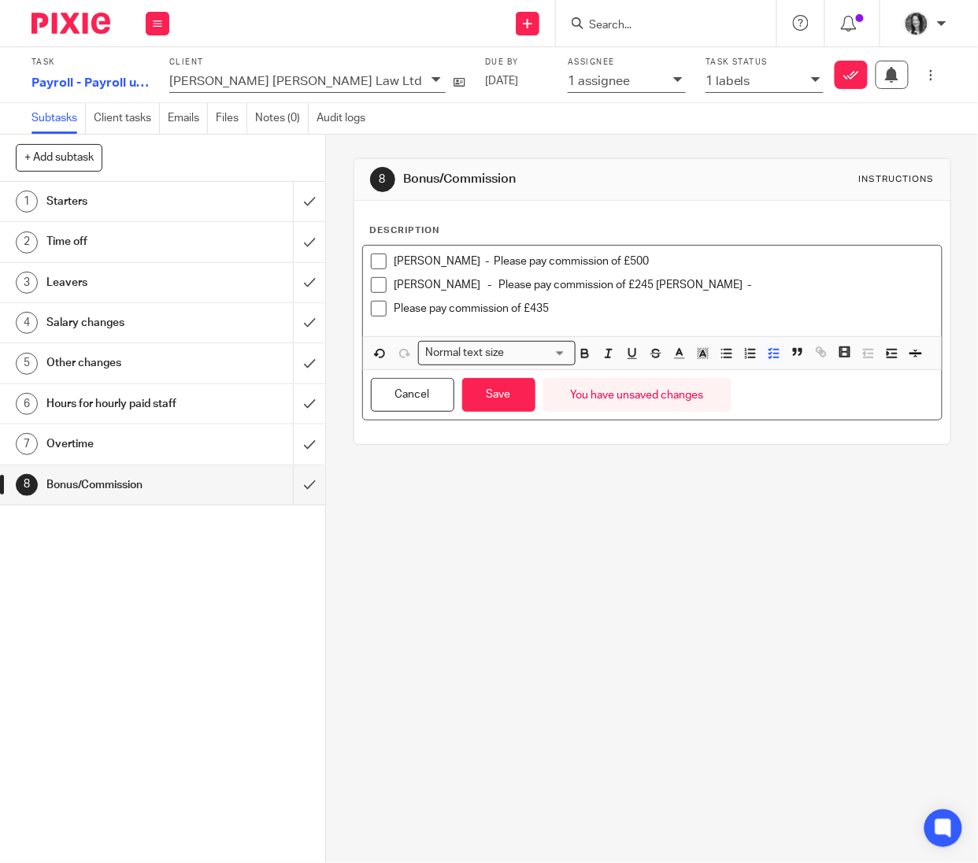
click at [623, 284] on p "[PERSON_NAME] - Please pay commission of £245 [PERSON_NAME] -" at bounding box center [665, 285] width 540 height 16
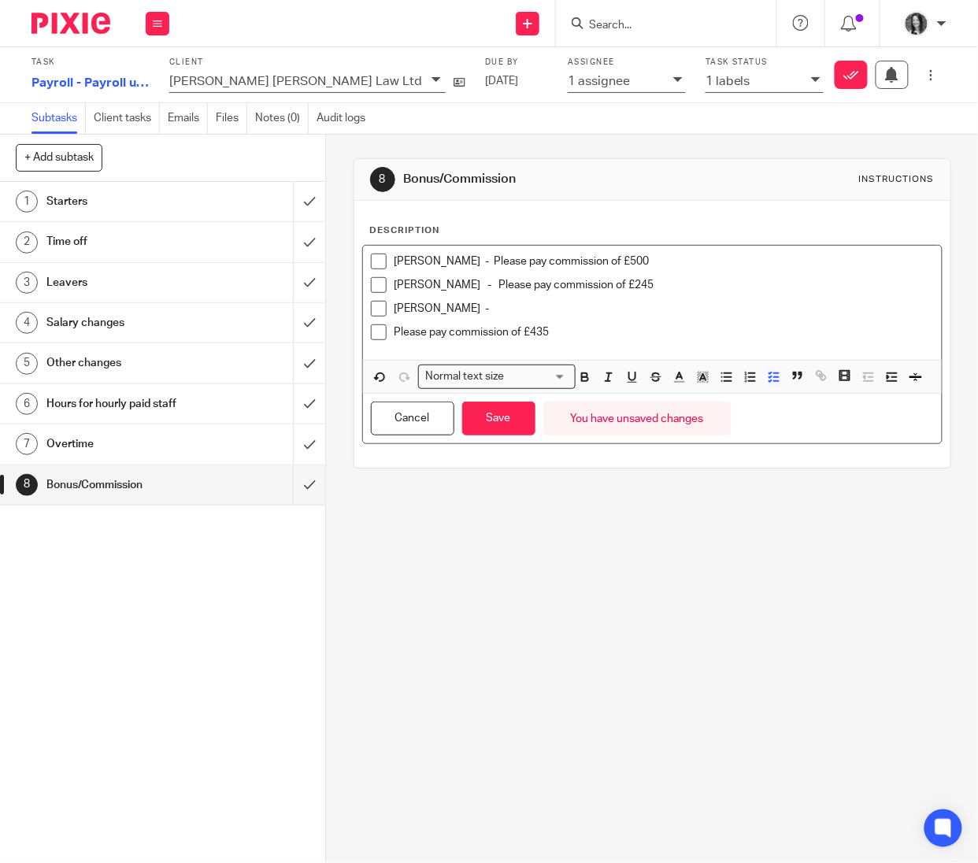
click at [395, 334] on p "Please pay commission of £435" at bounding box center [665, 333] width 540 height 16
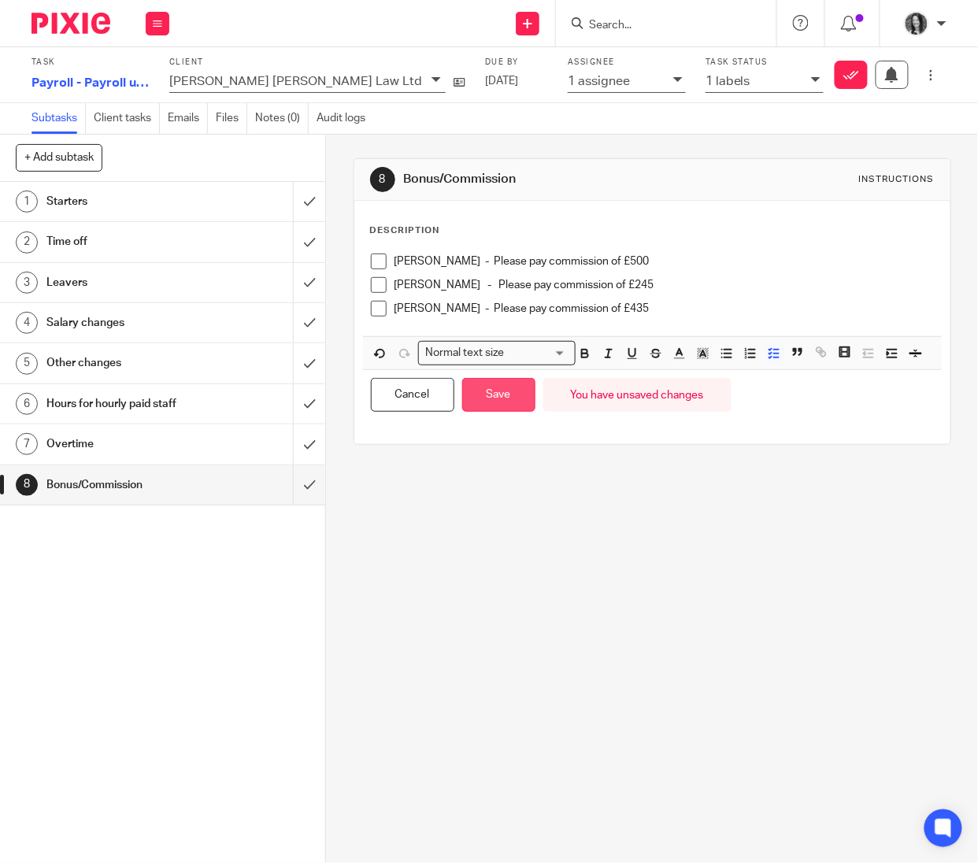
click at [510, 412] on button "Save" at bounding box center [498, 395] width 73 height 34
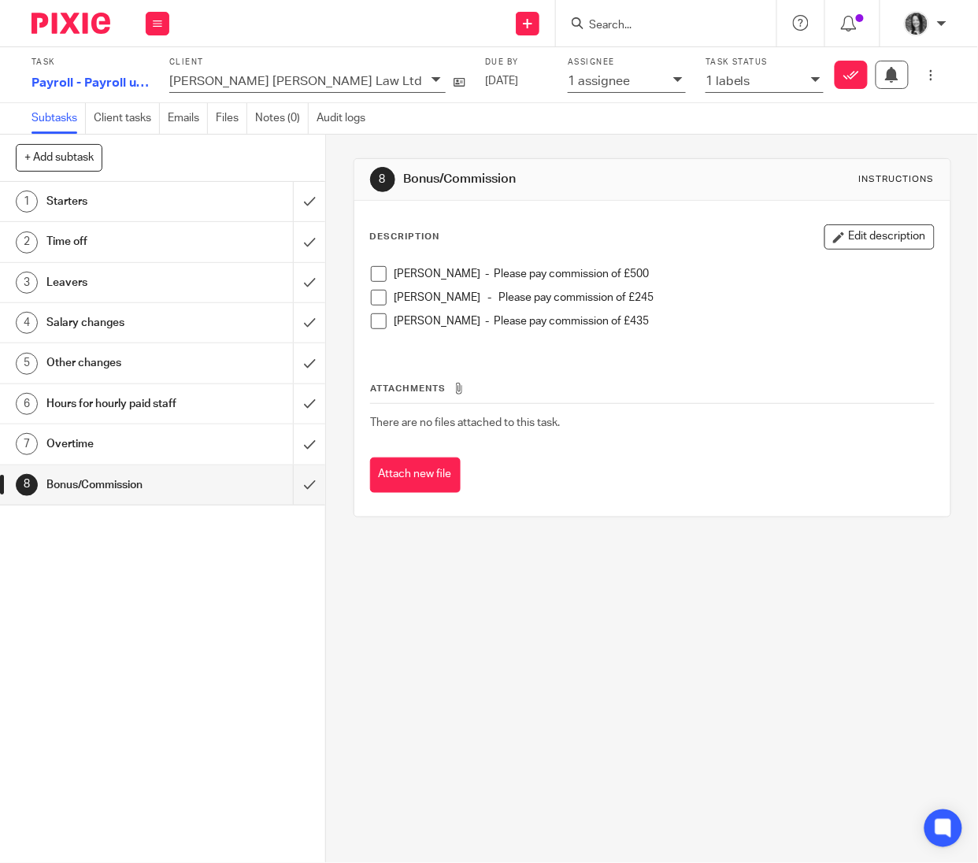
click at [88, 326] on h1 "Salary changes" at bounding box center [123, 323] width 154 height 24
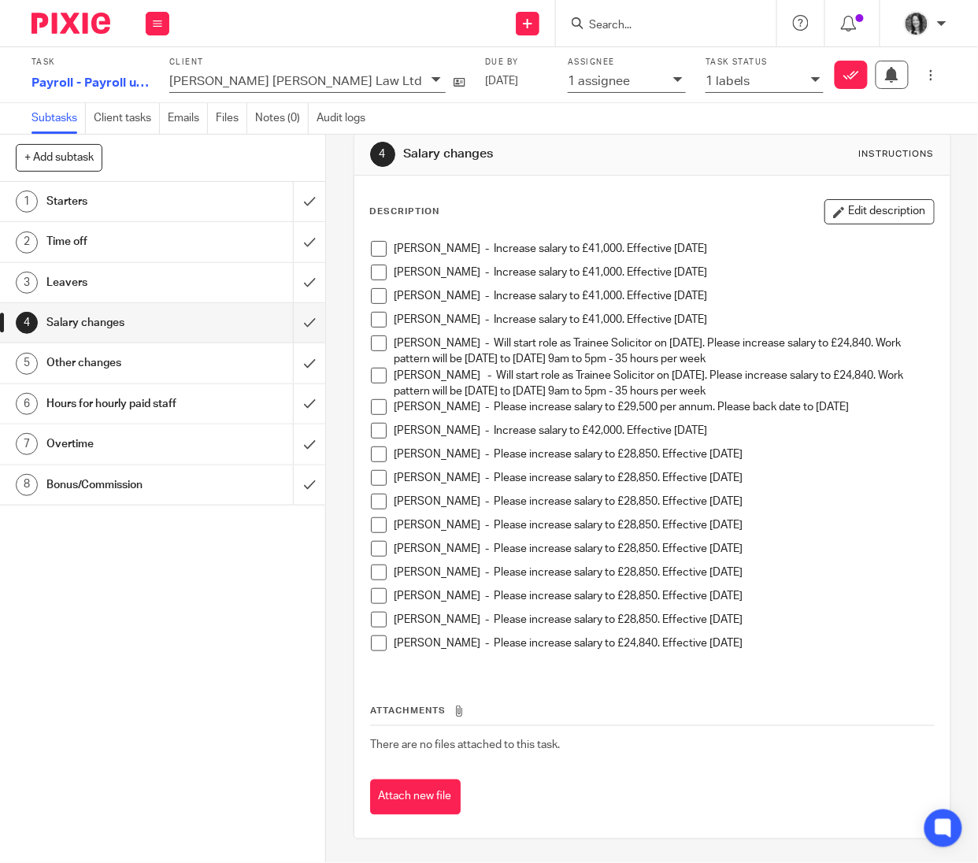
scroll to position [26, 0]
click at [833, 216] on icon "button" at bounding box center [839, 212] width 12 height 12
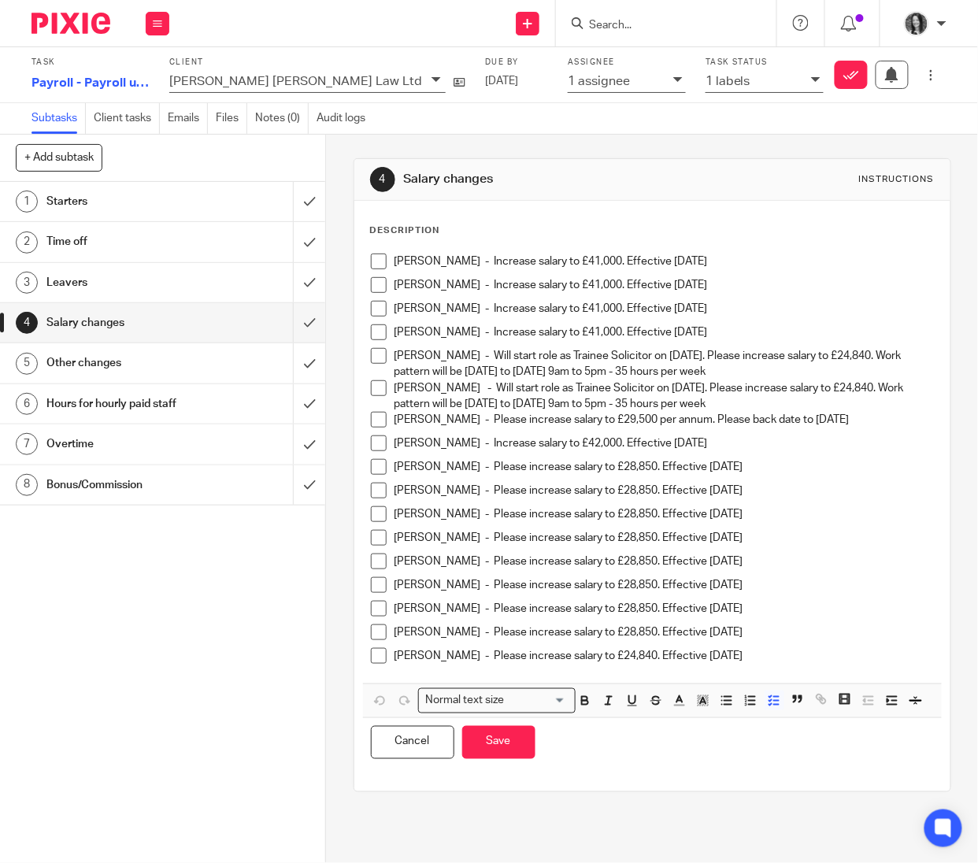
click at [785, 658] on p "[PERSON_NAME] - Please increase salary to £24,840. Effective [DATE]" at bounding box center [665, 656] width 540 height 16
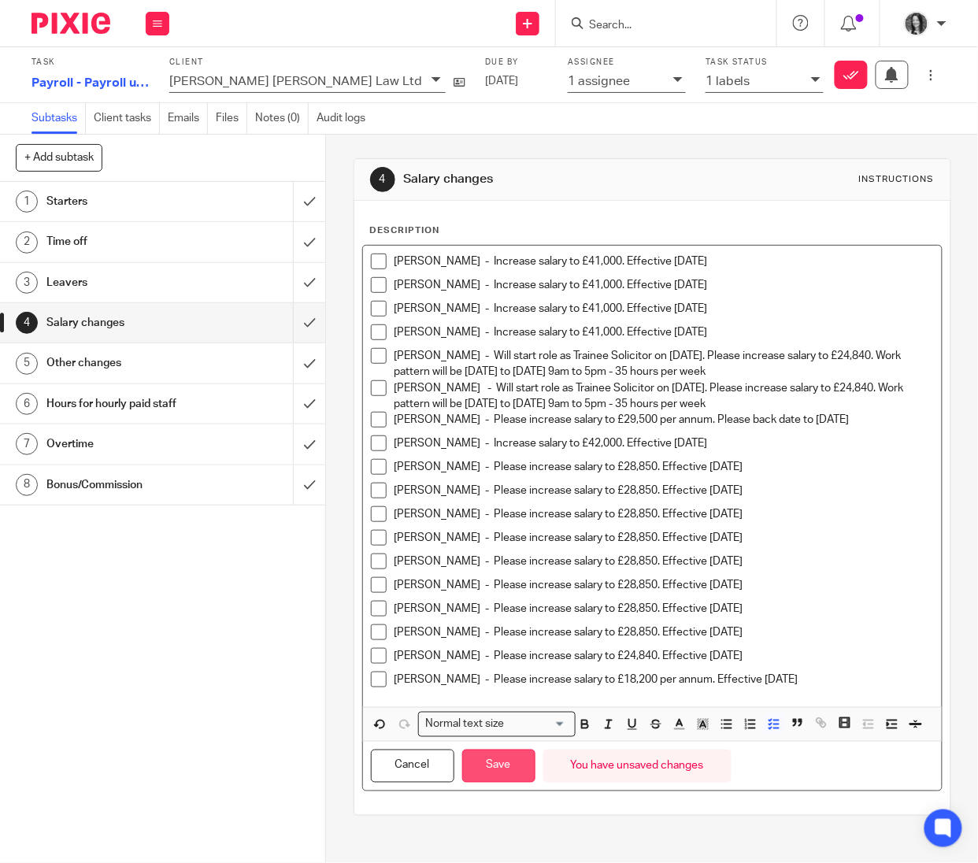
click at [518, 784] on button "Save" at bounding box center [498, 767] width 73 height 34
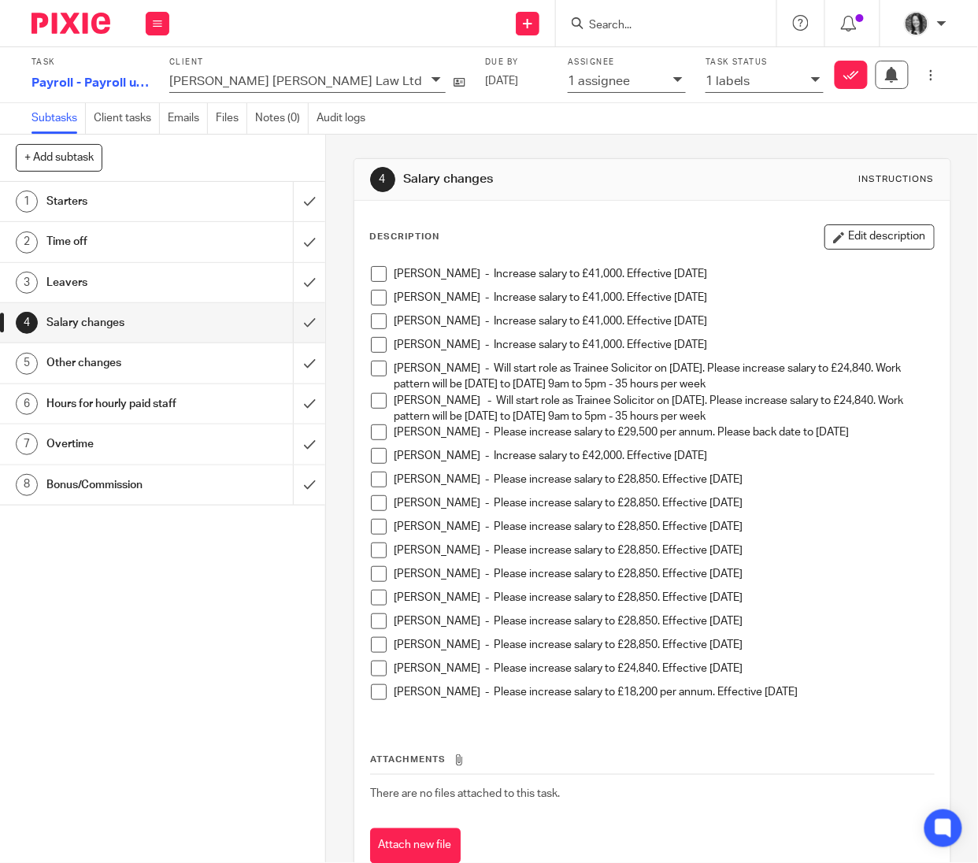
click at [141, 373] on h1 "Other changes" at bounding box center [123, 363] width 154 height 24
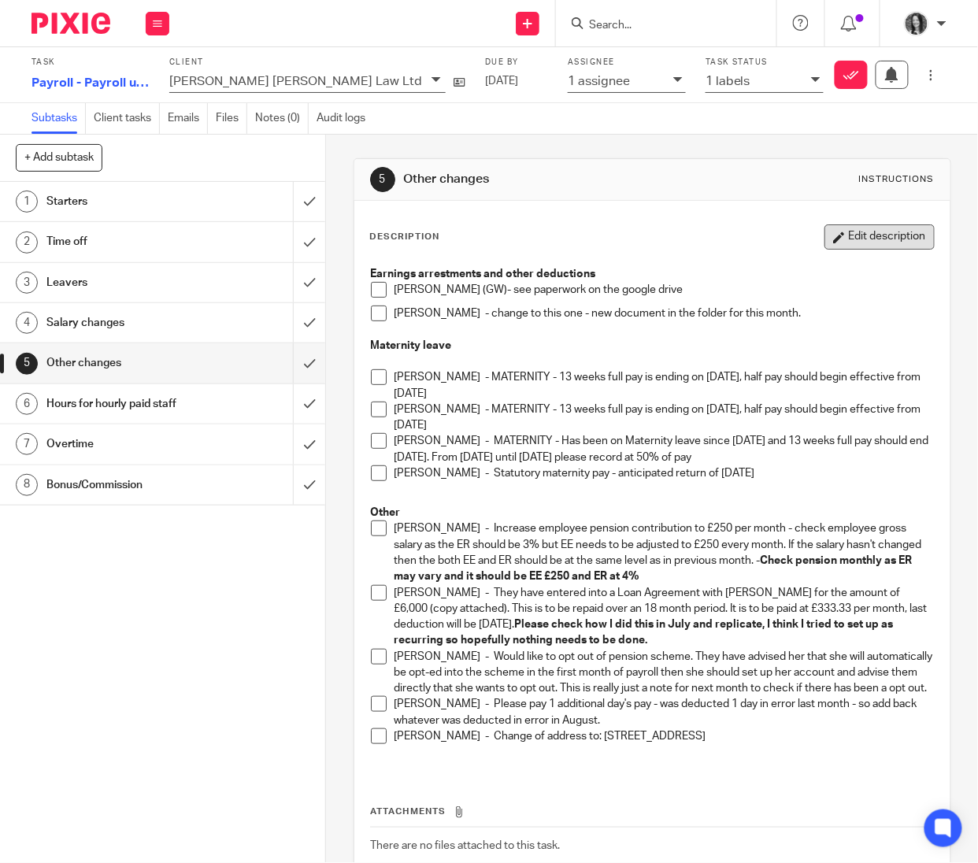
click at [852, 243] on button "Edit description" at bounding box center [880, 236] width 110 height 25
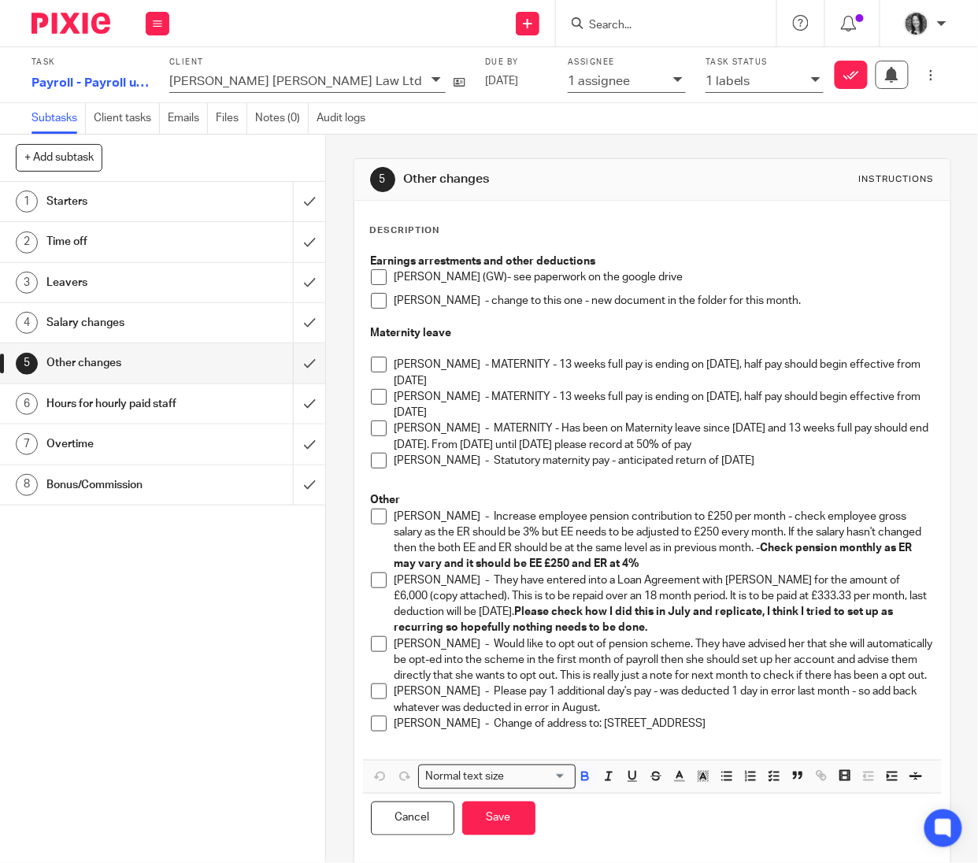
click at [811, 732] on p "Cadence Robertson - Change of address to: 67 Trench Drive, Glasgow G53 7QX" at bounding box center [665, 724] width 540 height 16
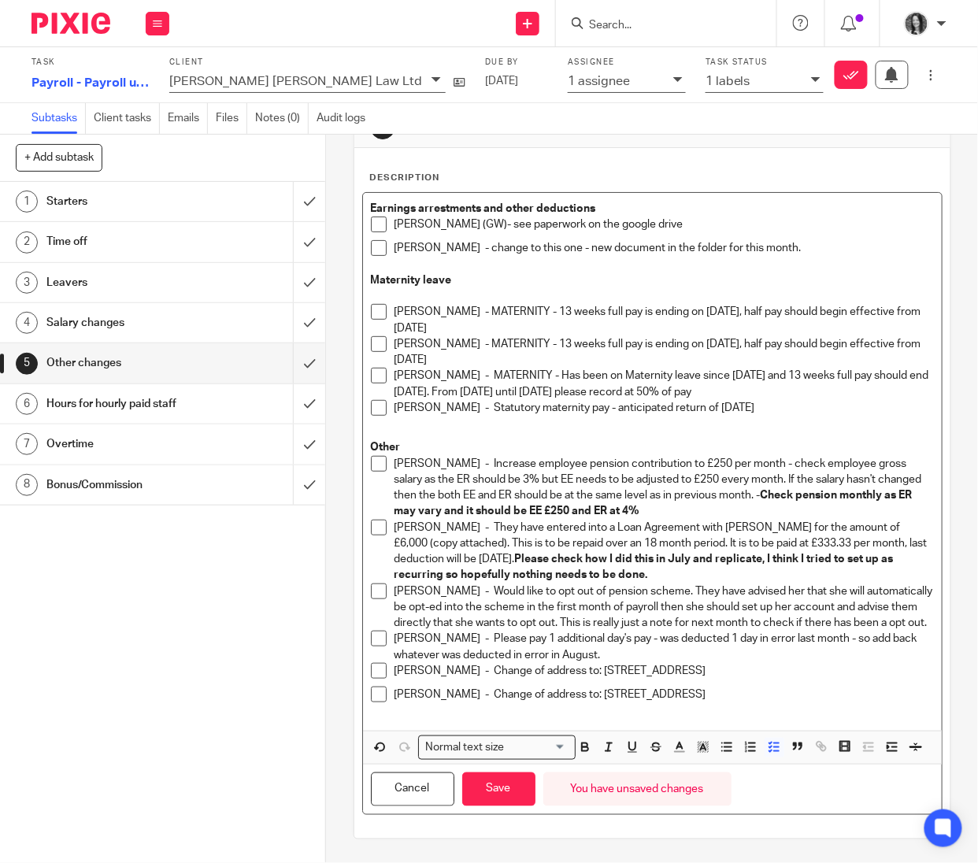
scroll to position [95, 0]
drag, startPoint x: 503, startPoint y: 791, endPoint x: 521, endPoint y: 785, distance: 19.7
click at [503, 790] on button "Save" at bounding box center [498, 790] width 73 height 34
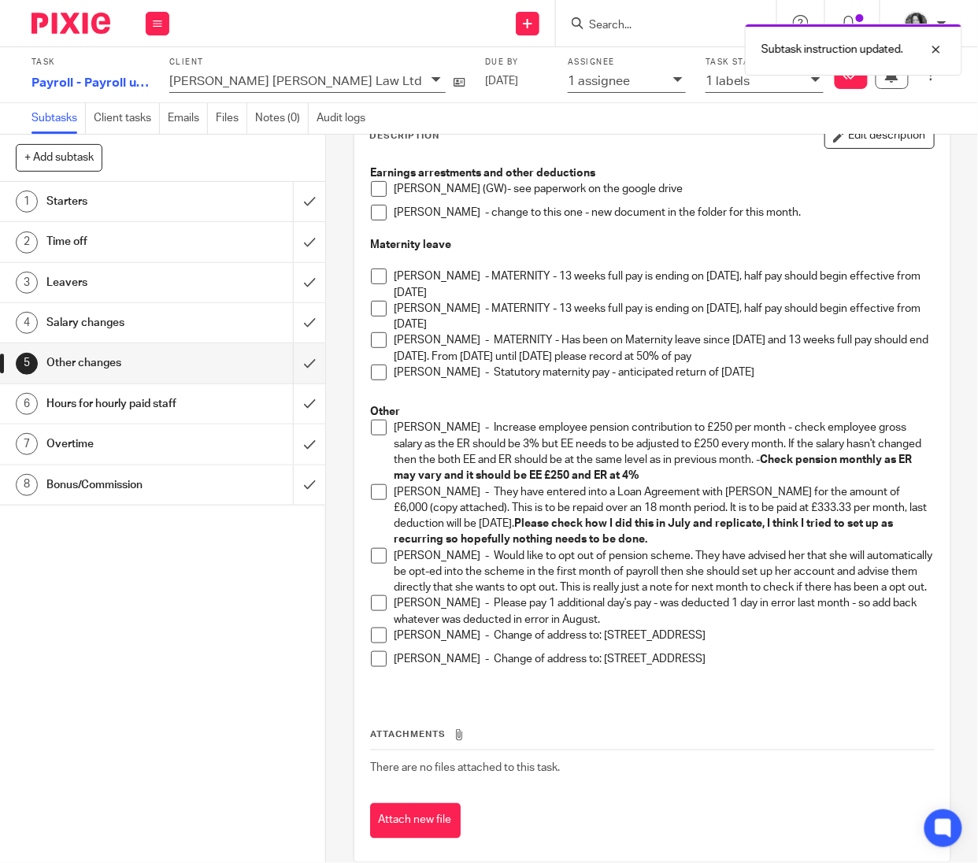
scroll to position [96, 0]
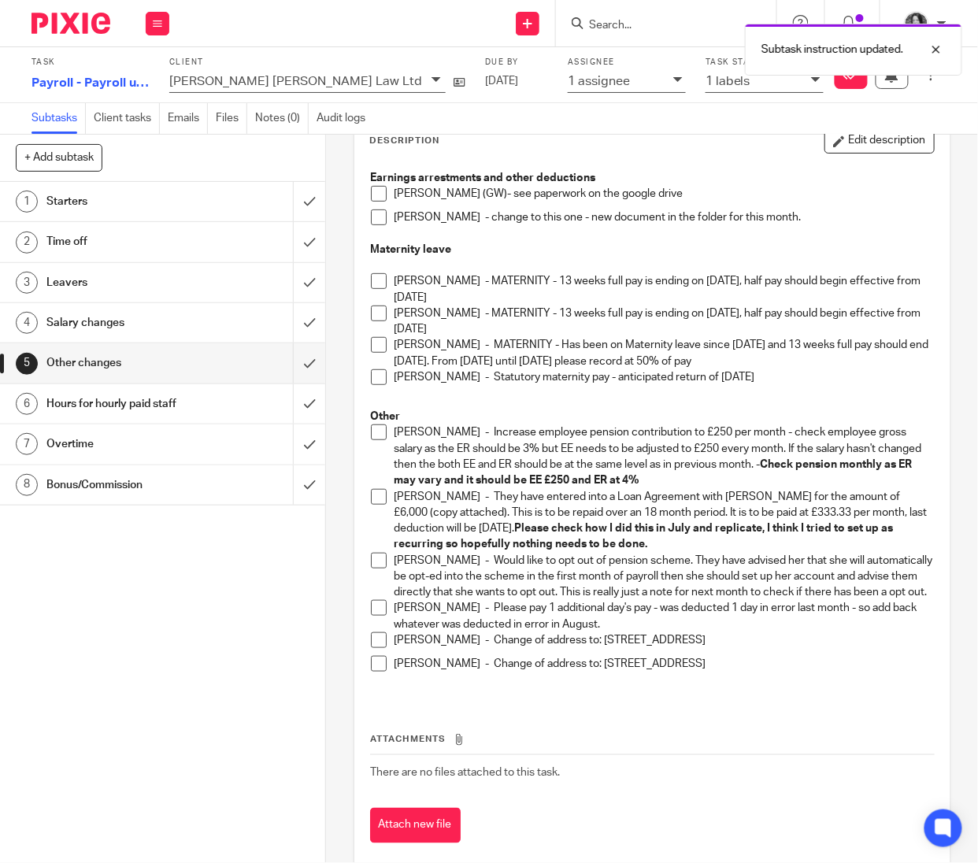
click at [135, 478] on h1 "Bonus/Commission" at bounding box center [123, 485] width 154 height 24
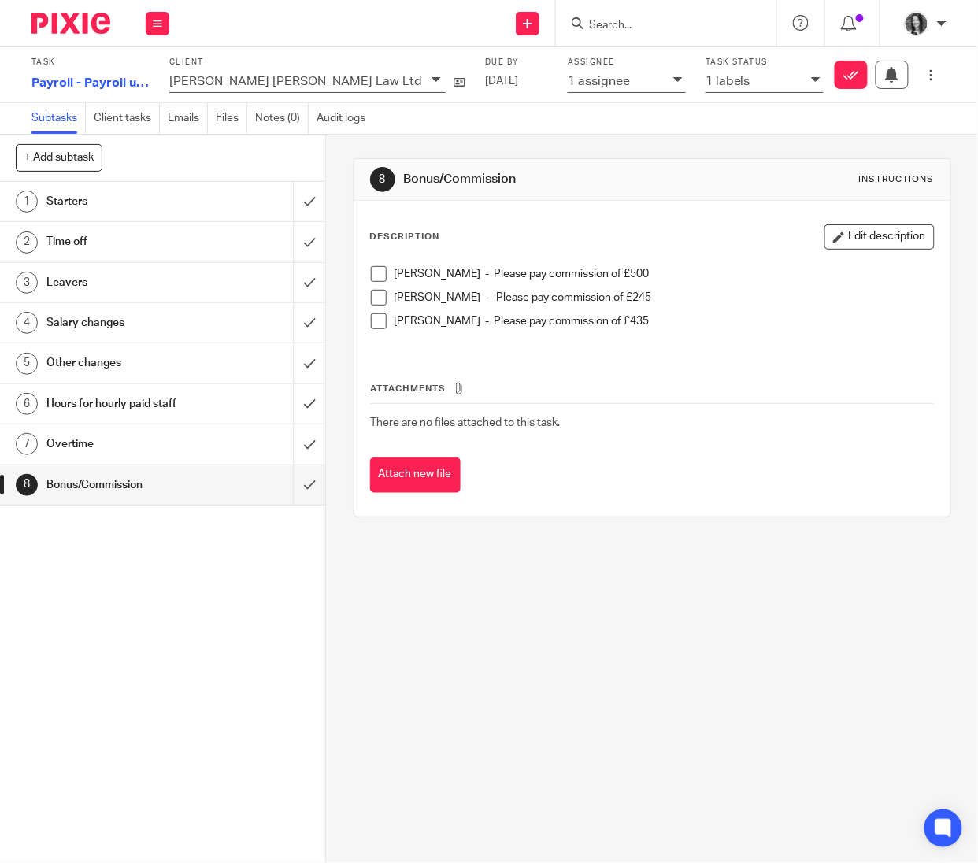
click at [873, 231] on button "Edit description" at bounding box center [880, 236] width 110 height 25
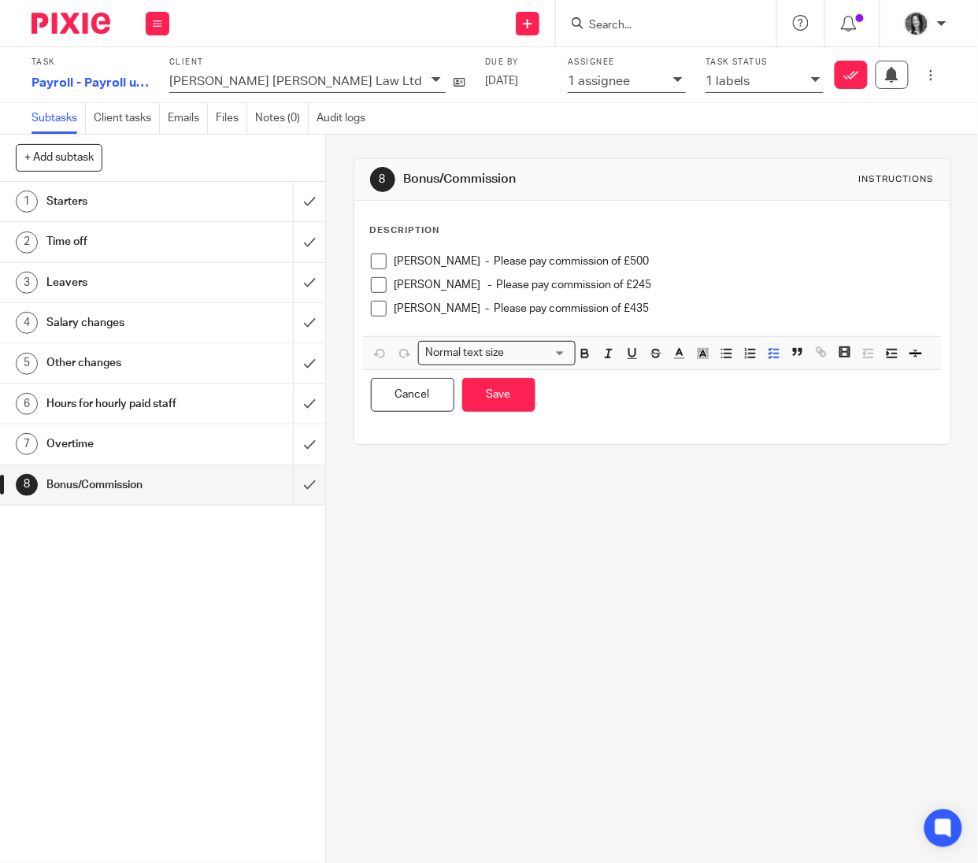
click at [772, 301] on ul "[PERSON_NAME] - Please pay commission of £500 [PERSON_NAME] - Please pay commis…" at bounding box center [652, 289] width 563 height 71
click at [761, 314] on p "[PERSON_NAME] - Please pay commission of £435" at bounding box center [665, 309] width 540 height 16
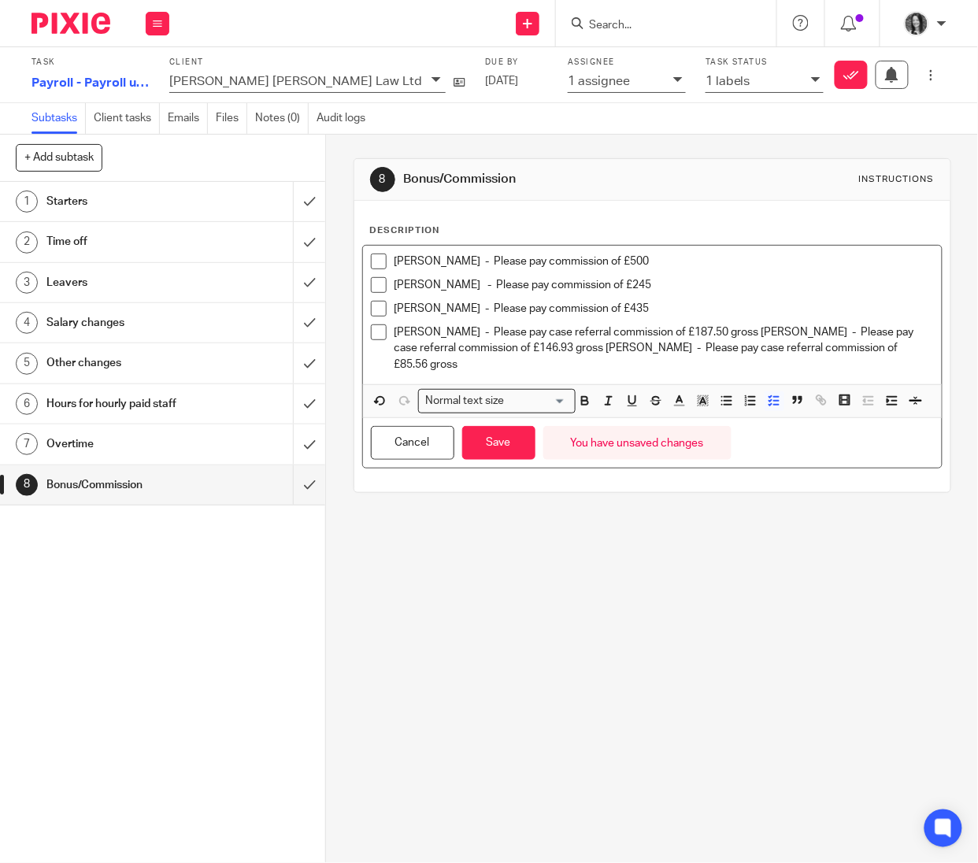
click at [733, 333] on p "[PERSON_NAME] - Please pay case referral commission of £187.50 gross [PERSON_NA…" at bounding box center [665, 349] width 540 height 48
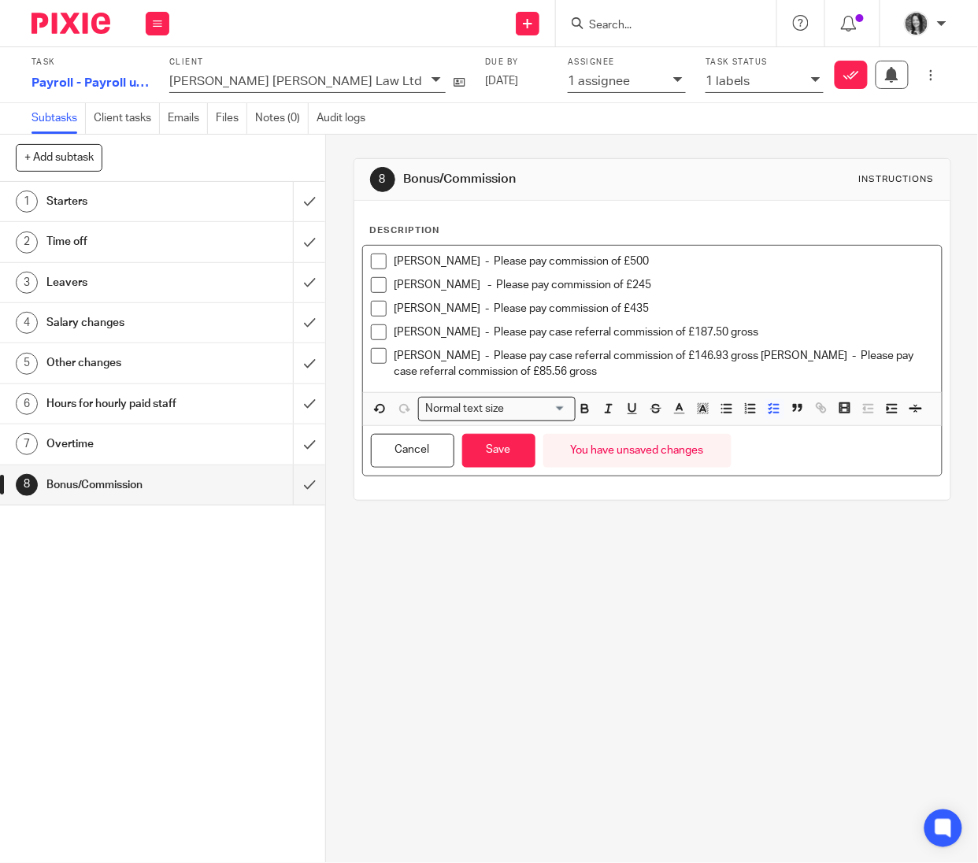
click at [755, 357] on p "[PERSON_NAME] - Please pay case referral commission of £146.93 gross [PERSON_NA…" at bounding box center [665, 364] width 540 height 32
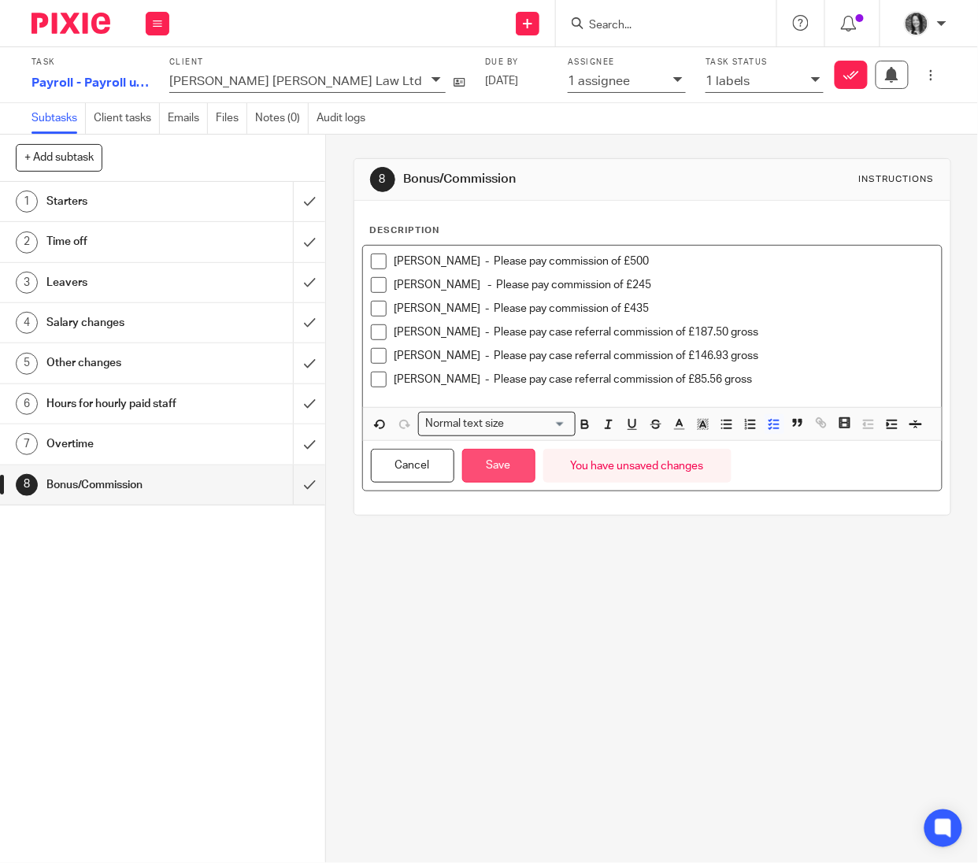
click at [481, 483] on button "Save" at bounding box center [498, 466] width 73 height 34
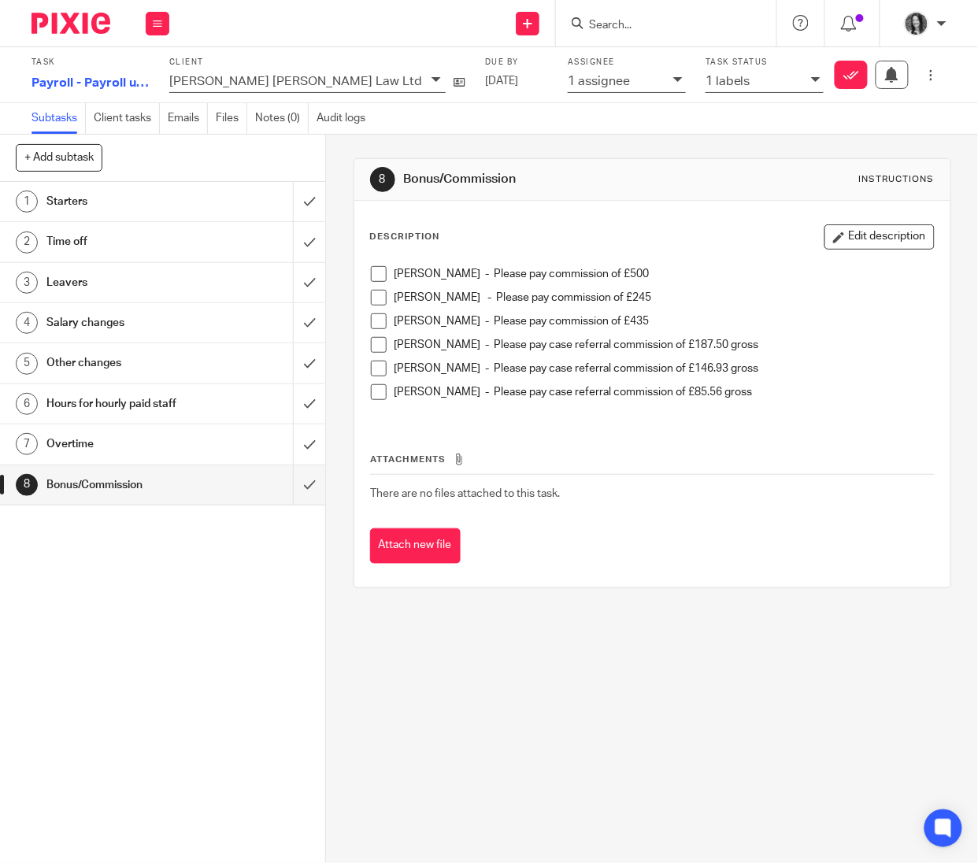
click at [150, 325] on h1 "Salary changes" at bounding box center [123, 323] width 154 height 24
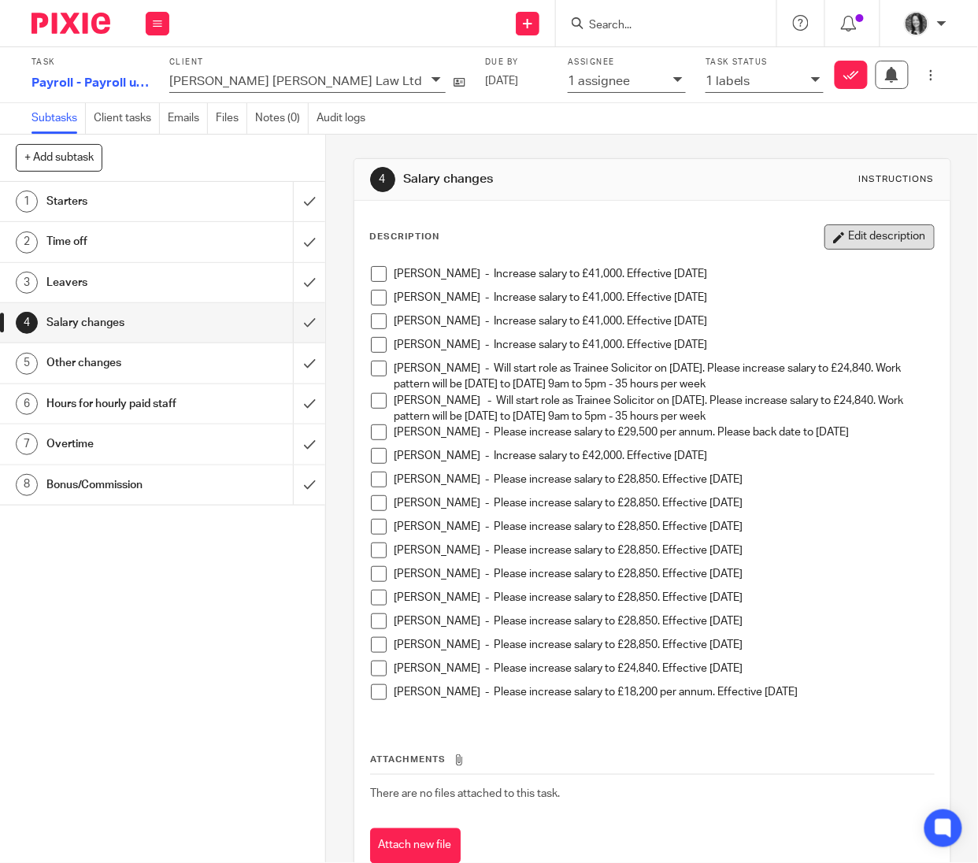
click at [826, 242] on button "Edit description" at bounding box center [880, 236] width 110 height 25
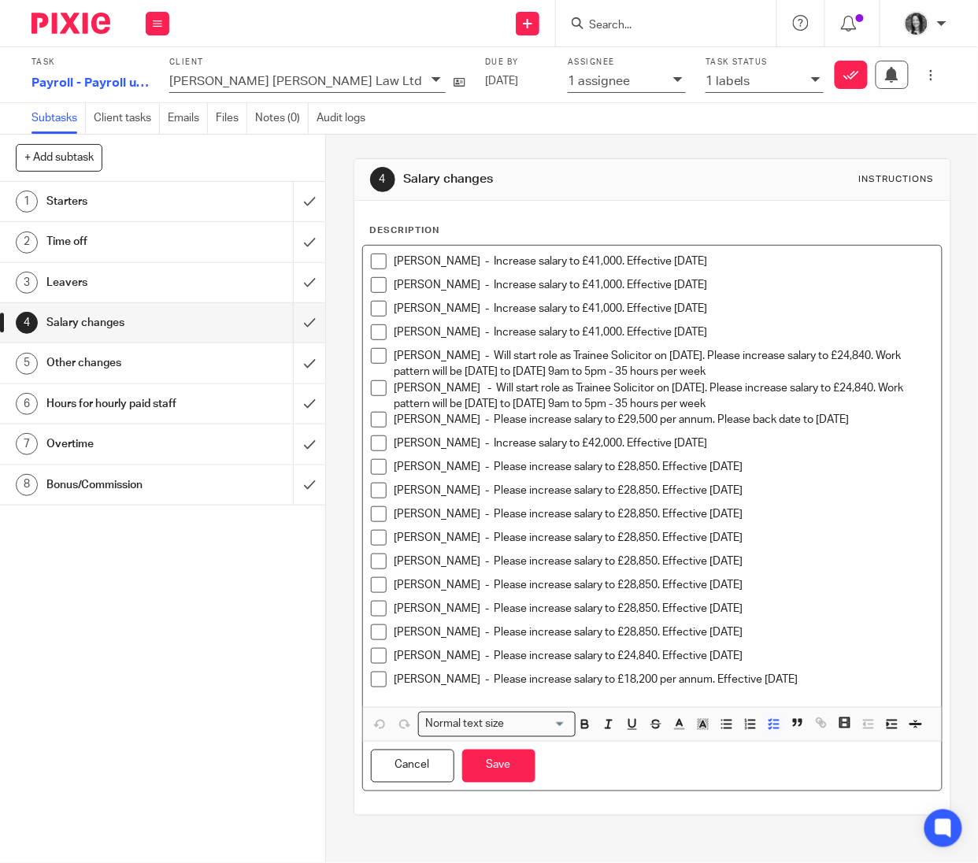
click at [869, 678] on p "[PERSON_NAME] - Please increase salary to £18,200 per annum. Effective [DATE]" at bounding box center [665, 680] width 540 height 16
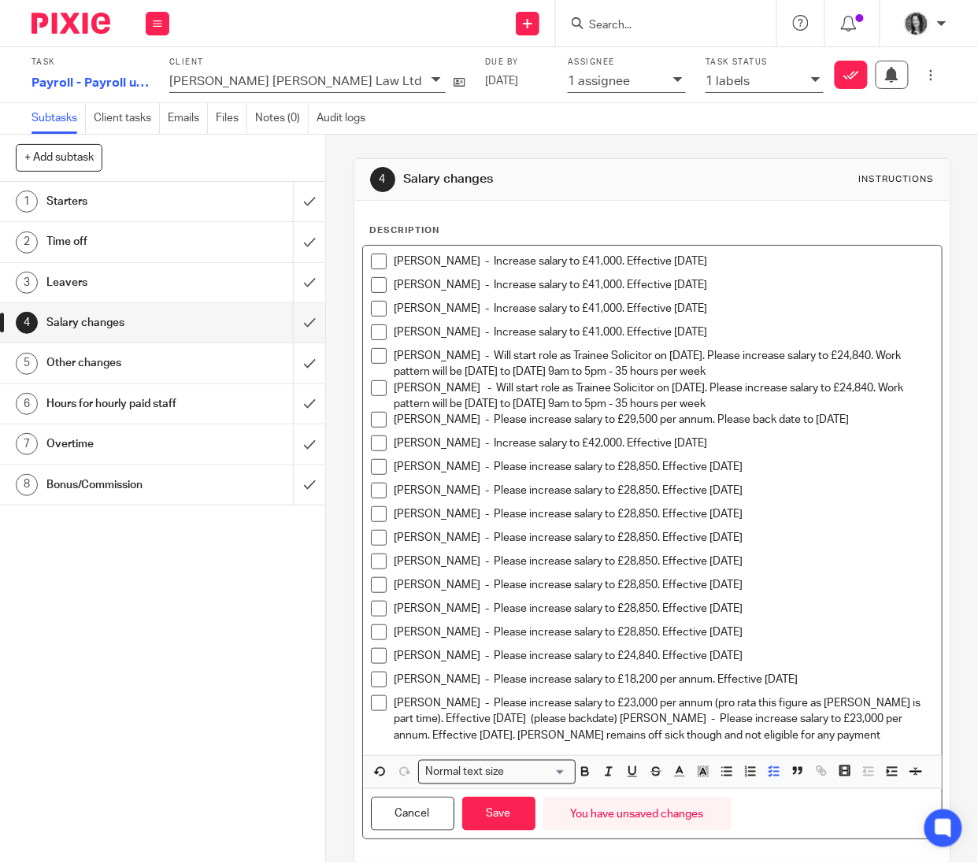
click at [613, 723] on p "[PERSON_NAME] - Please increase salary to £23,000 per annum (pro rata this figu…" at bounding box center [665, 720] width 540 height 48
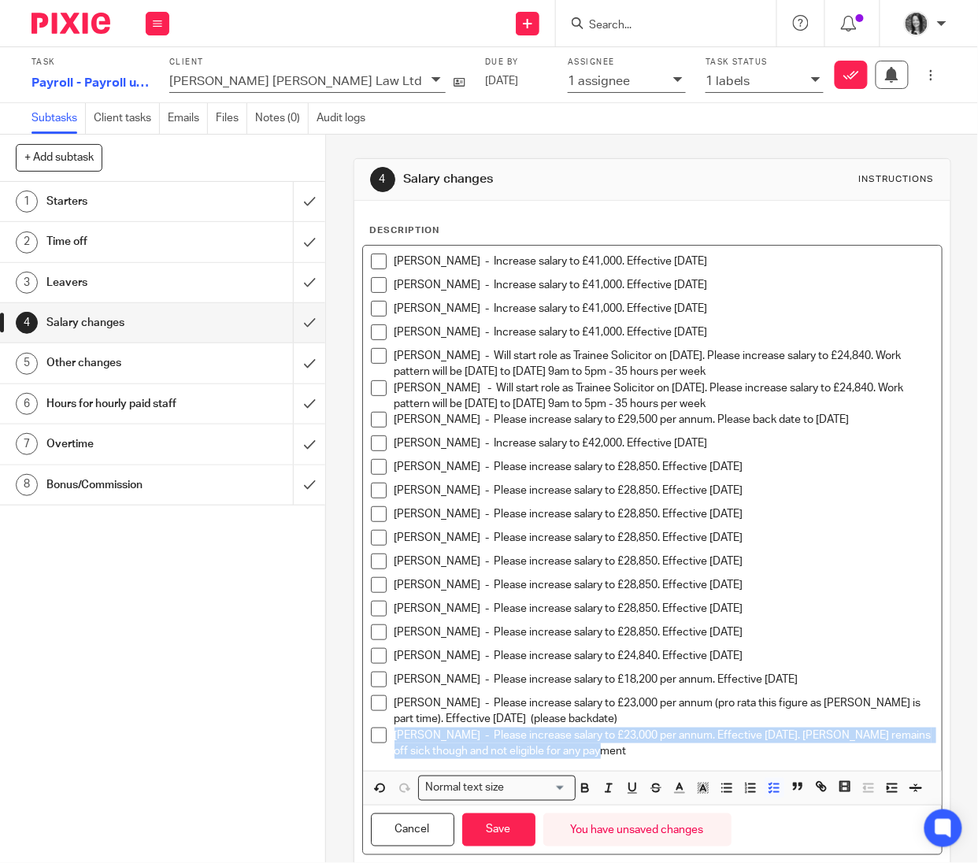
drag, startPoint x: 623, startPoint y: 757, endPoint x: 391, endPoint y: 742, distance: 232.1
click at [395, 742] on p "[PERSON_NAME] - Please increase salary to £23,000 per annum. Effective [DATE]. …" at bounding box center [665, 744] width 540 height 32
copy p "[PERSON_NAME] - Please increase salary to £23,000 per annum. Effective [DATE]. …"
click at [507, 846] on button "Save" at bounding box center [498, 831] width 73 height 34
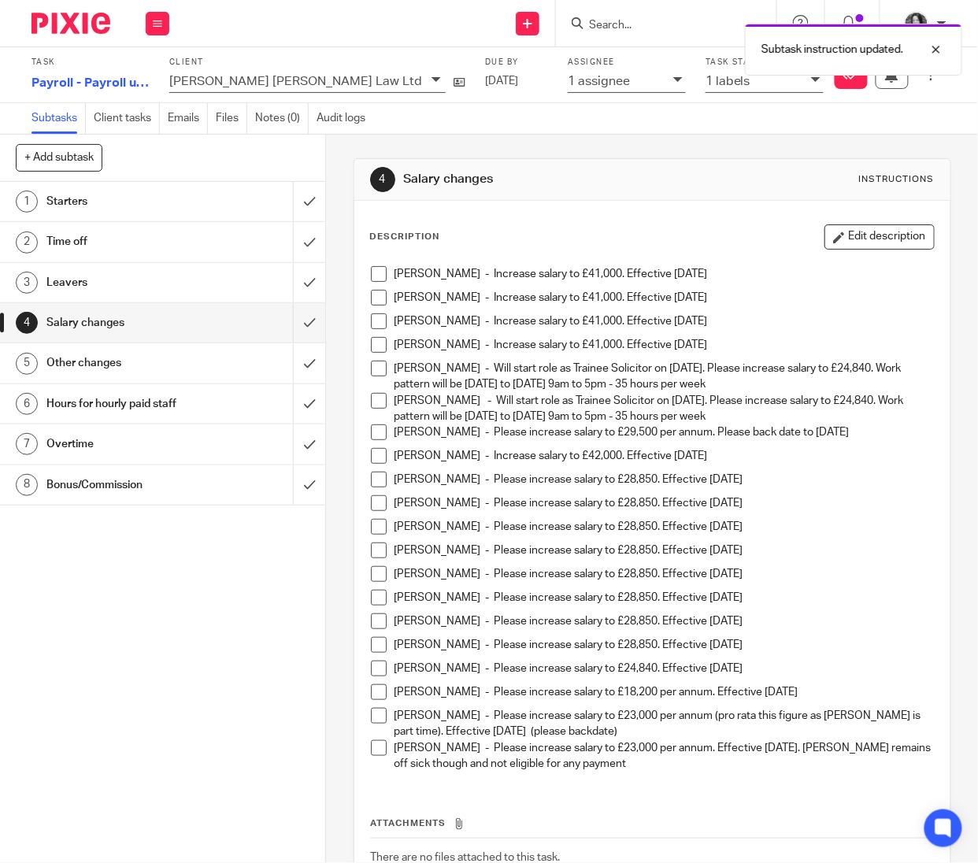
drag, startPoint x: 142, startPoint y: 242, endPoint x: 422, endPoint y: 284, distance: 283.6
click at [142, 242] on h1 "Time off" at bounding box center [123, 242] width 154 height 24
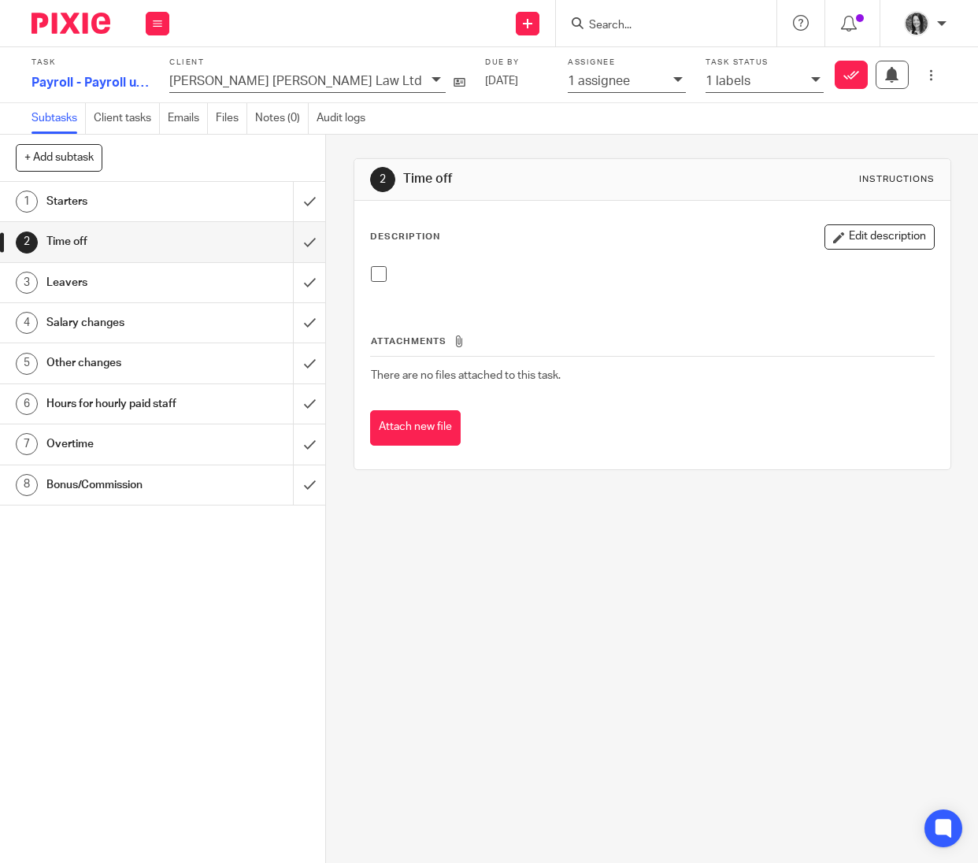
click at [884, 242] on button "Edit description" at bounding box center [880, 236] width 110 height 25
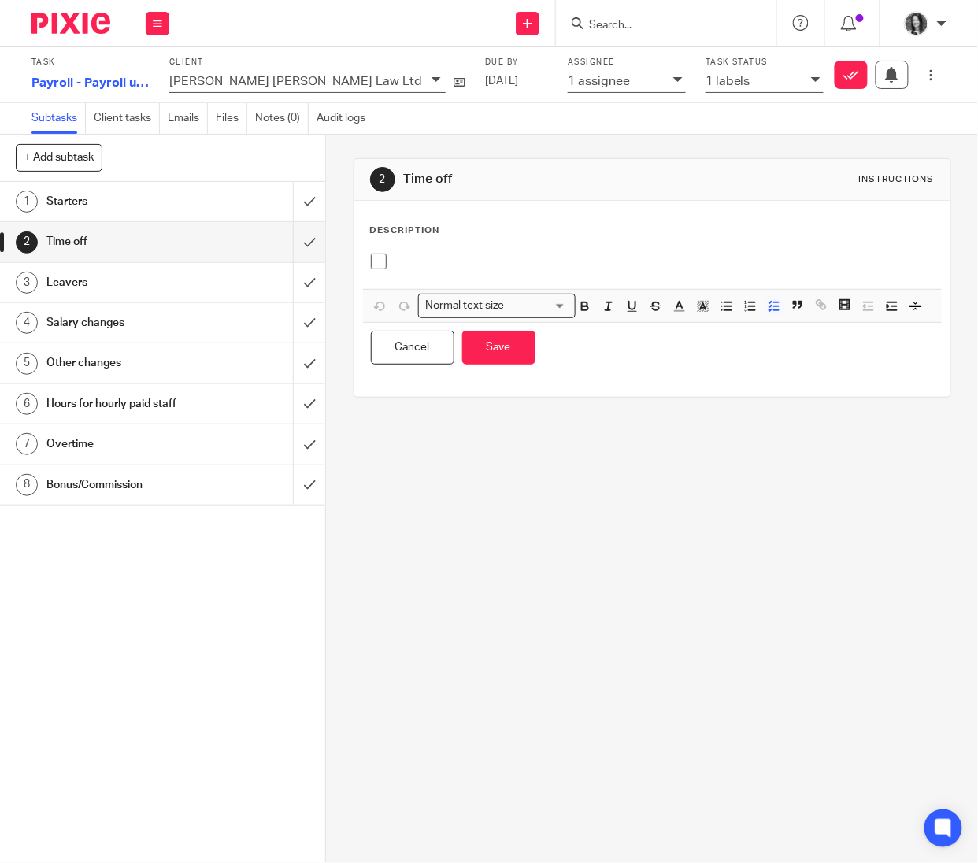
click at [534, 262] on p at bounding box center [665, 262] width 540 height 16
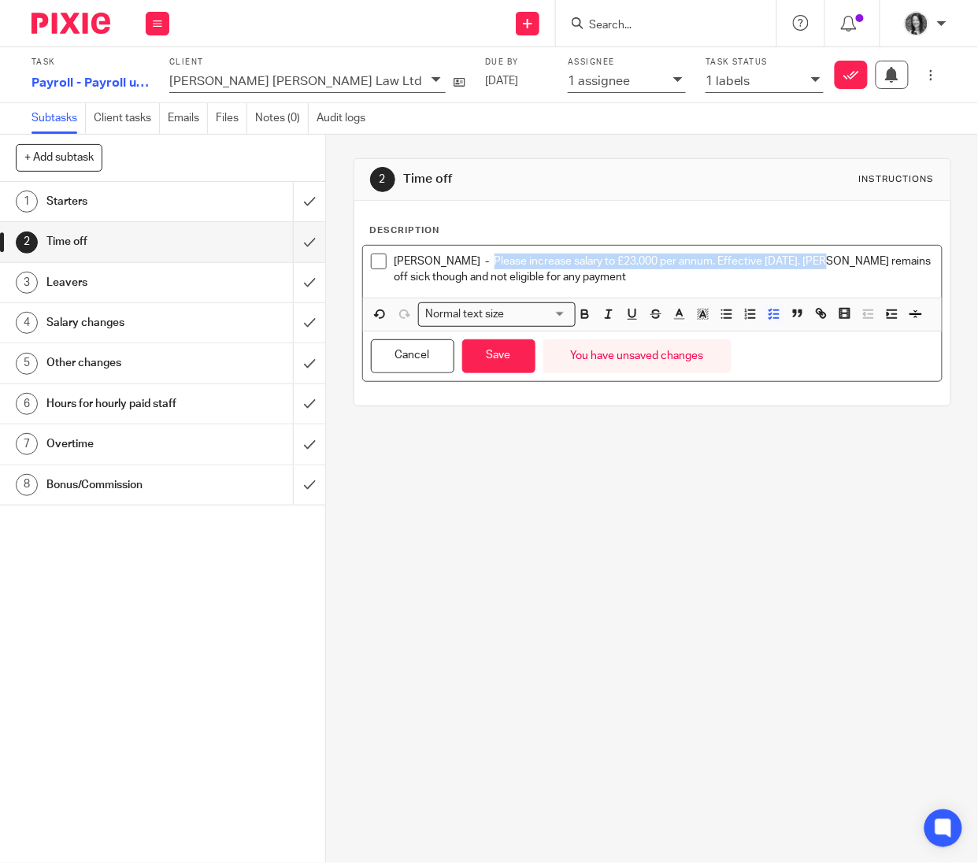
drag, startPoint x: 804, startPoint y: 262, endPoint x: 473, endPoint y: 265, distance: 330.9
click at [473, 265] on p "[PERSON_NAME] - Please increase salary to £23,000 per annum. Effective [DATE]. …" at bounding box center [665, 270] width 540 height 32
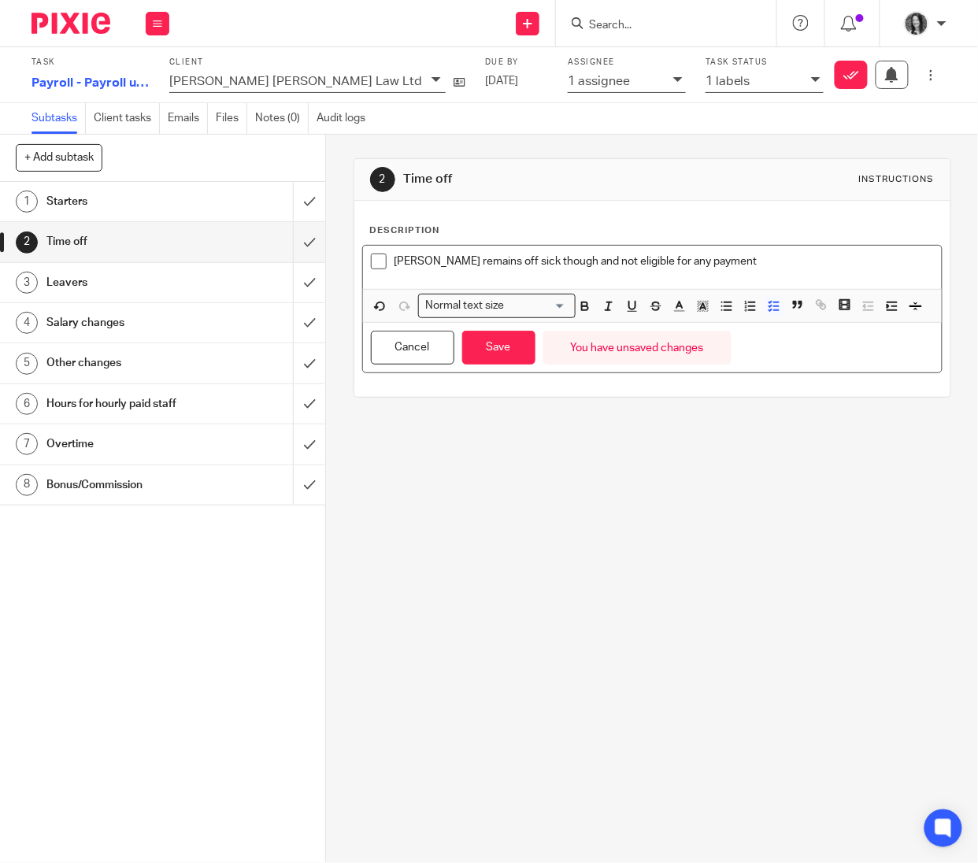
click at [791, 265] on p "[PERSON_NAME] remains off sick though and not eligible for any payment" at bounding box center [665, 262] width 540 height 16
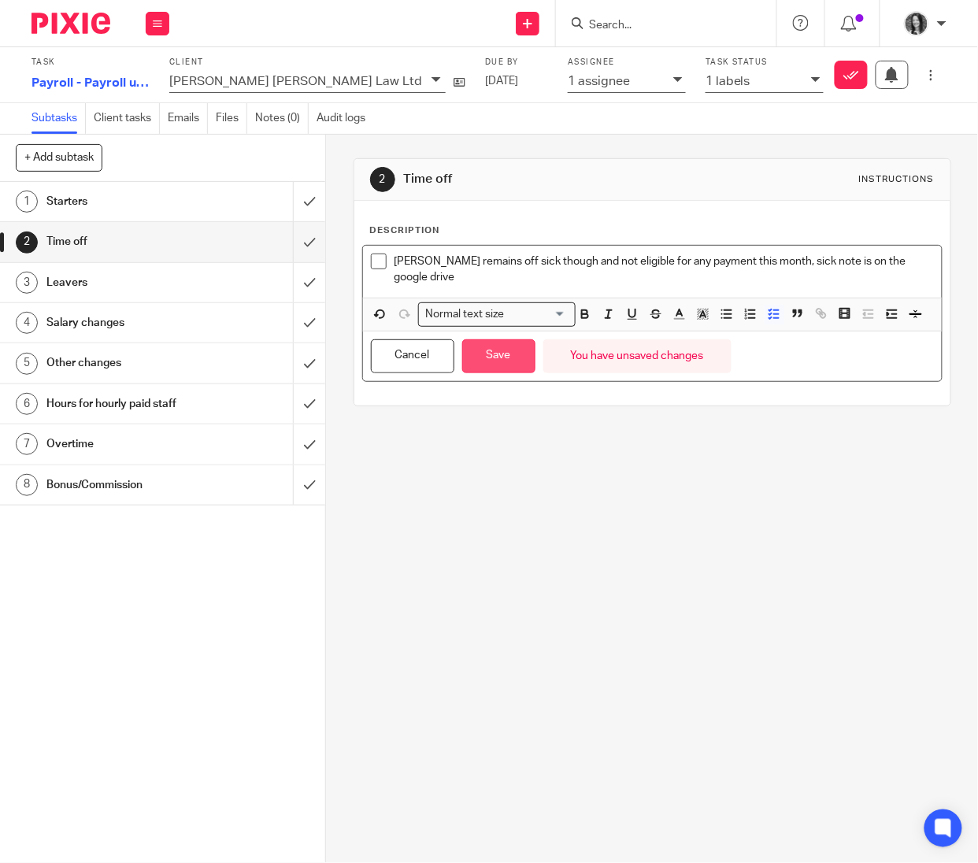
click at [495, 373] on button "Save" at bounding box center [498, 357] width 73 height 34
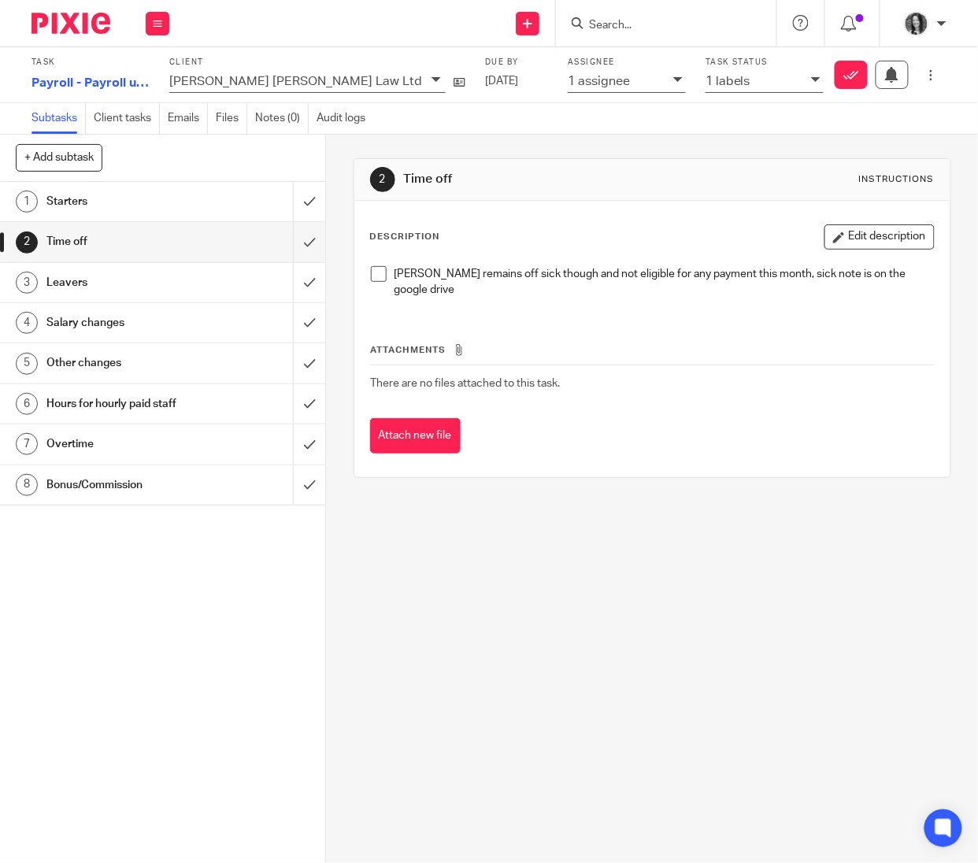
click at [155, 322] on h1 "Salary changes" at bounding box center [123, 323] width 154 height 24
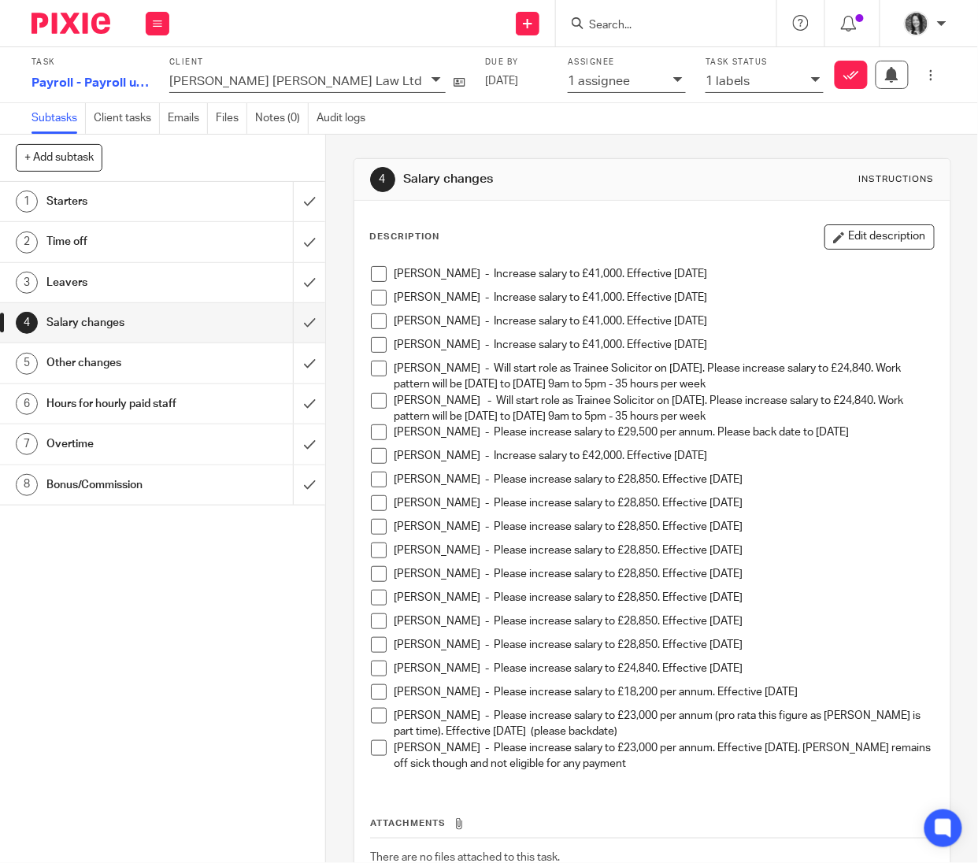
click at [835, 239] on button "Edit description" at bounding box center [880, 236] width 110 height 25
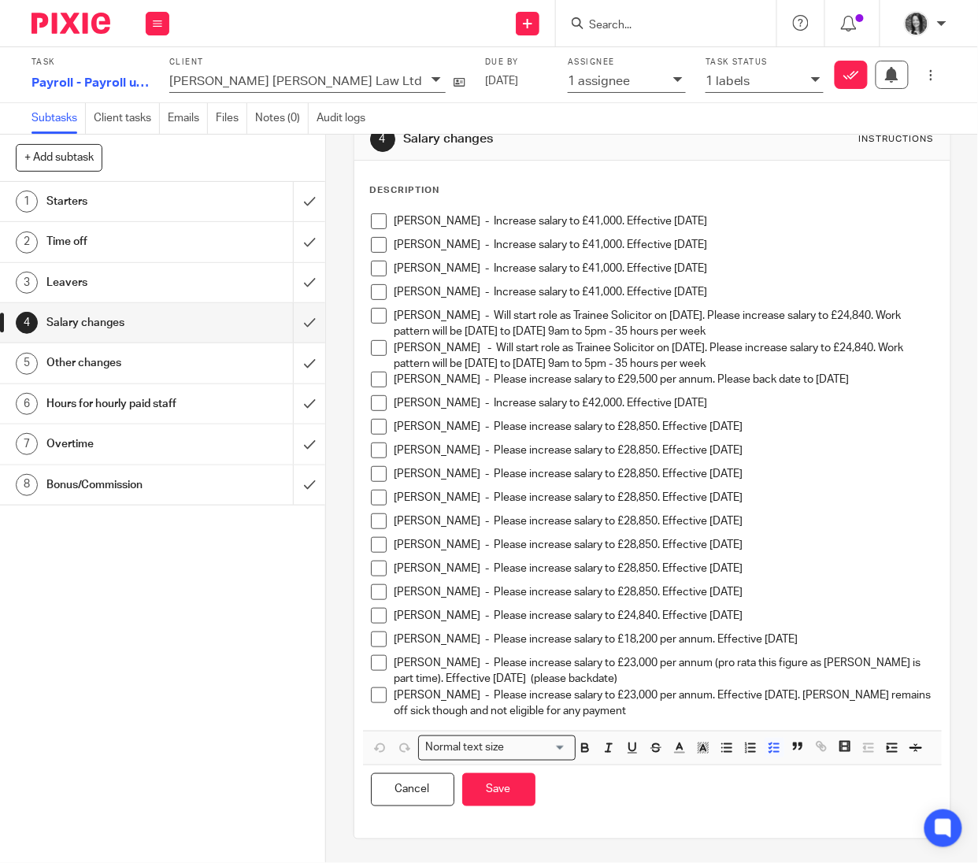
scroll to position [66, 0]
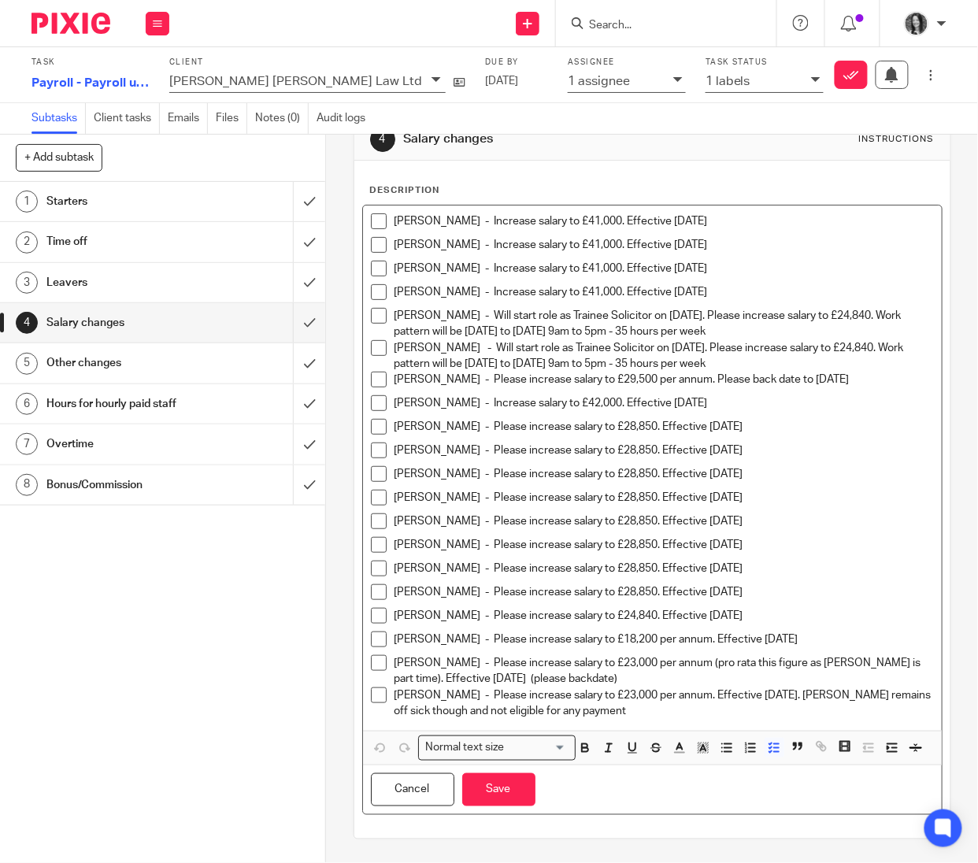
click at [630, 692] on p "[PERSON_NAME] - Please increase salary to £23,000 per annum. Effective [DATE]. …" at bounding box center [665, 704] width 540 height 32
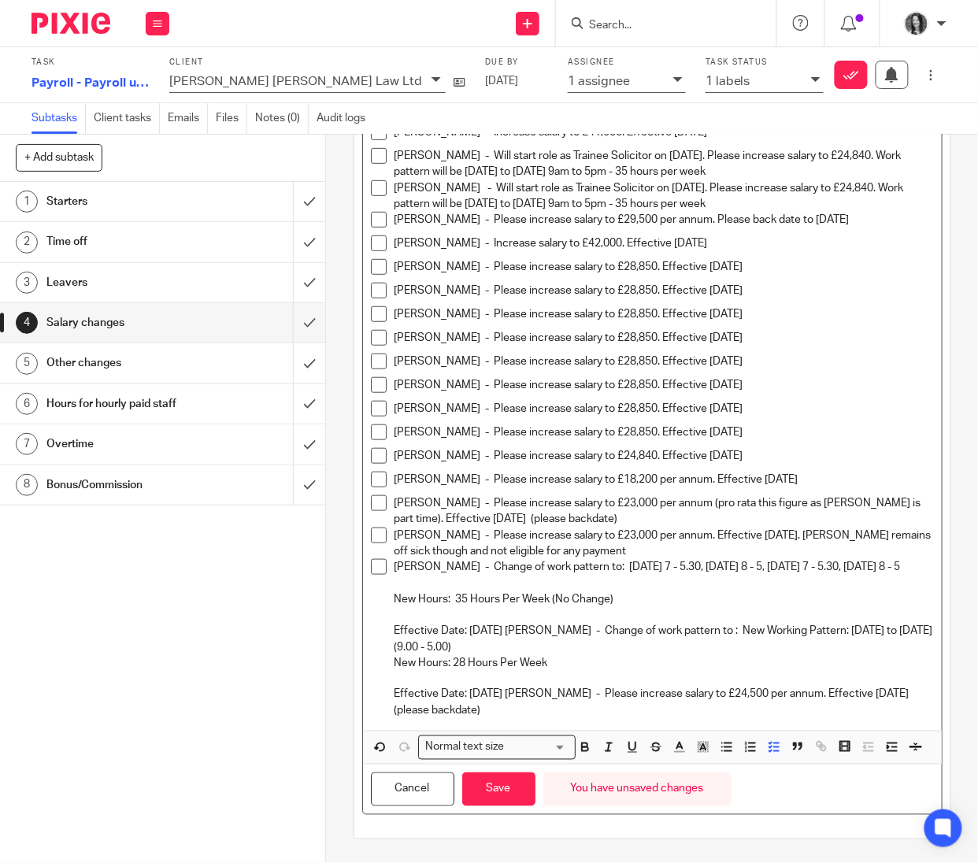
scroll to position [243, 0]
click at [525, 670] on p "Alesha Baxter - Change of work pattern to: Tuesday 7 - 5.30, Wednesday 8 - 5, T…" at bounding box center [665, 639] width 540 height 160
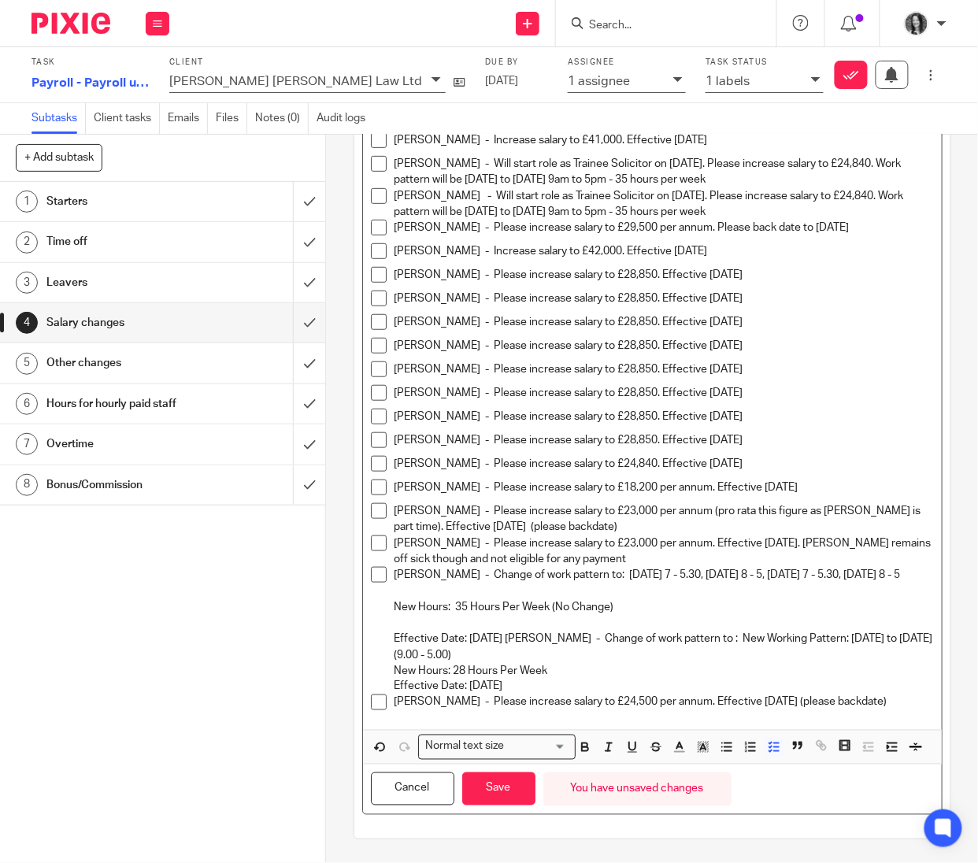
click at [524, 604] on p "Alesha Baxter - Change of work pattern to: Tuesday 7 - 5.30, Wednesday 8 - 5, T…" at bounding box center [665, 631] width 540 height 128
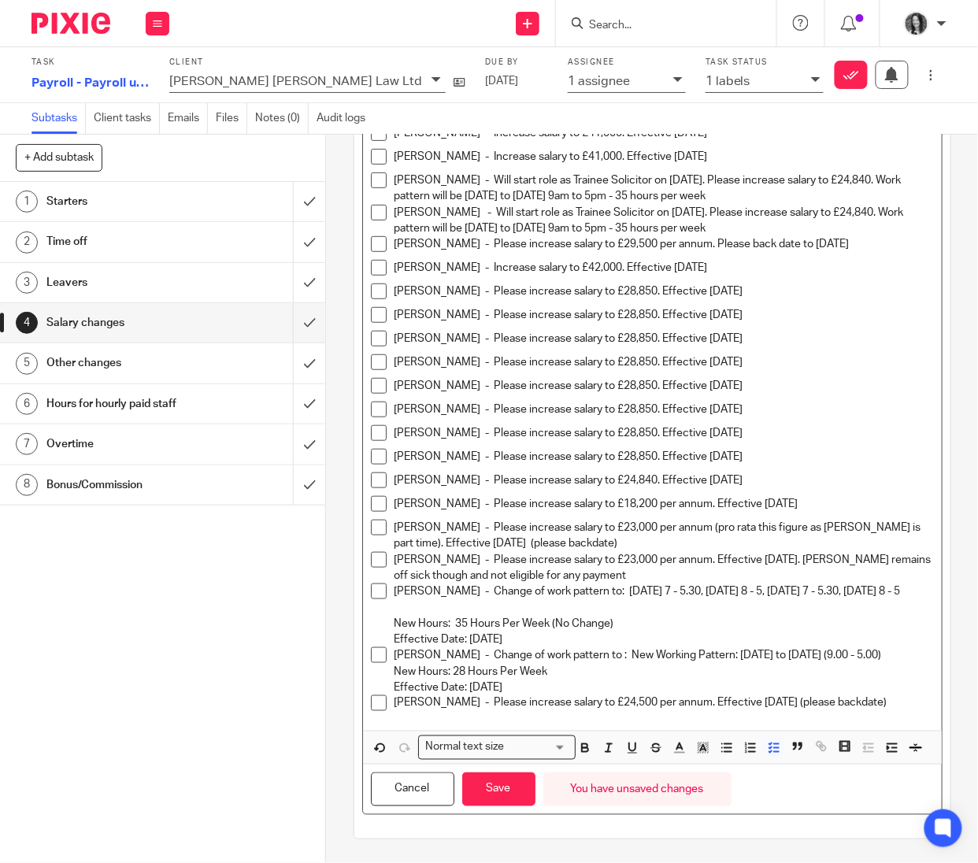
click at [427, 584] on p "Alesha Baxter - Change of work pattern to: Tuesday 7 - 5.30, Wednesday 8 - 5, T…" at bounding box center [665, 616] width 540 height 64
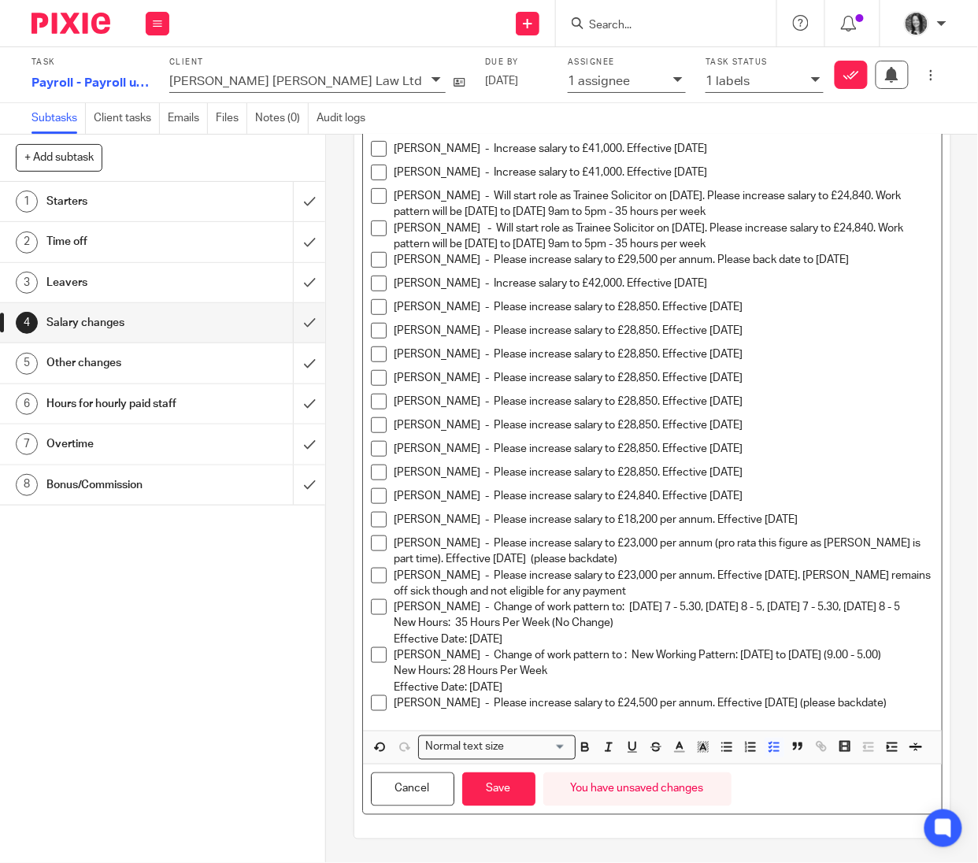
scroll to position [206, 0]
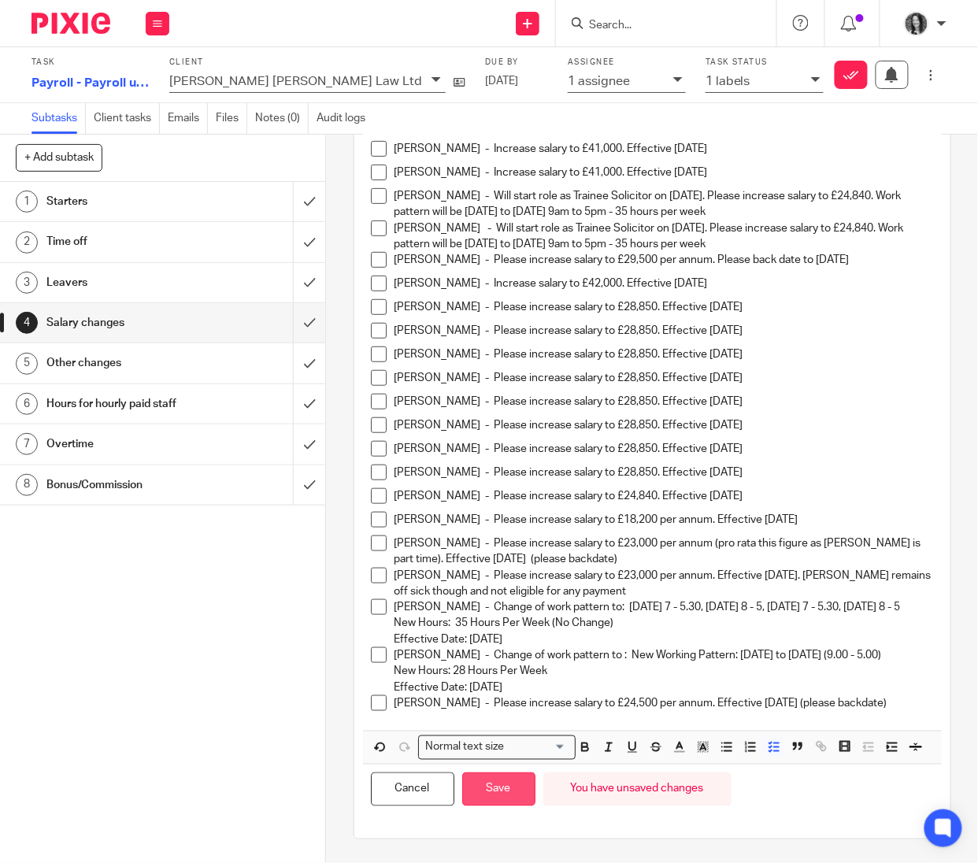
click at [484, 803] on button "Save" at bounding box center [498, 790] width 73 height 34
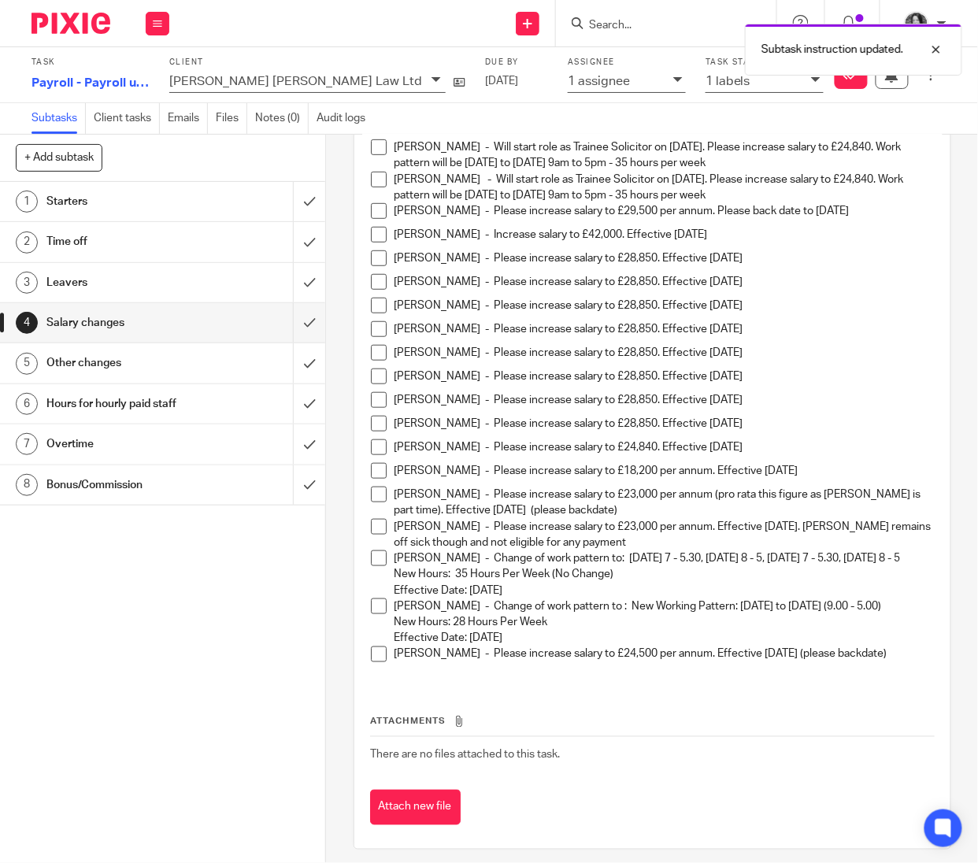
scroll to position [222, 0]
drag, startPoint x: 414, startPoint y: 830, endPoint x: 494, endPoint y: 753, distance: 110.9
click at [488, 757] on div "Attachments There are no files attached to this task. Attach new file" at bounding box center [652, 753] width 565 height 143
click at [104, 290] on h1 "Leavers" at bounding box center [123, 283] width 154 height 24
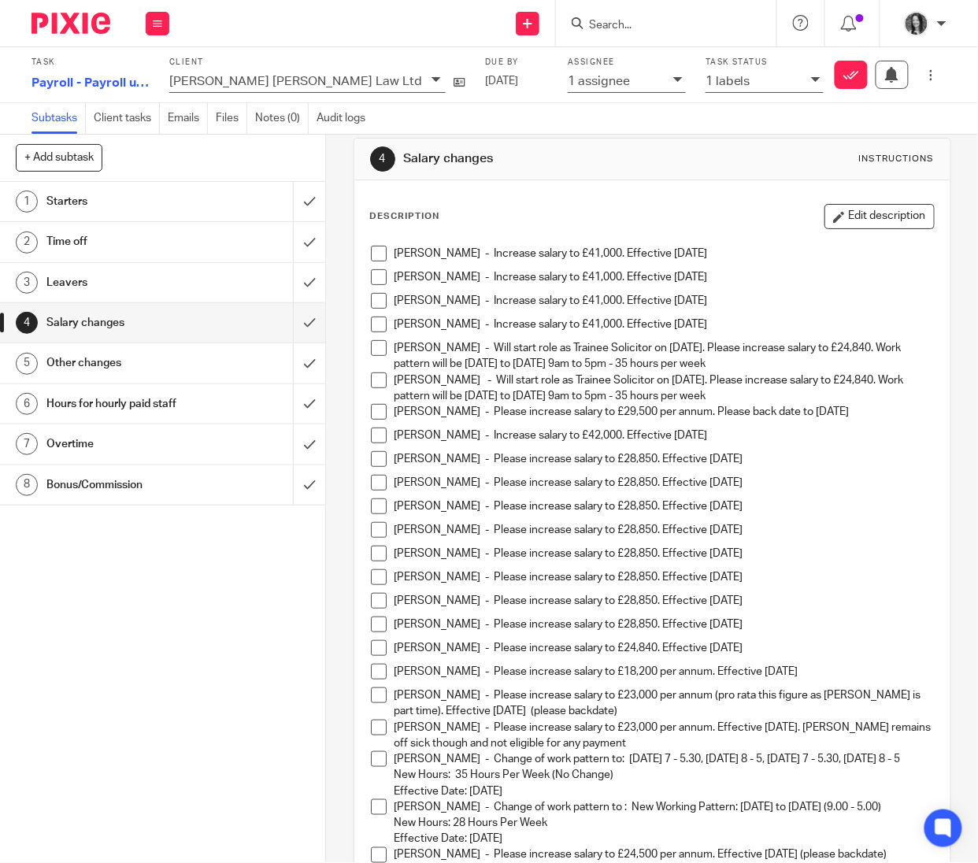
scroll to position [0, 0]
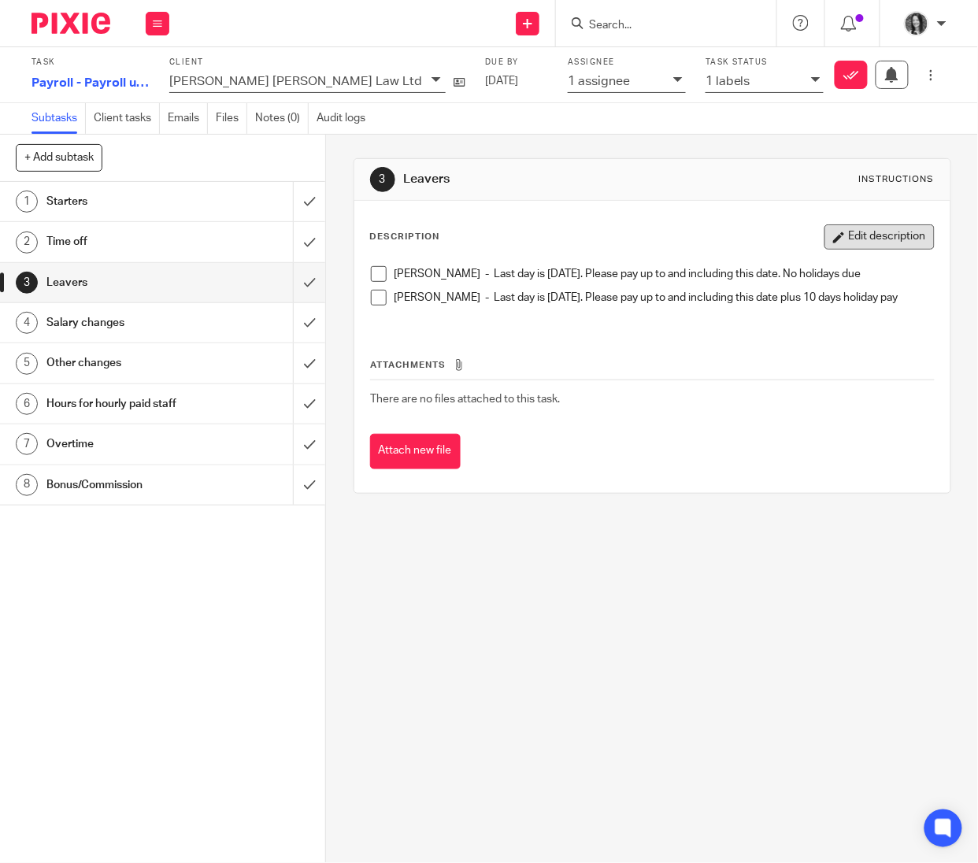
click at [858, 234] on button "Edit description" at bounding box center [880, 236] width 110 height 25
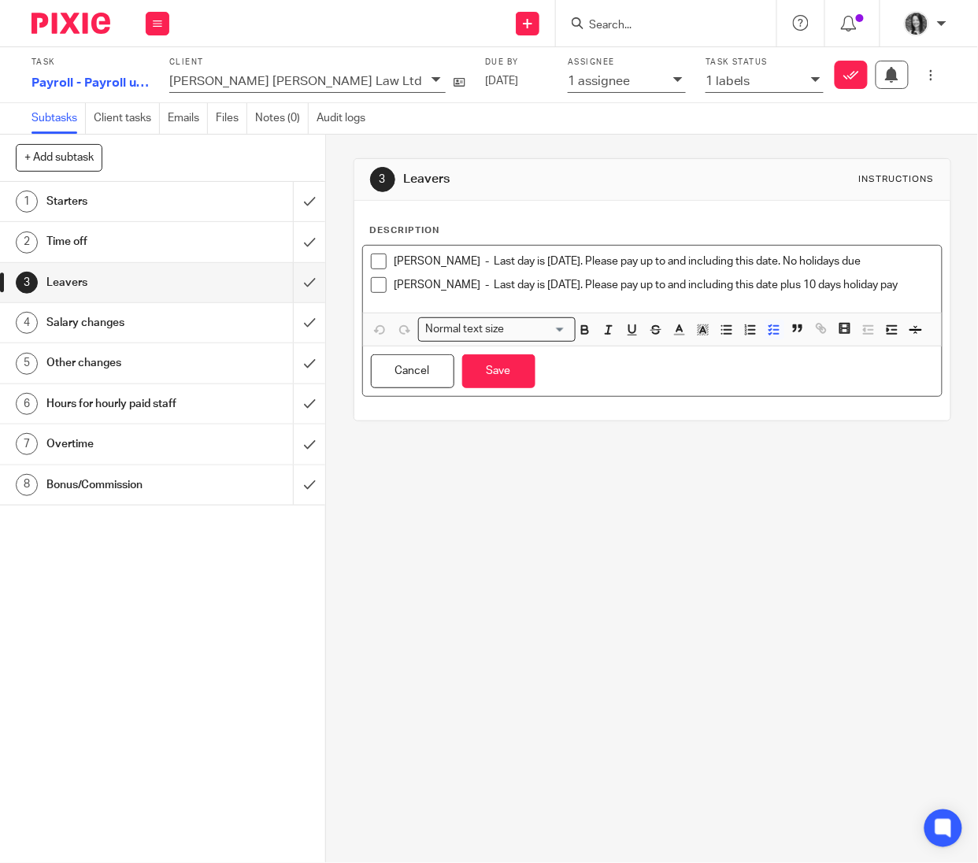
click at [511, 293] on p "[PERSON_NAME] - Last day is [DATE]. Please pay up to and including this date pl…" at bounding box center [665, 285] width 540 height 16
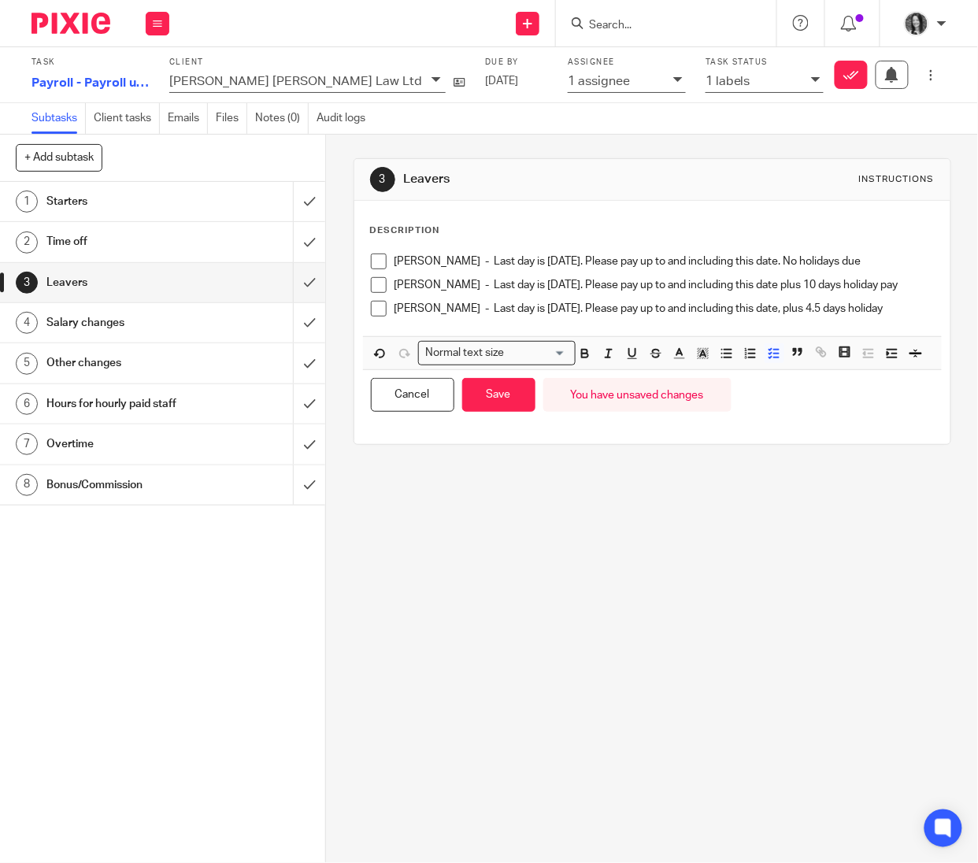
drag, startPoint x: 498, startPoint y: 440, endPoint x: 963, endPoint y: 494, distance: 467.9
click at [498, 412] on button "Save" at bounding box center [498, 395] width 73 height 34
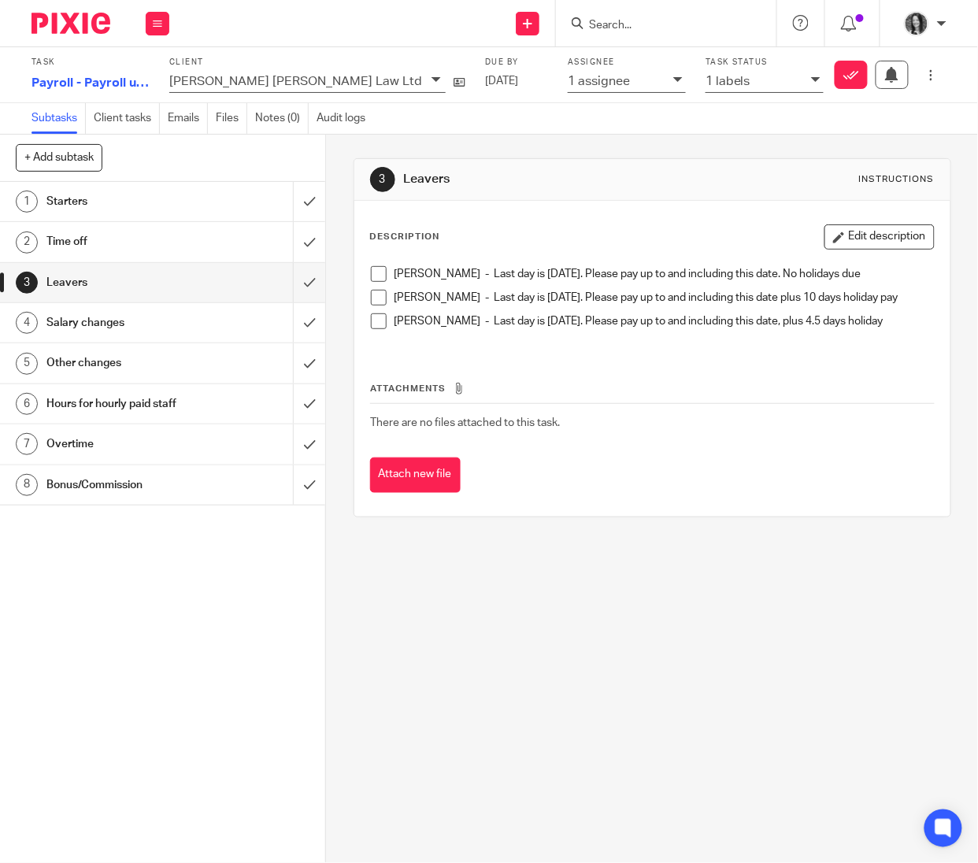
click at [123, 327] on h1 "Salary changes" at bounding box center [123, 323] width 154 height 24
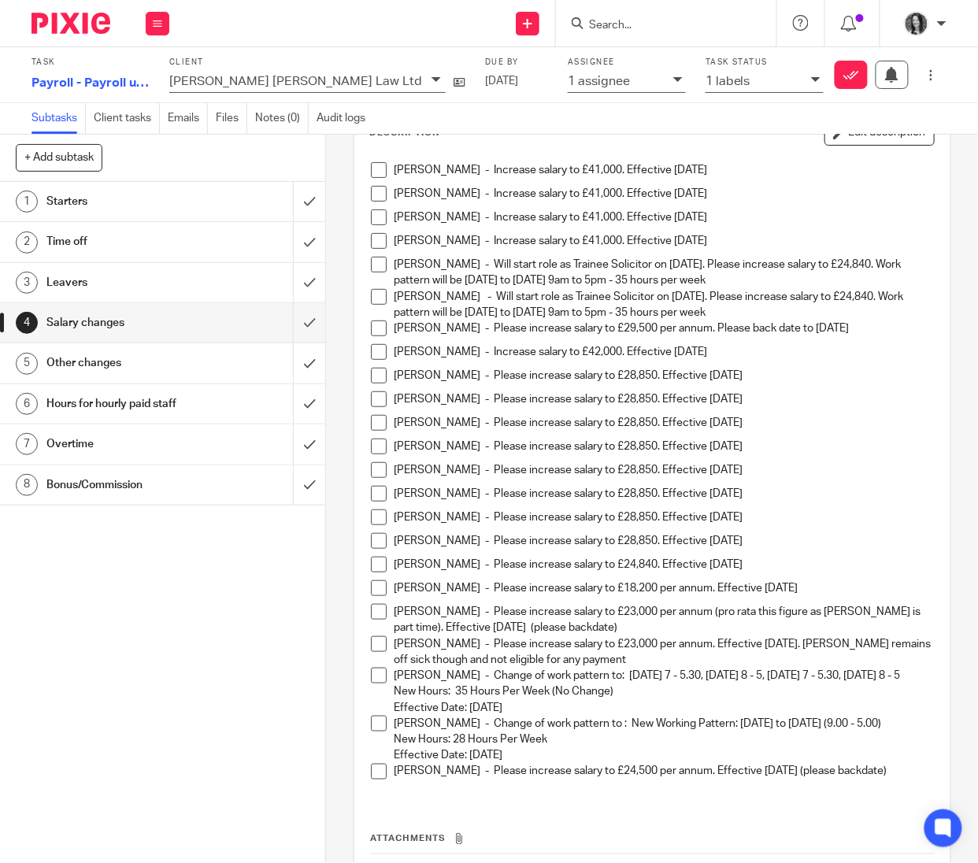
scroll to position [257, 0]
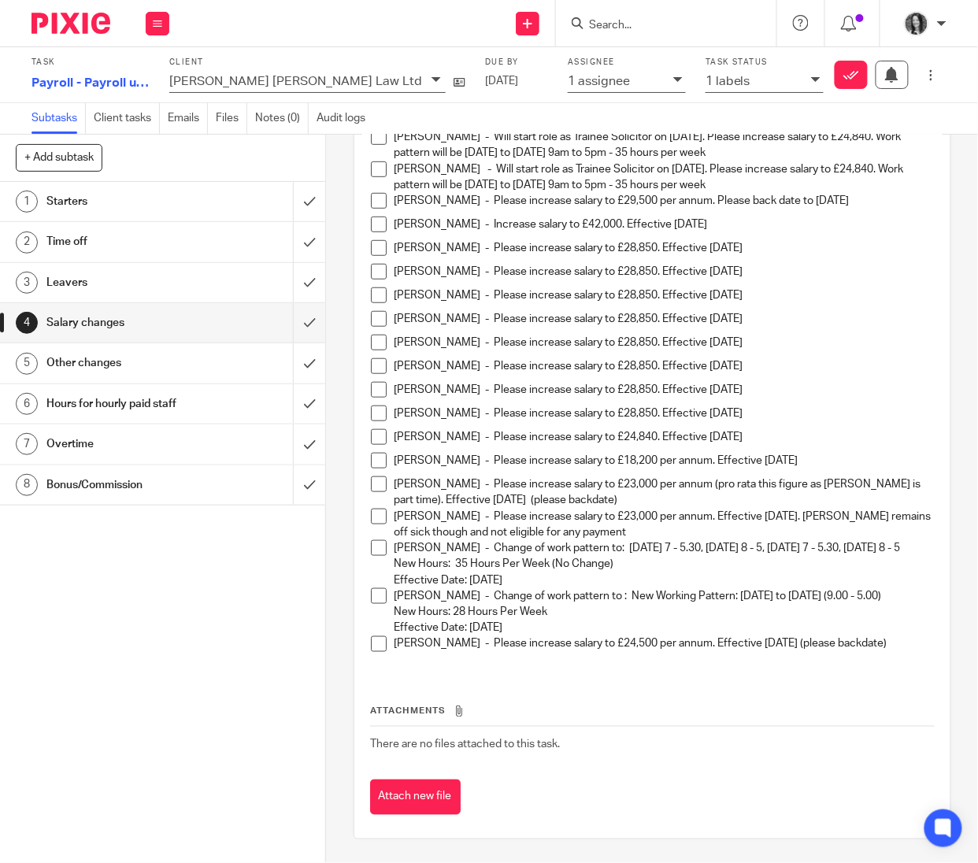
click at [541, 652] on p "[PERSON_NAME] - Please increase salary to £24,500 per annum. Effective [DATE] (…" at bounding box center [665, 644] width 540 height 16
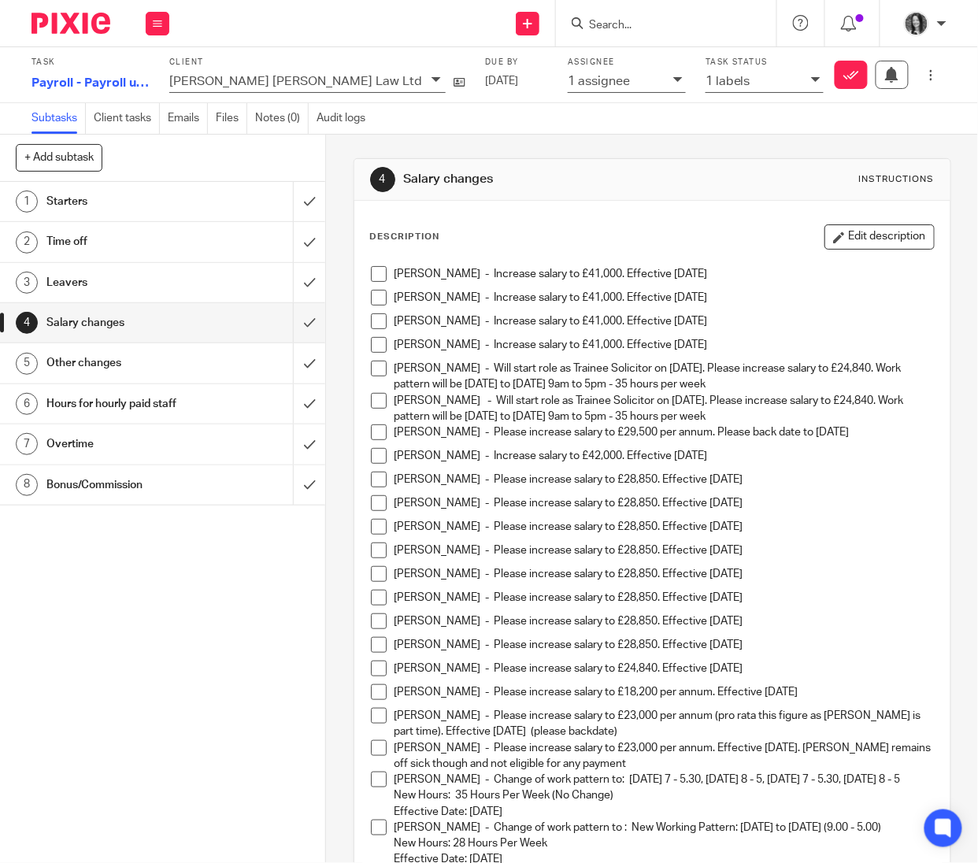
click at [885, 252] on div "Description Edit description [PERSON_NAME] - Increase salary to £41,000. Effect…" at bounding box center [652, 564] width 565 height 680
click at [875, 233] on button "Edit description" at bounding box center [880, 236] width 110 height 25
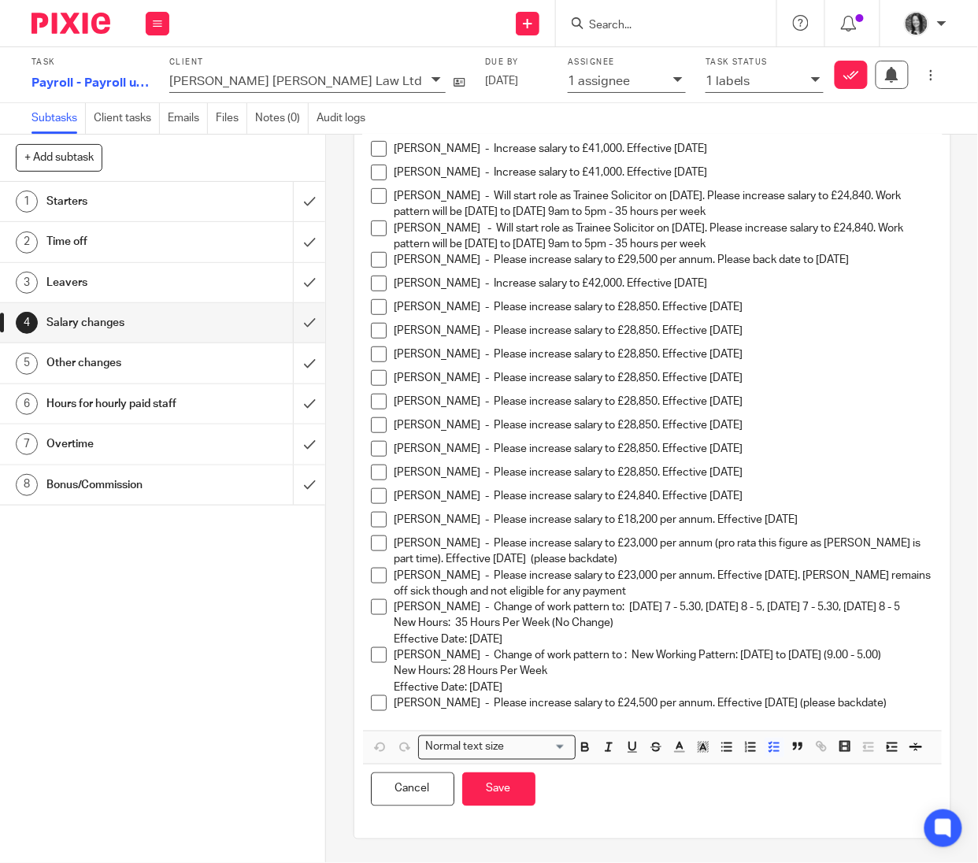
scroll to position [190, 0]
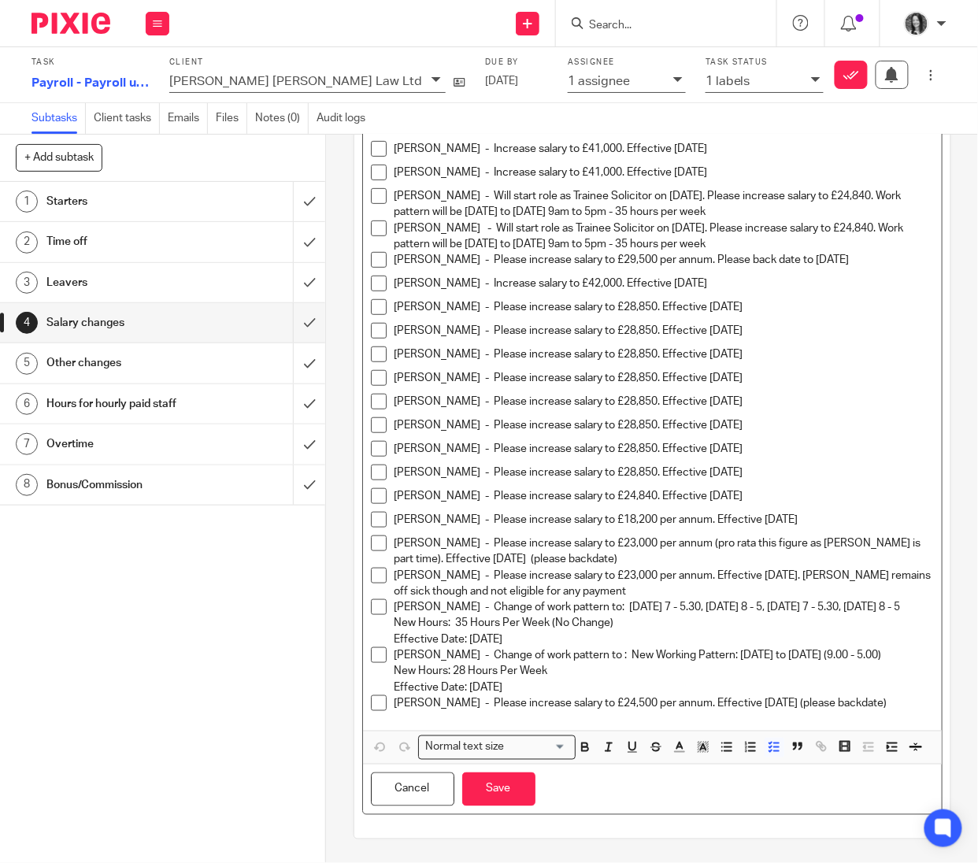
click at [462, 698] on p "[PERSON_NAME] - Please increase salary to £24,500 per annum. Effective [DATE] (…" at bounding box center [665, 704] width 540 height 16
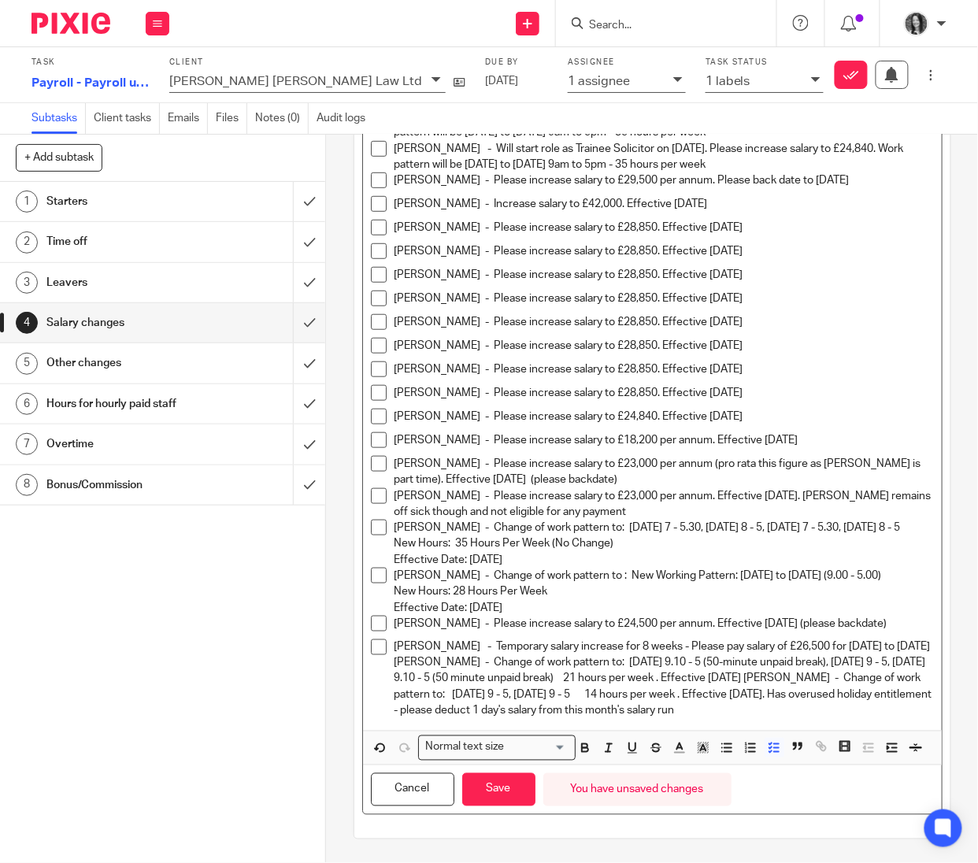
scroll to position [306, 0]
click at [451, 640] on p "[PERSON_NAME] - Temporary salary increase for 8 weeks - Please pay salary of £2…" at bounding box center [665, 680] width 540 height 80
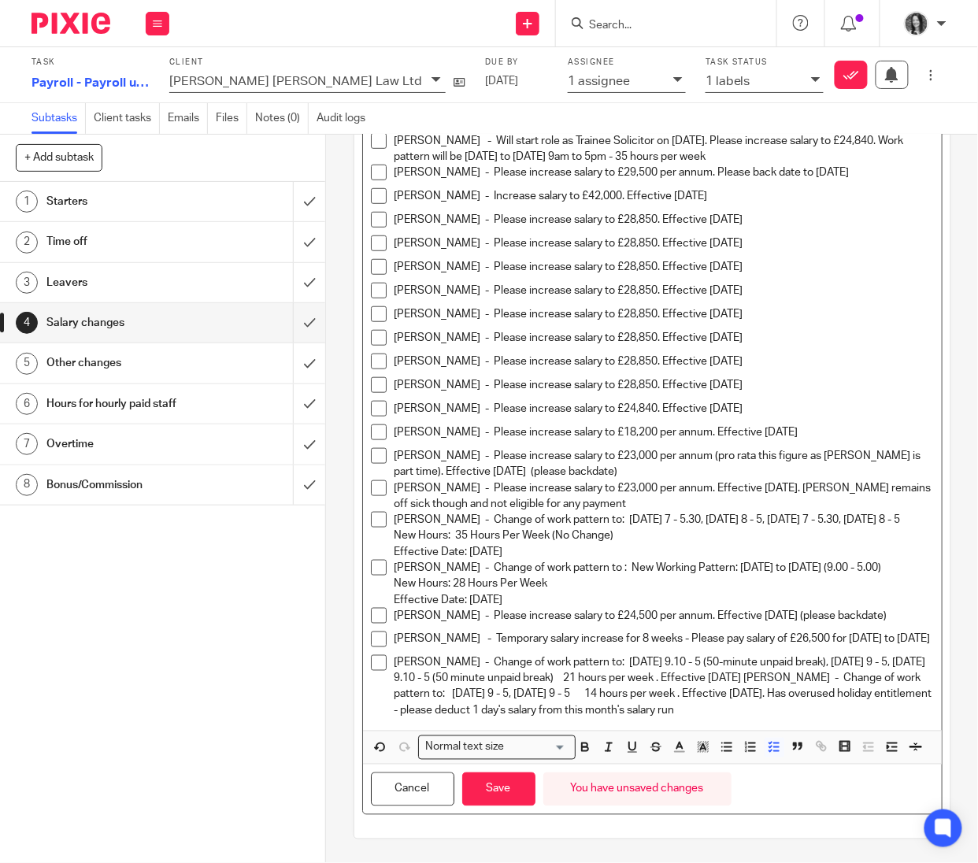
click at [813, 655] on p "[PERSON_NAME] - Change of work pattern to: [DATE] 9.10 - 5 (50-minute unpaid br…" at bounding box center [665, 687] width 540 height 64
click at [463, 632] on p "[PERSON_NAME] - Temporary salary increase for 8 weeks - Please pay salary of £2…" at bounding box center [665, 640] width 540 height 16
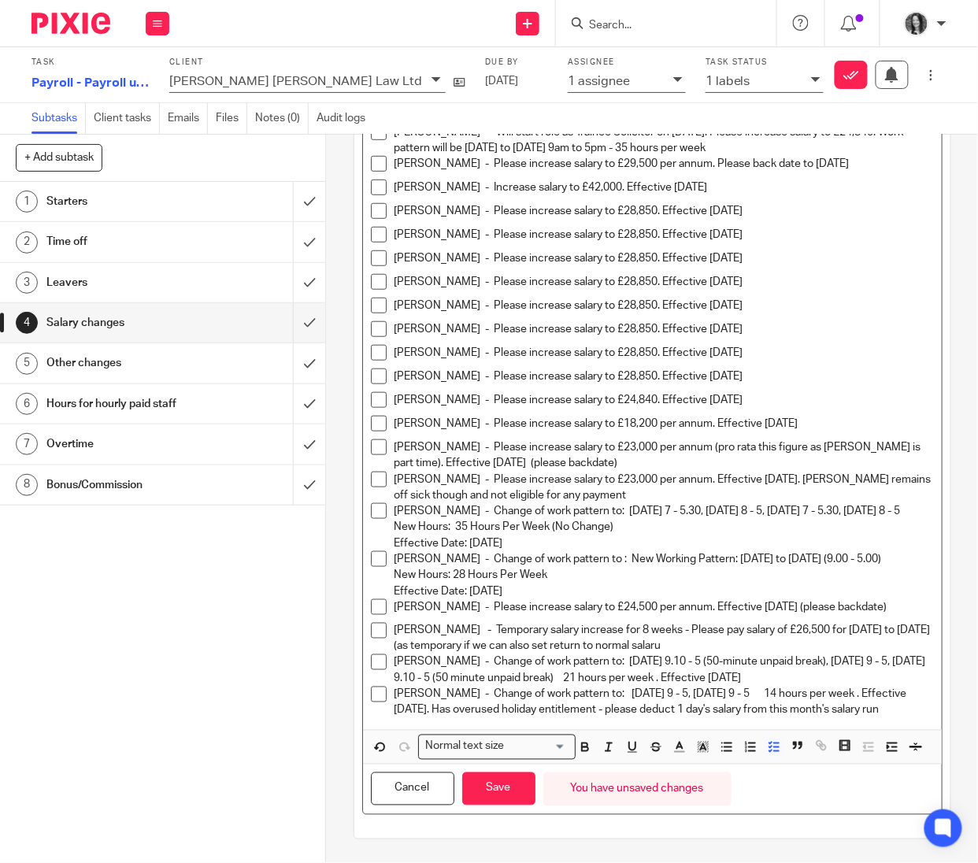
drag, startPoint x: 497, startPoint y: 807, endPoint x: 533, endPoint y: 789, distance: 40.5
click at [497, 807] on button "Save" at bounding box center [498, 790] width 73 height 34
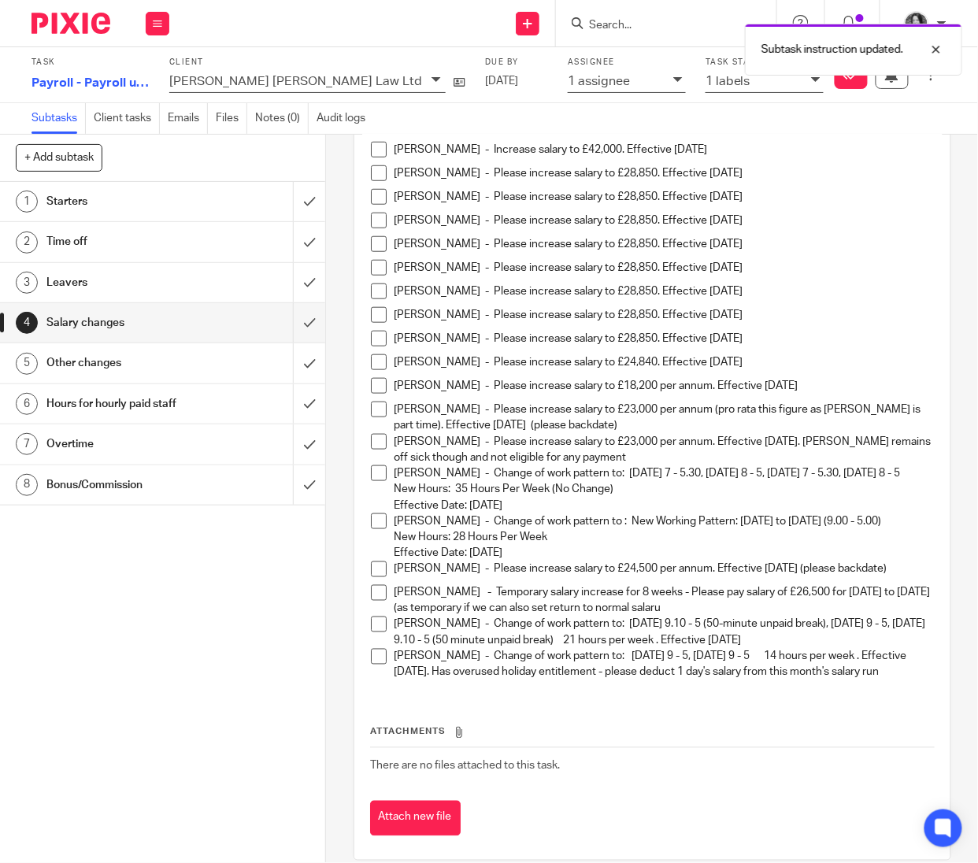
scroll to position [319, 0]
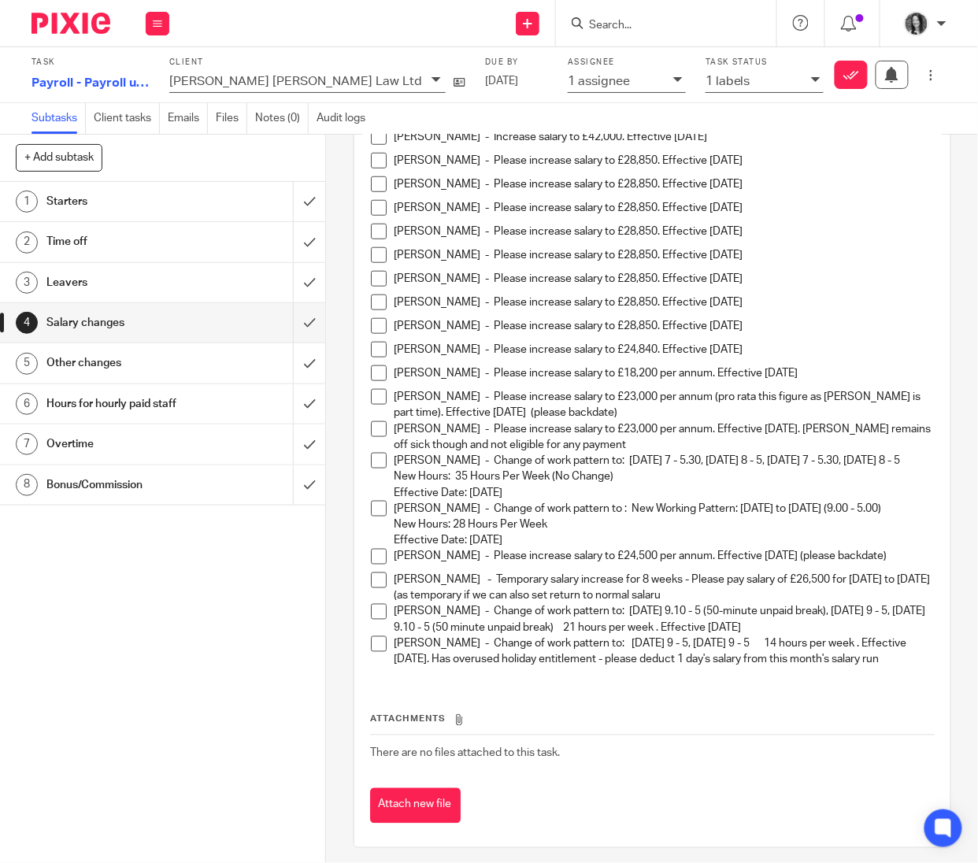
click at [120, 365] on h1 "Other changes" at bounding box center [123, 363] width 154 height 24
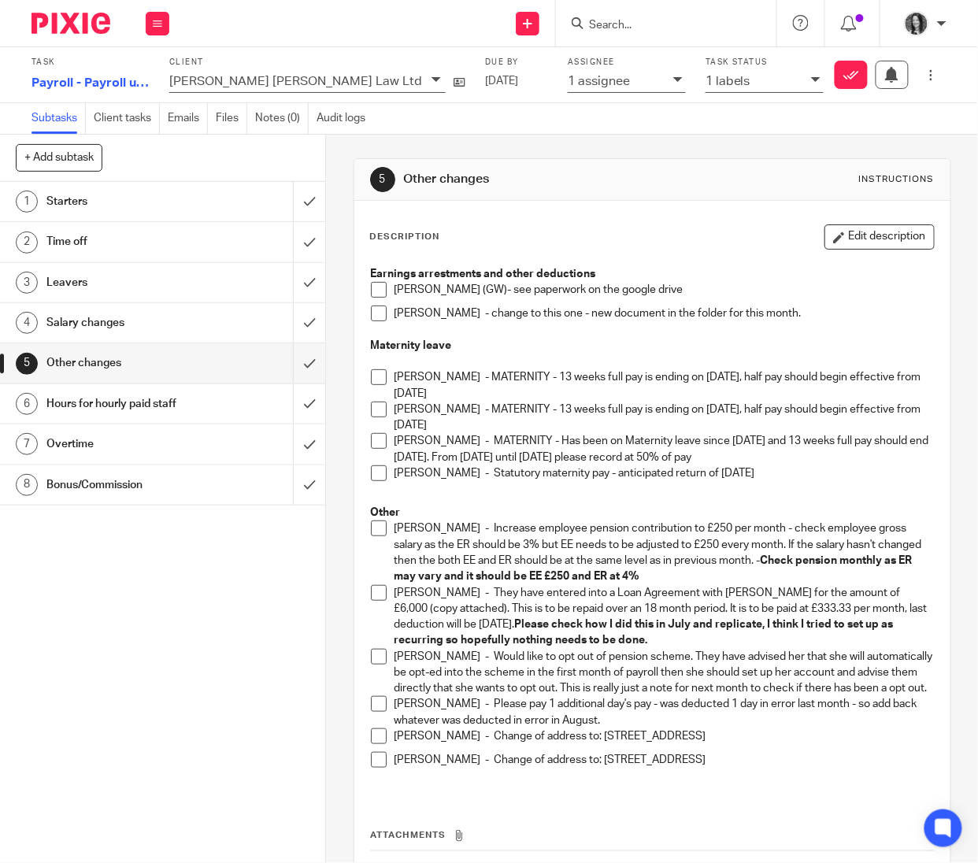
click at [82, 357] on h1 "Other changes" at bounding box center [123, 363] width 154 height 24
click at [859, 236] on button "Edit description" at bounding box center [880, 236] width 110 height 25
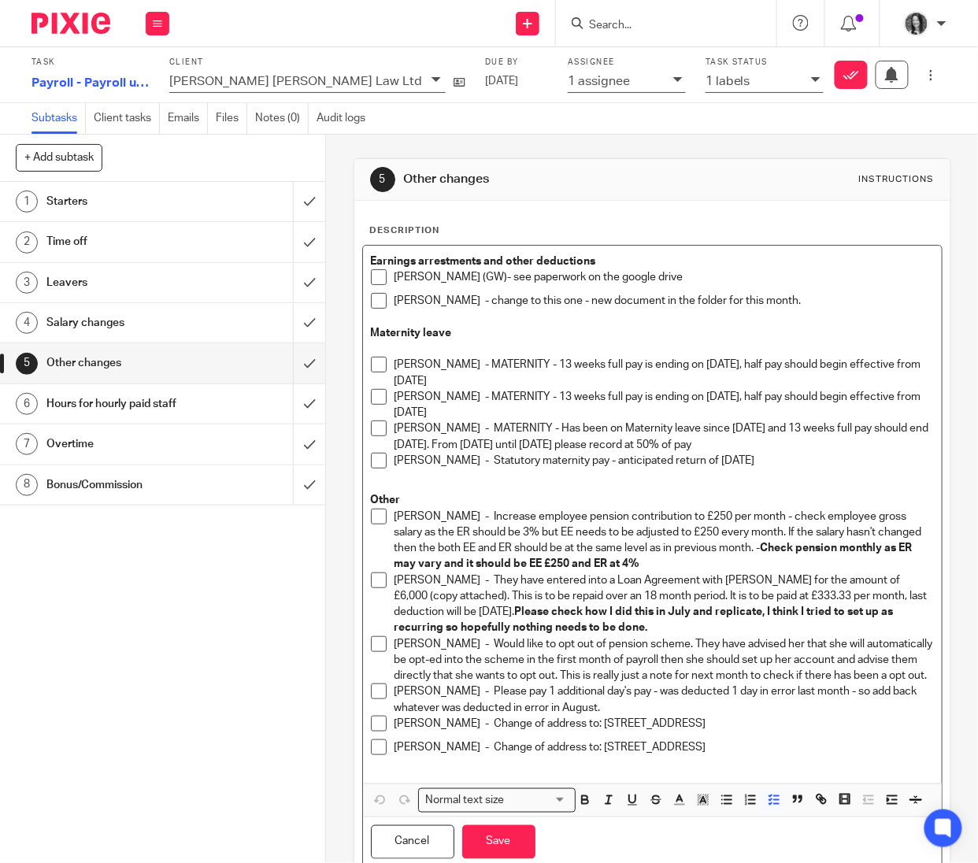
drag, startPoint x: 458, startPoint y: 400, endPoint x: 384, endPoint y: 370, distance: 79.1
click at [384, 370] on ul "[PERSON_NAME] - MATERNITY - 13 weeks full pay is ending on [DATE], half pay sho…" at bounding box center [652, 417] width 563 height 120
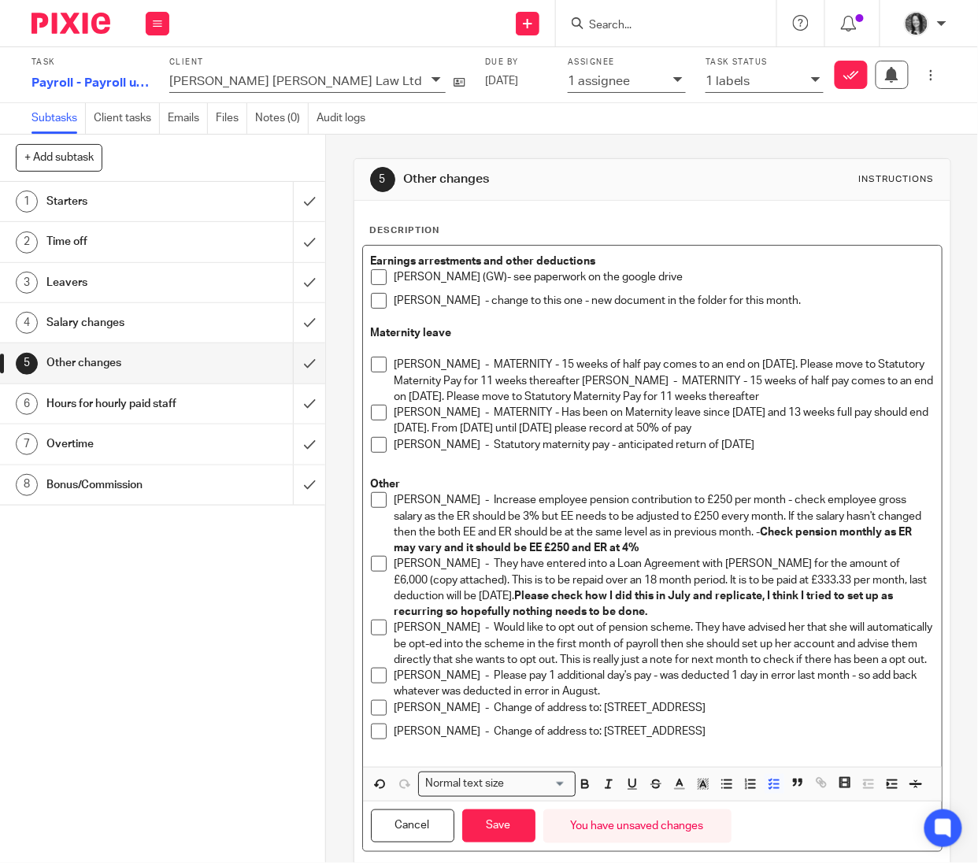
click at [629, 380] on p "[PERSON_NAME] - MATERNITY - 15 weeks of half pay comes to an end on [DATE]. Ple…" at bounding box center [665, 381] width 540 height 48
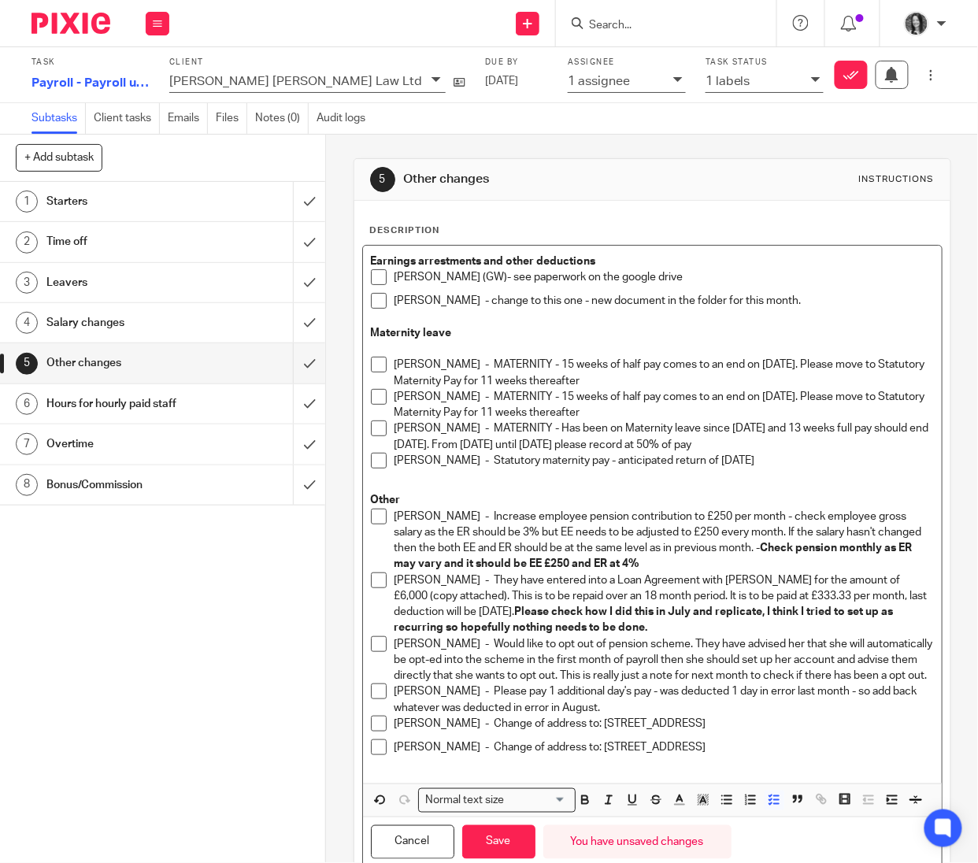
click at [109, 238] on h1 "Time off" at bounding box center [123, 242] width 154 height 24
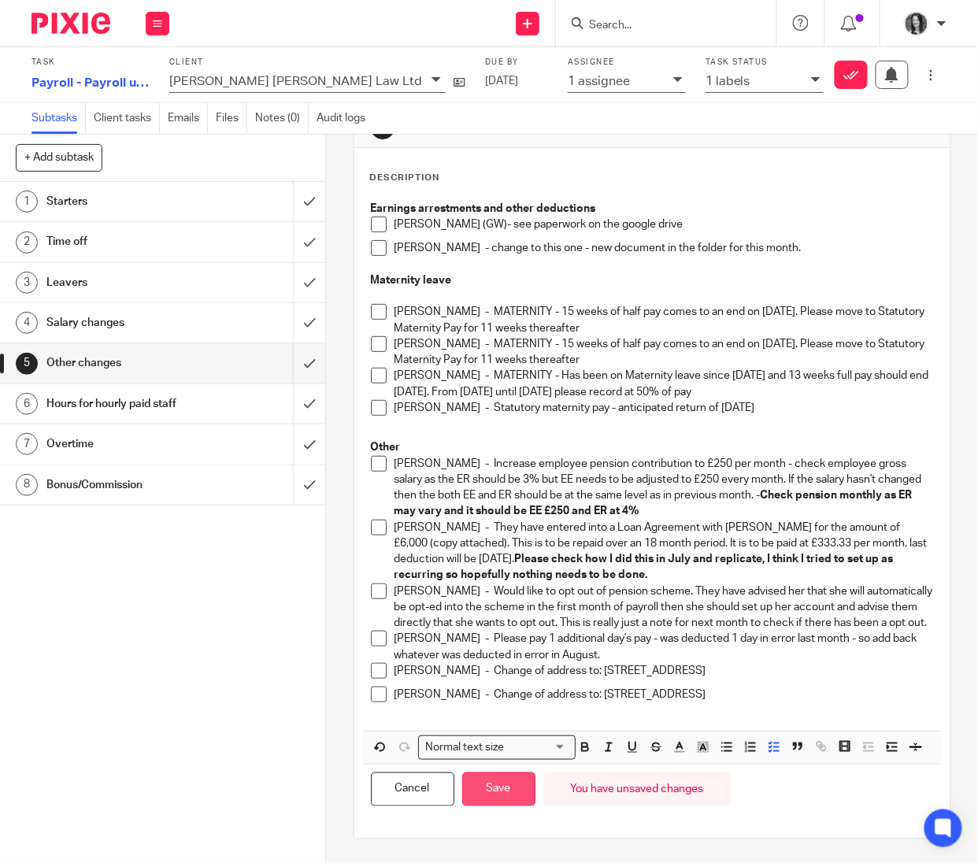
click at [485, 800] on button "Save" at bounding box center [498, 790] width 73 height 34
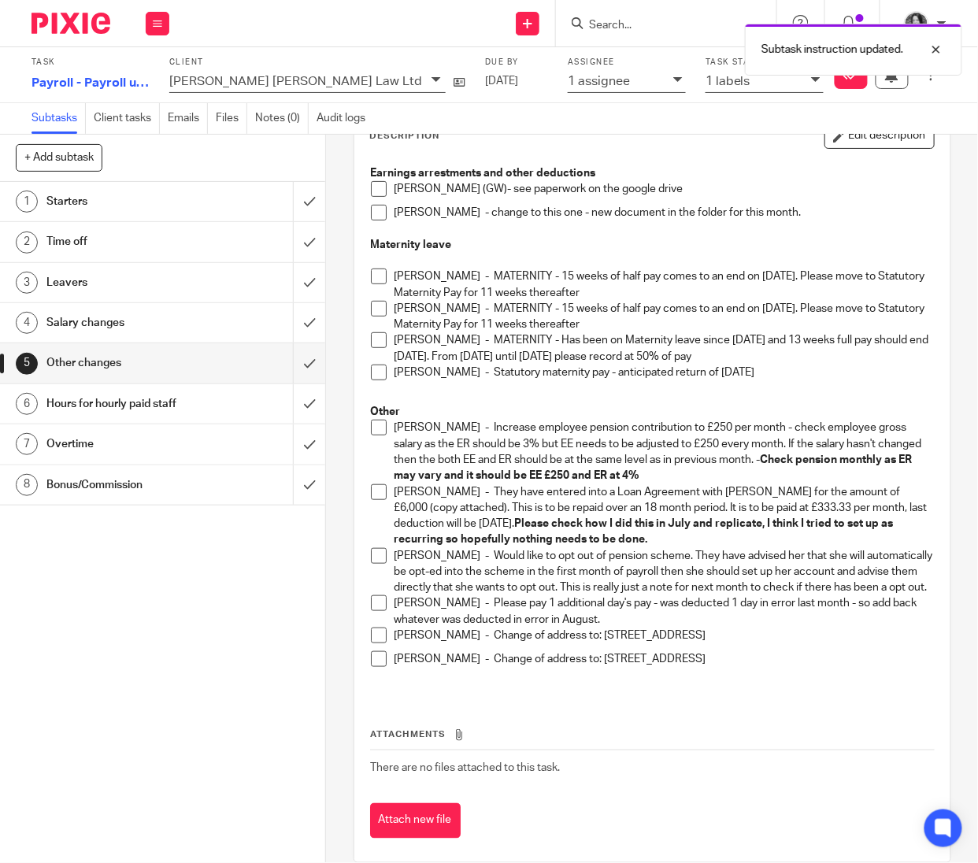
click at [72, 240] on h1 "Time off" at bounding box center [123, 242] width 154 height 24
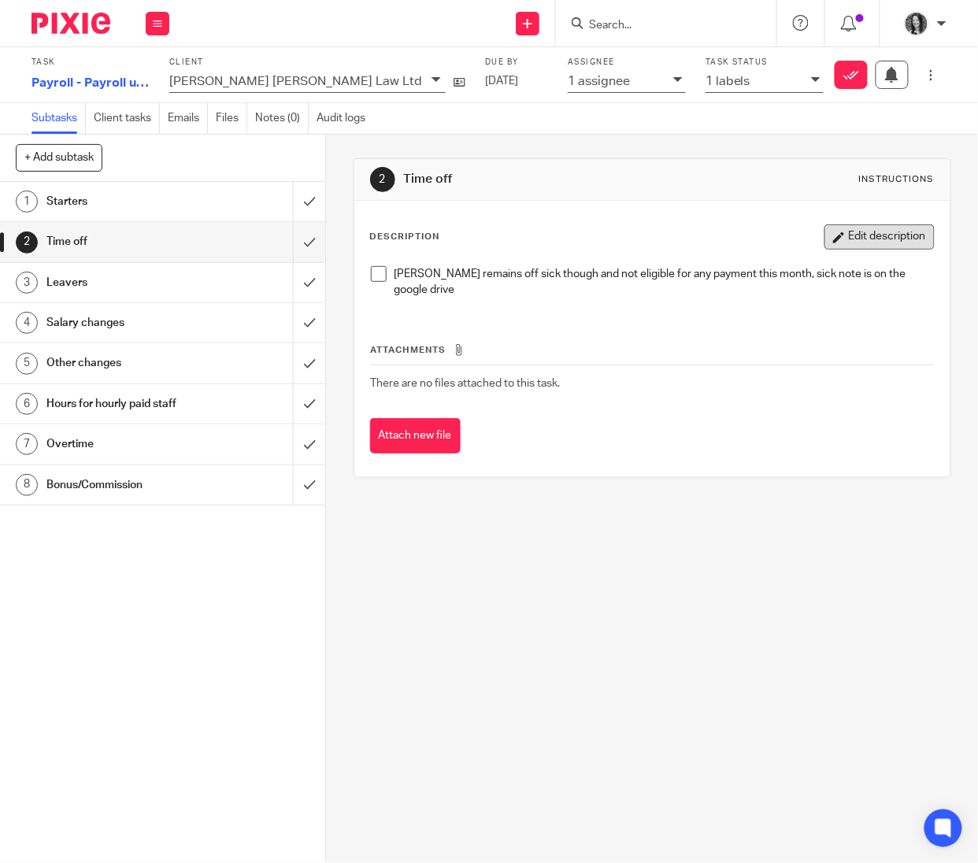
click at [825, 240] on button "Edit description" at bounding box center [880, 236] width 110 height 25
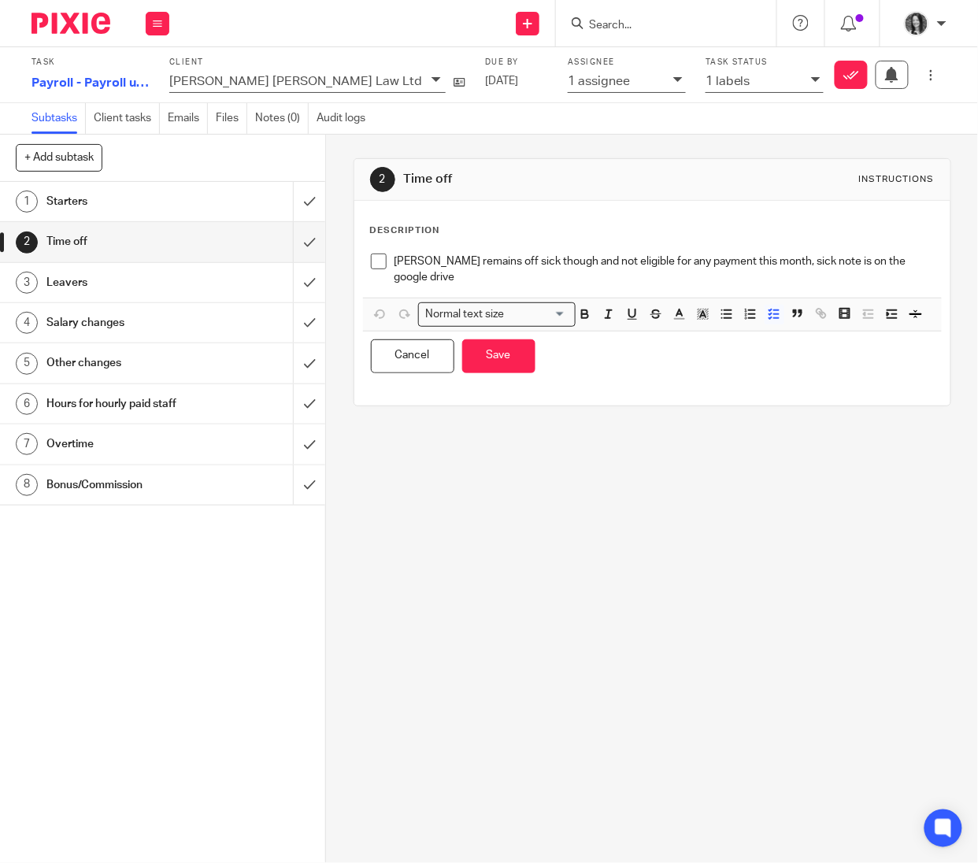
click at [555, 274] on p "Jade Bancroft - Jade remains off sick though and not eligible for any payment t…" at bounding box center [665, 270] width 540 height 32
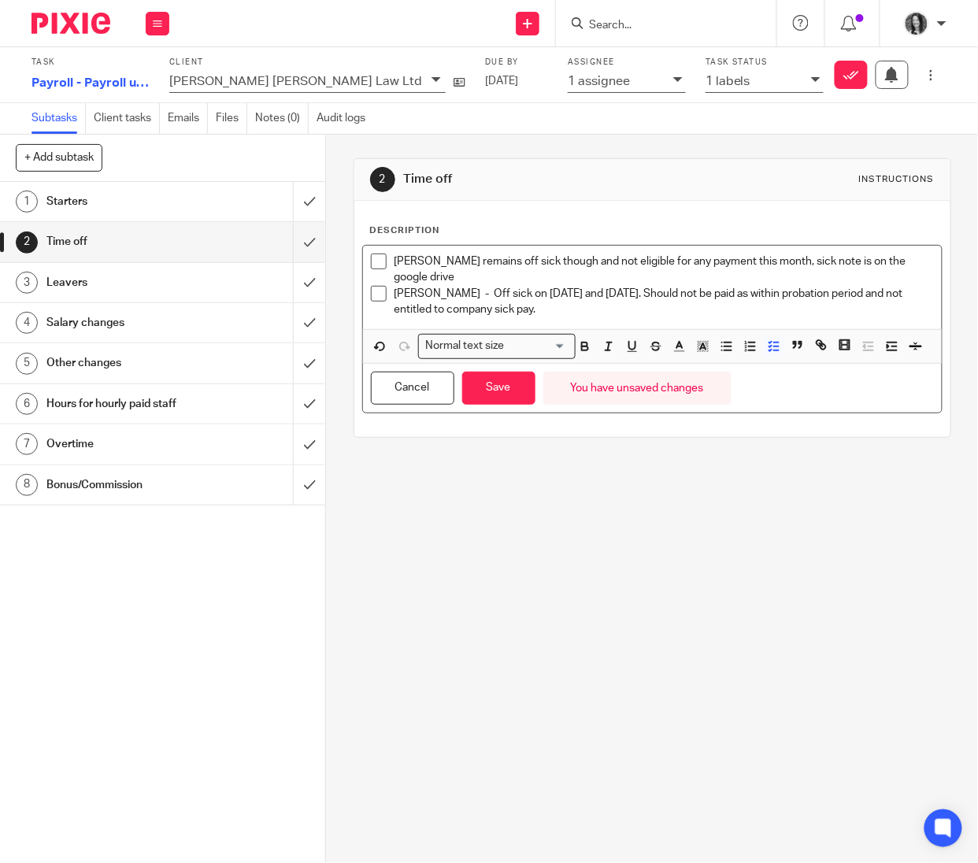
drag, startPoint x: 503, startPoint y: 279, endPoint x: 363, endPoint y: 257, distance: 141.2
click at [363, 257] on div "Jade Bancroft - Jade remains off sick though and not eligible for any payment t…" at bounding box center [652, 287] width 579 height 83
click at [595, 312] on p "[PERSON_NAME] - Off sick on [DATE] and [DATE]. Should not be paid as within pro…" at bounding box center [665, 302] width 540 height 32
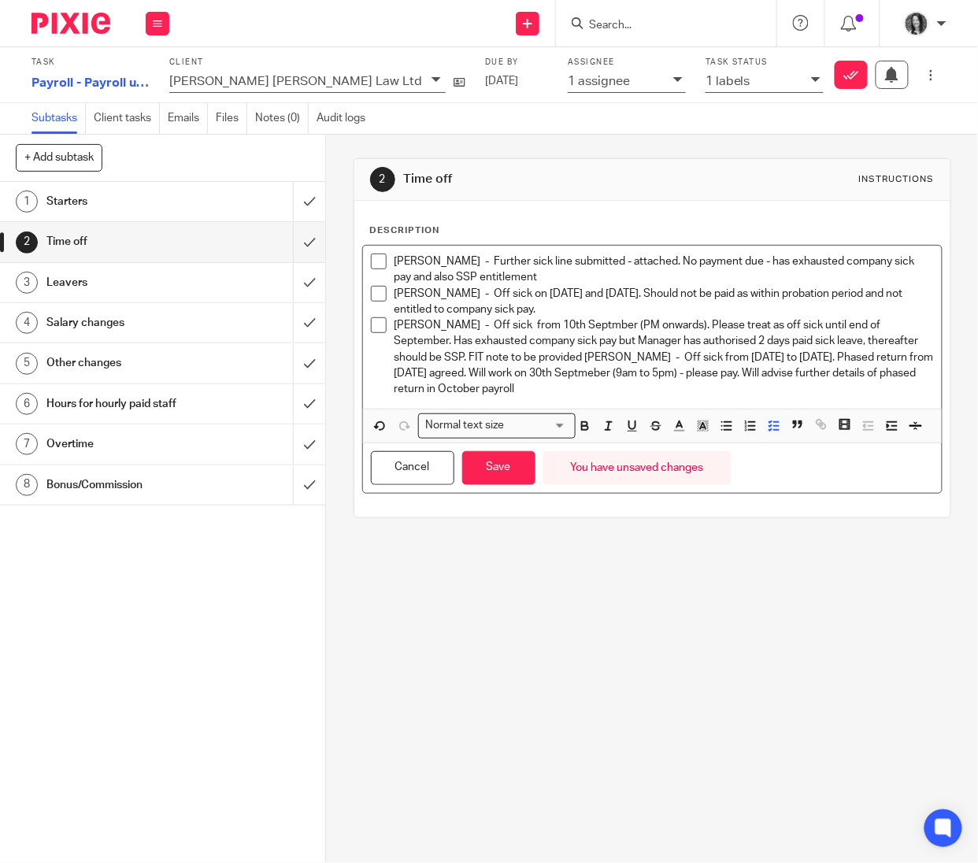
drag, startPoint x: 634, startPoint y: 358, endPoint x: 687, endPoint y: 366, distance: 53.4
click at [635, 358] on p "Kiera Lambie - Off sick from 10th Septmber (PM onwards). Please treat as off si…" at bounding box center [665, 357] width 540 height 80
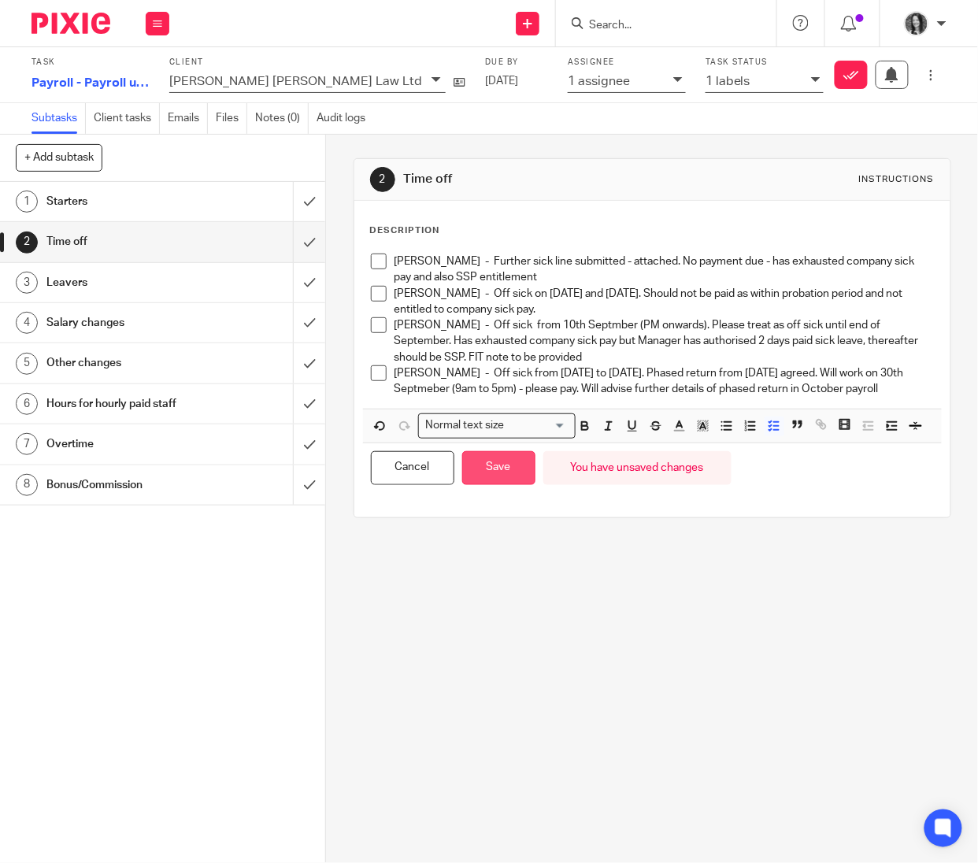
click at [505, 485] on button "Save" at bounding box center [498, 468] width 73 height 34
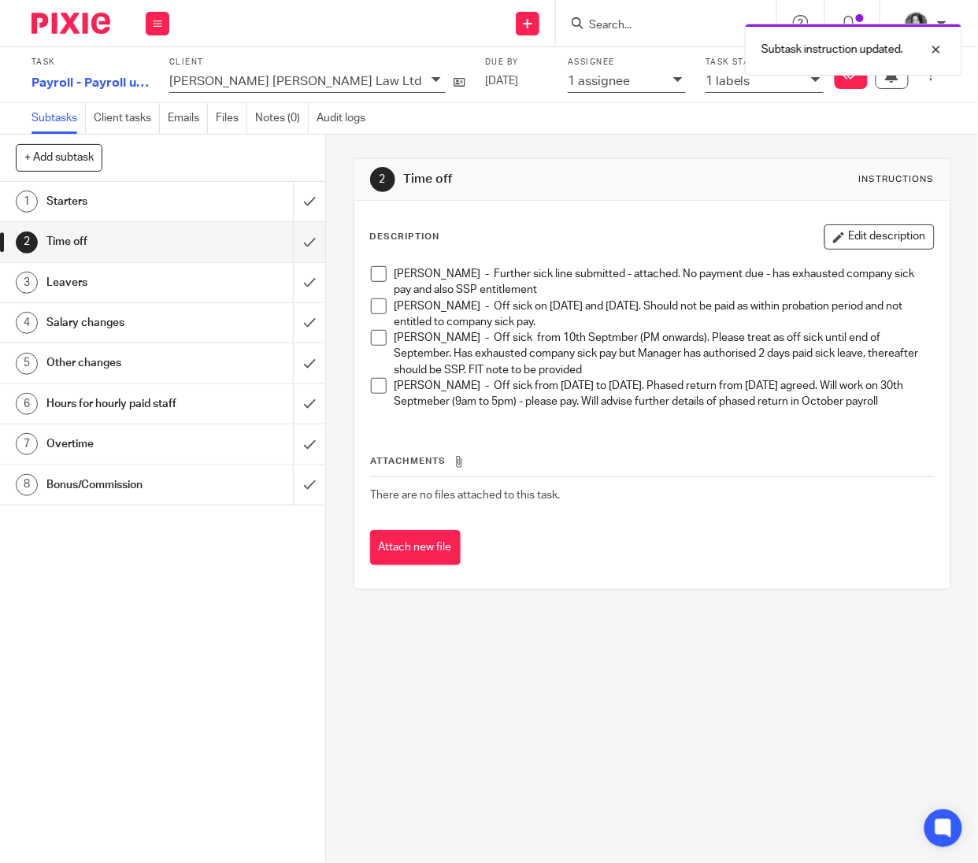
click at [92, 451] on h1 "Overtime" at bounding box center [123, 444] width 154 height 24
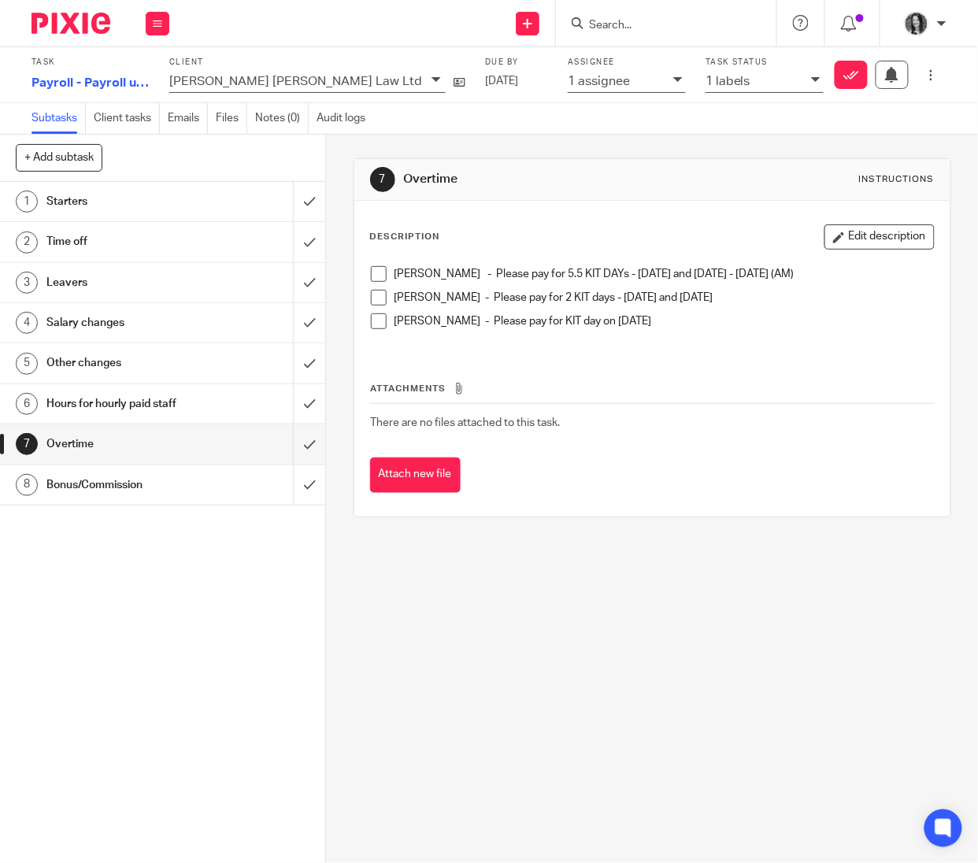
click at [834, 235] on button "Edit description" at bounding box center [880, 236] width 110 height 25
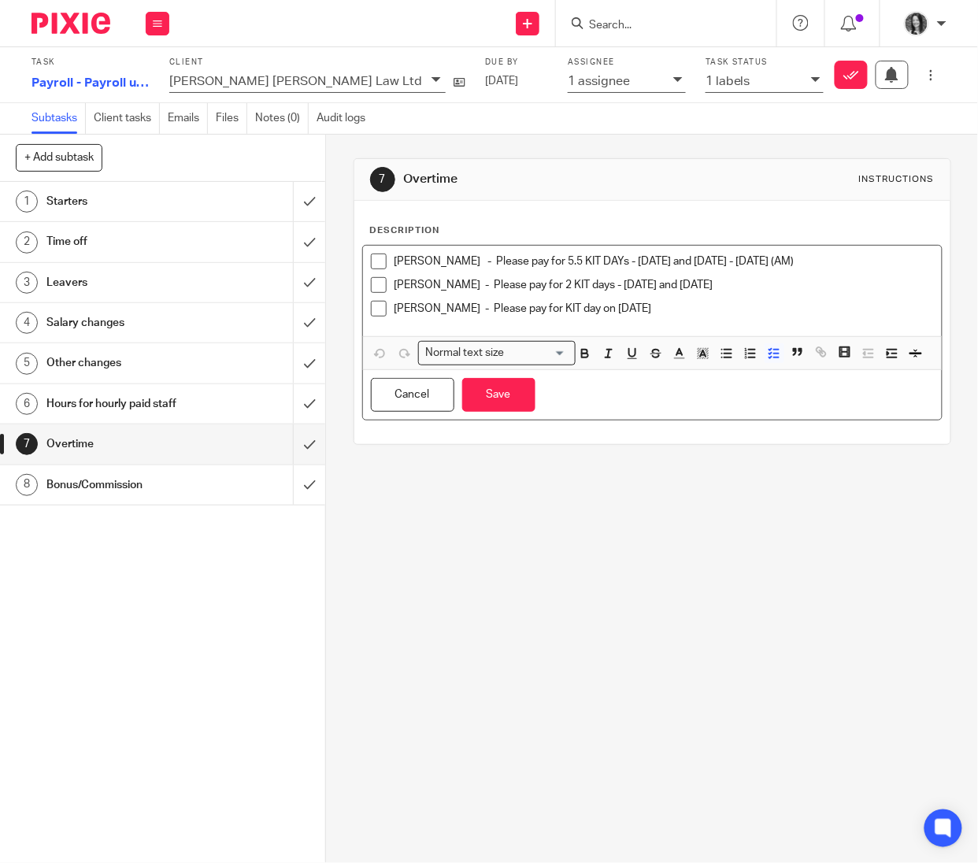
click at [683, 305] on p "[PERSON_NAME] - Please pay for KIT day on [DATE]" at bounding box center [665, 309] width 540 height 16
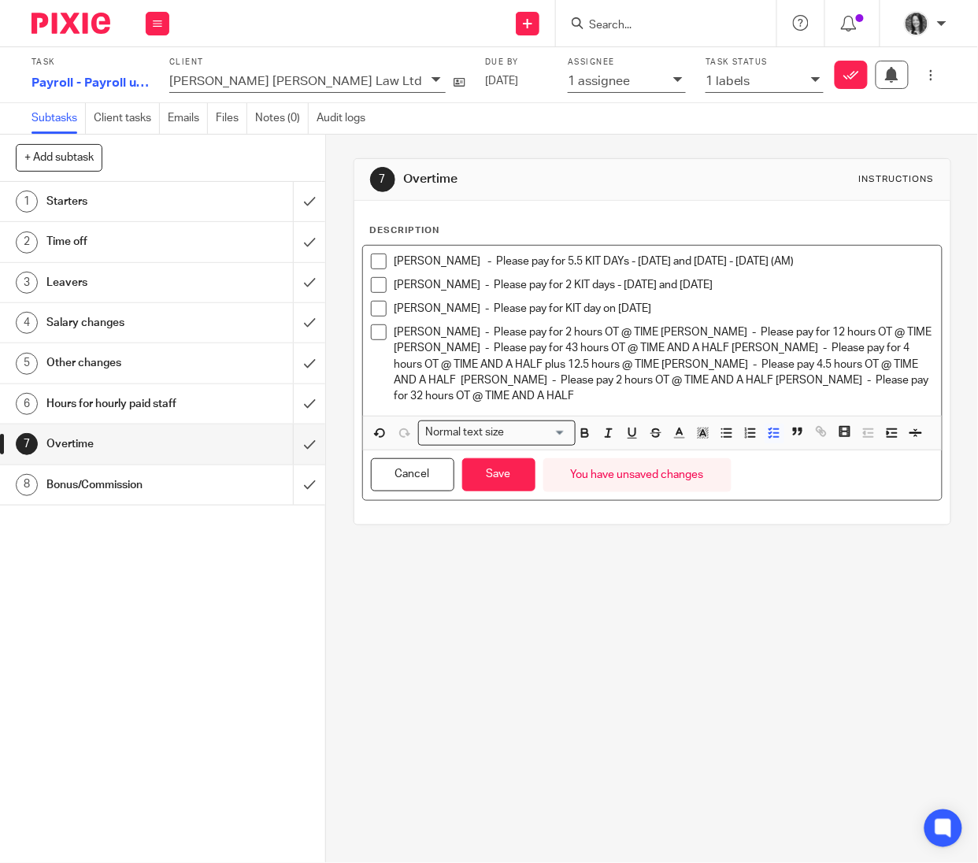
click at [623, 334] on p "[PERSON_NAME] - Please pay for 2 hours OT @ TIME [PERSON_NAME] - Please pay for…" at bounding box center [665, 365] width 540 height 80
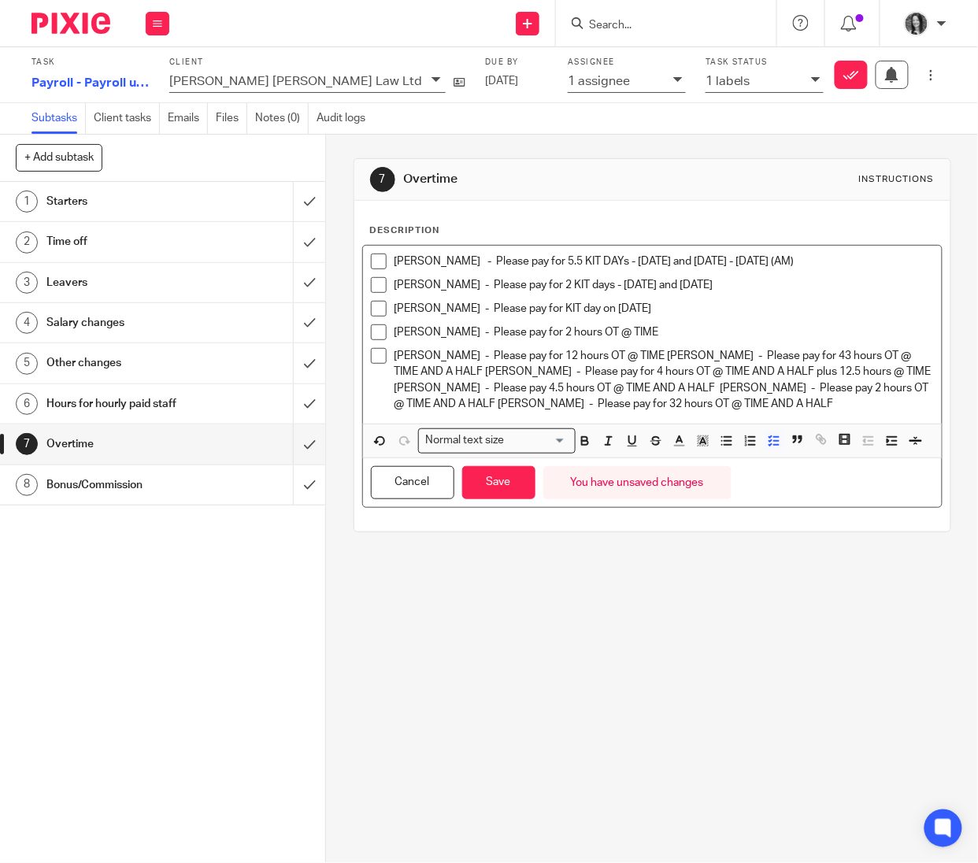
click at [638, 358] on p "Elisha Shaw - Please pay for 12 hours OT @ TIME Jake McPhillips - Please pay fo…" at bounding box center [665, 380] width 540 height 64
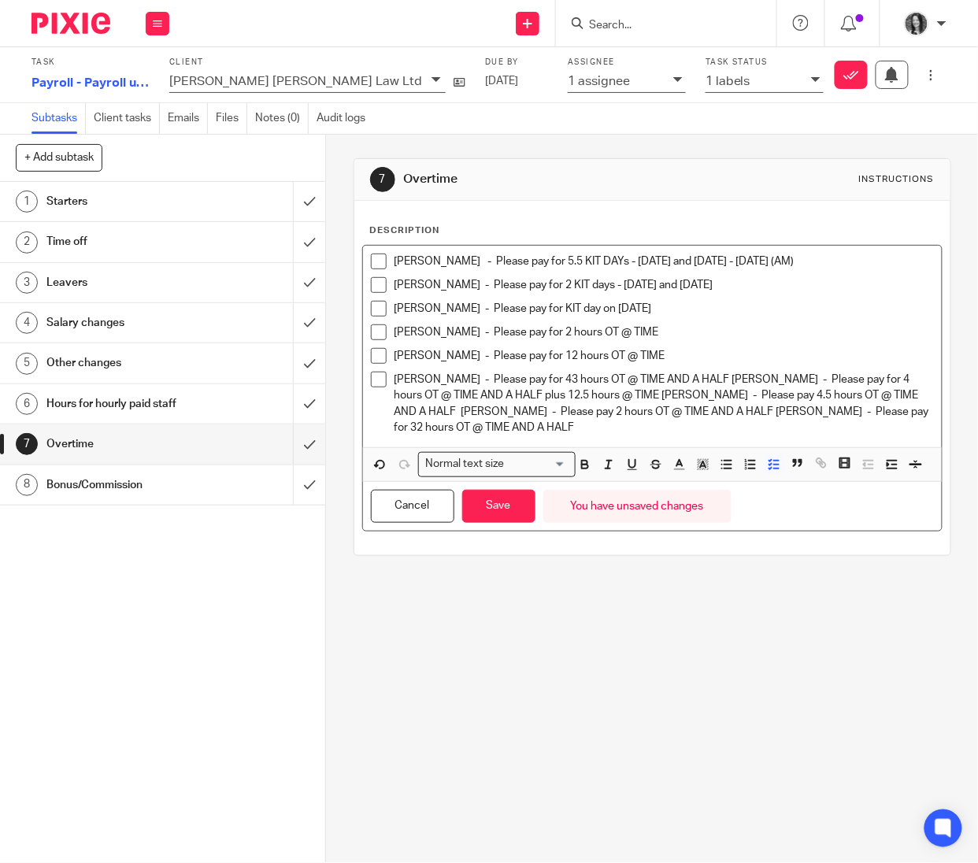
click at [485, 414] on p "Jake McPhillips - Please pay for 43 hours OT @ TIME AND A HALF Laura Stuart - P…" at bounding box center [665, 404] width 540 height 64
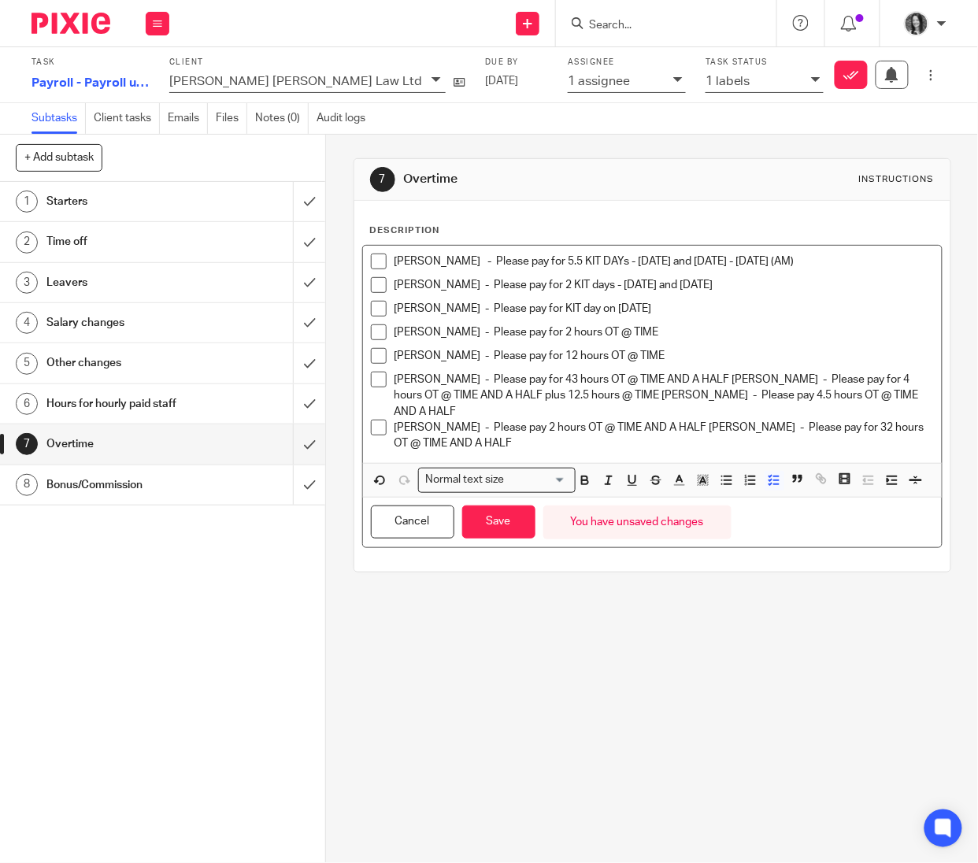
click at [661, 394] on p "Jake McPhillips - Please pay for 43 hours OT @ TIME AND A HALF Laura Stuart - P…" at bounding box center [665, 396] width 540 height 48
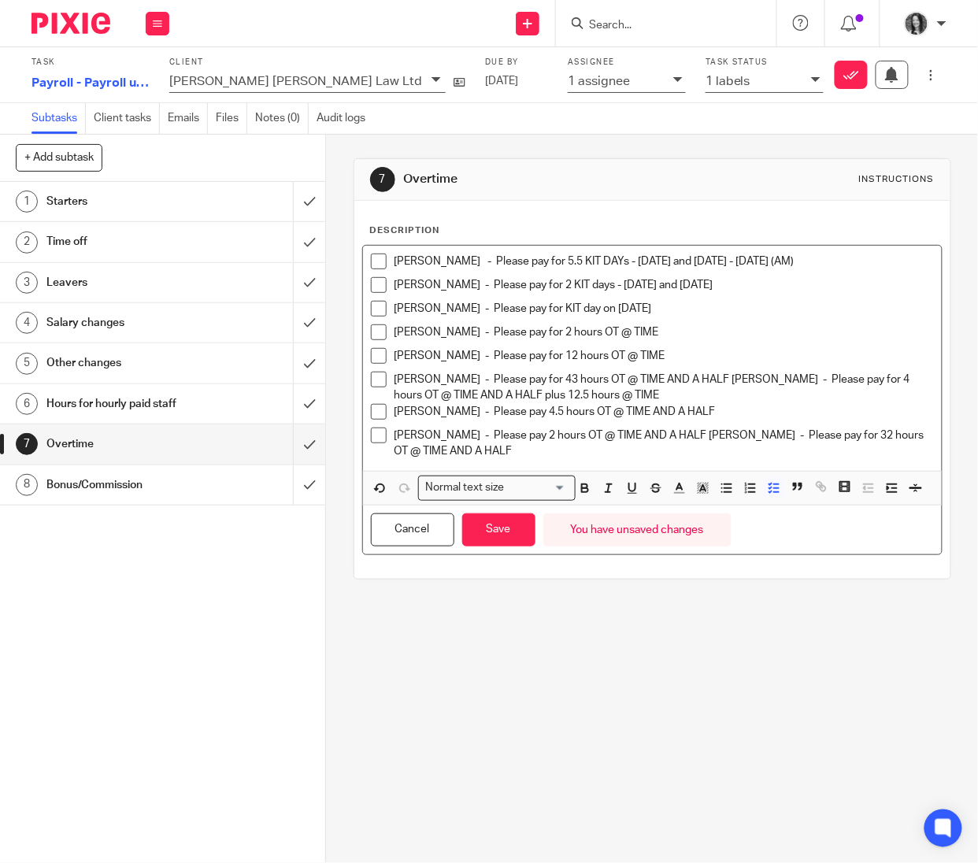
click at [718, 380] on p "Jake McPhillips - Please pay for 43 hours OT @ TIME AND A HALF Laura Stuart - P…" at bounding box center [665, 388] width 540 height 32
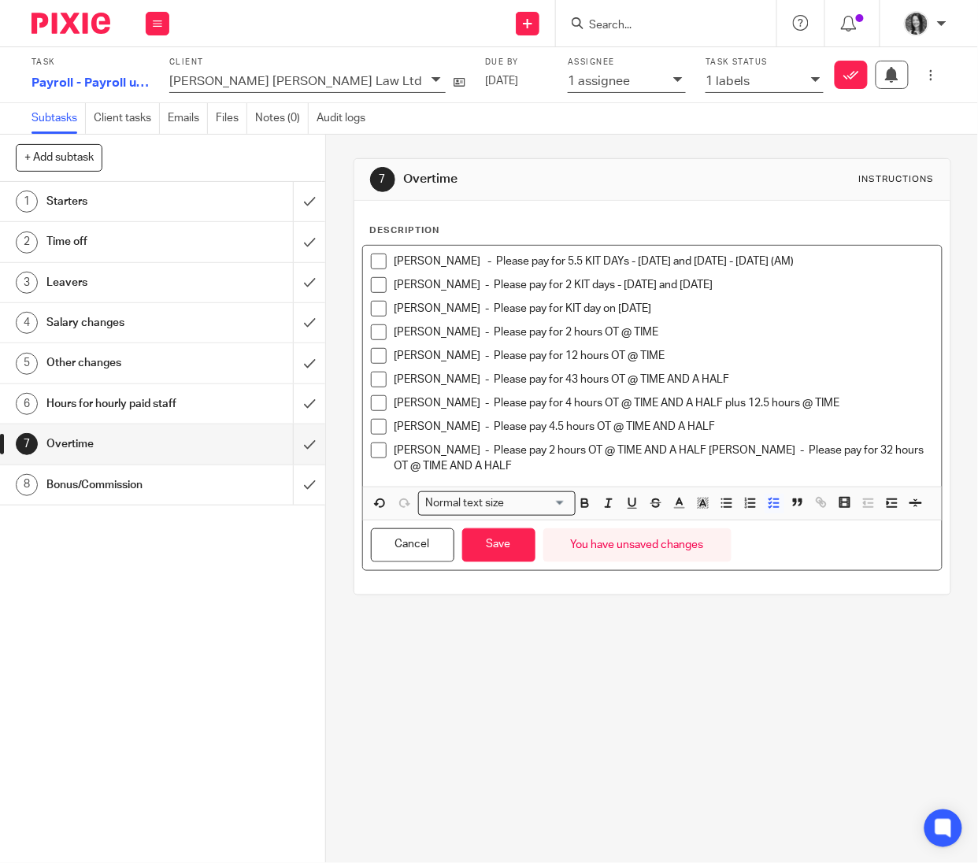
click at [735, 455] on p "Weronika Wysakowska - Please pay 2 hours OT @ TIME AND A HALF Anna Cannon - Ple…" at bounding box center [665, 459] width 540 height 32
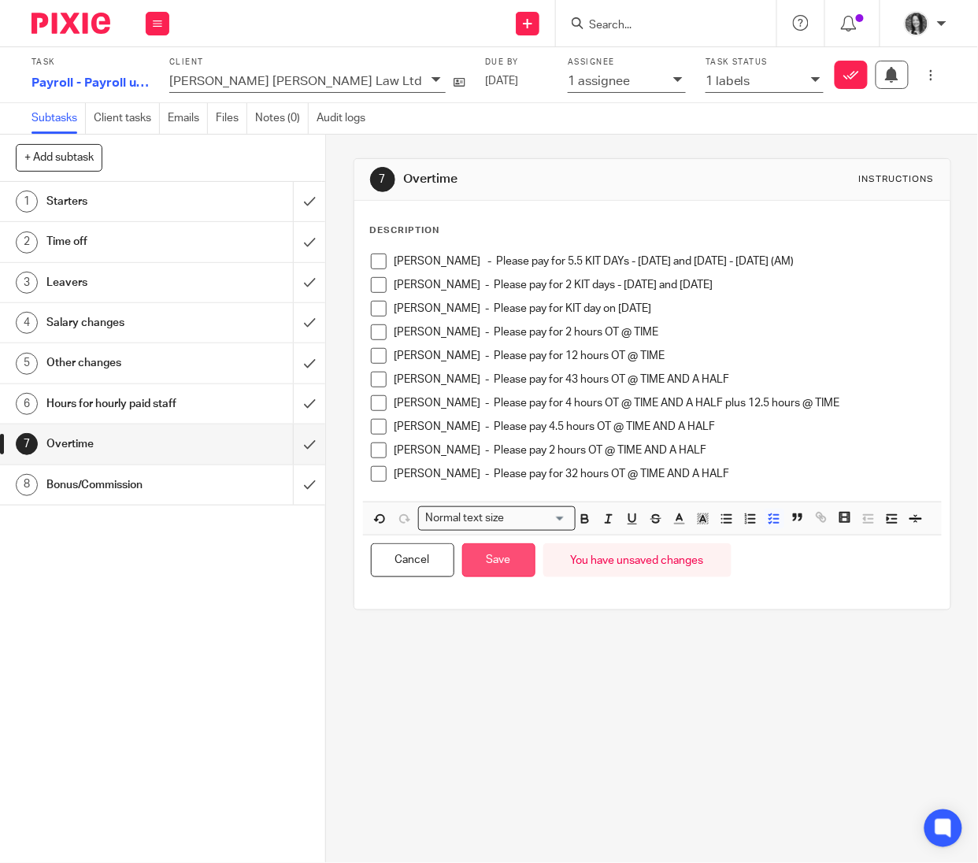
click at [510, 577] on button "Save" at bounding box center [498, 561] width 73 height 34
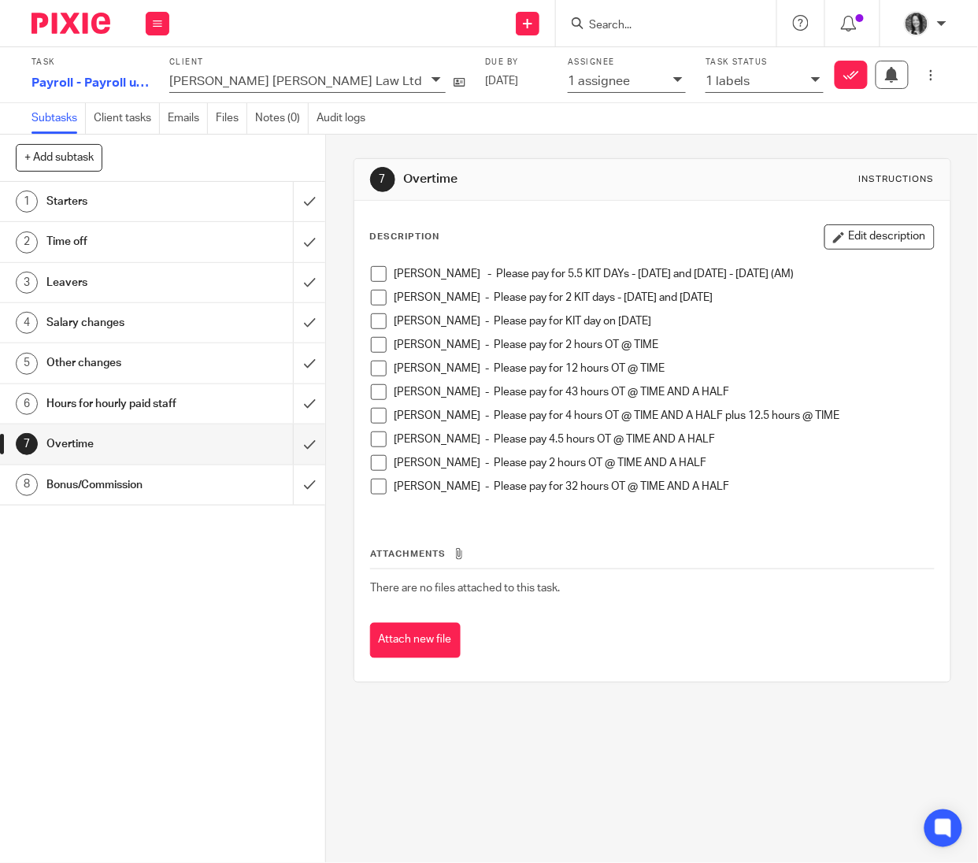
click at [121, 484] on h1 "Bonus/Commission" at bounding box center [123, 485] width 154 height 24
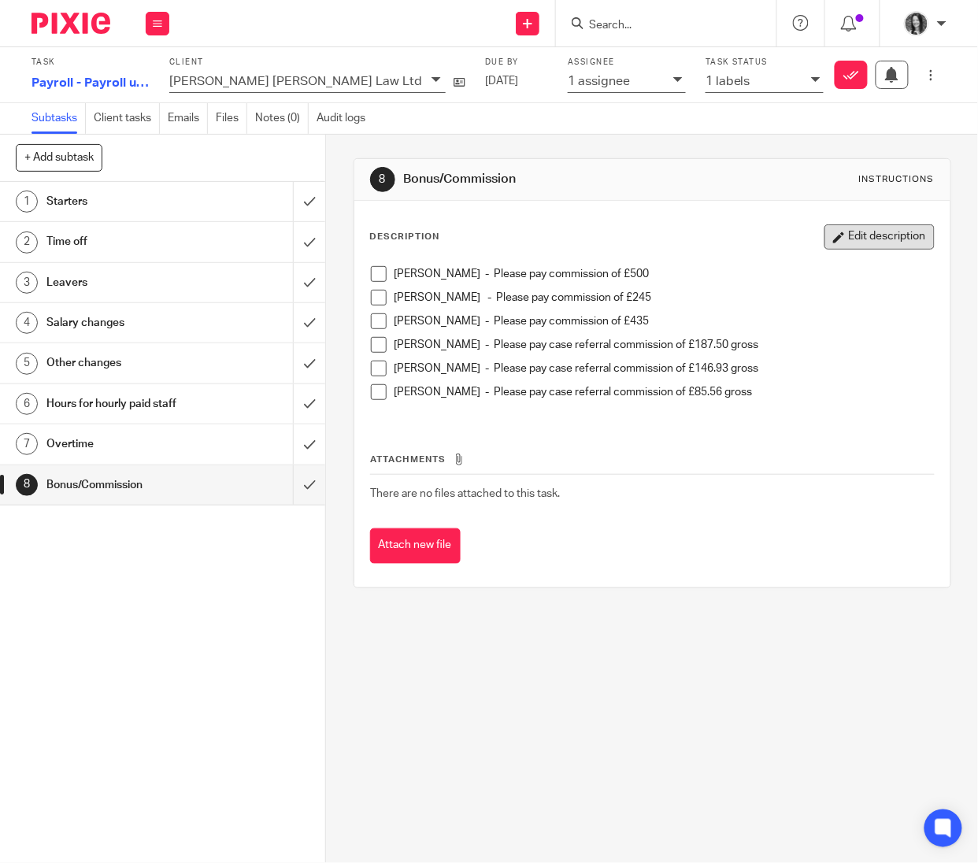
click at [856, 243] on button "Edit description" at bounding box center [880, 236] width 110 height 25
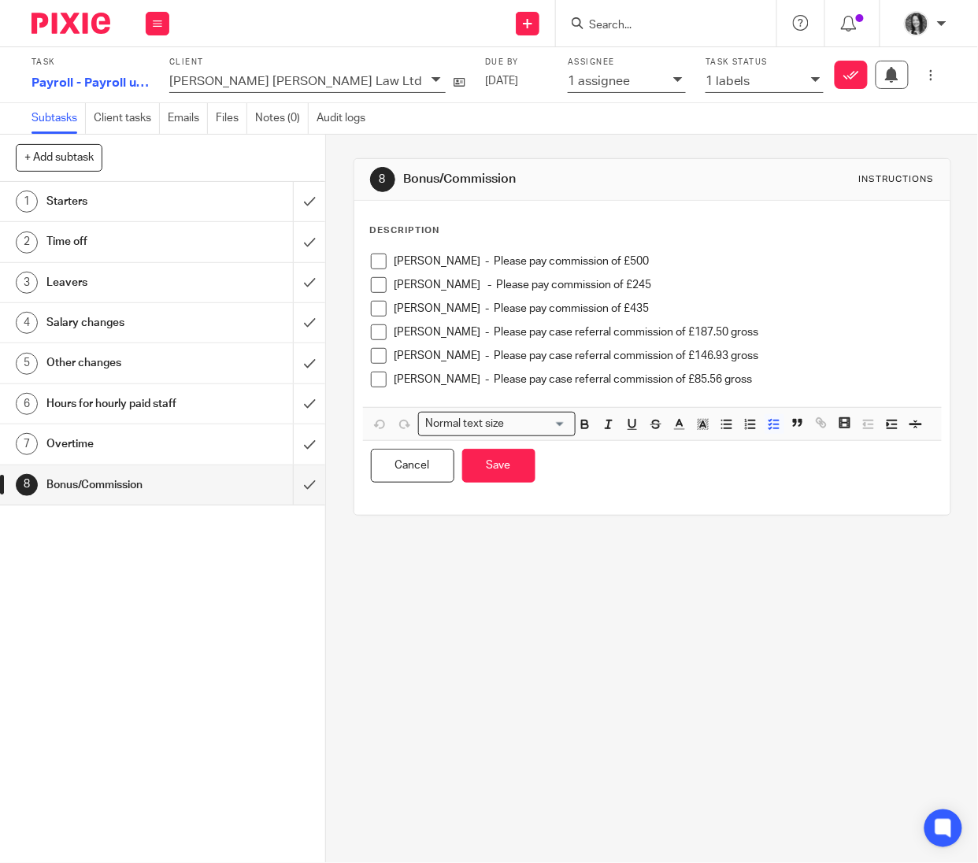
click at [764, 374] on p "[PERSON_NAME] - Please pay case referral commission of £85.56 gross" at bounding box center [665, 380] width 540 height 16
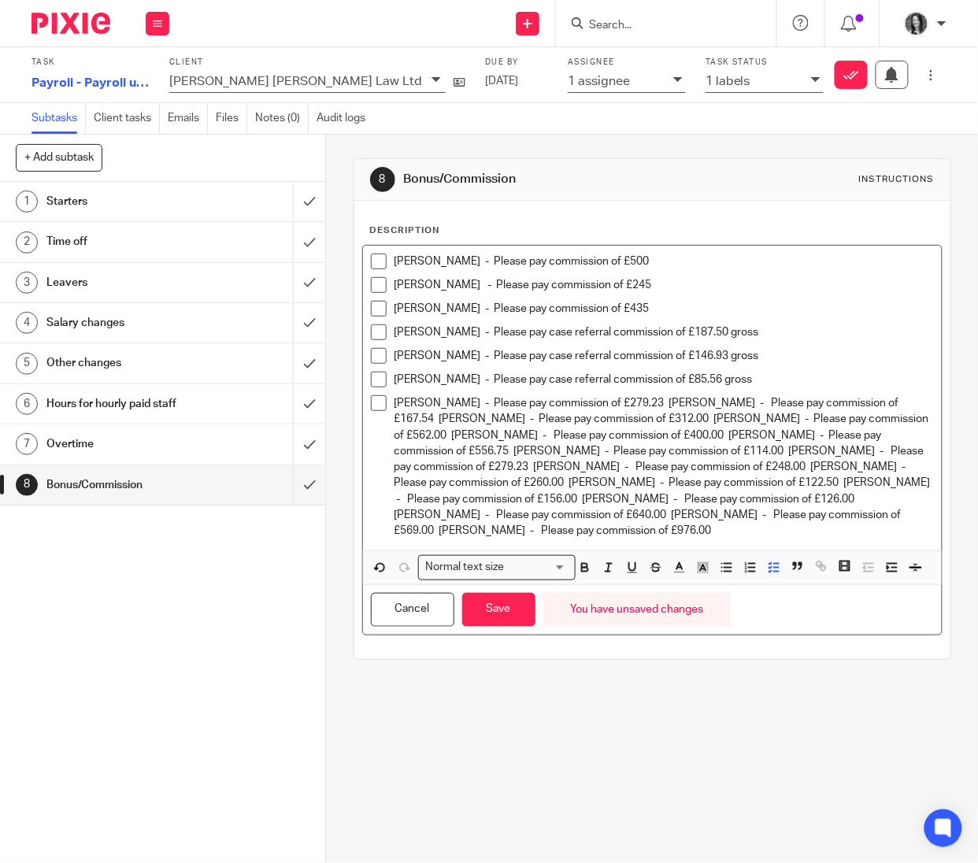
click at [630, 403] on p "[PERSON_NAME] - Please pay commission of £279.23 [PERSON_NAME] - Please pay com…" at bounding box center [665, 466] width 540 height 143
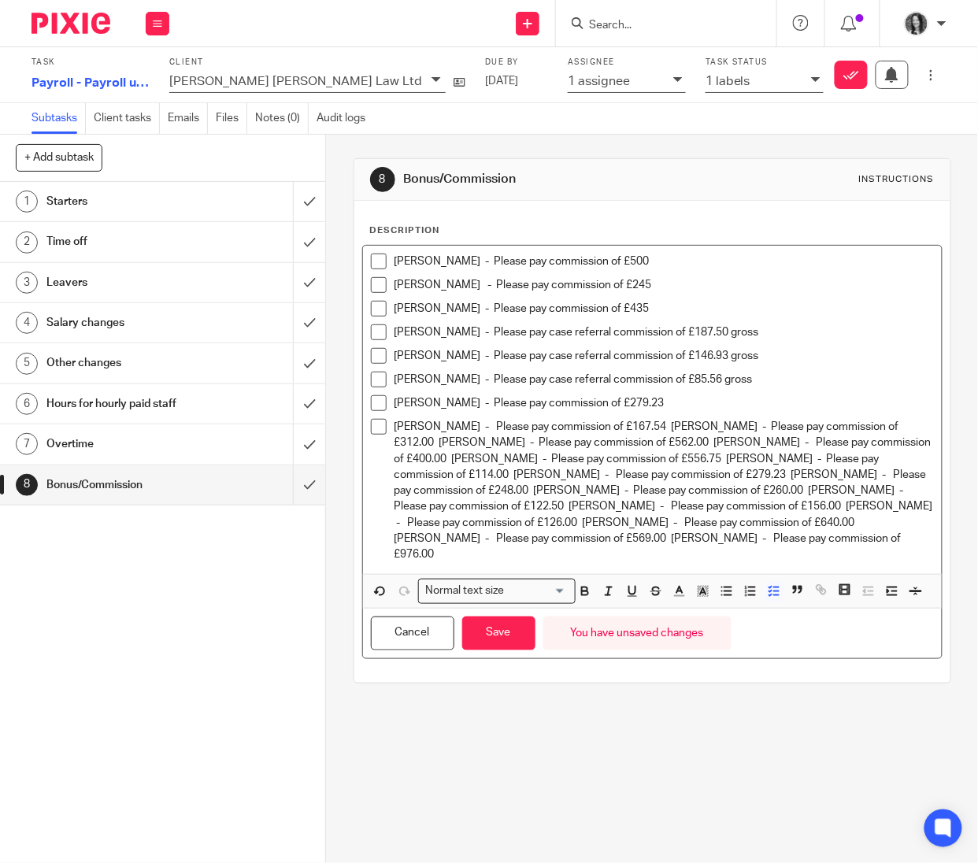
click at [634, 428] on p "[PERSON_NAME] - Please pay commission of £167.54 [PERSON_NAME] - Please pay com…" at bounding box center [665, 490] width 540 height 143
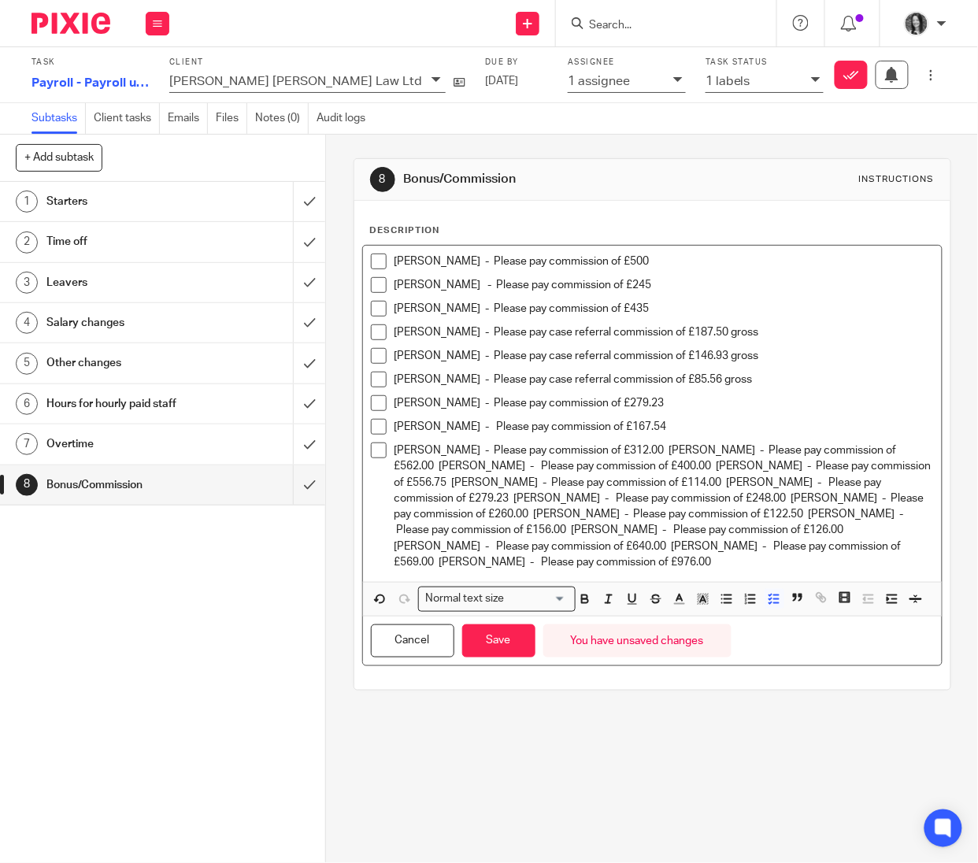
click at [644, 455] on p "[PERSON_NAME] - Please pay commission of £312.00 [PERSON_NAME] - Please pay com…" at bounding box center [665, 507] width 540 height 128
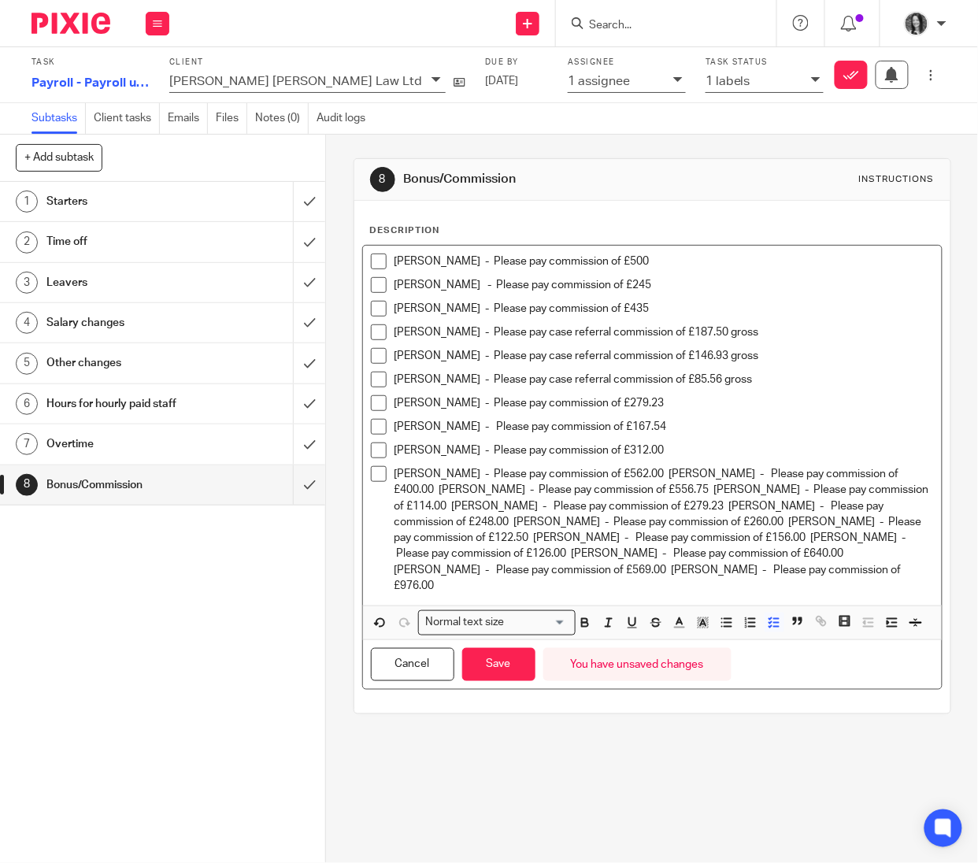
click at [640, 475] on p "[PERSON_NAME] - Please pay commission of £562.00 [PERSON_NAME] - Please pay com…" at bounding box center [665, 530] width 540 height 128
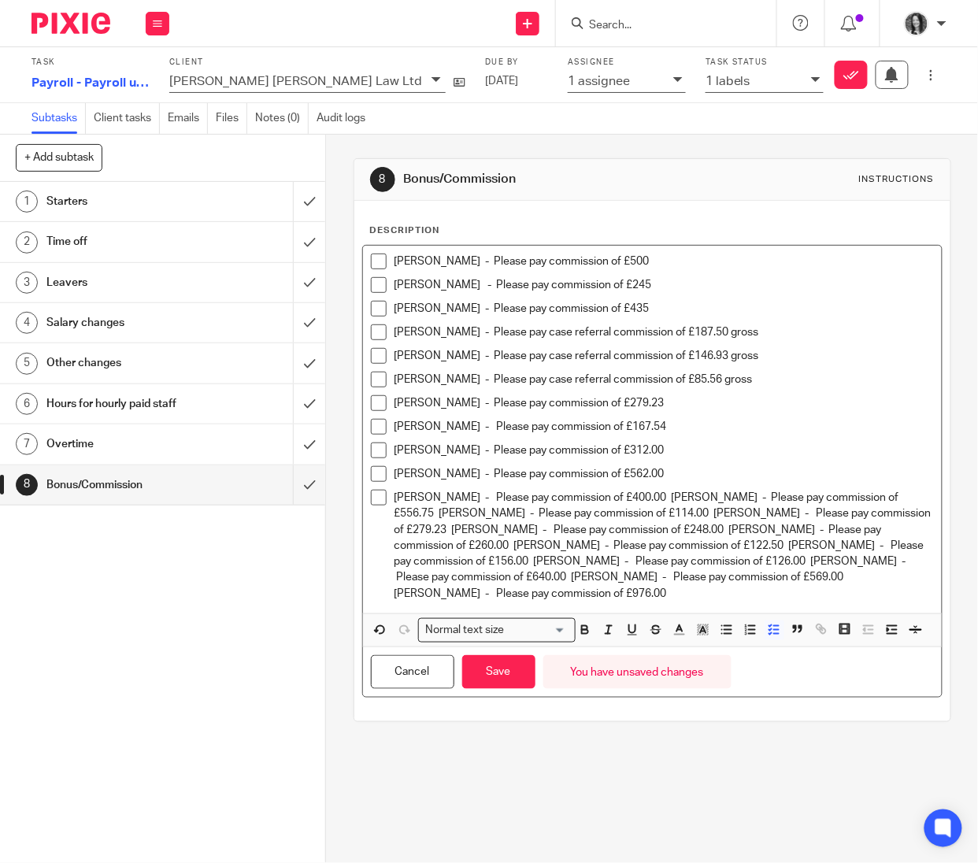
click at [659, 501] on p "[PERSON_NAME] - Please pay commission of £400.00 [PERSON_NAME] - Please pay com…" at bounding box center [665, 546] width 540 height 112
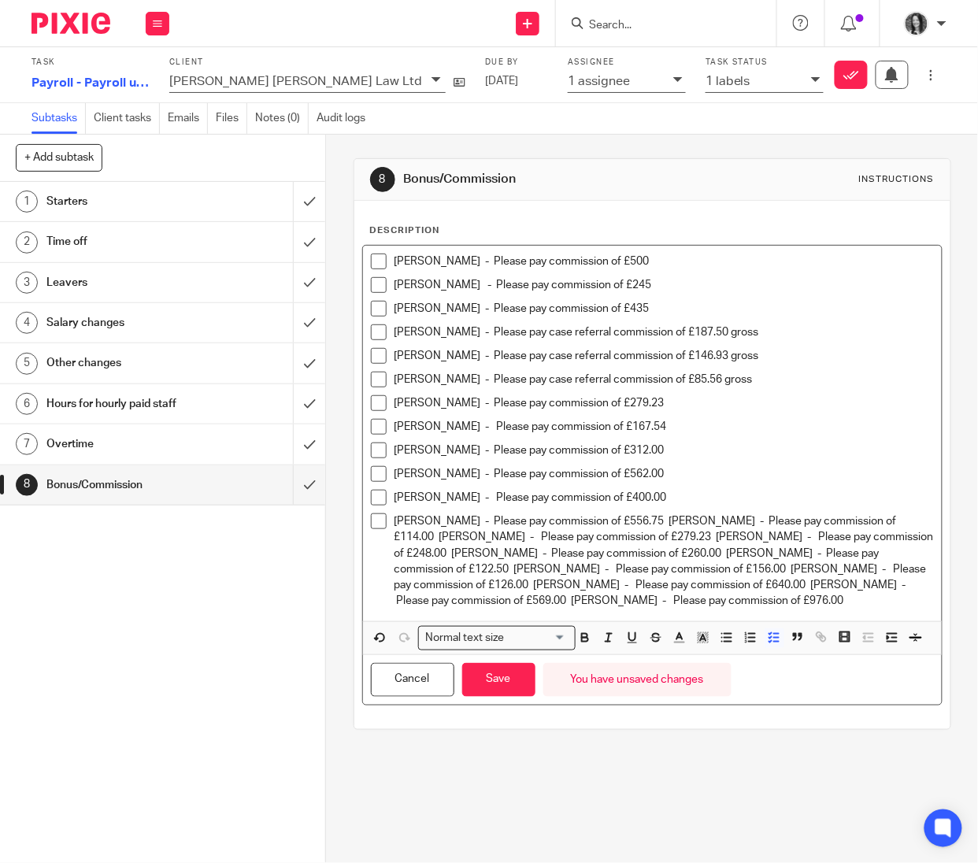
click at [634, 523] on p "[PERSON_NAME] - Please pay commission of £556.75 [PERSON_NAME] - Please pay com…" at bounding box center [665, 562] width 540 height 96
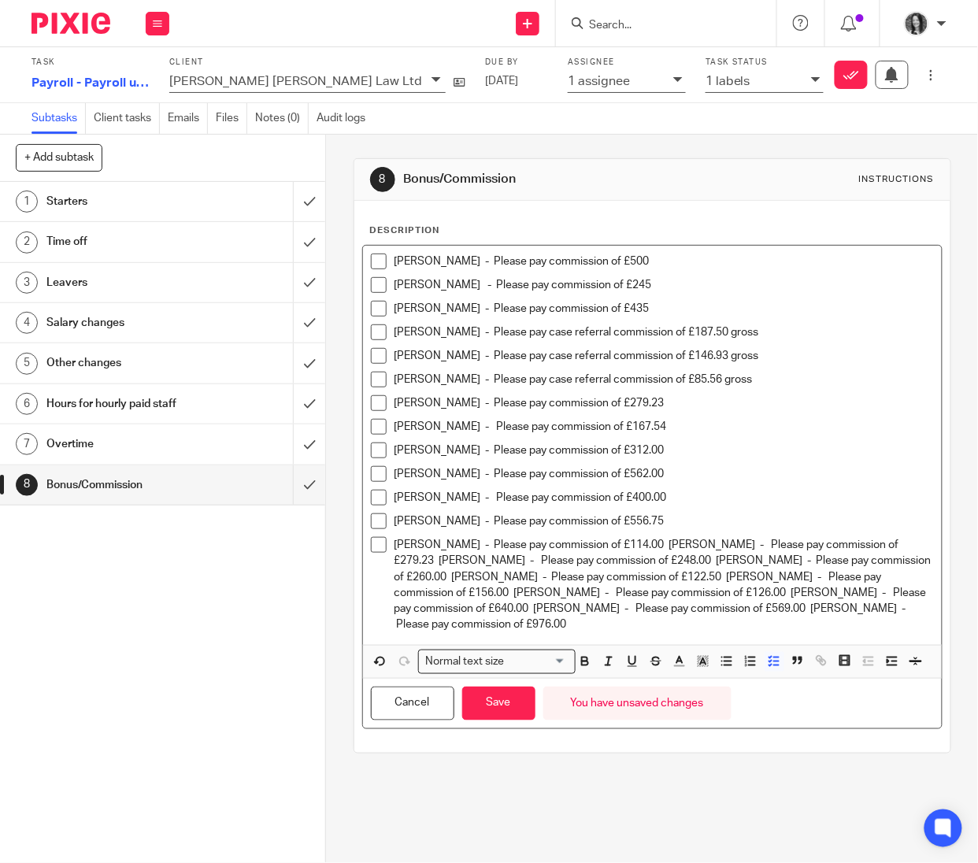
click at [638, 546] on p "[PERSON_NAME] - Please pay commission of £114.00 [PERSON_NAME] - Please pay com…" at bounding box center [665, 585] width 540 height 96
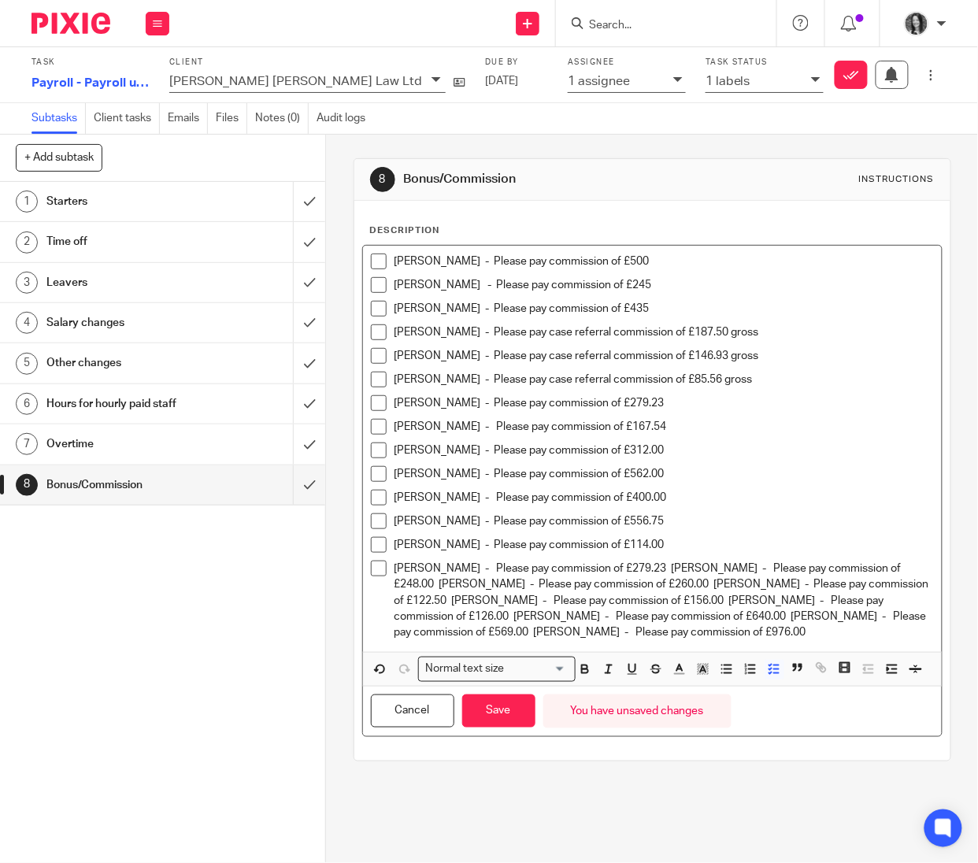
click at [642, 572] on p "[PERSON_NAME] - Please pay commission of £279.23 [PERSON_NAME] - Please pay com…" at bounding box center [665, 601] width 540 height 80
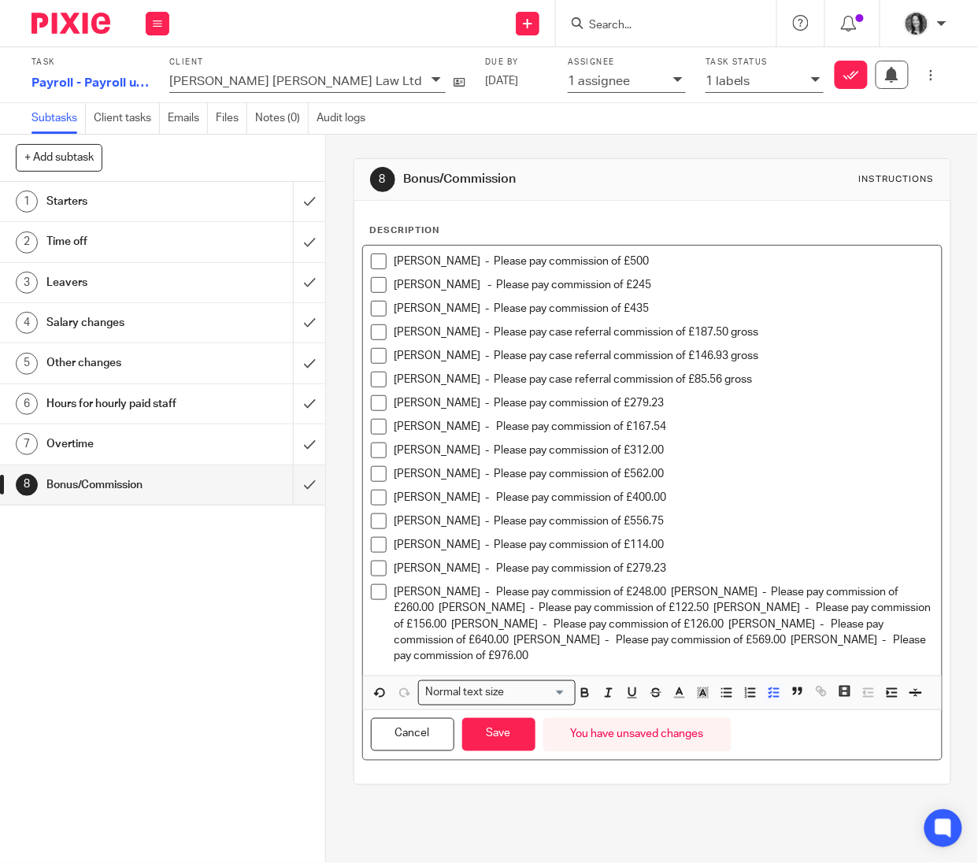
click at [640, 596] on p "[PERSON_NAME] - Please pay commission of £248.00 [PERSON_NAME] - Please pay com…" at bounding box center [665, 624] width 540 height 80
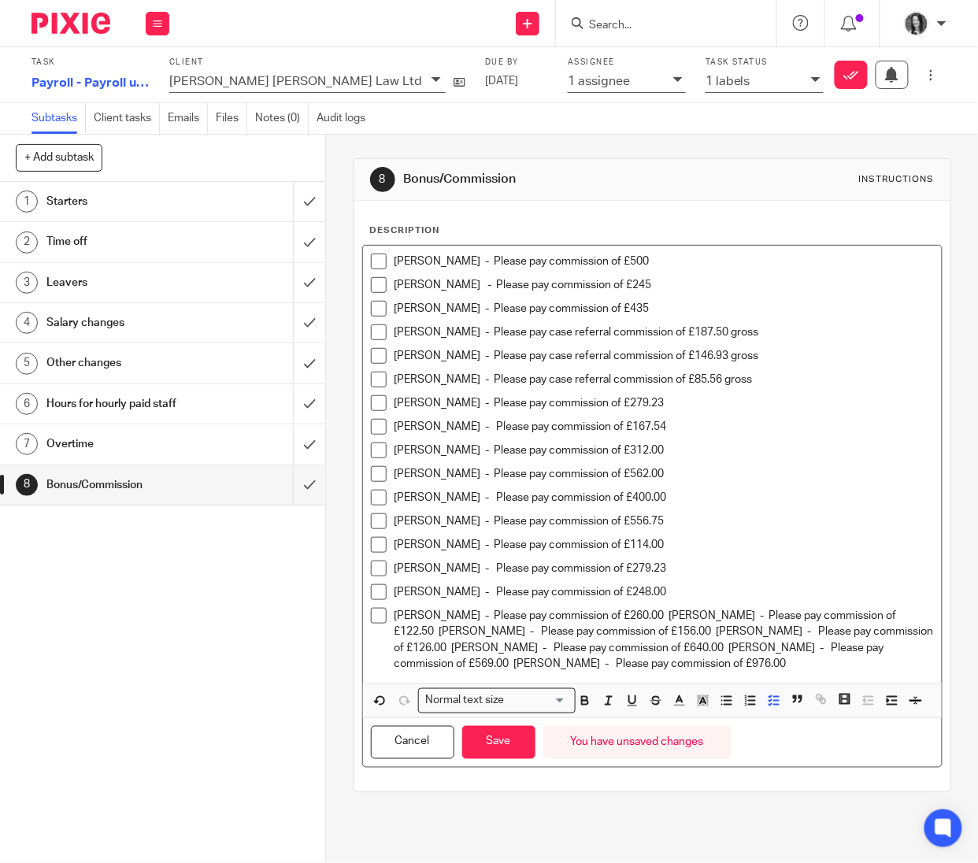
click at [655, 618] on p "[PERSON_NAME] - Please pay commission of £260.00 [PERSON_NAME] - Please pay com…" at bounding box center [665, 640] width 540 height 64
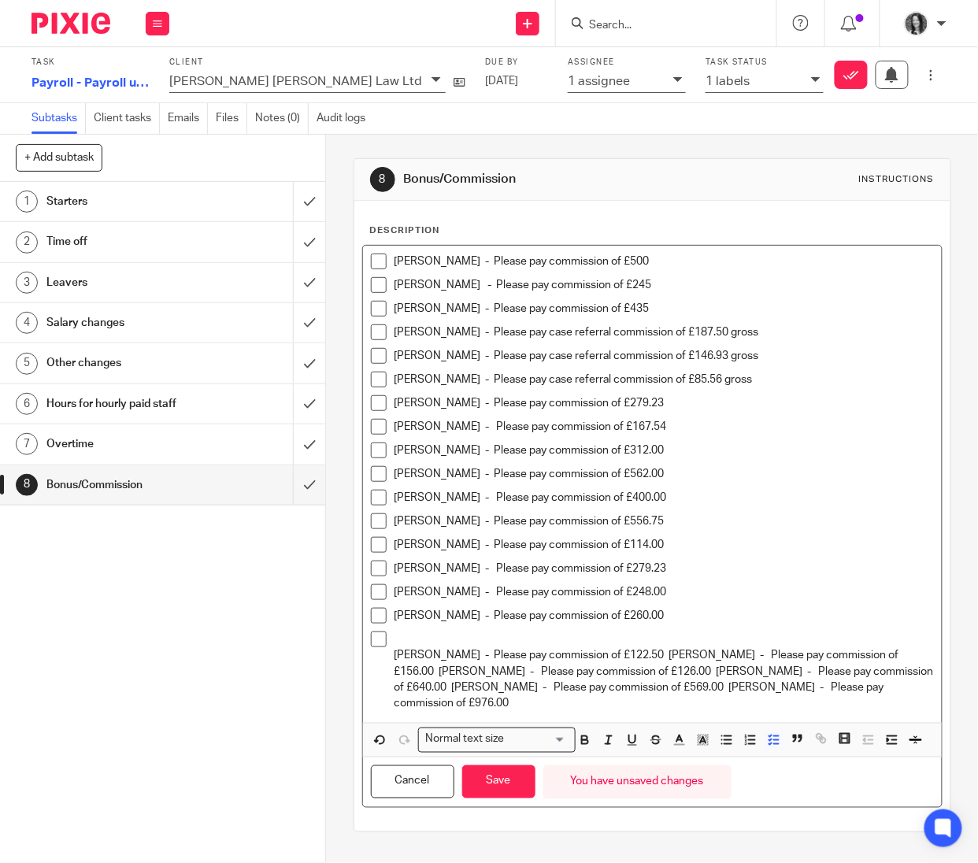
scroll to position [3, 0]
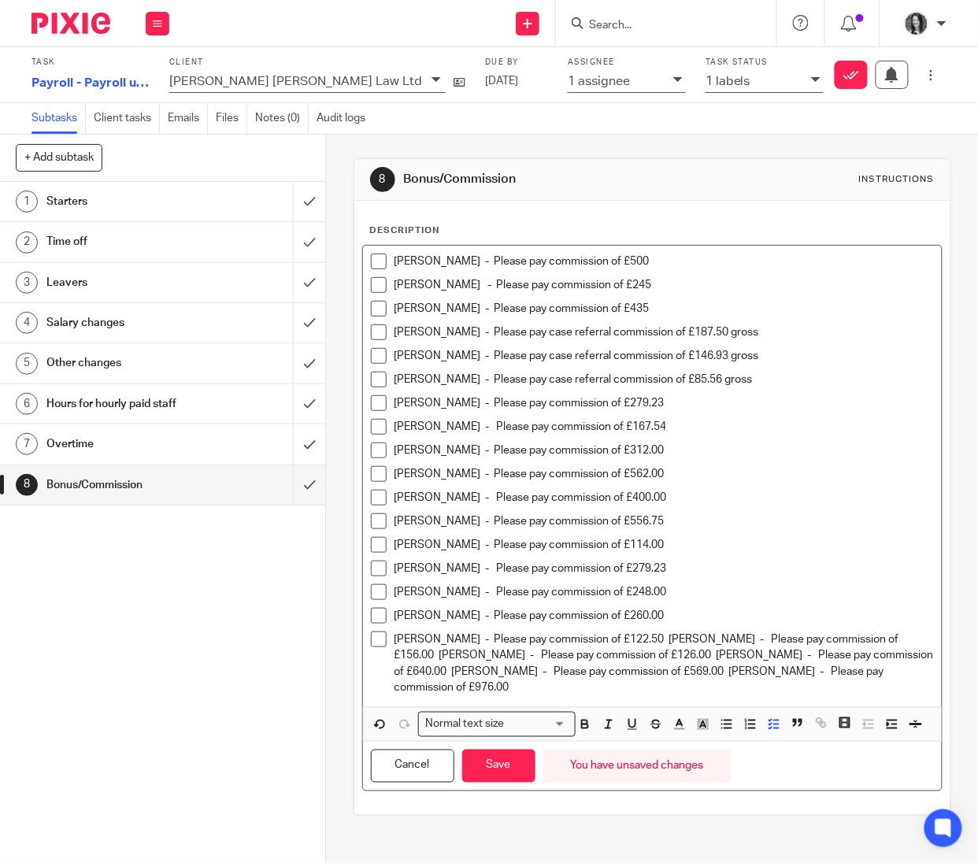
click at [659, 640] on p "[PERSON_NAME] - Please pay commission of £122.50 [PERSON_NAME] - Please pay com…" at bounding box center [665, 664] width 540 height 64
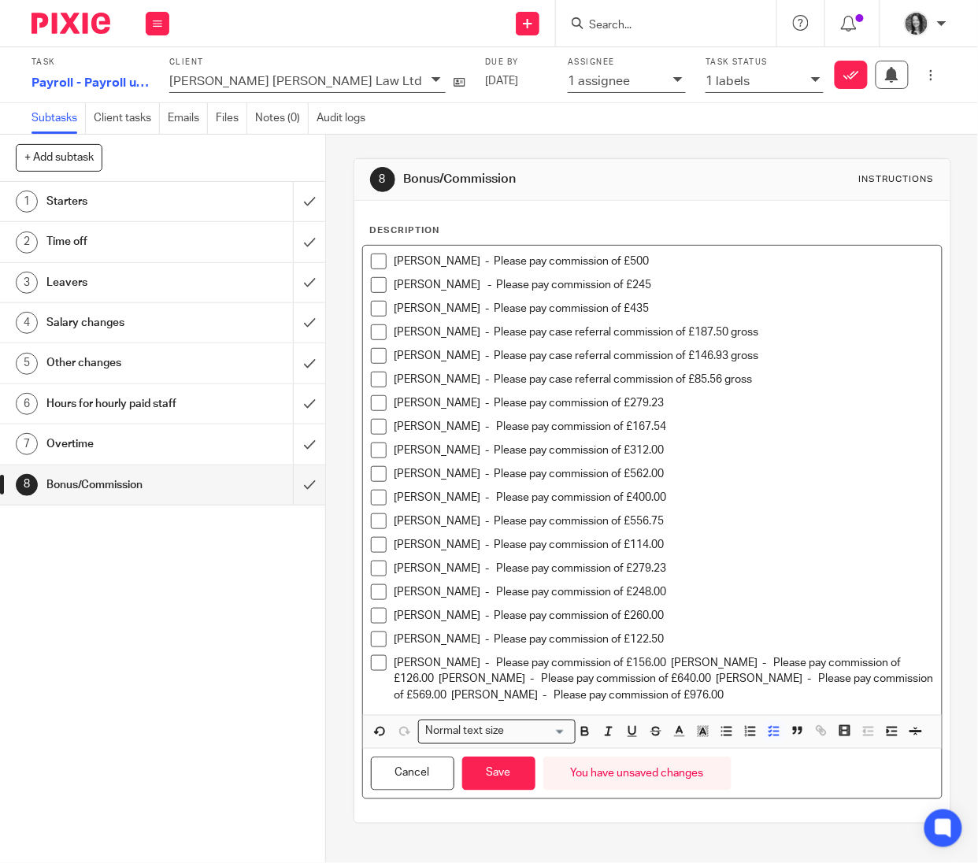
click at [664, 656] on p "[PERSON_NAME] - Please pay commission of £156.00 [PERSON_NAME] - Please pay com…" at bounding box center [665, 679] width 540 height 48
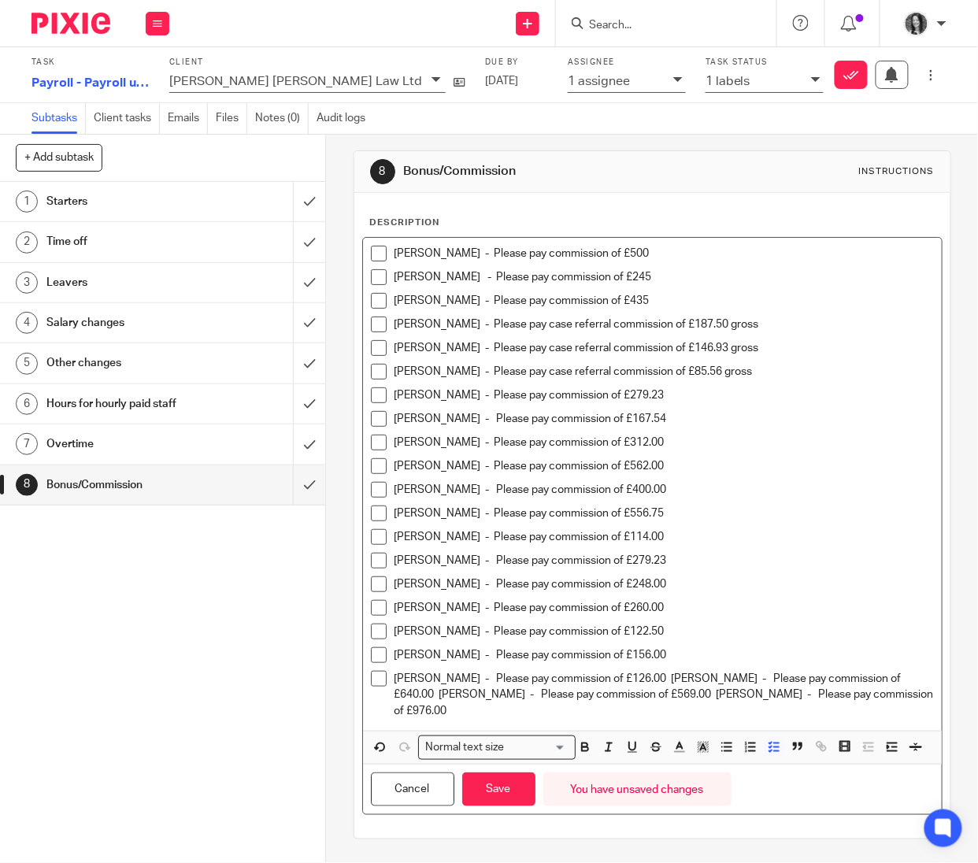
scroll to position [35, 0]
click at [684, 671] on p "[PERSON_NAME] - Please pay commission of £126.00 [PERSON_NAME] - Please pay com…" at bounding box center [665, 695] width 540 height 48
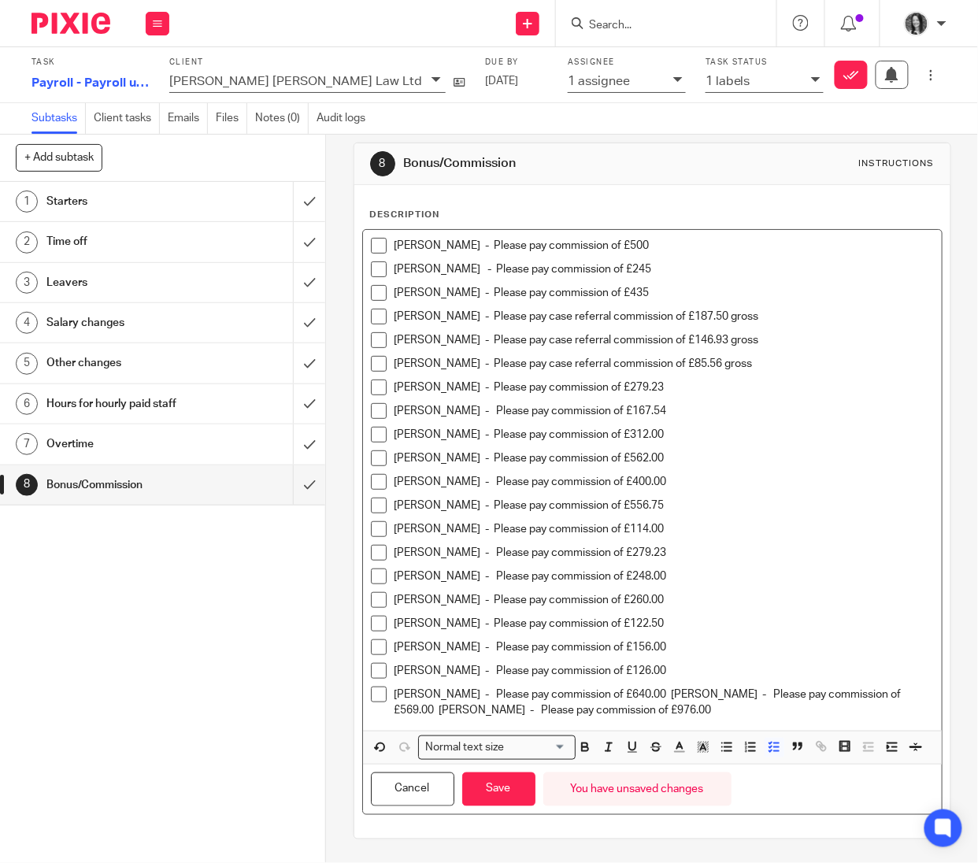
scroll to position [42, 0]
click at [656, 687] on p "[PERSON_NAME] - Please pay commission of £640.00 [PERSON_NAME] - Please pay com…" at bounding box center [665, 703] width 540 height 32
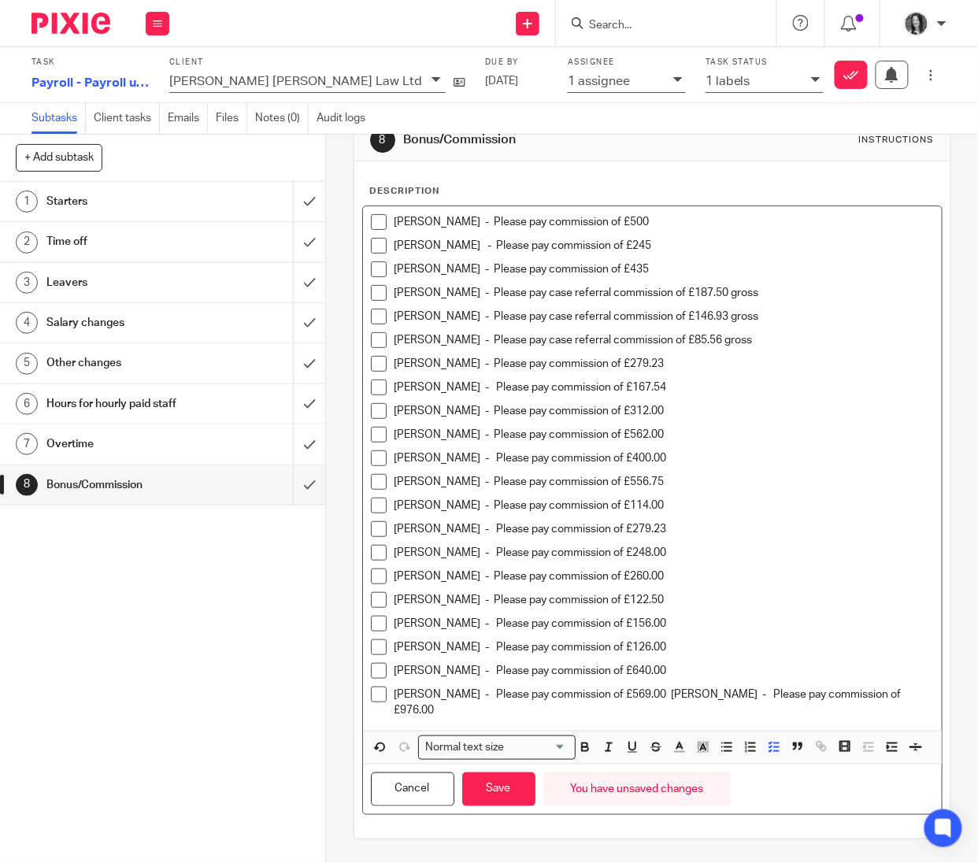
scroll to position [65, 0]
click at [666, 687] on p "[PERSON_NAME] - Please pay commission of £569.00 [PERSON_NAME] - Please pay com…" at bounding box center [665, 703] width 540 height 32
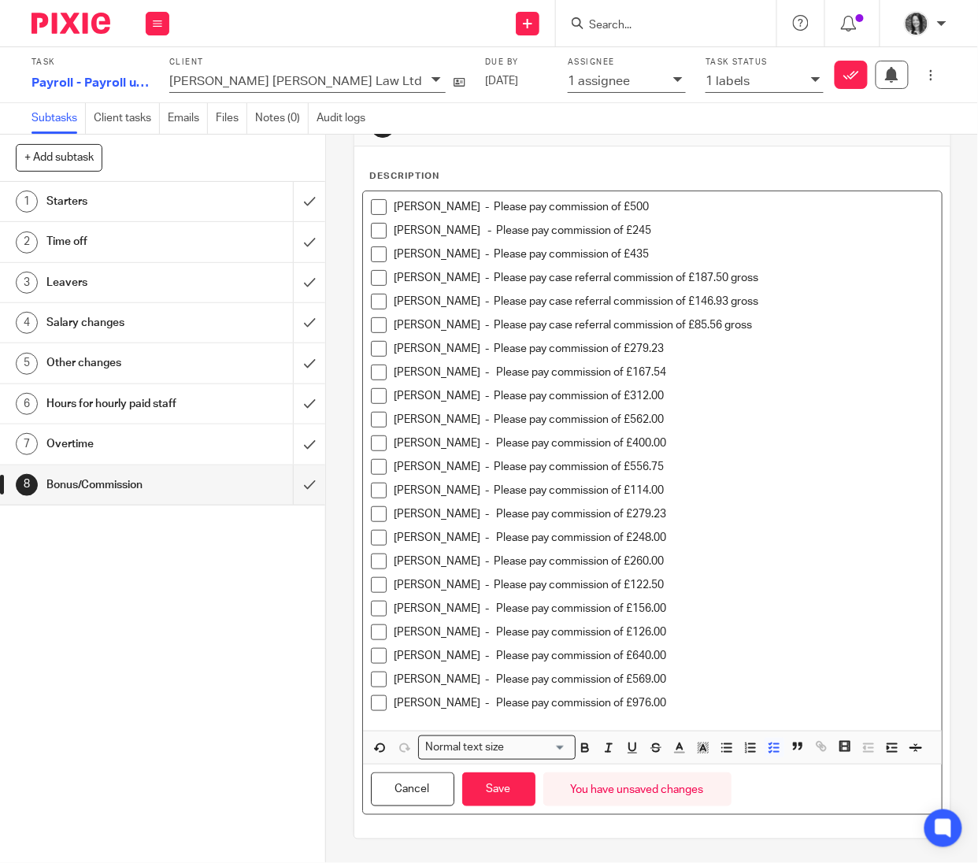
scroll to position [80, 0]
click at [504, 792] on button "Save" at bounding box center [498, 790] width 73 height 34
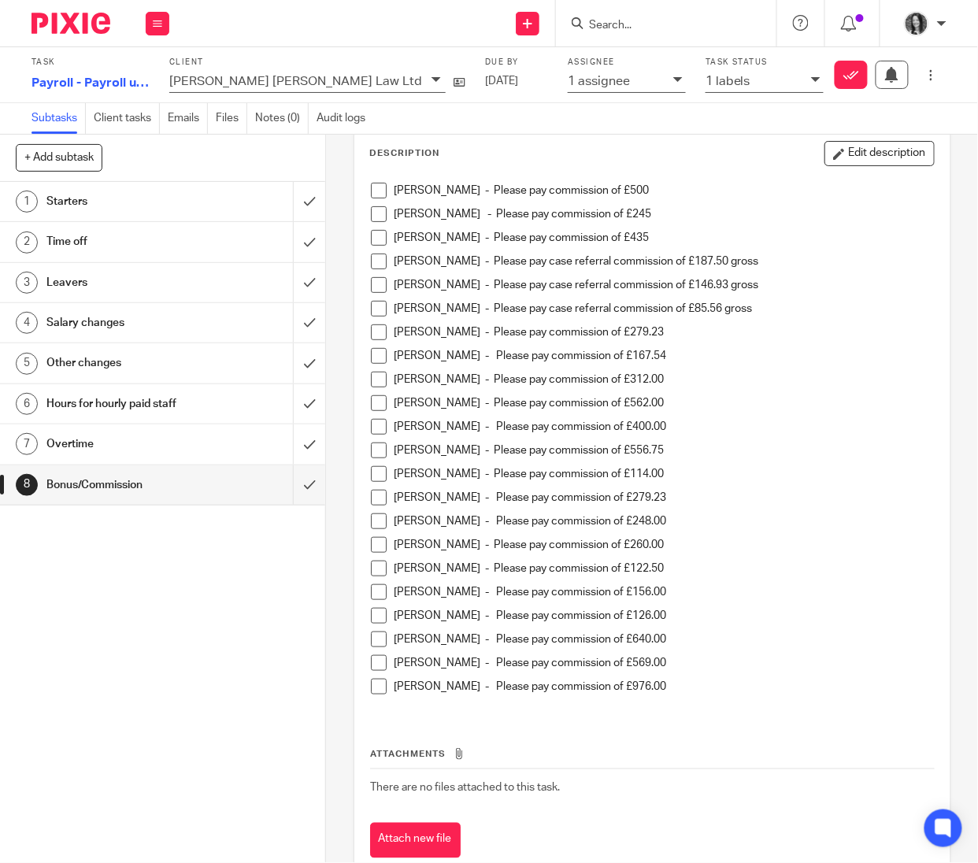
scroll to position [85, 0]
click at [109, 250] on h1 "Time off" at bounding box center [123, 242] width 154 height 24
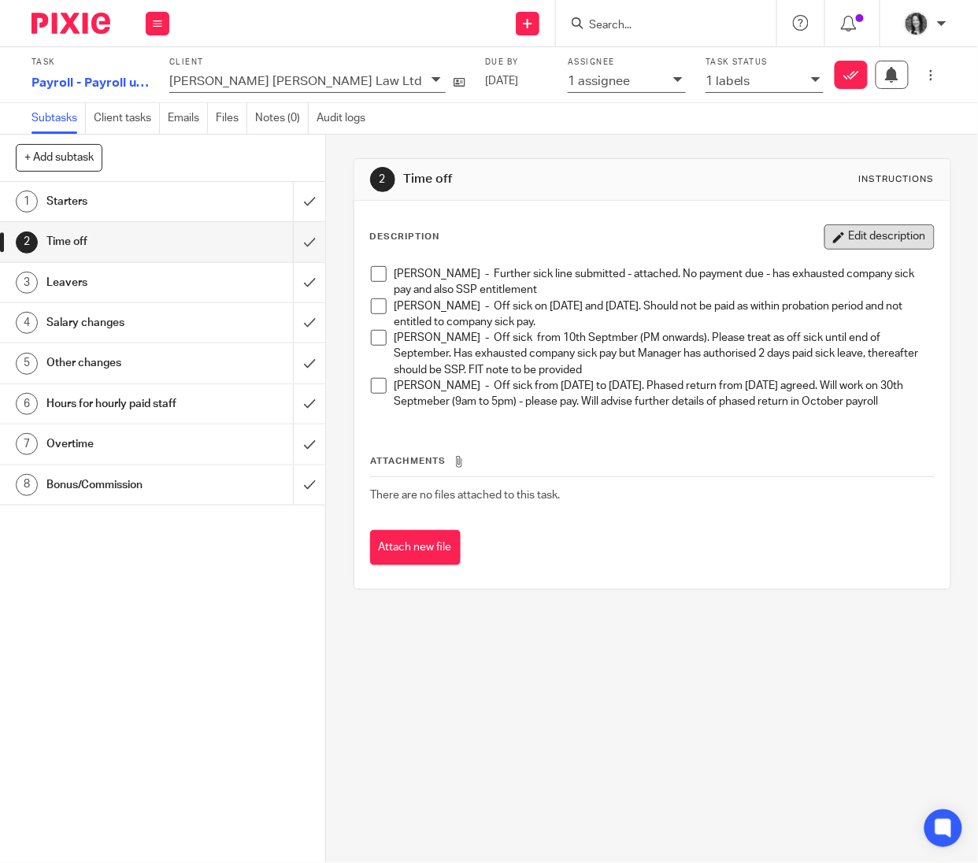
click at [855, 244] on button "Edit description" at bounding box center [880, 236] width 110 height 25
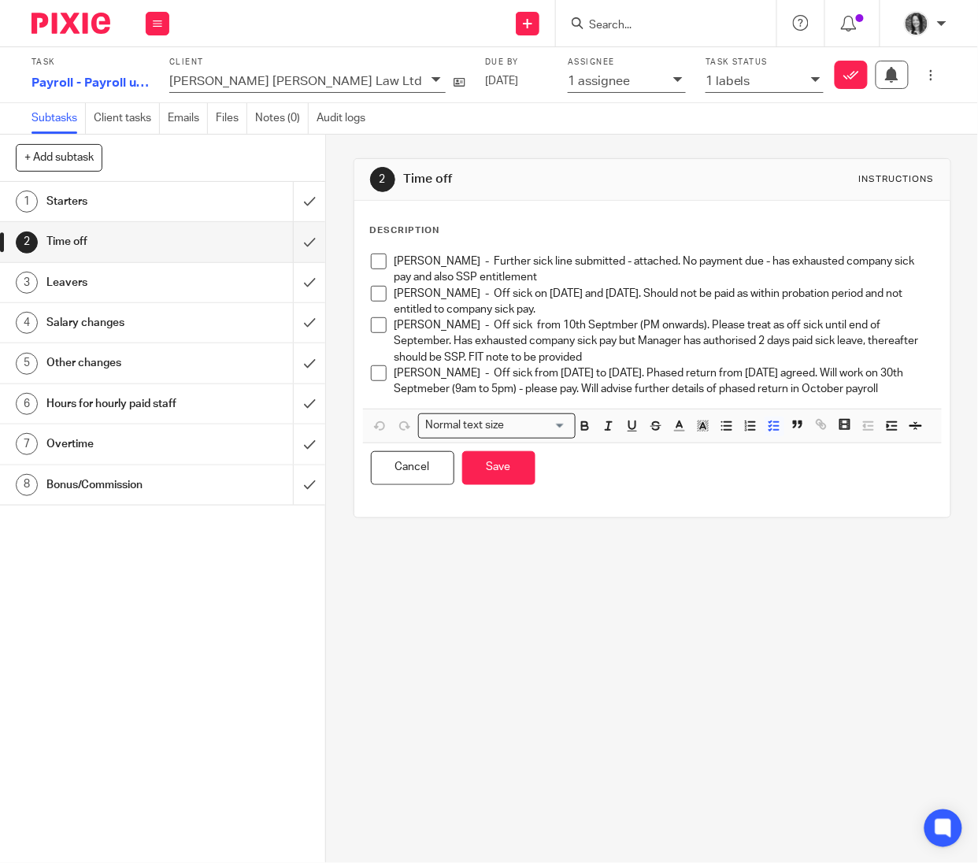
click at [586, 398] on p "[PERSON_NAME] - Off sick from [DATE] to [DATE]. Phased return from [DATE] agree…" at bounding box center [665, 381] width 540 height 32
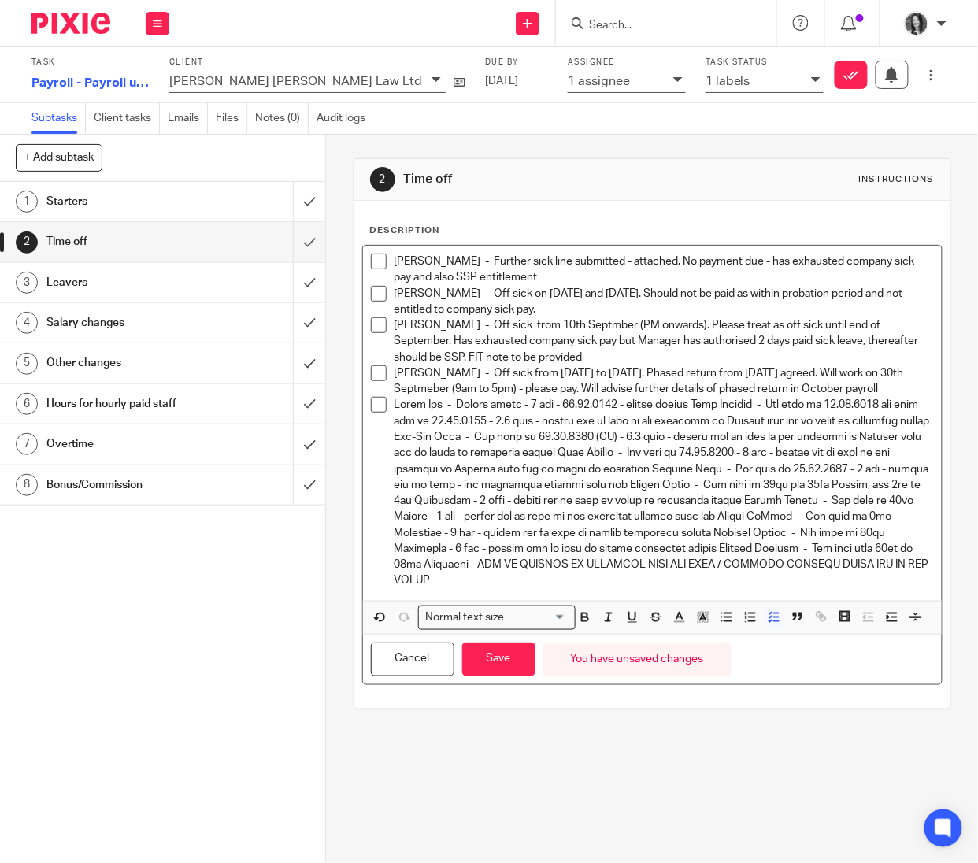
click at [701, 425] on p at bounding box center [665, 492] width 540 height 191
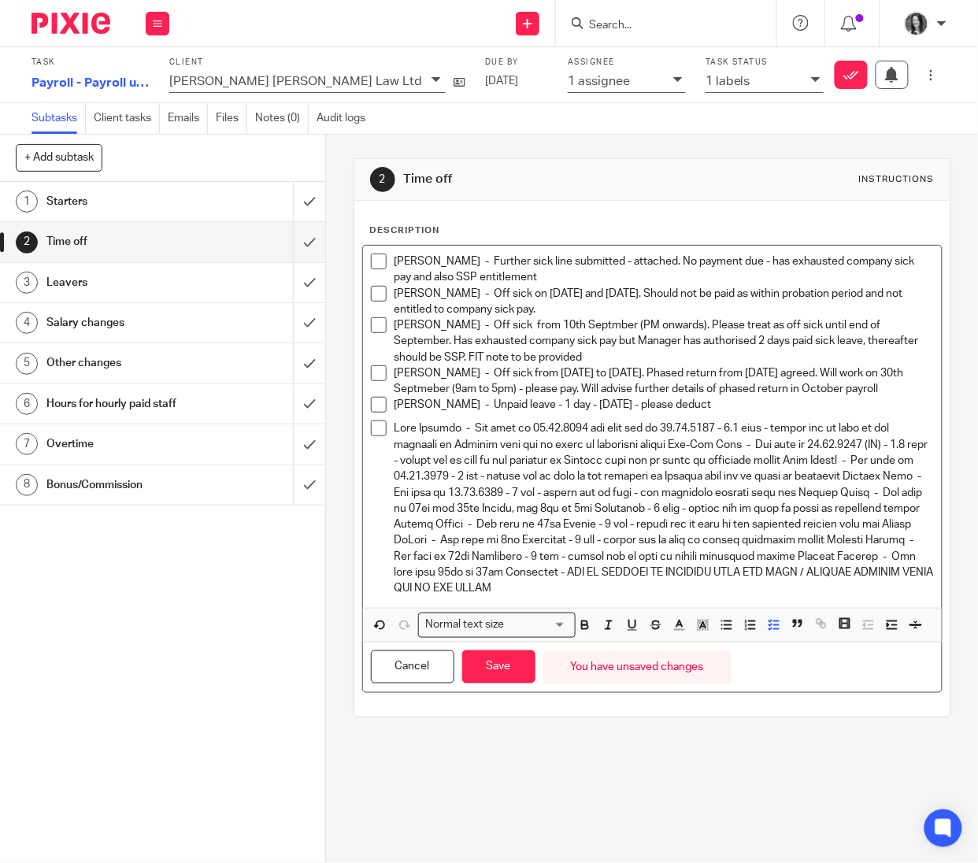
click at [666, 462] on p at bounding box center [665, 509] width 540 height 176
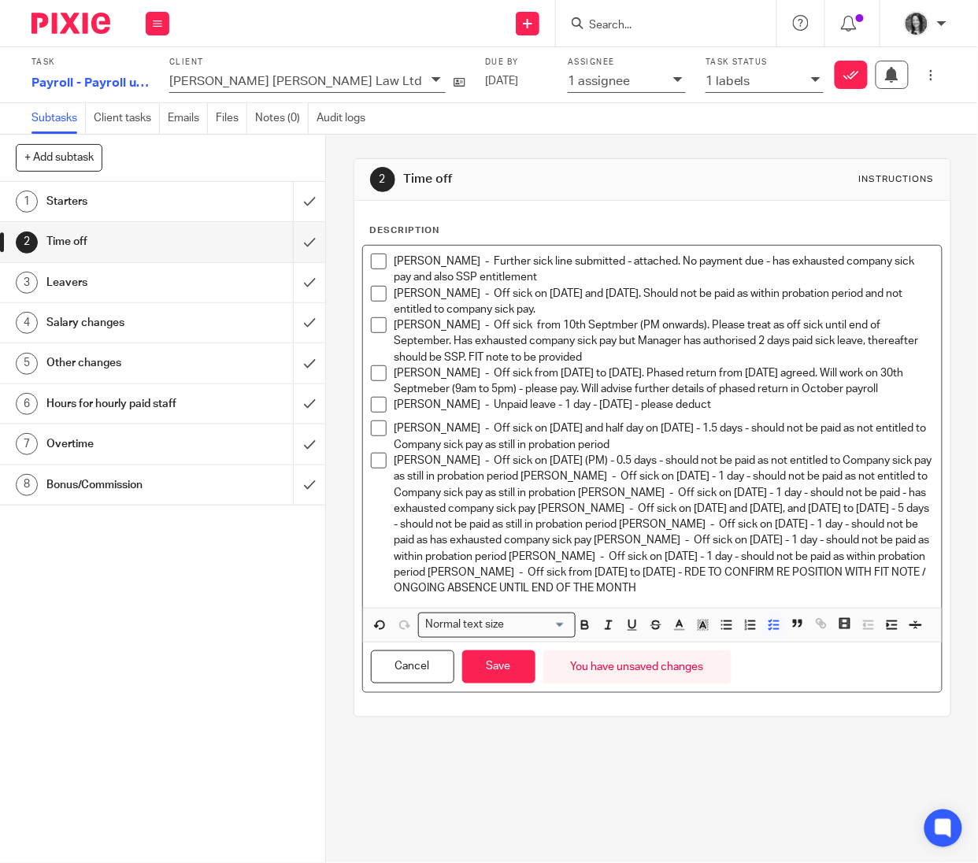
click at [563, 495] on p "[PERSON_NAME] - Off sick on [DATE] (PM) - 0.5 days - should not be paid as not …" at bounding box center [665, 524] width 540 height 143
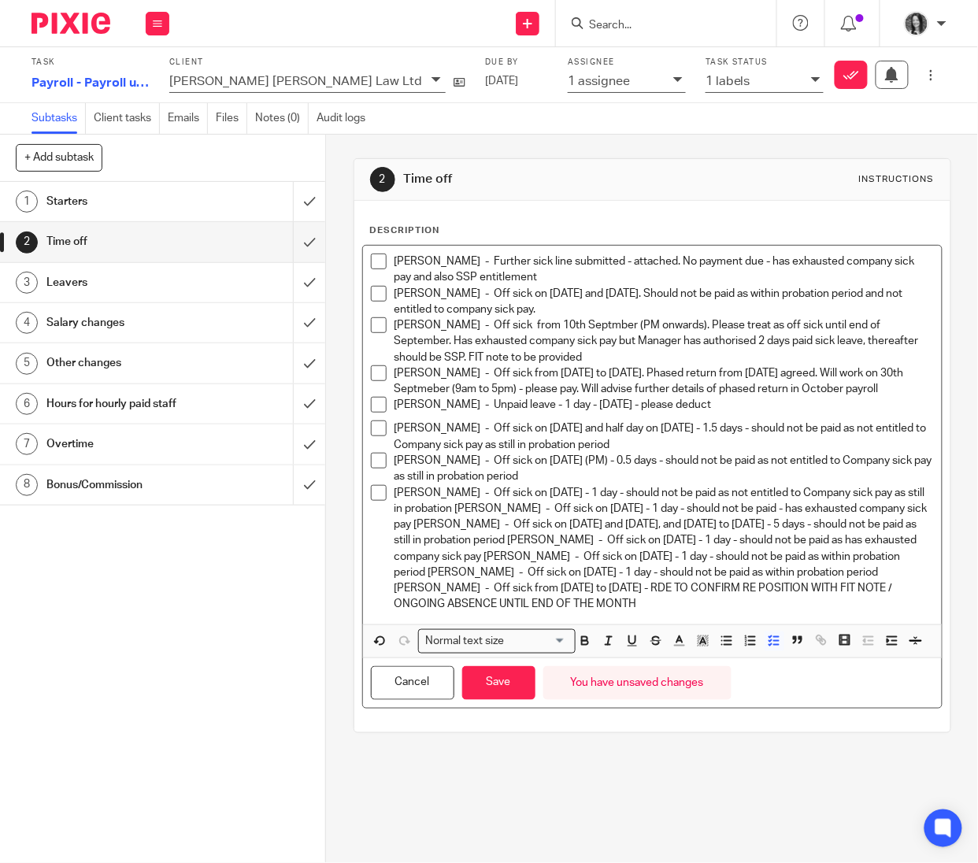
click at [628, 534] on p "[PERSON_NAME] - Off sick on [DATE] - 1 day - should not be paid as not entitled…" at bounding box center [665, 549] width 540 height 128
click at [469, 530] on p "Finn Wright - Off sick on 28.08.2025 - 1 day - should not be paid as not entitl…" at bounding box center [665, 549] width 540 height 128
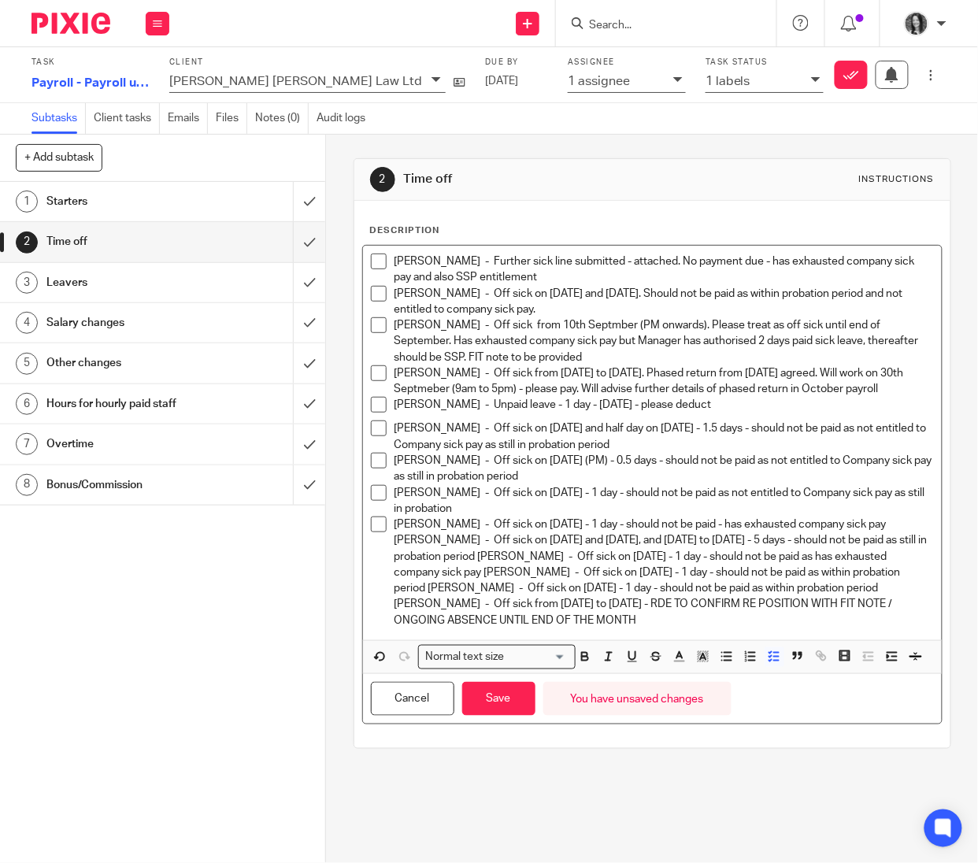
click at [395, 558] on p "Gurveen Lota - Off sick on 26.08.2025 - 1 day - should not be paid - has exhaus…" at bounding box center [665, 573] width 540 height 112
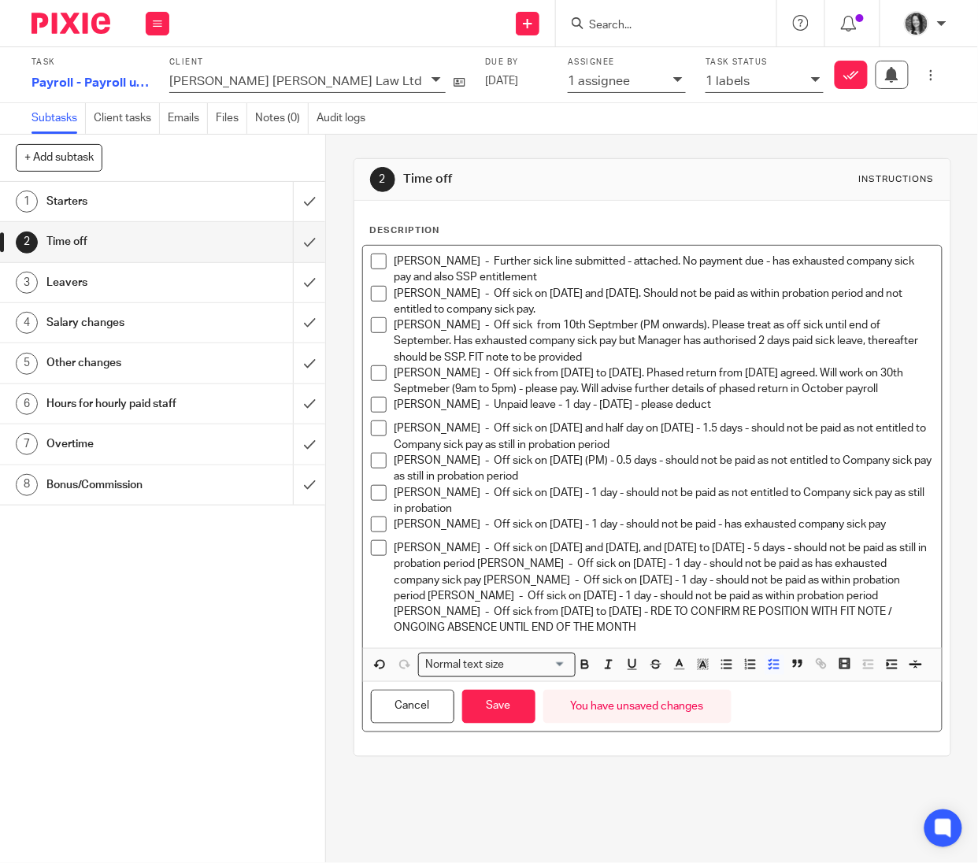
click at [518, 581] on p "Hollie Burke - Off sick on 13th and 14th August, and 5th to 9th September - 5 d…" at bounding box center [665, 588] width 540 height 96
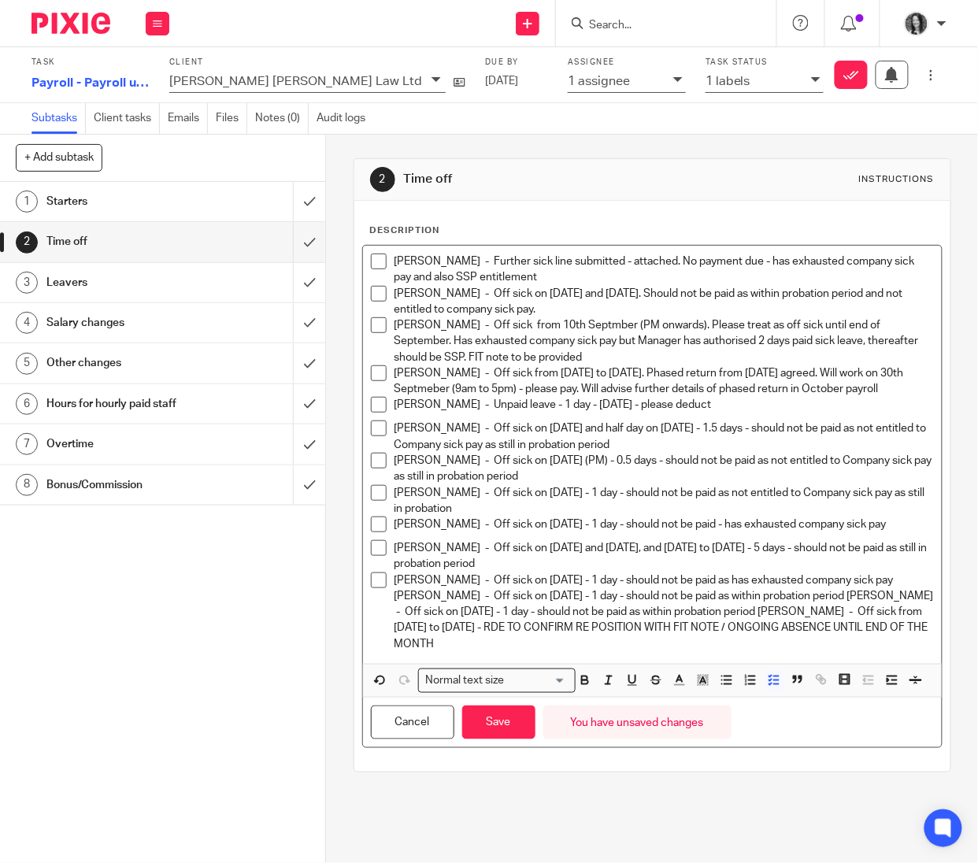
click at [409, 612] on p "Lauren Murray - Off sick on 25th August - 1 day - should not be paid as has exh…" at bounding box center [665, 613] width 540 height 80
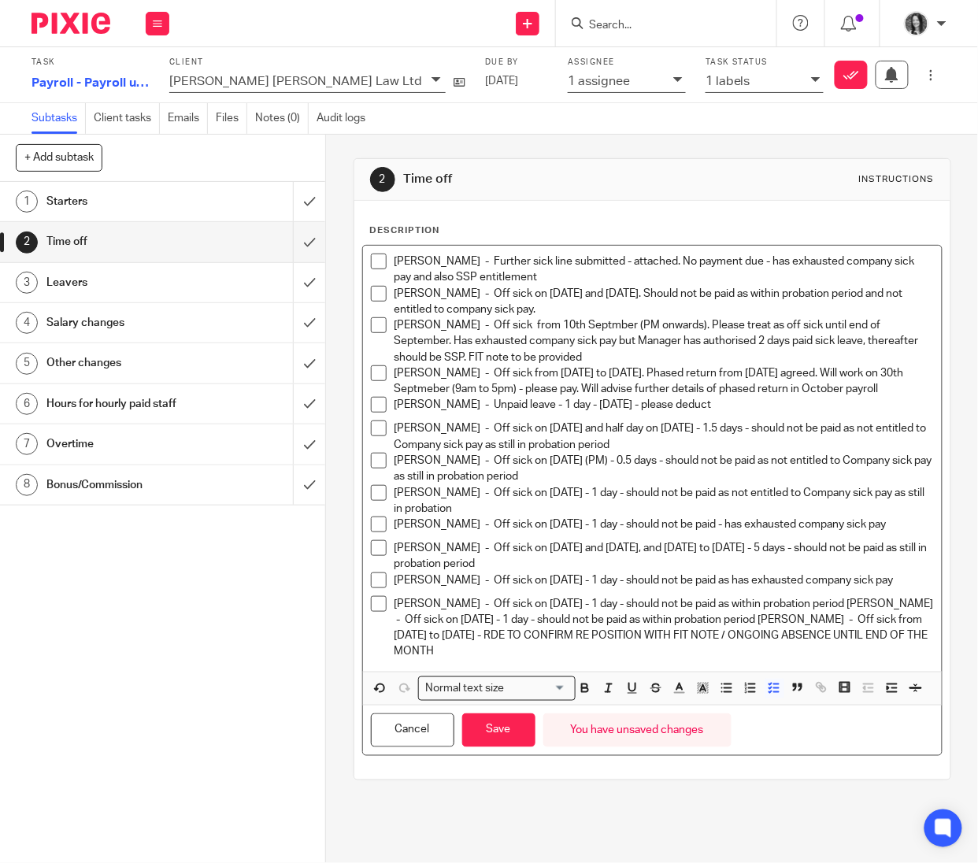
click at [395, 642] on p "Oonagh McBeth - Off sick on 1st September - 1 day - should not be paid as withi…" at bounding box center [665, 628] width 540 height 64
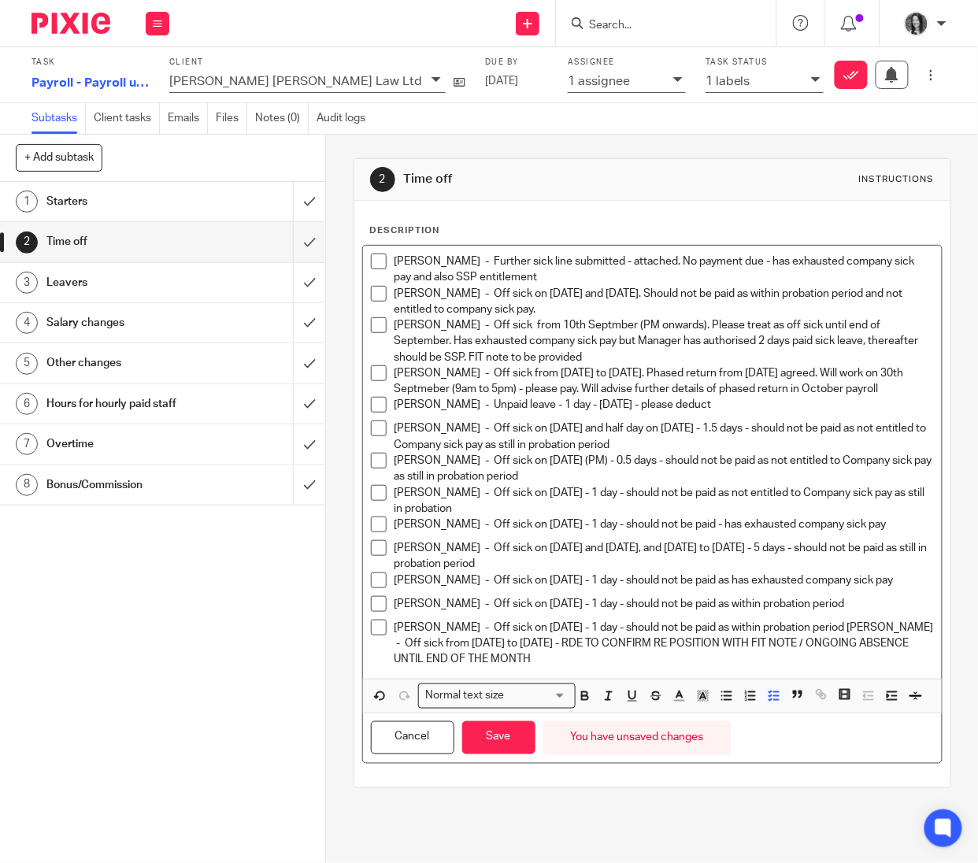
click at [387, 667] on li "Stephen Hannah - Off sick on 10th September - 1 day - should not be paid as wit…" at bounding box center [652, 644] width 563 height 48
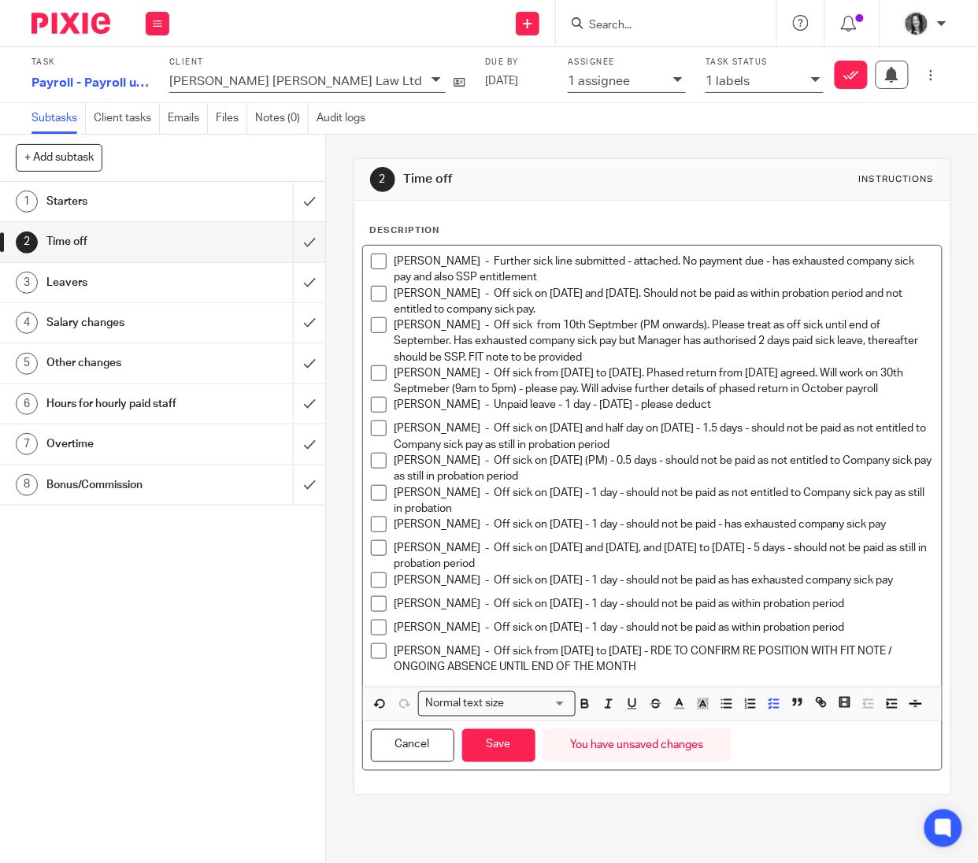
drag, startPoint x: 681, startPoint y: 678, endPoint x: 695, endPoint y: 708, distance: 32.8
click at [695, 687] on div "Jade Bancroft - Further sick line submitted - attached. No payment due - has ex…" at bounding box center [652, 466] width 579 height 441
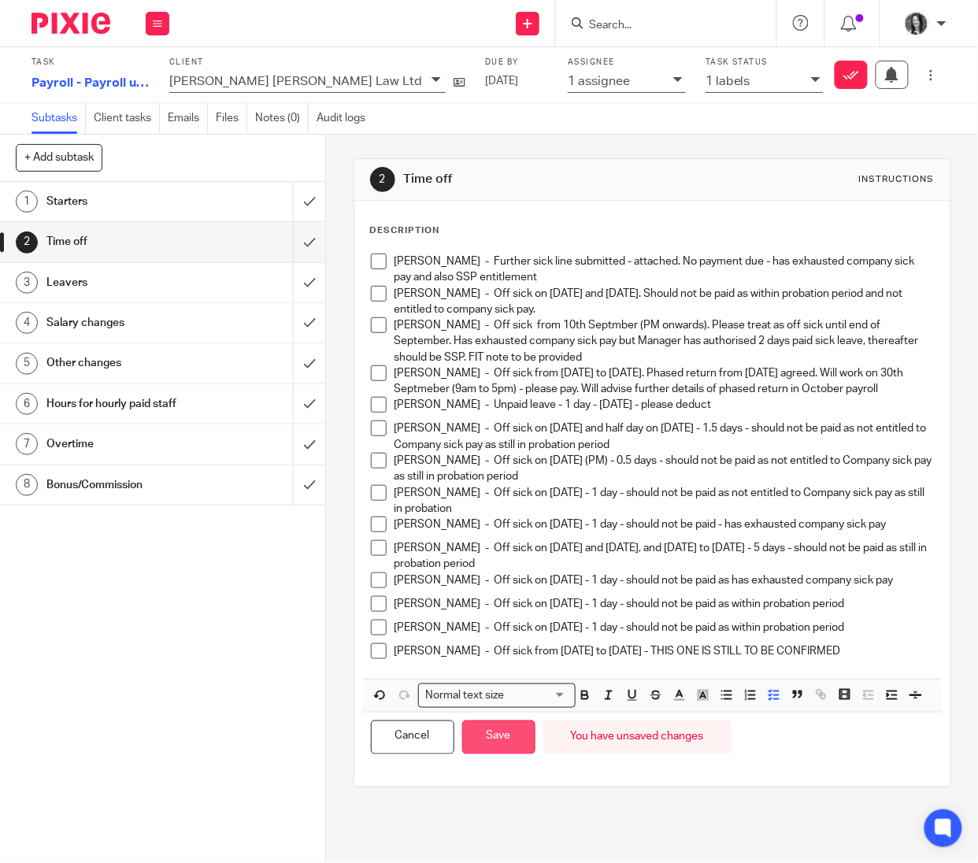
click at [520, 755] on button "Save" at bounding box center [498, 738] width 73 height 34
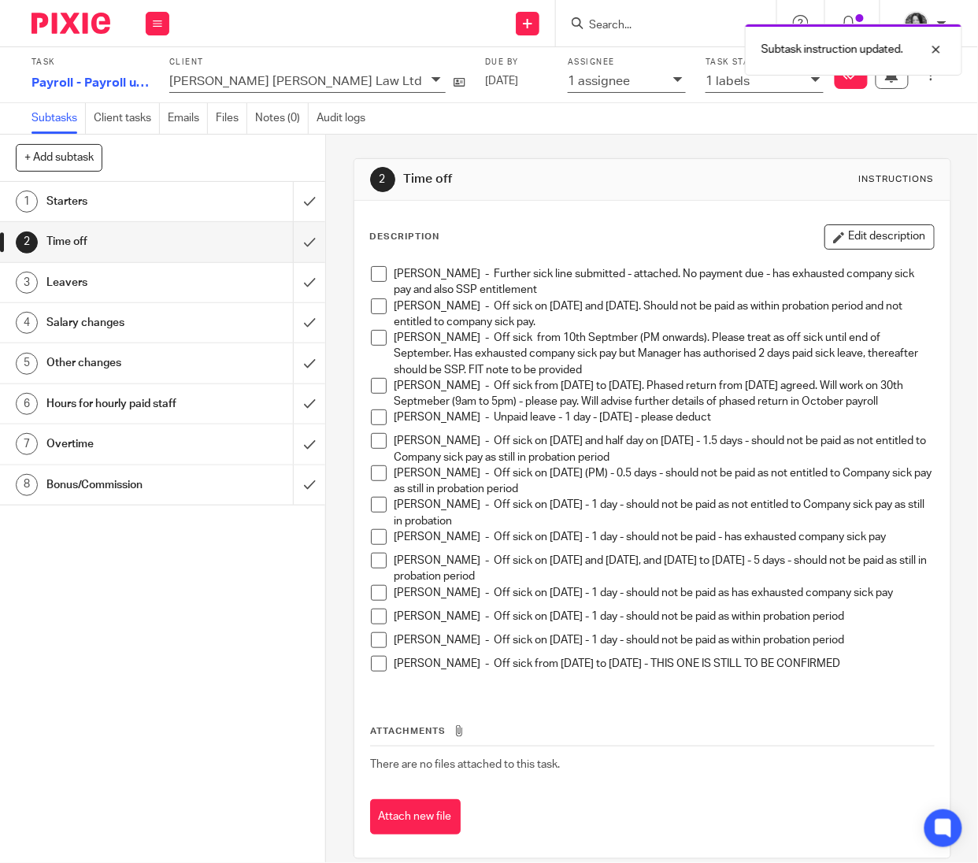
click at [147, 496] on h1 "Bonus/Commission" at bounding box center [123, 485] width 154 height 24
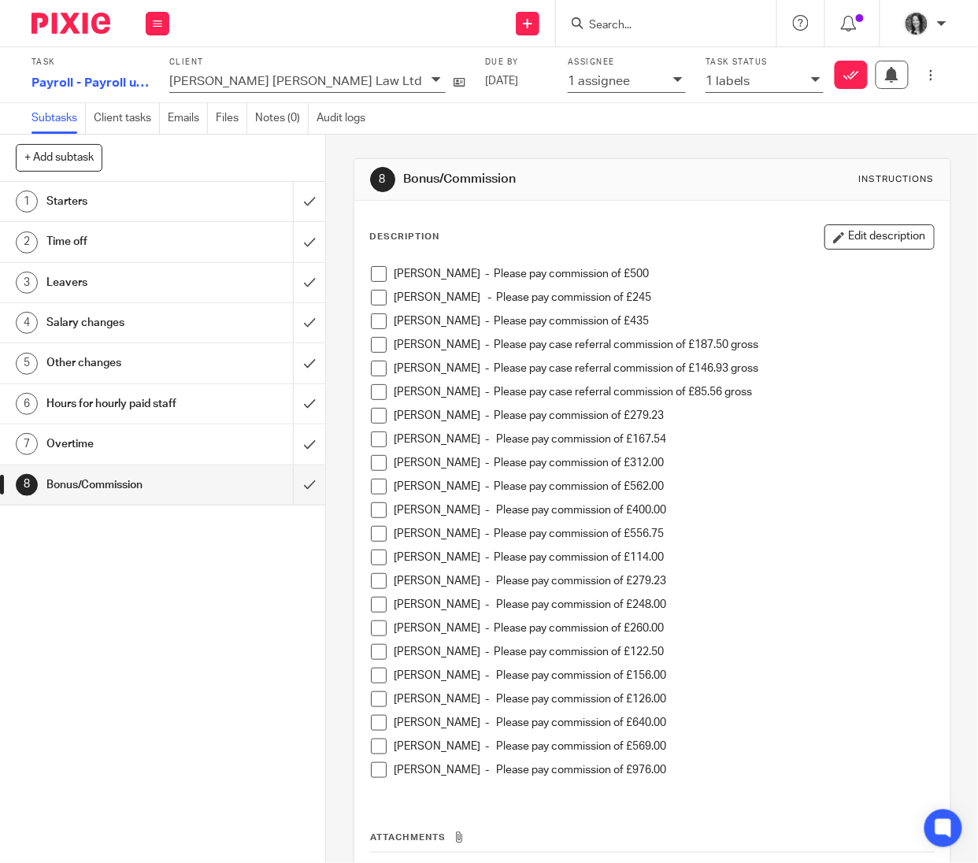
click at [856, 246] on button "Edit description" at bounding box center [880, 236] width 110 height 25
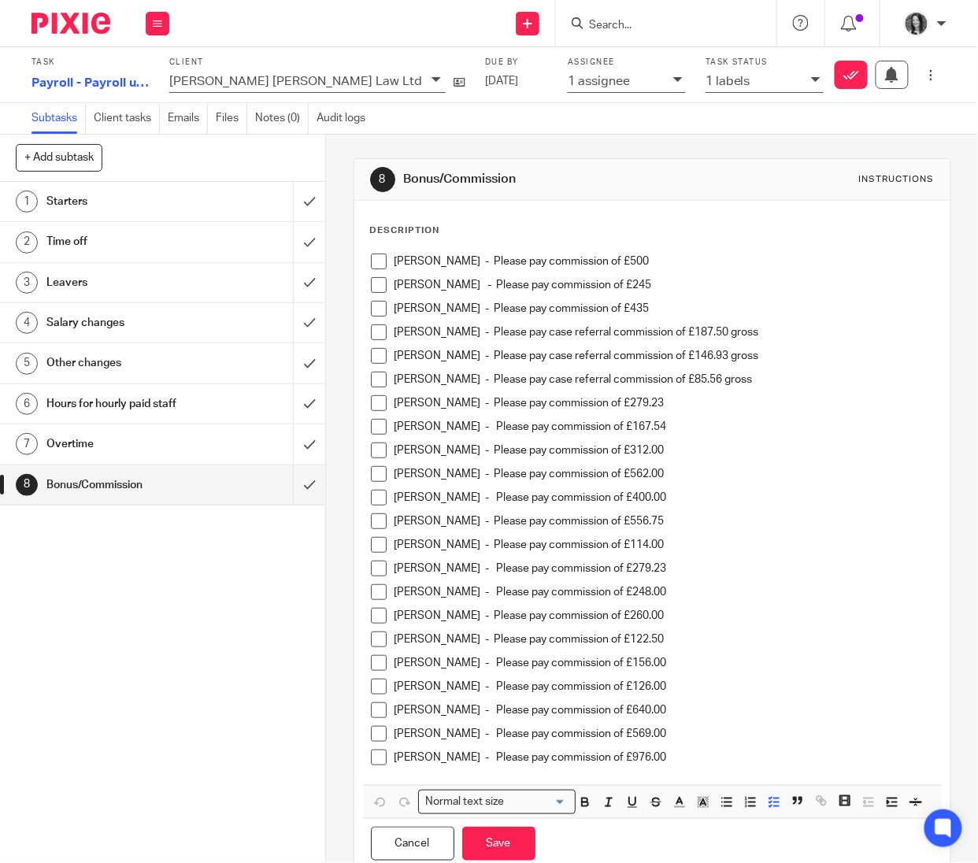
click at [706, 766] on div "Tracey Chambers - Please pay commission of £976.00" at bounding box center [665, 762] width 540 height 24
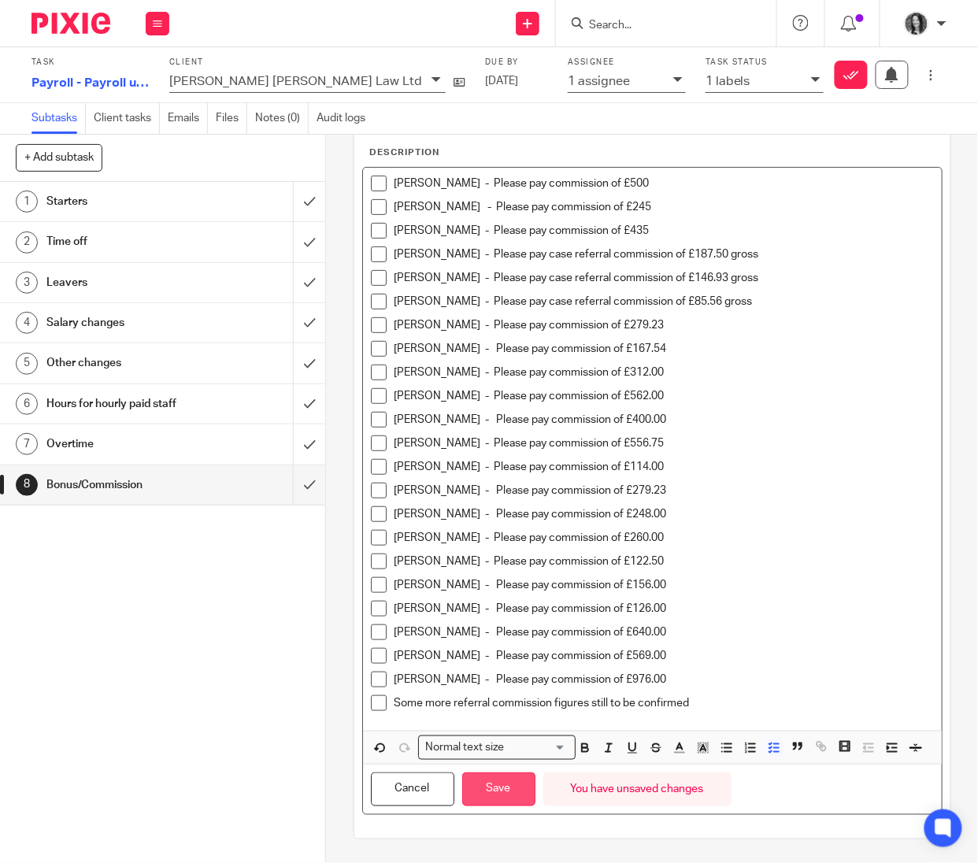
click at [504, 781] on button "Save" at bounding box center [498, 790] width 73 height 34
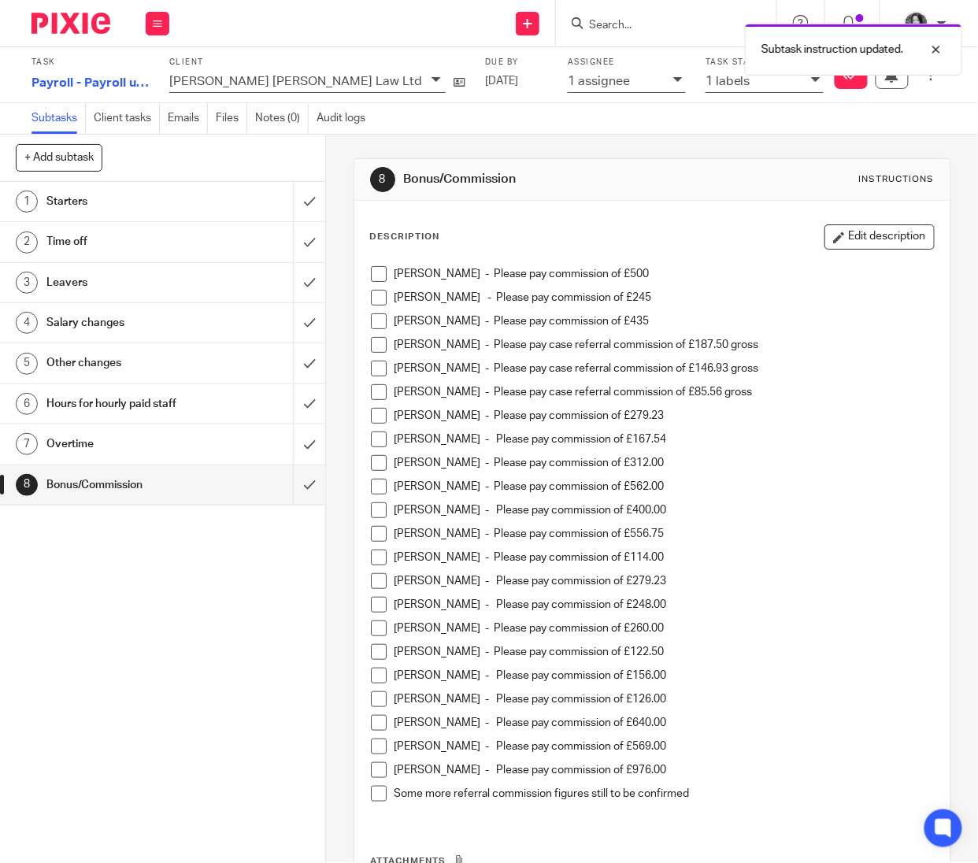
click at [568, 79] on div "1 assignee" at bounding box center [617, 81] width 98 height 18
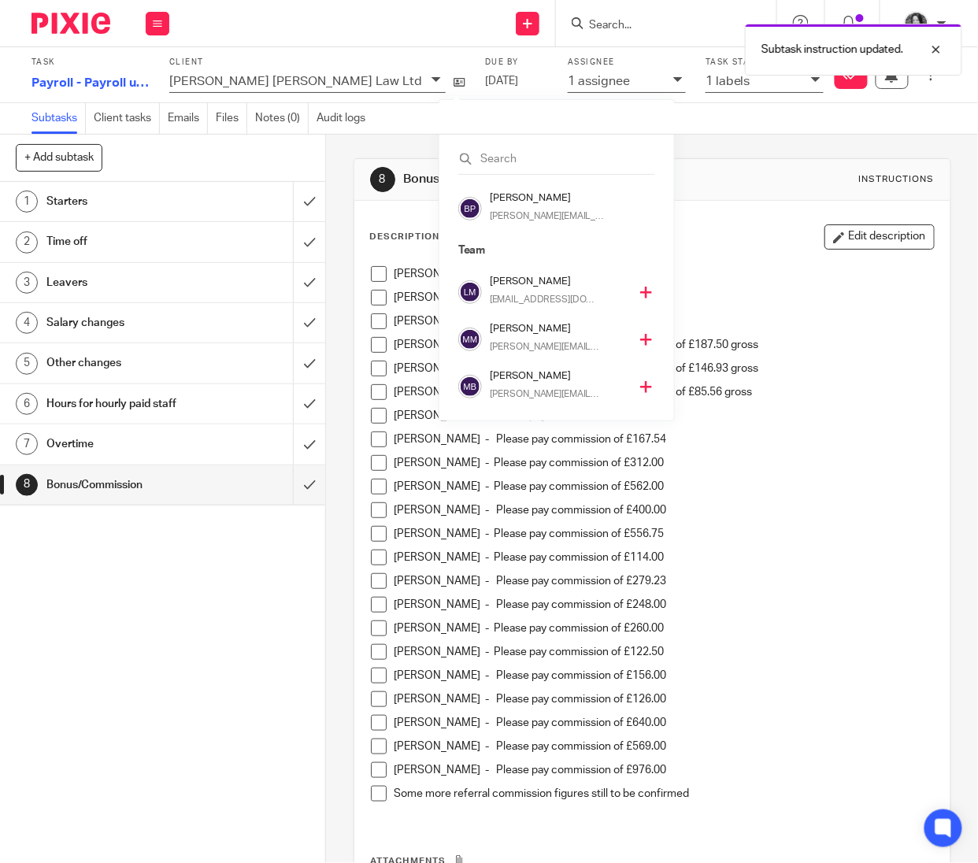
scroll to position [302, 0]
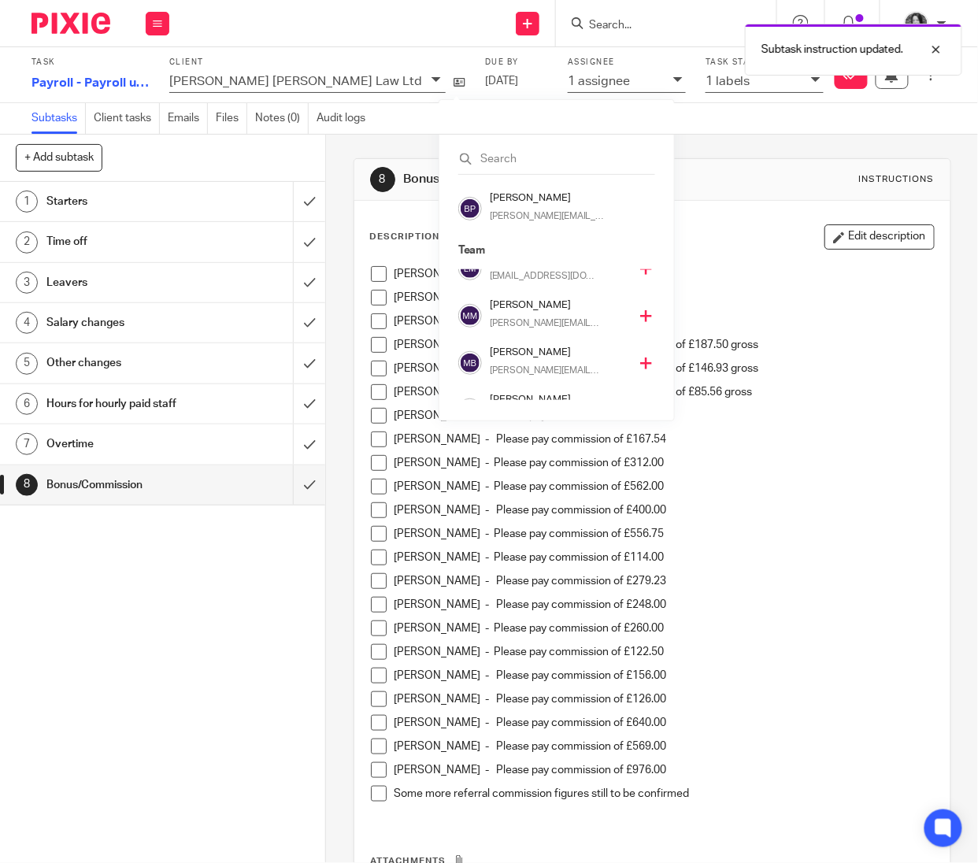
click at [529, 356] on h4 "[PERSON_NAME]" at bounding box center [559, 352] width 139 height 15
click at [509, 368] on p "monika@sense-ca.co.uk" at bounding box center [545, 367] width 111 height 14
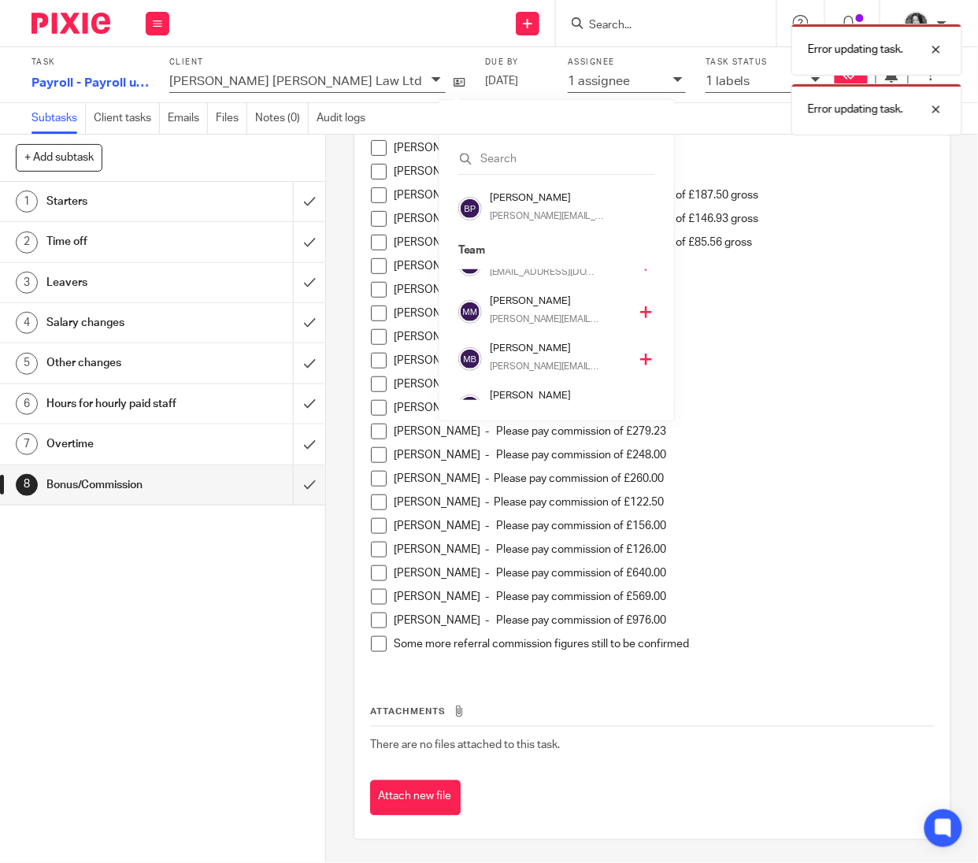
scroll to position [151, 0]
click at [210, 735] on div "1 Starters 2 Time off 3 Leavers 4 Salary changes 5 Other changes 6 Hours for ho…" at bounding box center [162, 522] width 325 height 681
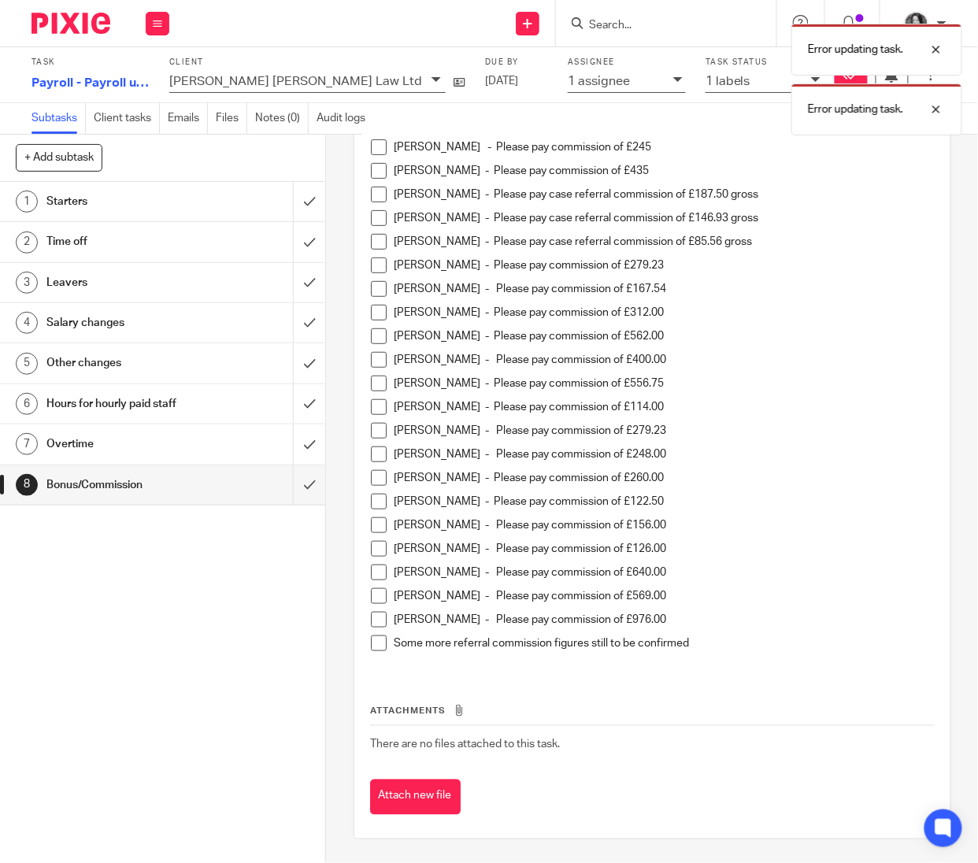
click at [98, 401] on h1 "Hours for hourly paid staff" at bounding box center [123, 404] width 154 height 24
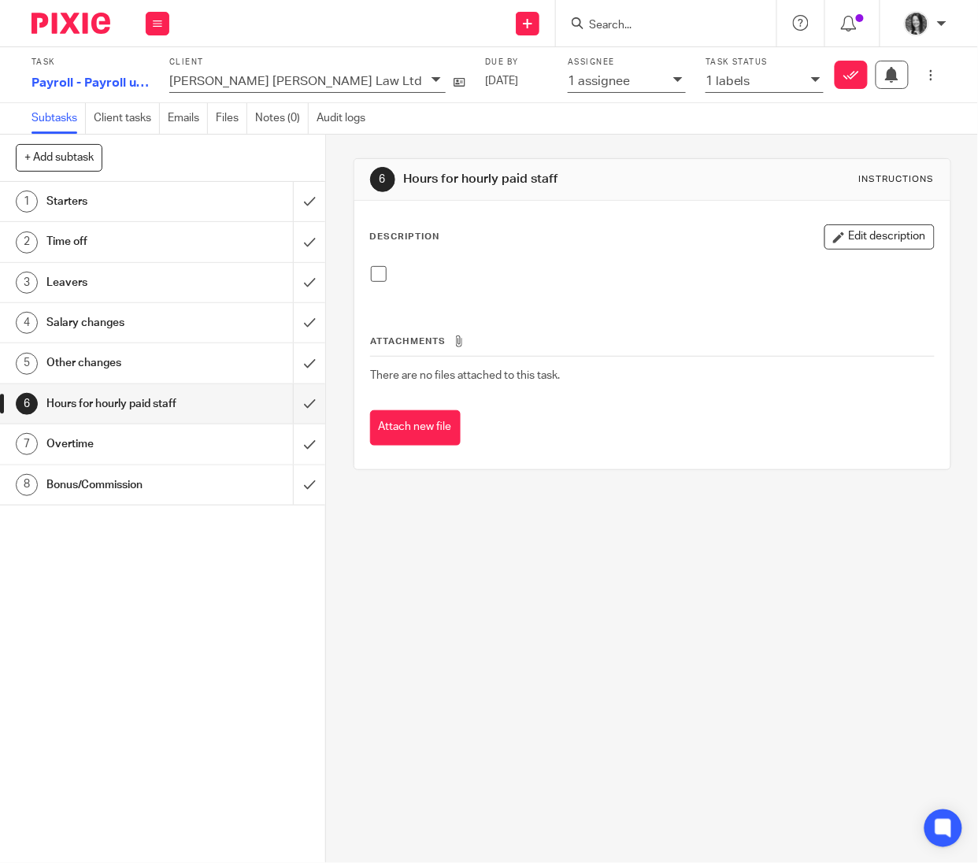
click at [98, 372] on h1 "Other changes" at bounding box center [123, 363] width 154 height 24
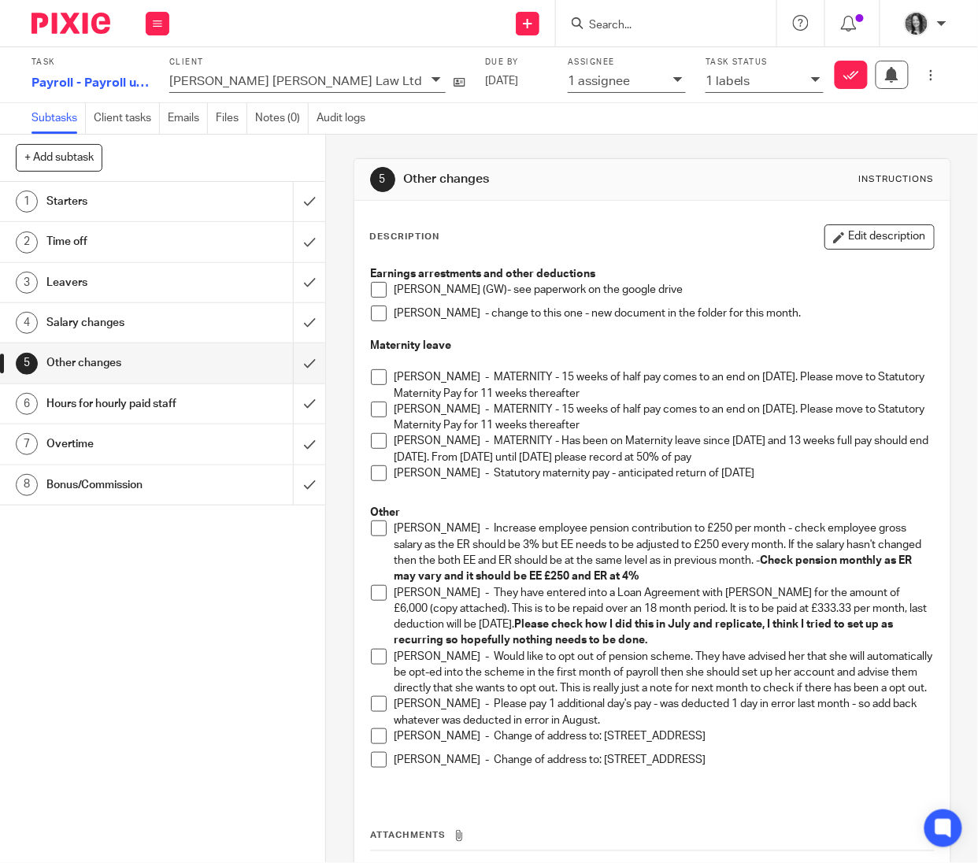
click at [568, 76] on div "1 assignee" at bounding box center [617, 81] width 98 height 18
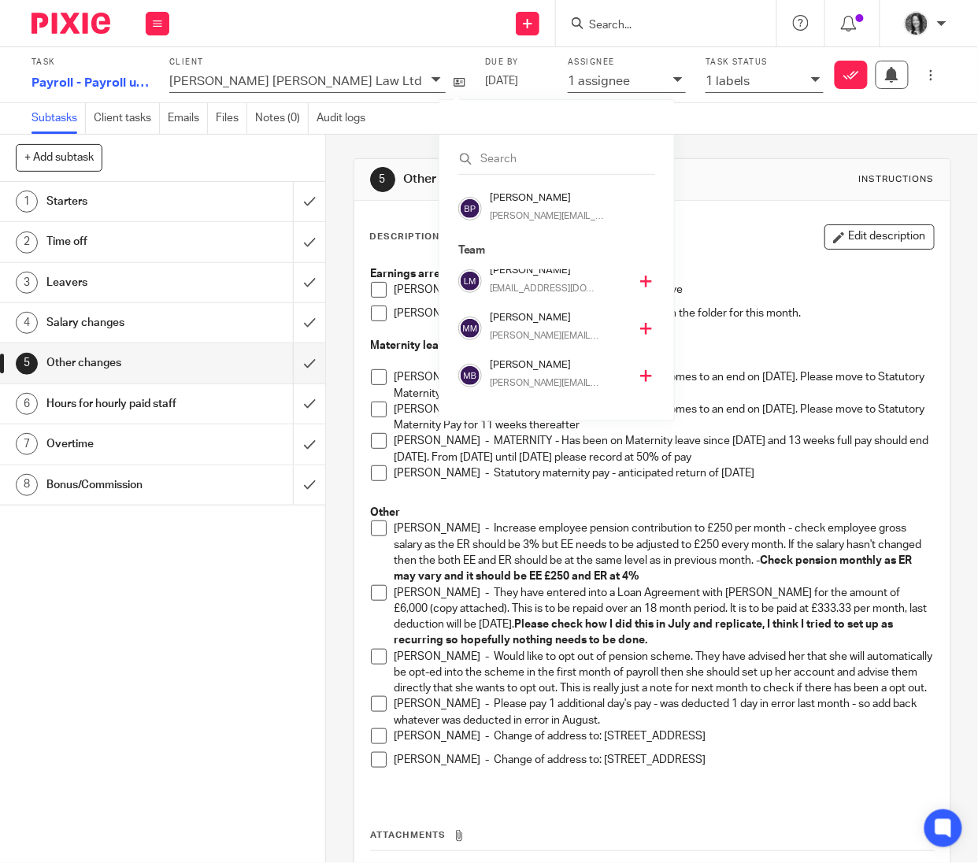
scroll to position [288, 0]
click at [518, 367] on h4 "Monika Budziwojska" at bounding box center [559, 367] width 139 height 15
click at [640, 378] on icon at bounding box center [646, 379] width 12 height 12
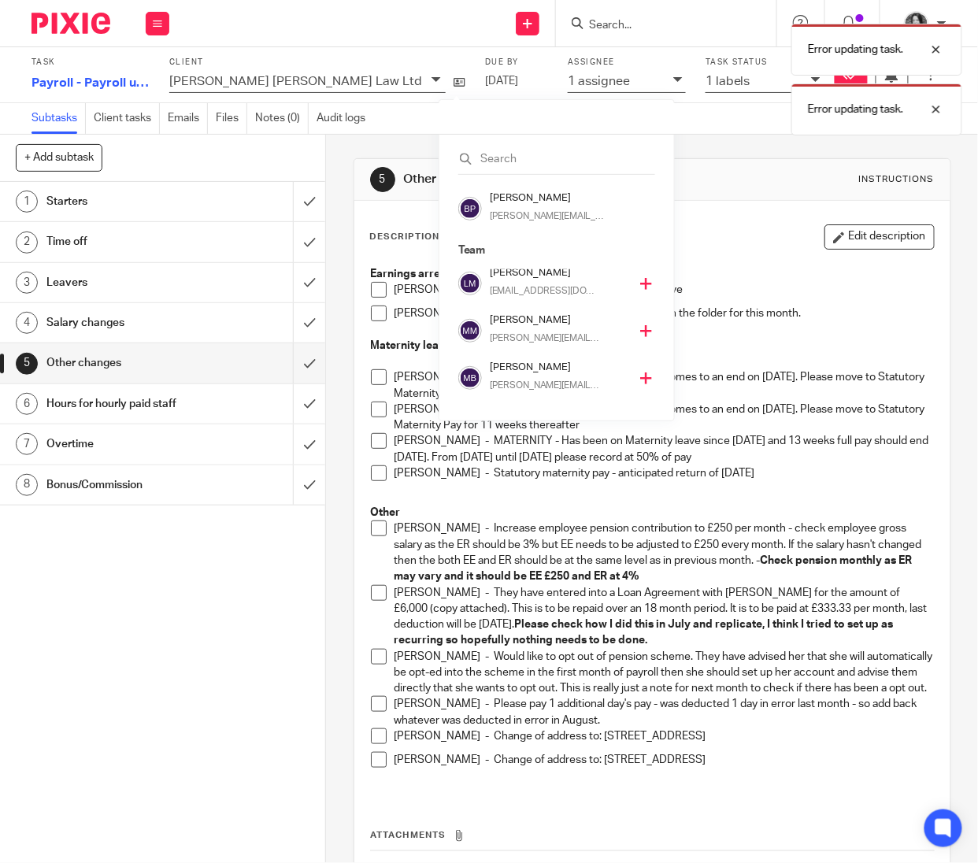
click at [681, 109] on div "Error updating task. Error updating task." at bounding box center [725, 76] width 473 height 120
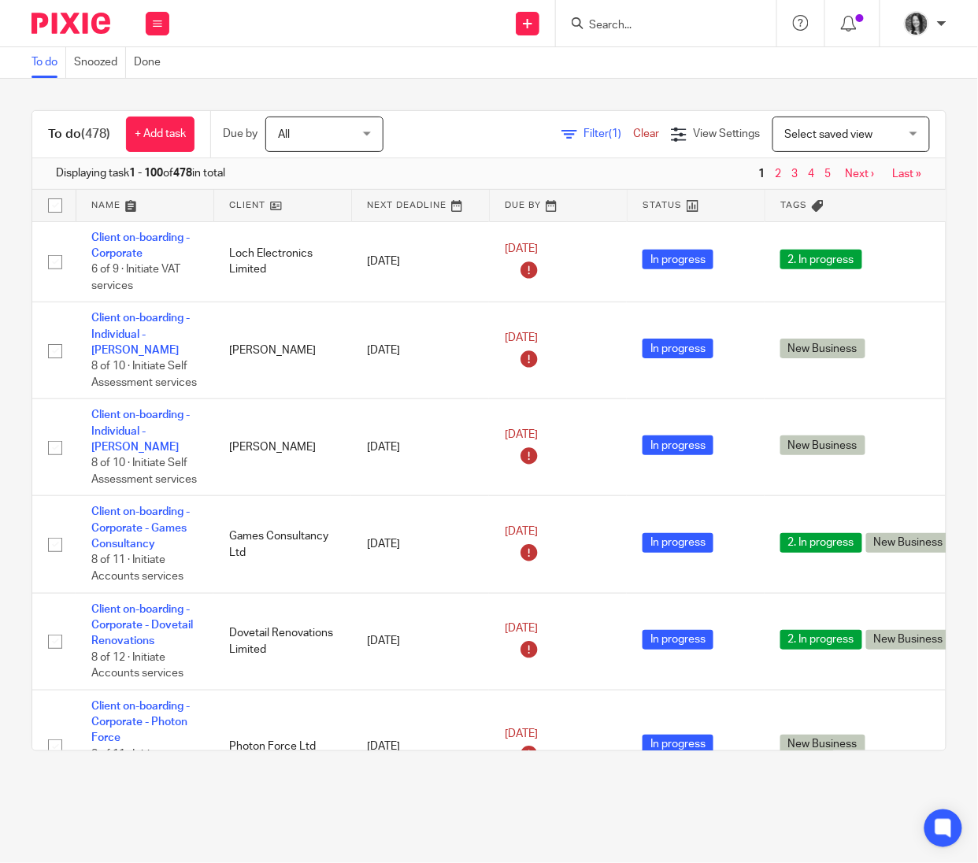
click at [602, 20] on input "Search" at bounding box center [659, 26] width 142 height 14
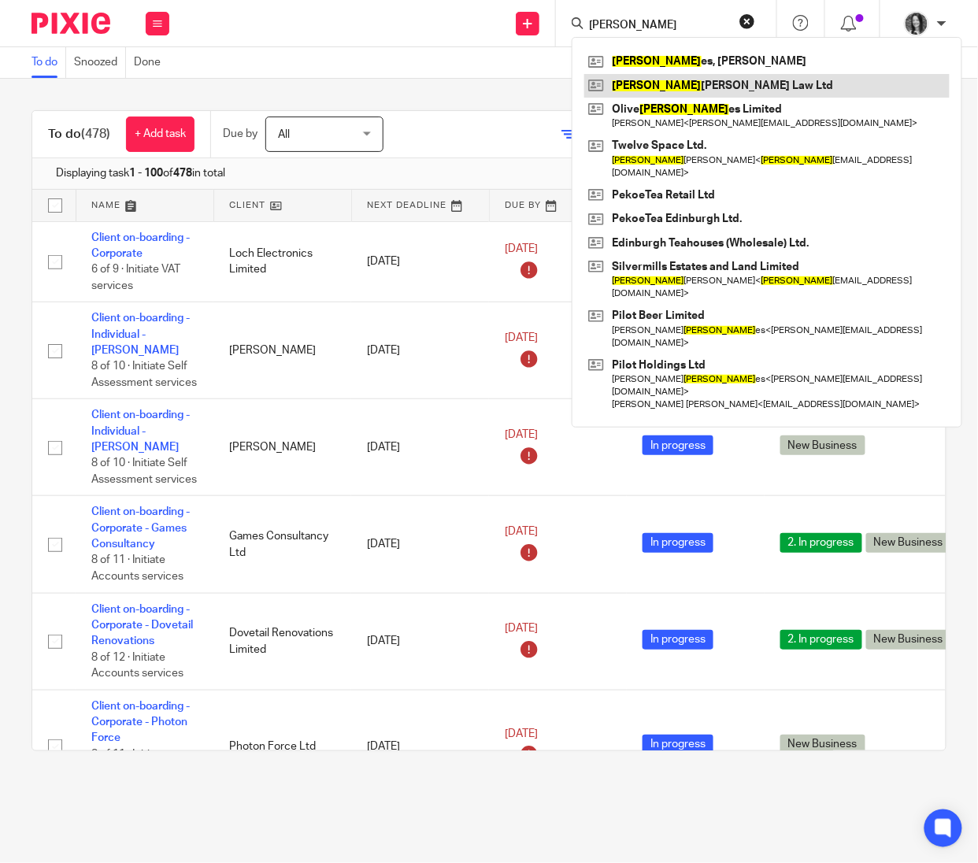
type input "[PERSON_NAME]"
click at [703, 82] on link at bounding box center [766, 86] width 365 height 24
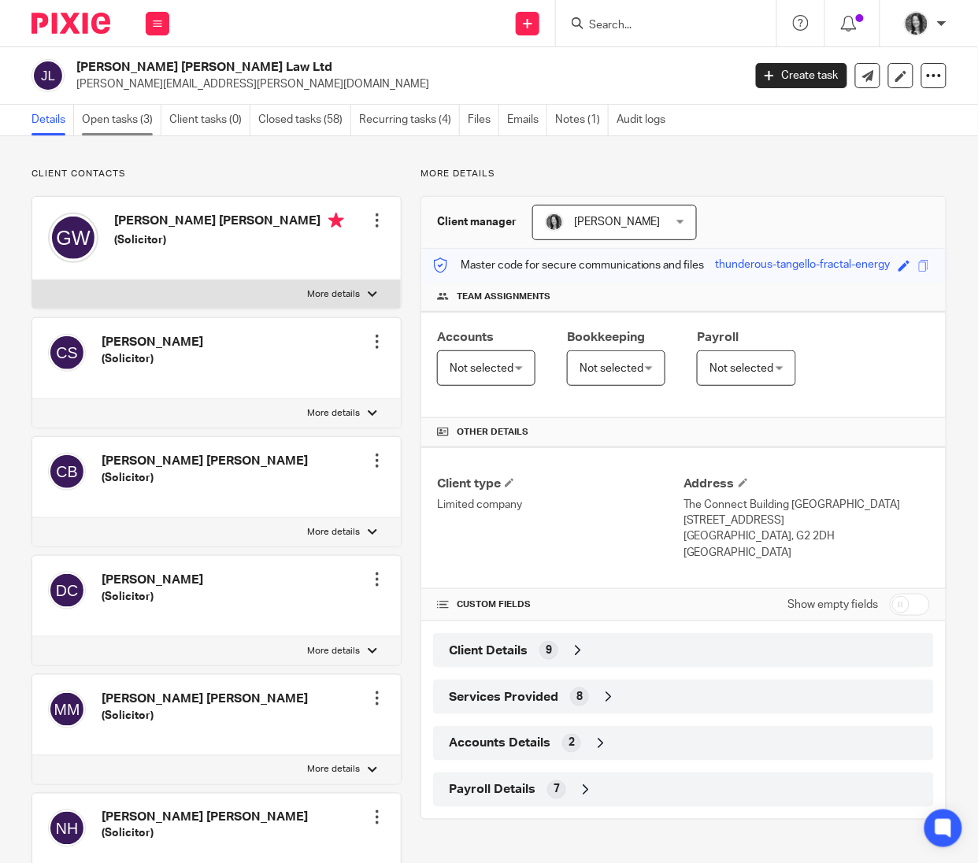
click at [107, 128] on link "Open tasks (3)" at bounding box center [122, 120] width 80 height 31
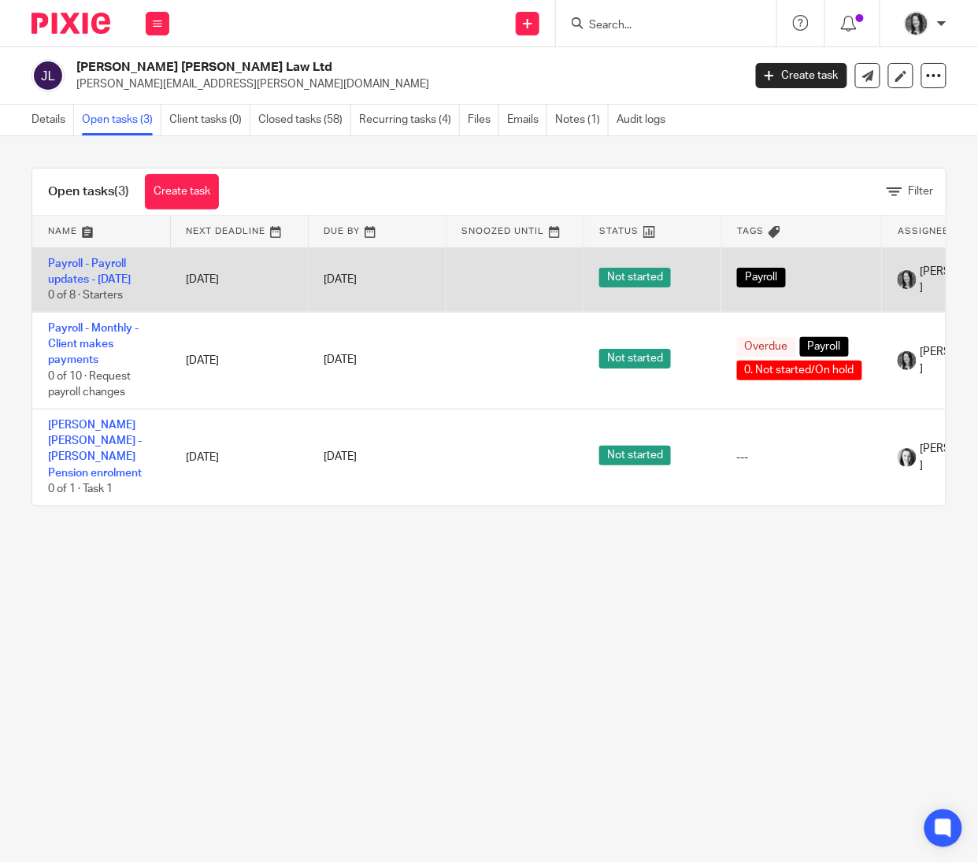
click at [100, 293] on span "0 of 8 · Starters" at bounding box center [85, 295] width 75 height 11
click at [104, 278] on link "Payroll - Payroll updates - [DATE]" at bounding box center [89, 271] width 83 height 27
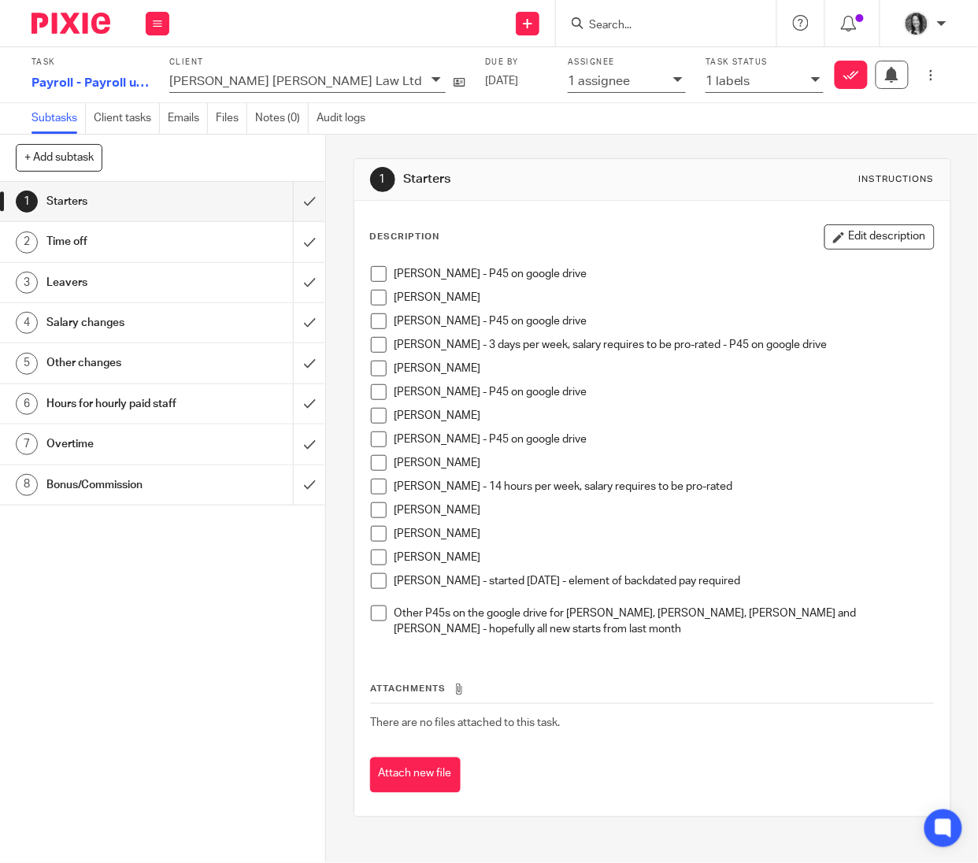
click at [568, 87] on p "1 assignee" at bounding box center [599, 81] width 62 height 14
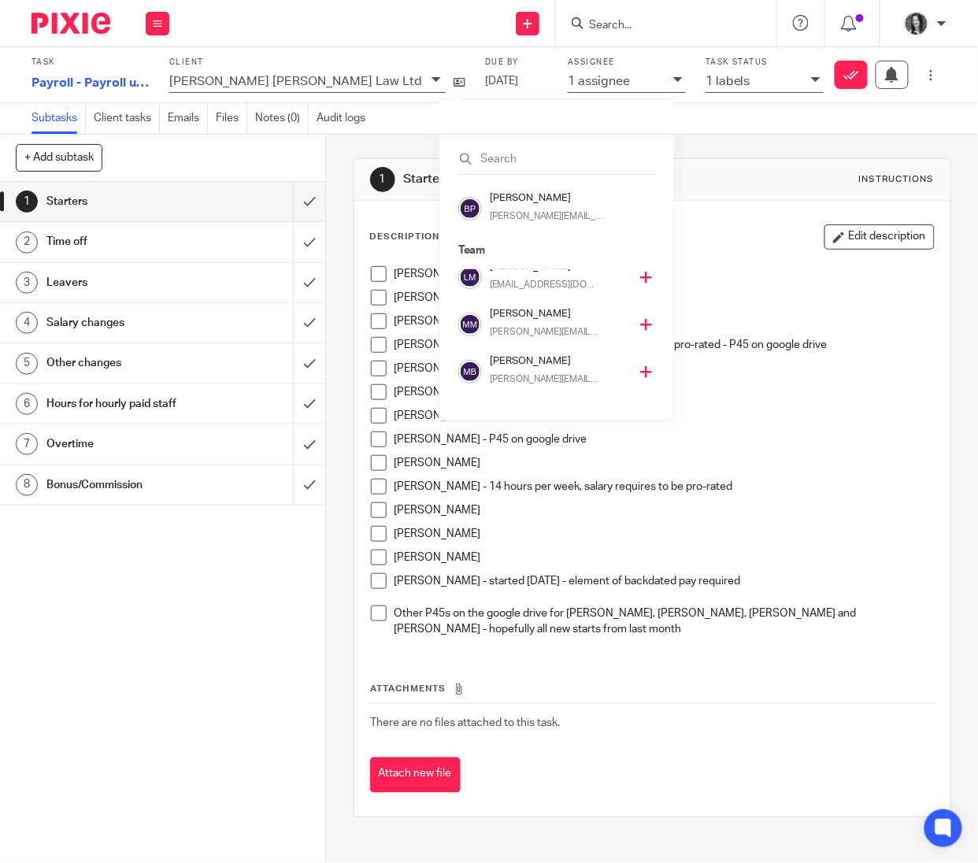
scroll to position [296, 0]
click at [524, 365] on h4 "[PERSON_NAME]" at bounding box center [559, 358] width 139 height 15
click at [510, 165] on input "text" at bounding box center [556, 159] width 197 height 16
type input "o"
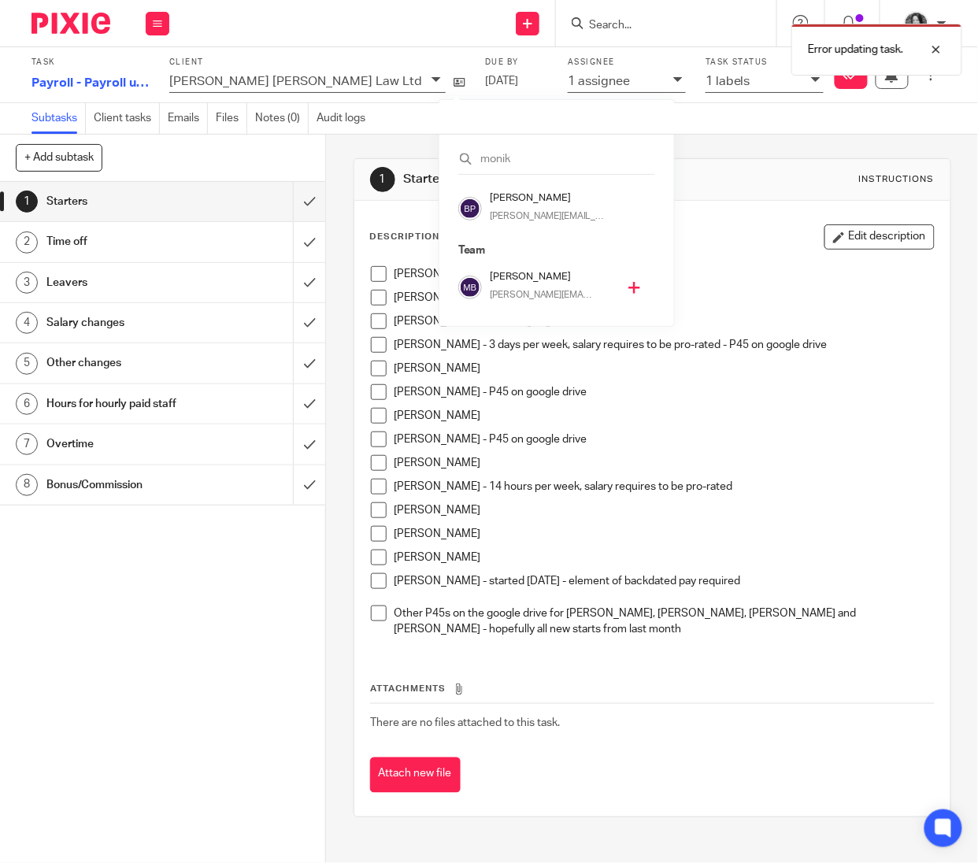
type input "[PERSON_NAME]"
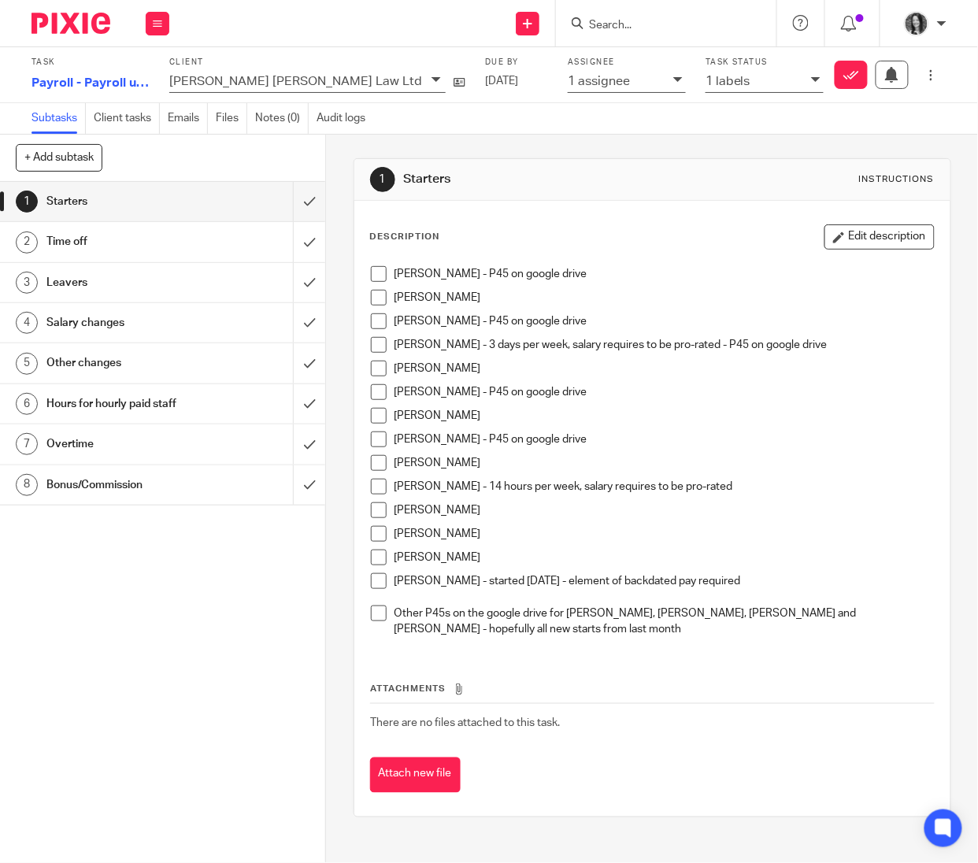
click at [543, 127] on div "Subtasks Client tasks Emails Files Notes (0) Audit logs" at bounding box center [489, 119] width 978 height 32
click at [538, 139] on div "1 Starters Instructions Description Edit description [PERSON_NAME] - P45 on goo…" at bounding box center [653, 488] width 598 height 707
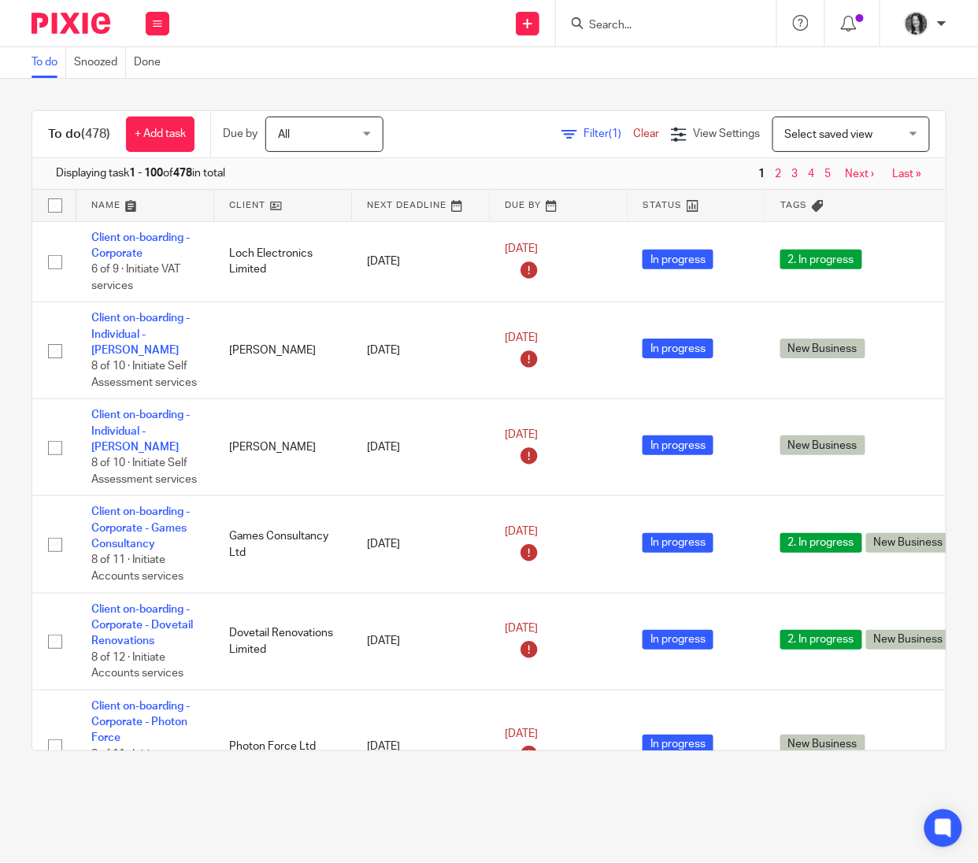
click at [660, 25] on input "Search" at bounding box center [659, 26] width 142 height 14
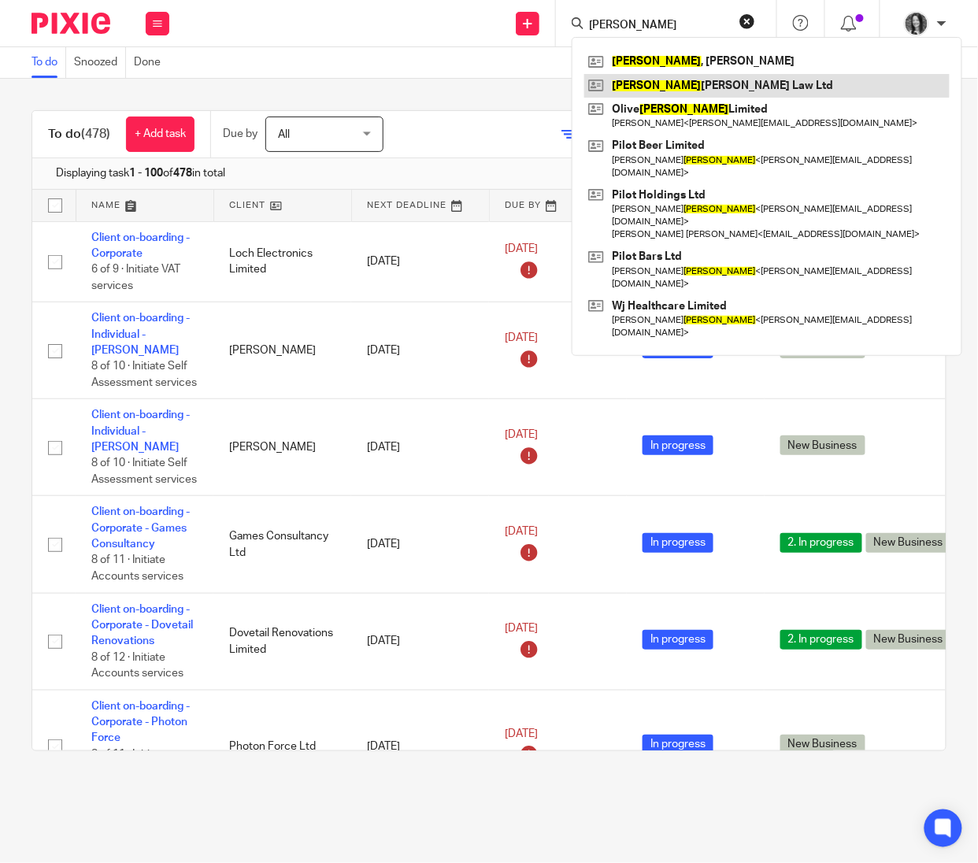
type input "[PERSON_NAME]"
click at [715, 82] on link at bounding box center [766, 86] width 365 height 24
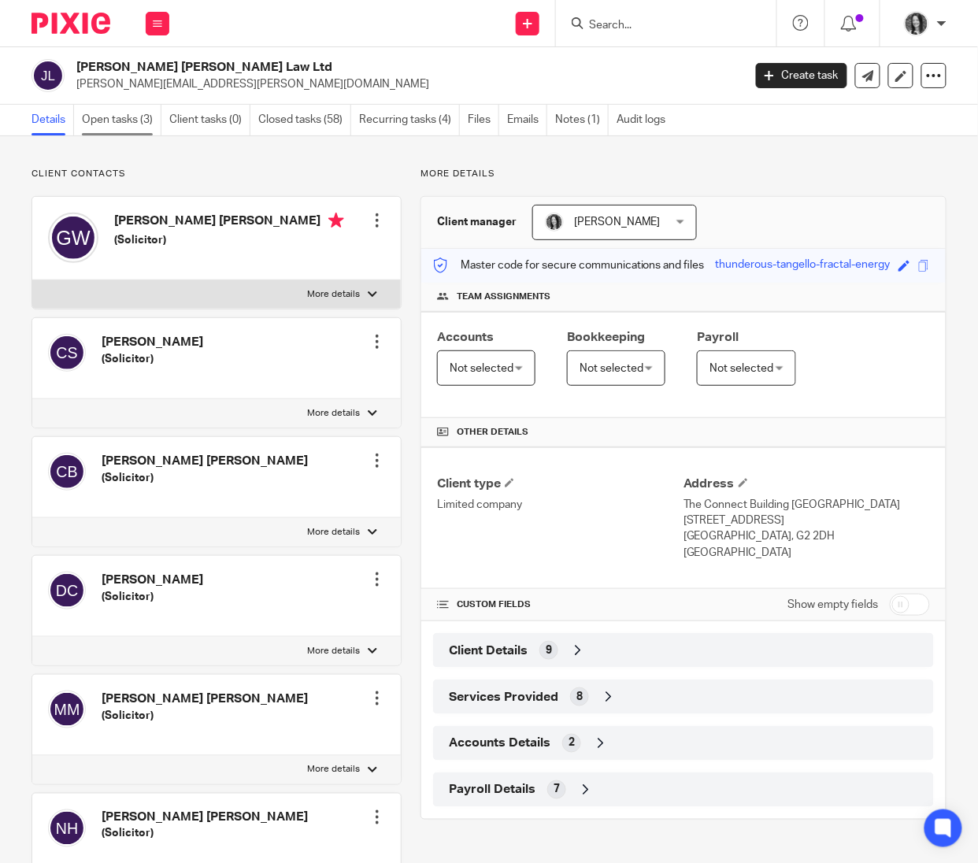
click at [128, 127] on link "Open tasks (3)" at bounding box center [122, 120] width 80 height 31
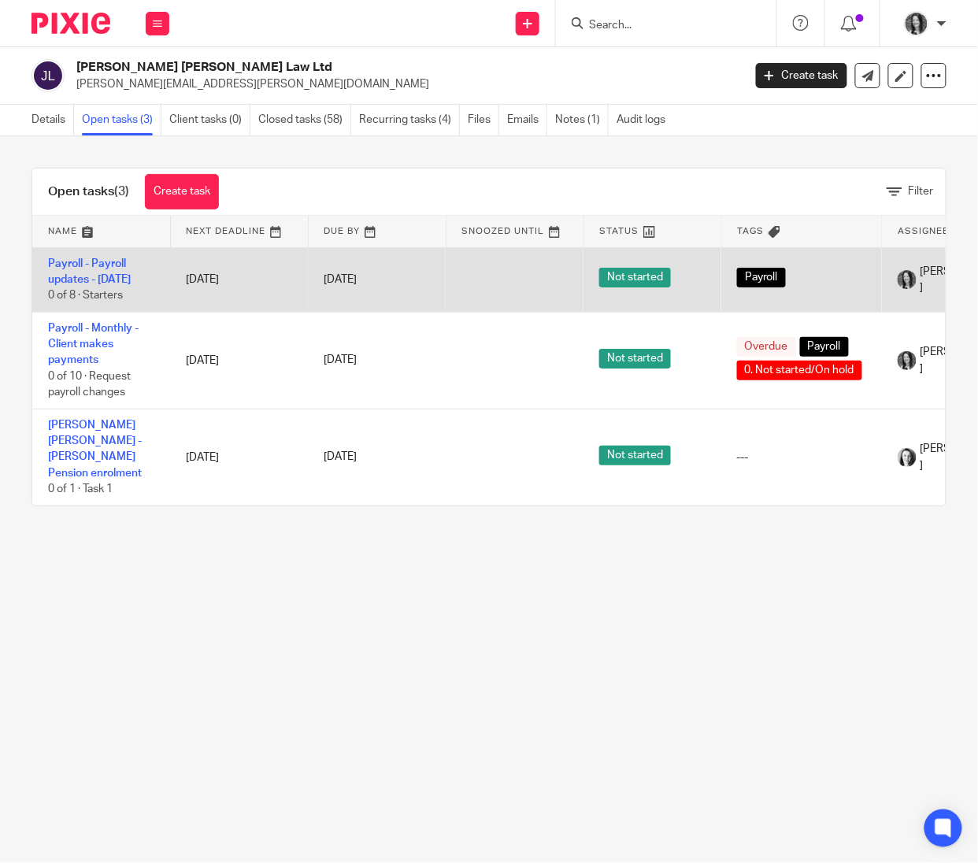
click at [84, 254] on td "Payroll - Payroll updates - [DATE] 0 of 8 · Starters" at bounding box center [101, 279] width 138 height 65
click at [79, 275] on link "Payroll - Payroll updates - [DATE]" at bounding box center [89, 271] width 83 height 27
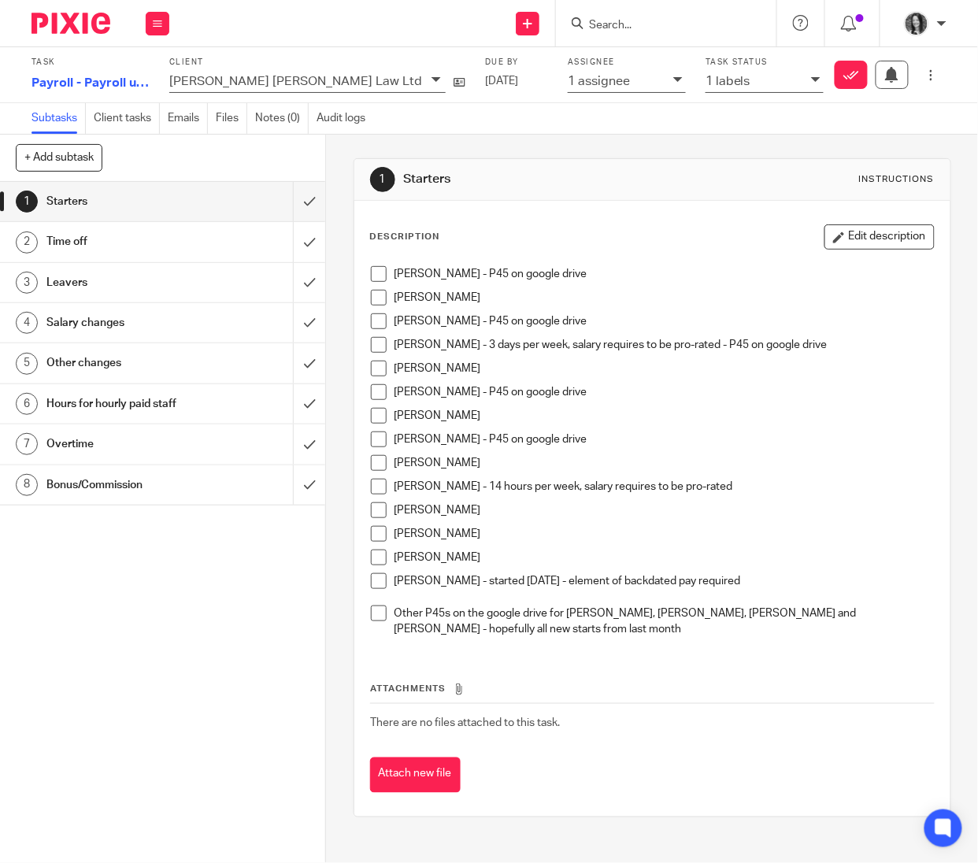
click at [568, 90] on div "1 assignee" at bounding box center [617, 81] width 98 height 18
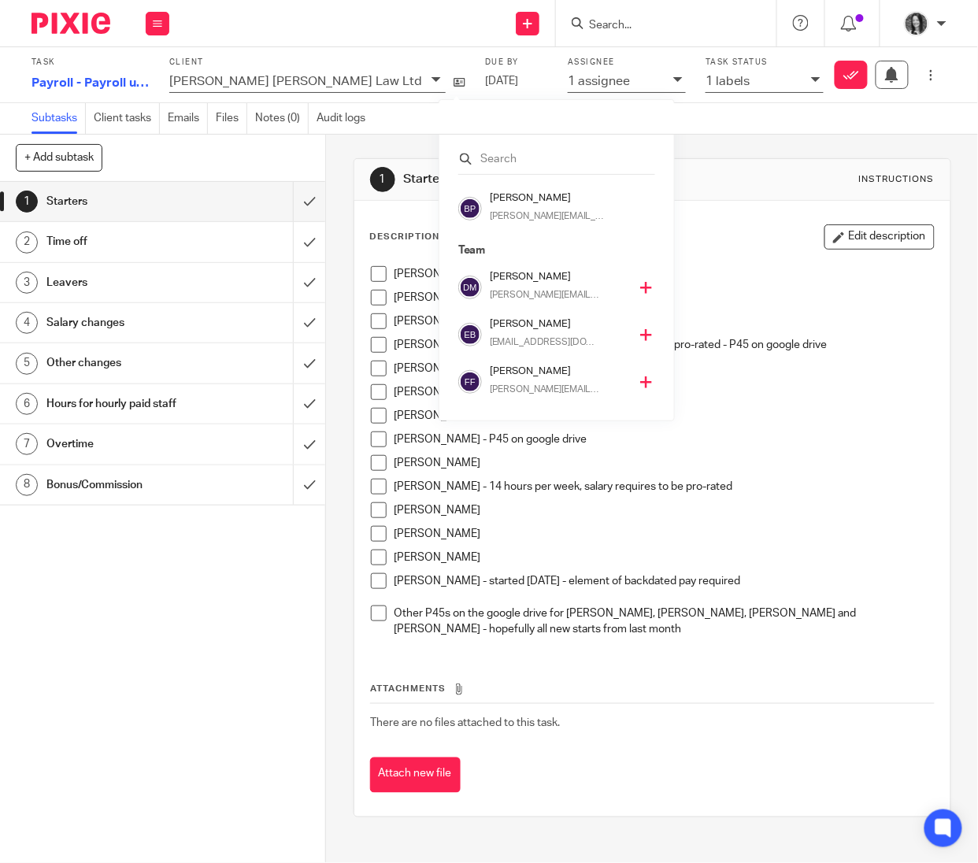
click at [495, 161] on input "text" at bounding box center [556, 159] width 197 height 16
type input "moni"
click at [525, 330] on h4 "[PERSON_NAME]" at bounding box center [554, 324] width 128 height 15
click at [586, 20] on div at bounding box center [664, 23] width 184 height 20
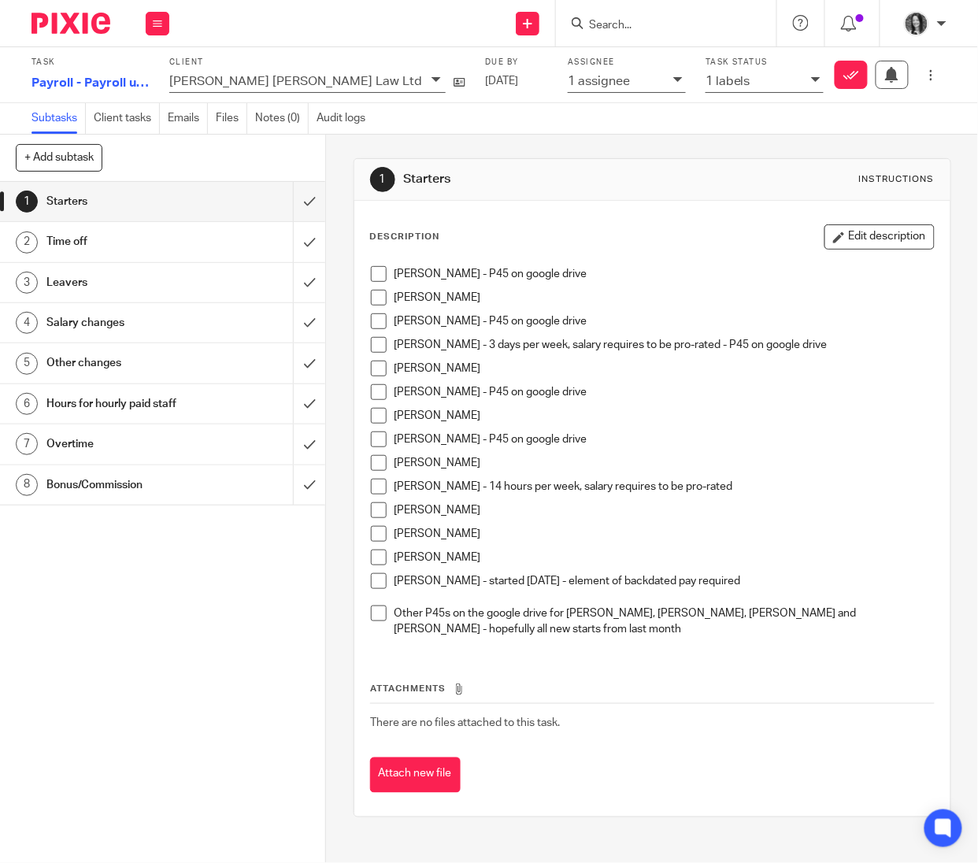
click at [611, 27] on input "Search" at bounding box center [659, 26] width 142 height 14
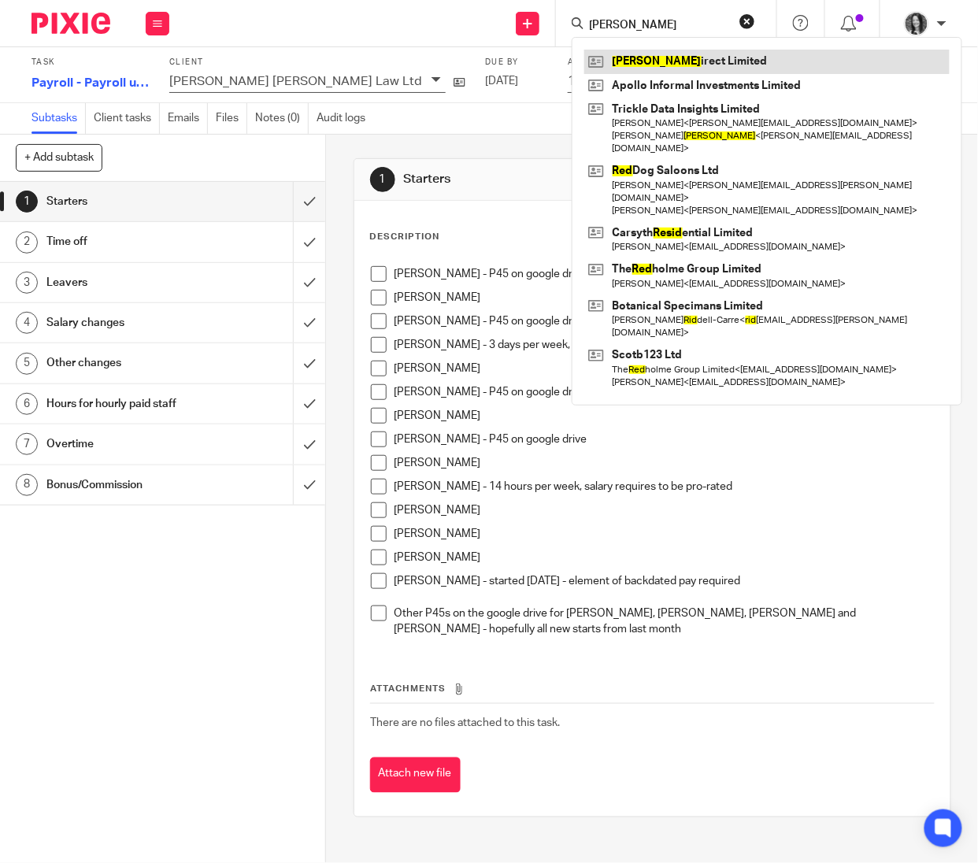
type input "reid"
click at [622, 54] on link at bounding box center [766, 62] width 365 height 24
